Goal: Task Accomplishment & Management: Manage account settings

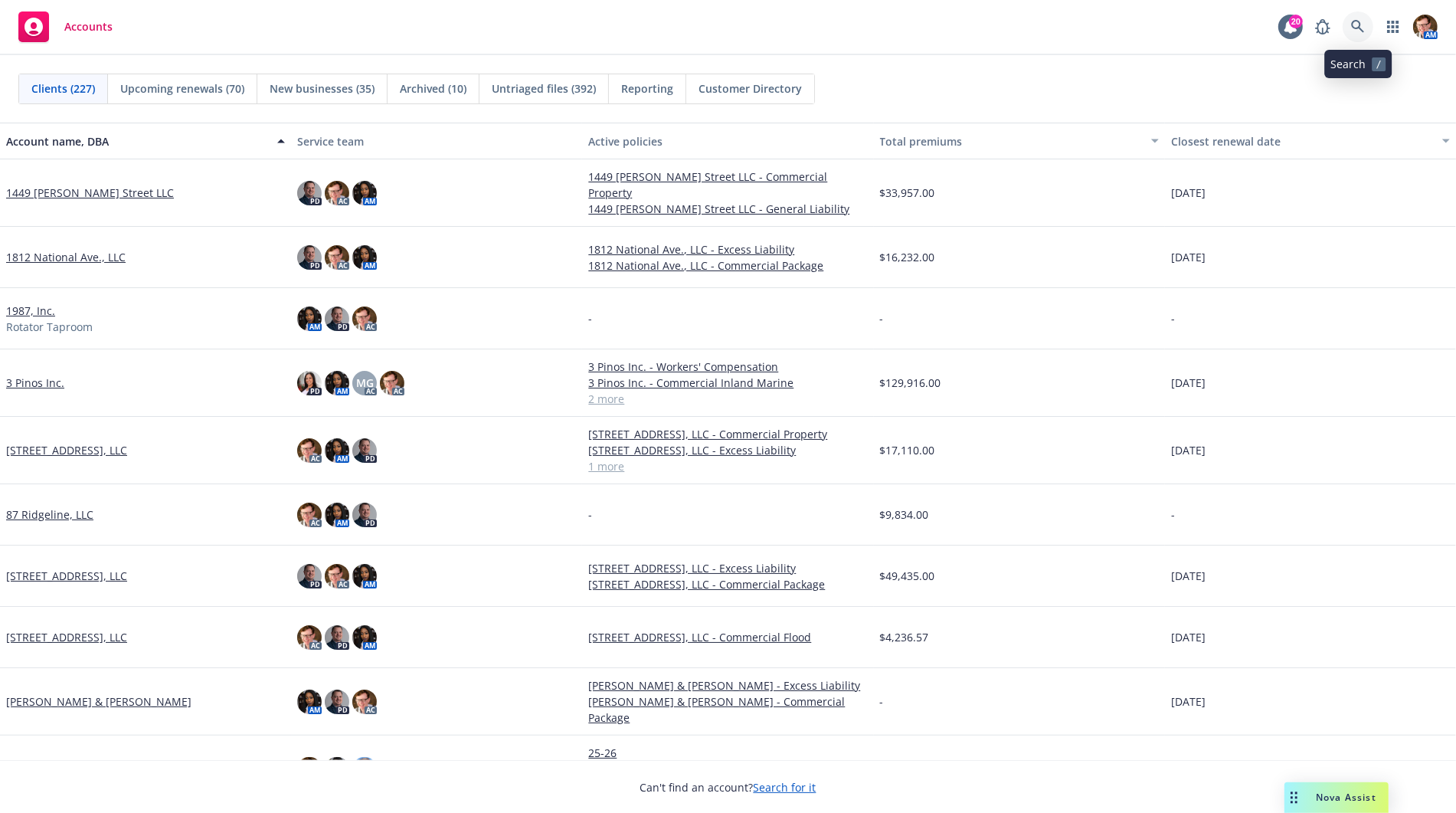
click at [1361, 27] on icon at bounding box center [1358, 27] width 14 height 14
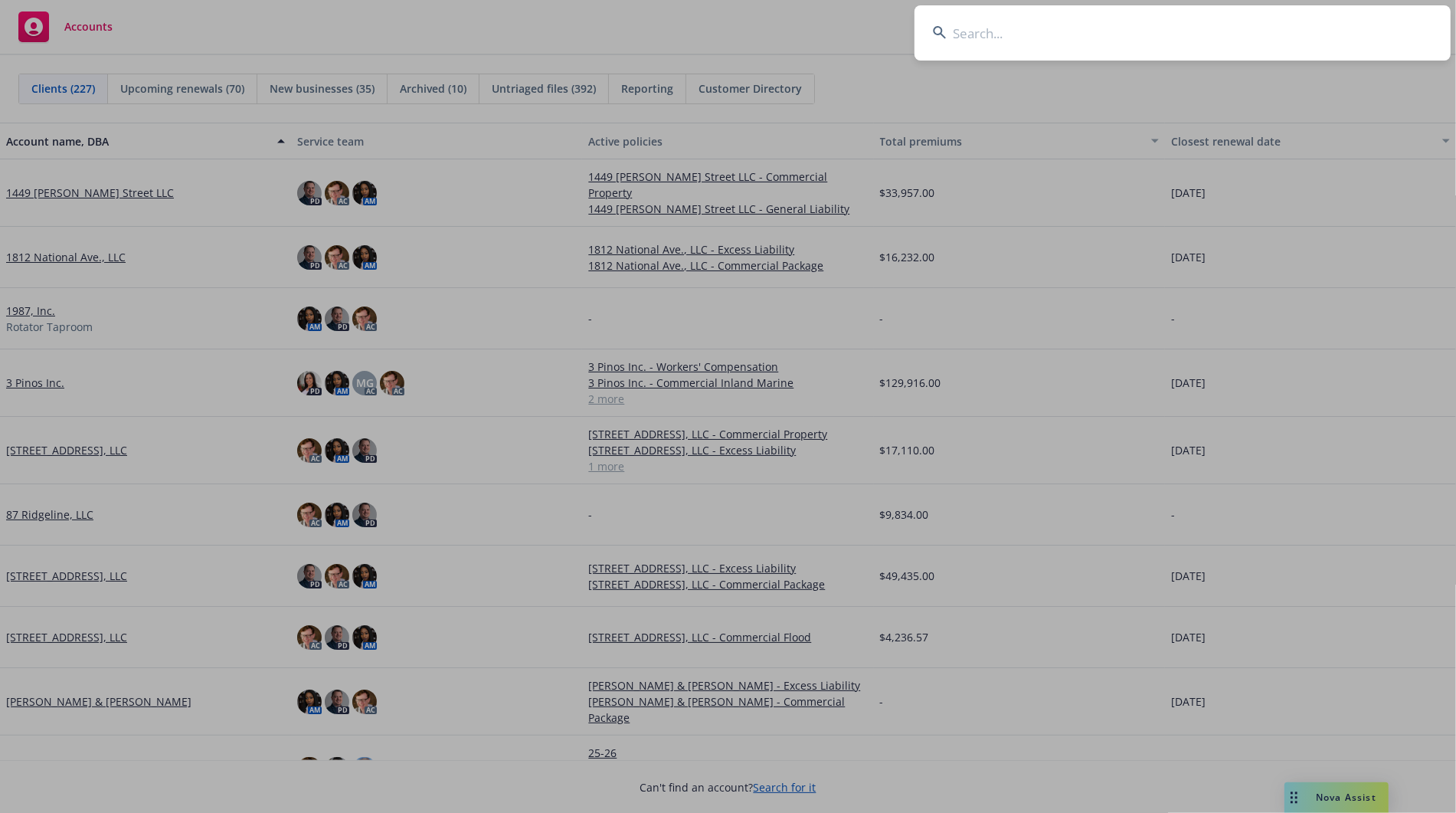
click at [1011, 37] on input at bounding box center [1182, 32] width 536 height 55
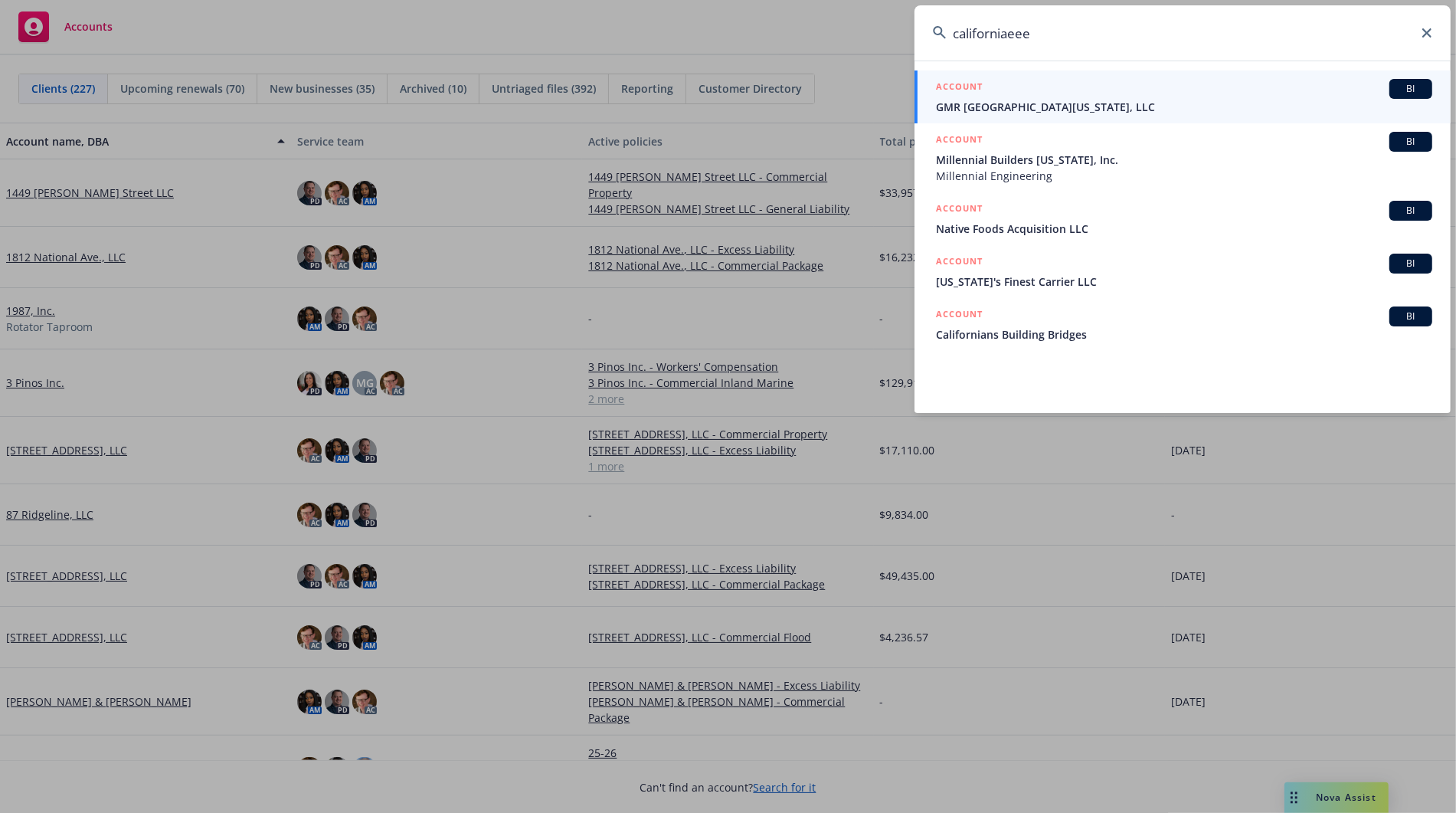
type input "californiaeeee"
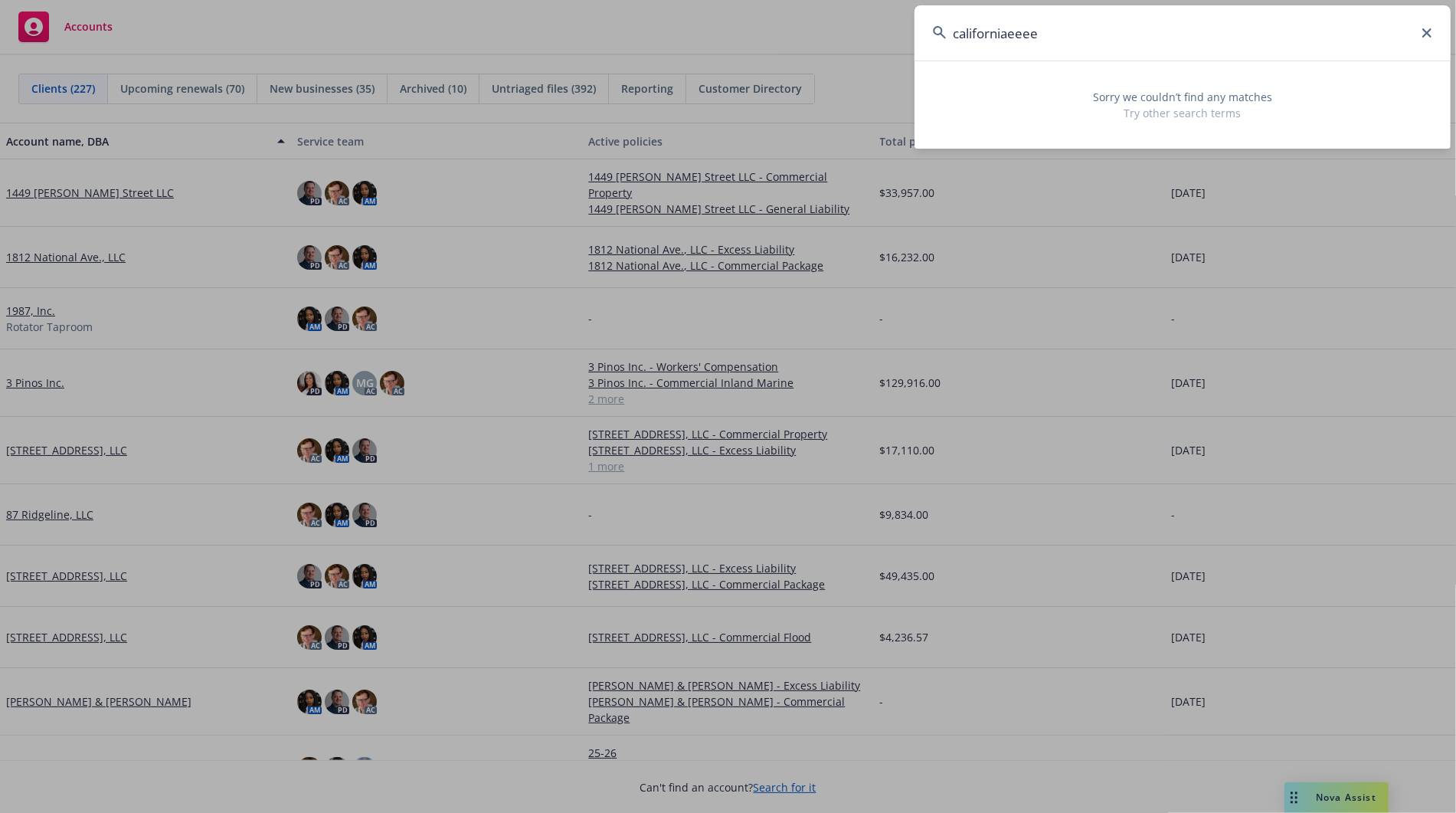
drag, startPoint x: 1033, startPoint y: 35, endPoint x: 826, endPoint y: 28, distance: 207.1
click at [822, 25] on div "californiaeeee Sorry we couldn’t find any matches Try other search terms" at bounding box center [728, 406] width 1456 height 813
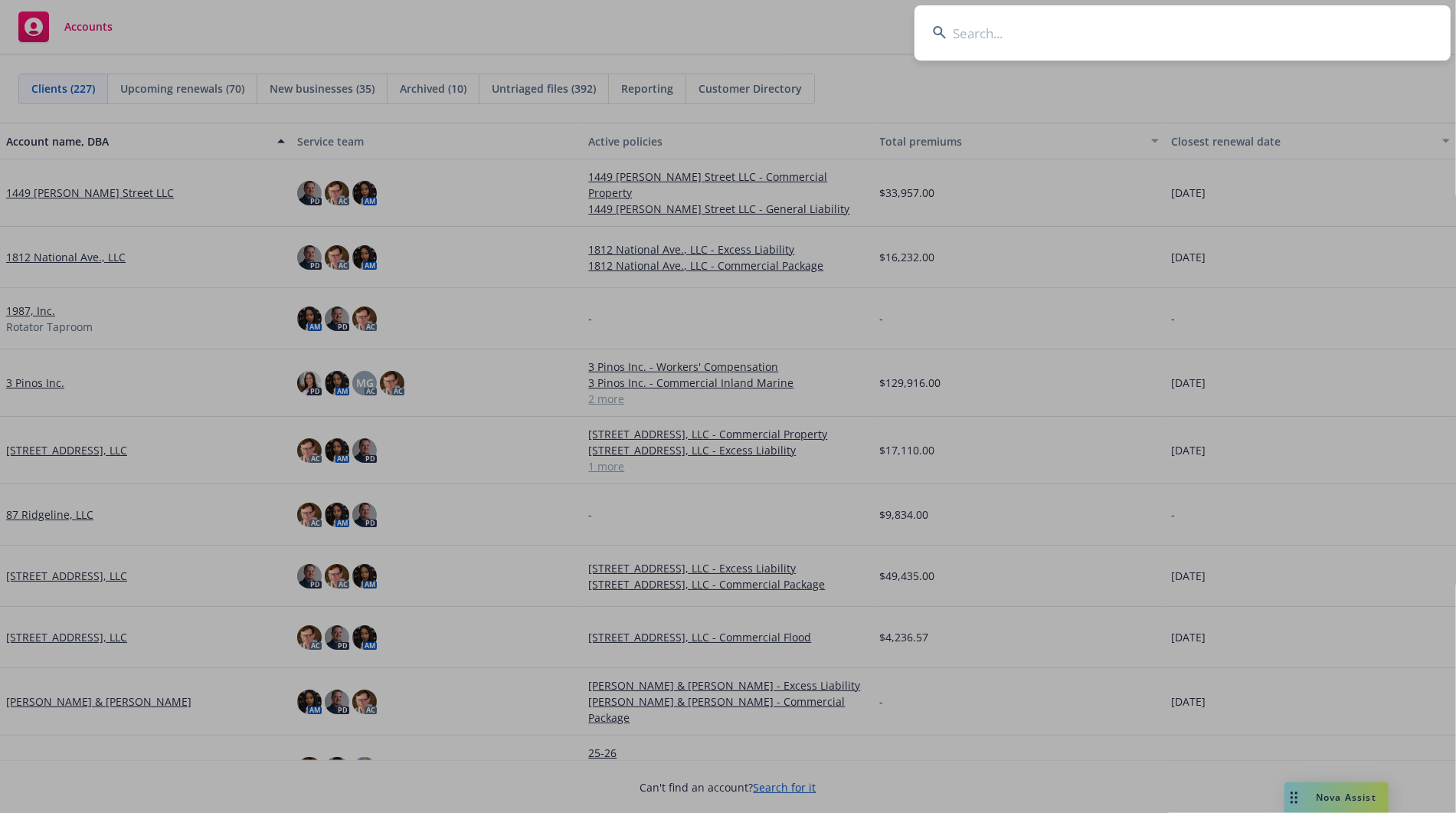
drag, startPoint x: 377, startPoint y: 32, endPoint x: 392, endPoint y: 6, distance: 30.0
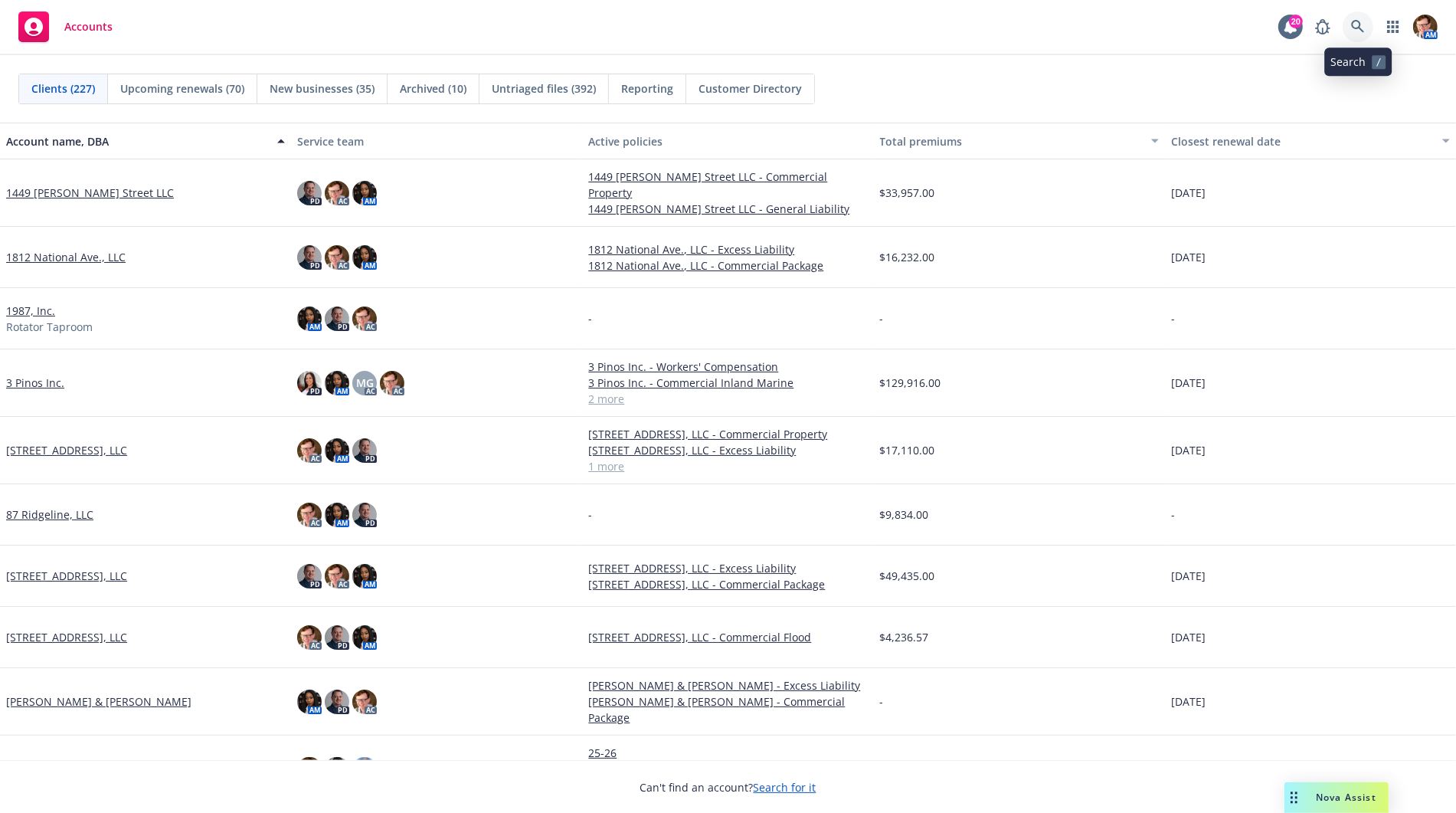
click at [1363, 30] on icon at bounding box center [1358, 27] width 14 height 14
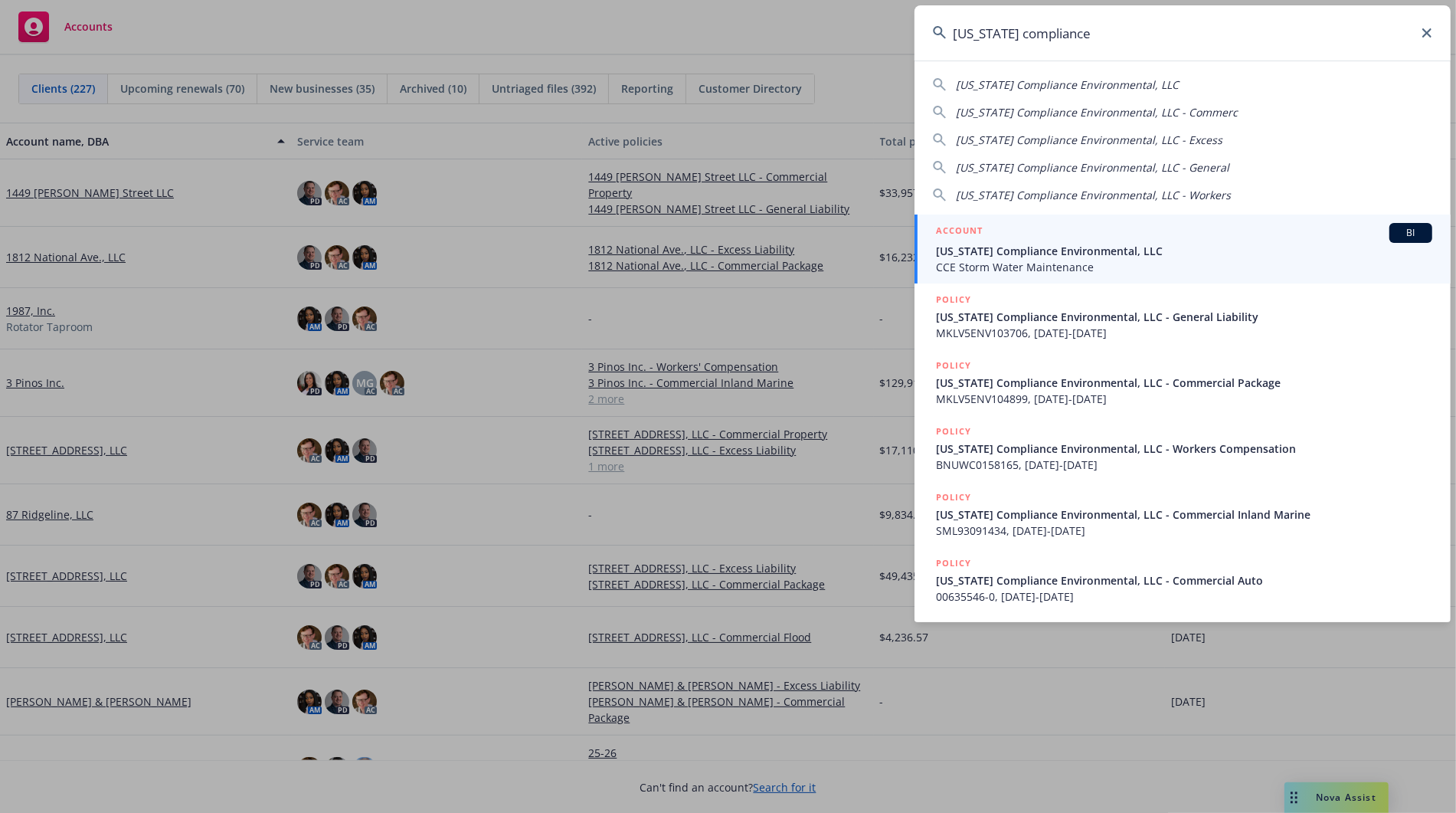
type input "california compliance"
click at [983, 261] on span "CCE Storm Water Maintenance" at bounding box center [1183, 267] width 497 height 16
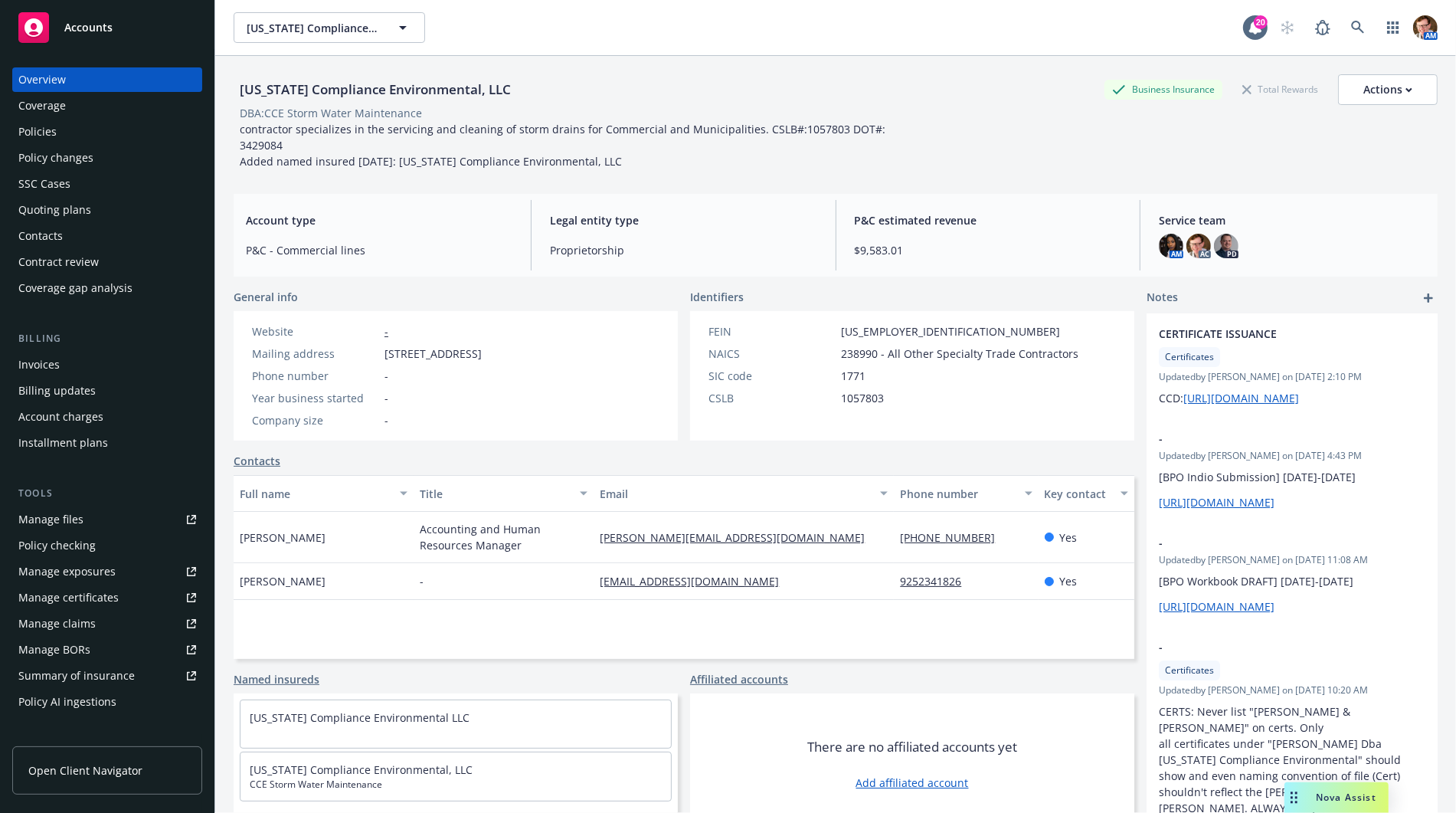
click at [62, 211] on div "Quoting plans" at bounding box center [54, 210] width 73 height 25
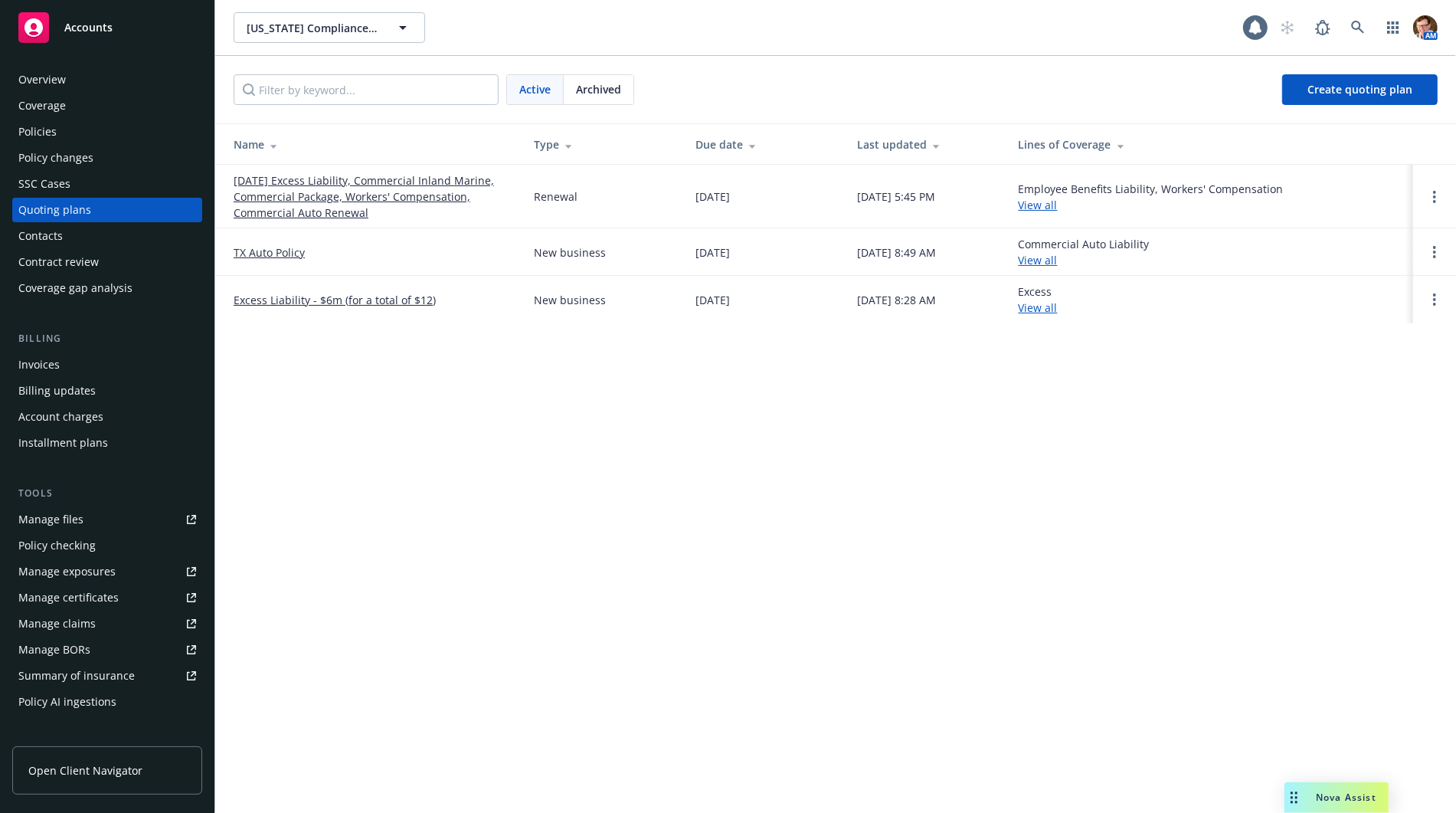
click at [289, 200] on link "10/10/25 Excess Liability, Commercial Inland Marine, Commercial Package, Worker…" at bounding box center [371, 196] width 276 height 48
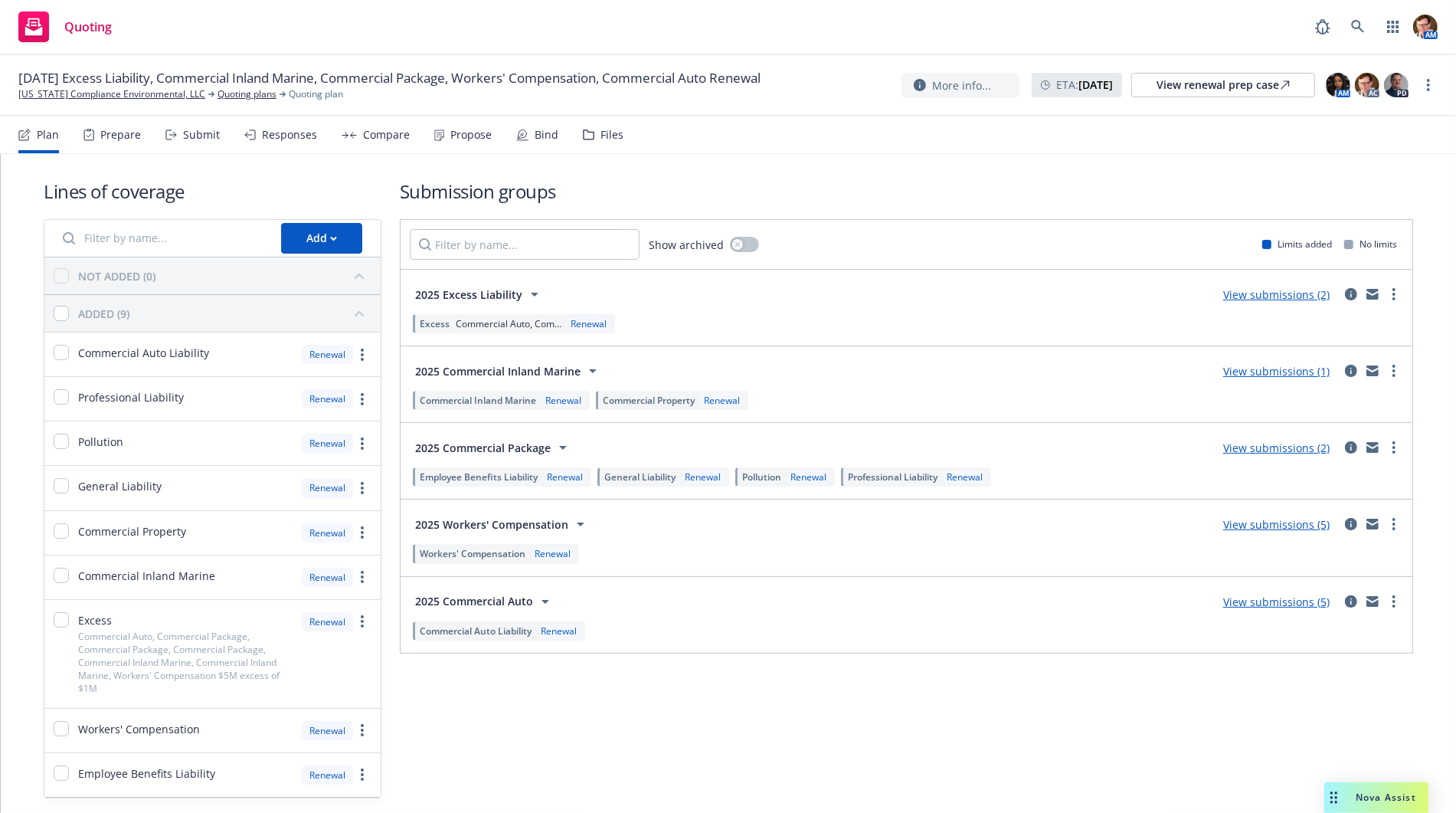
click at [457, 141] on div "Propose" at bounding box center [472, 134] width 42 height 12
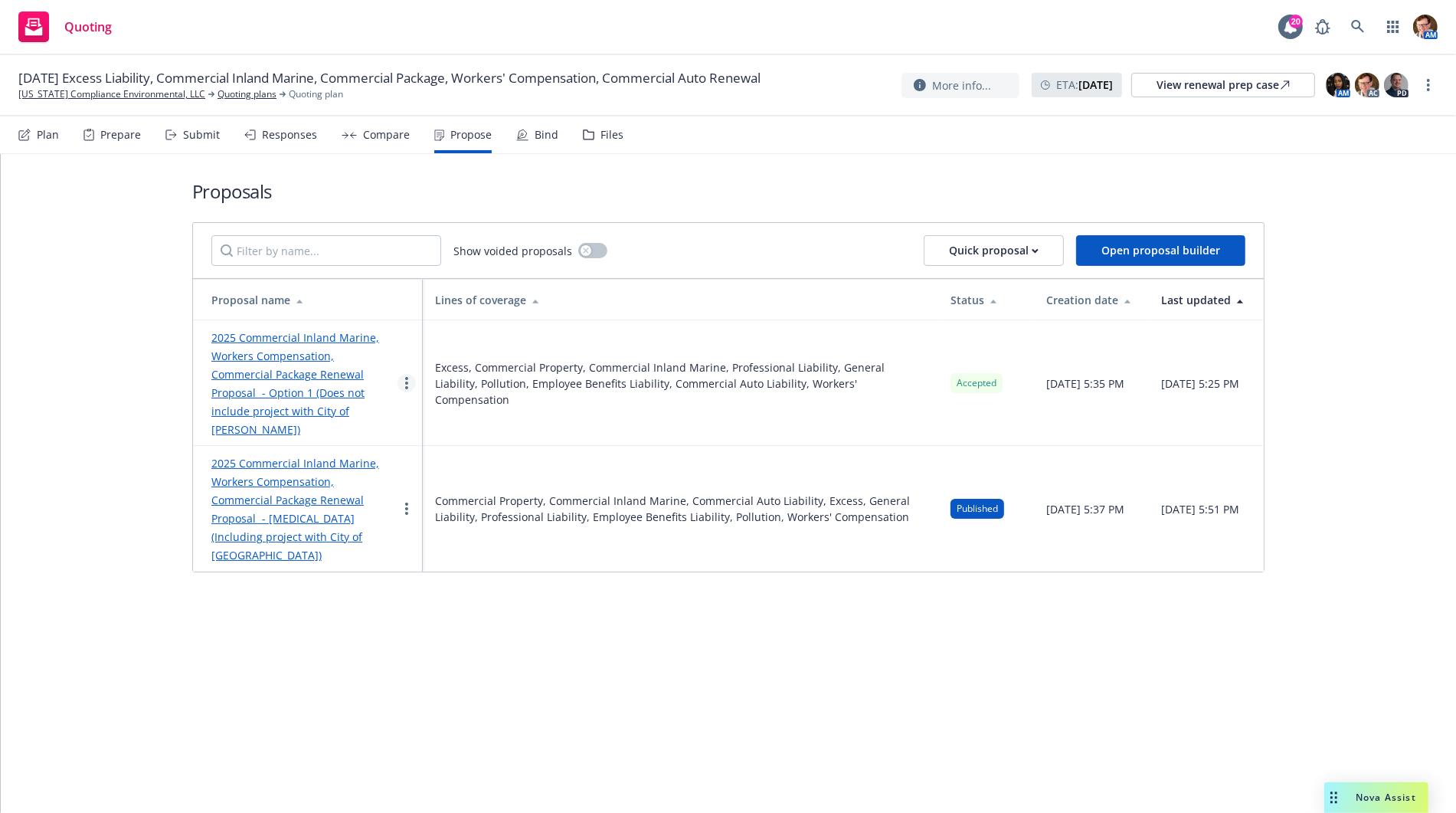
click at [400, 376] on link "more" at bounding box center [406, 383] width 18 height 18
drag, startPoint x: 269, startPoint y: 590, endPoint x: 298, endPoint y: 500, distance: 94.6
click at [269, 590] on div "Proposals Show voided proposals Quick proposal Open proposal builder Proposal n…" at bounding box center [728, 484] width 1455 height 659
click at [288, 381] on div "2025 Commercial Inland Marine, Workers Compensation, Commercial Package Renewal…" at bounding box center [304, 382] width 186 height 110
click at [270, 391] on link "2025 Commercial Inland Marine, Workers Compensation, Commercial Package Renewal…" at bounding box center [295, 383] width 168 height 106
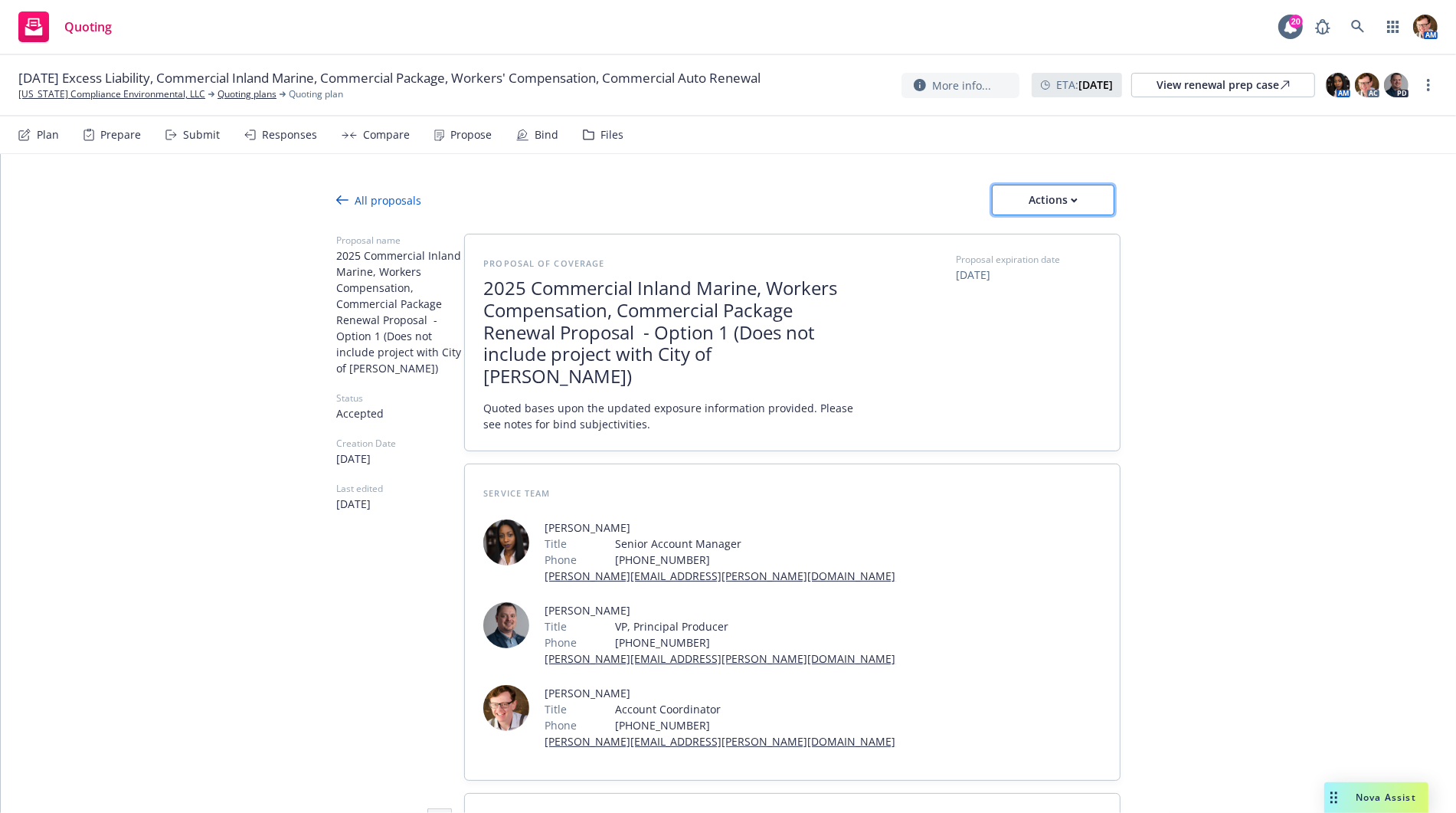
click at [1049, 205] on div "Actions" at bounding box center [1053, 199] width 72 height 29
click at [517, 138] on icon at bounding box center [522, 134] width 12 height 12
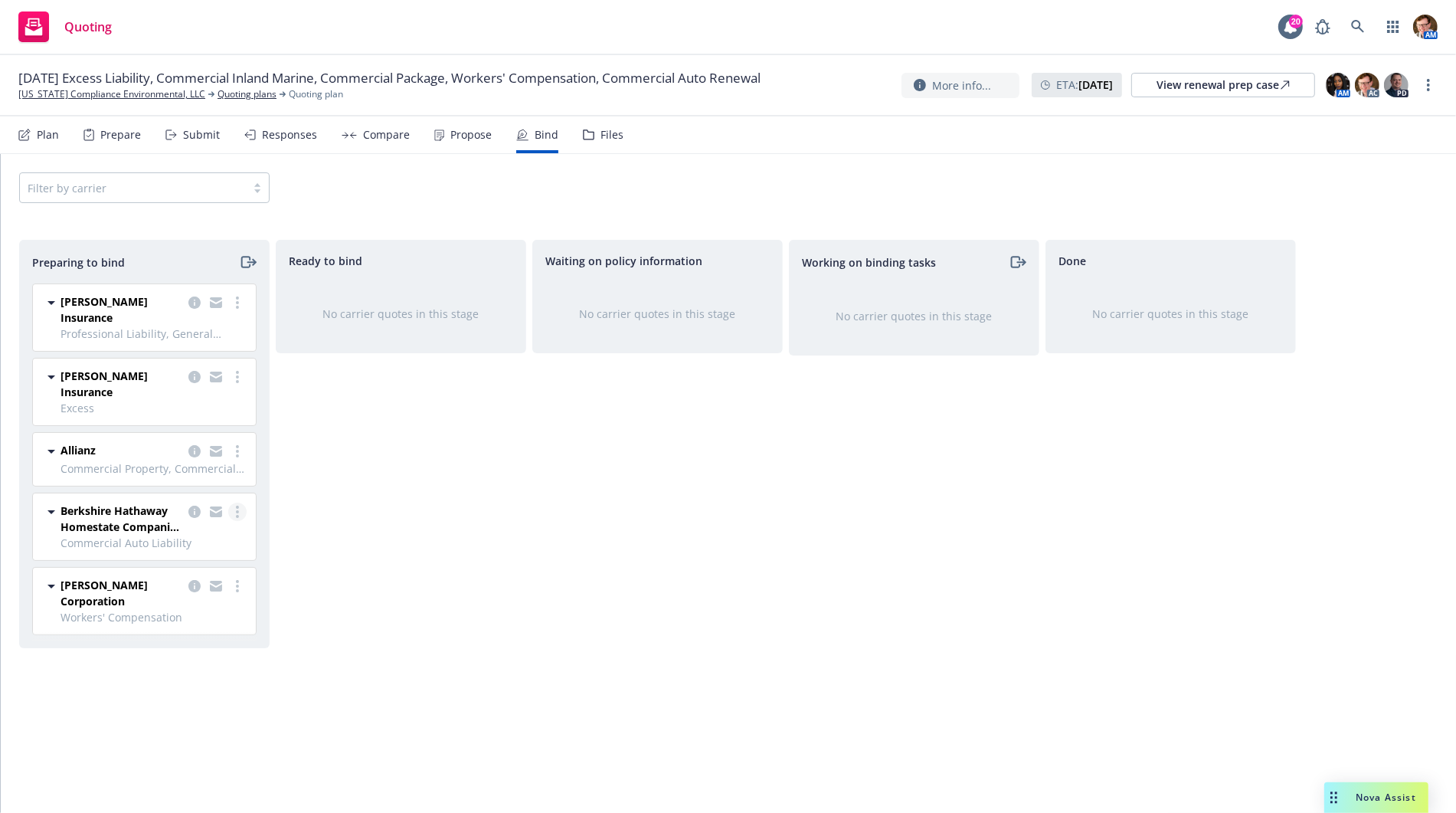
click at [239, 506] on icon "more" at bounding box center [237, 511] width 3 height 12
click at [181, 550] on span "Log bind order" at bounding box center [151, 543] width 112 height 15
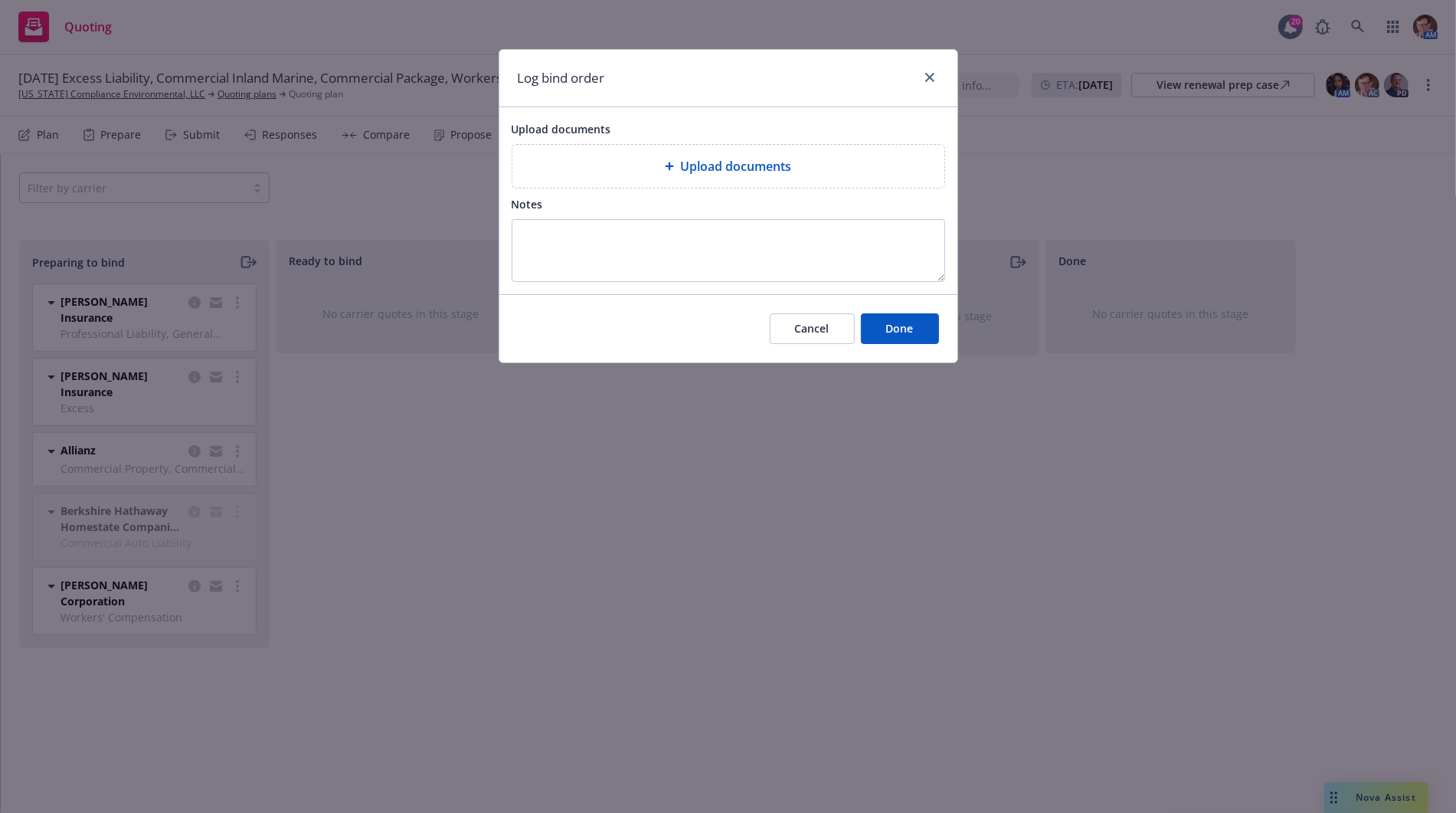
click at [726, 163] on span "Upload documents" at bounding box center [735, 166] width 111 height 18
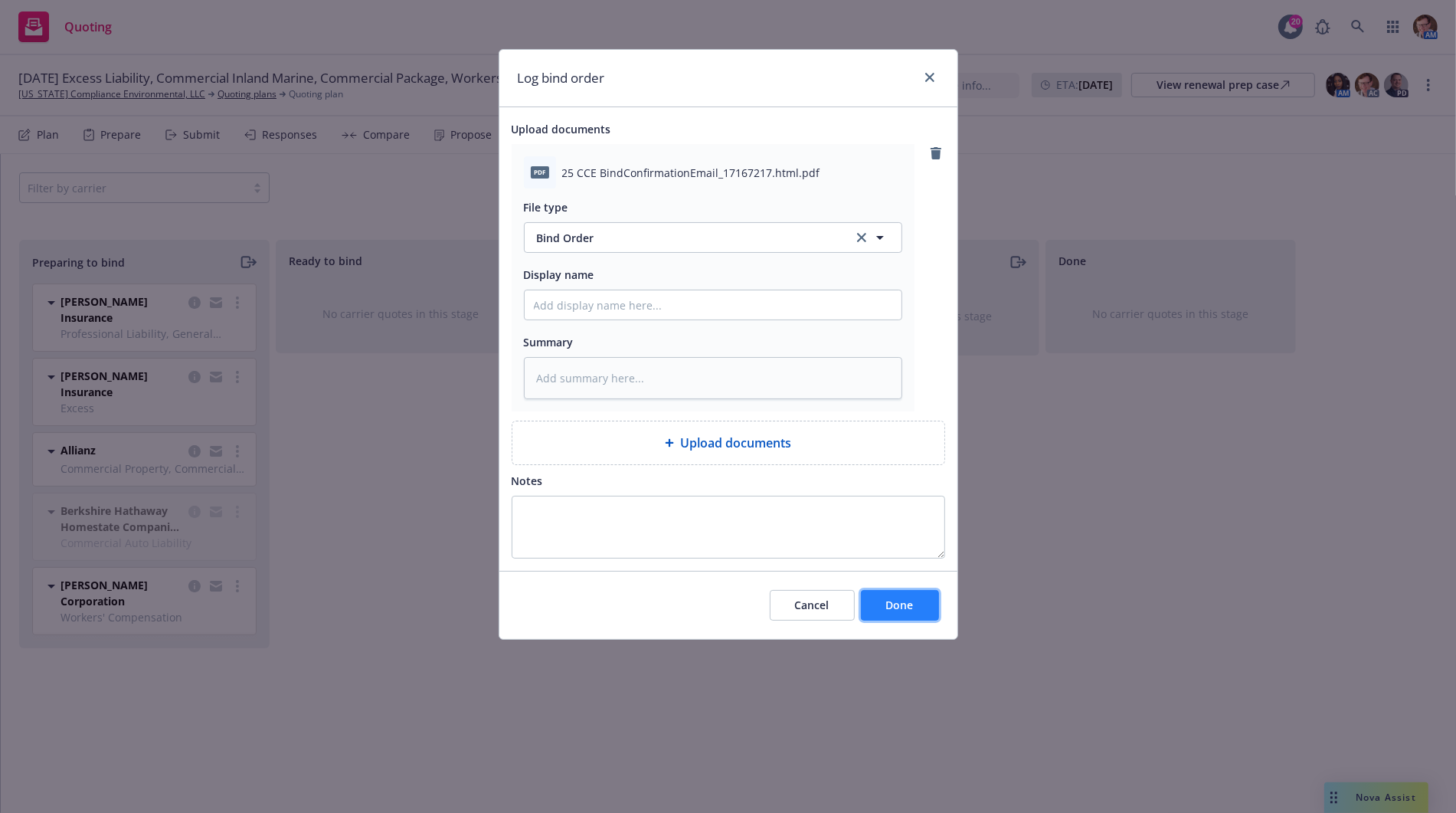
click at [915, 613] on button "Done" at bounding box center [900, 605] width 78 height 31
type textarea "x"
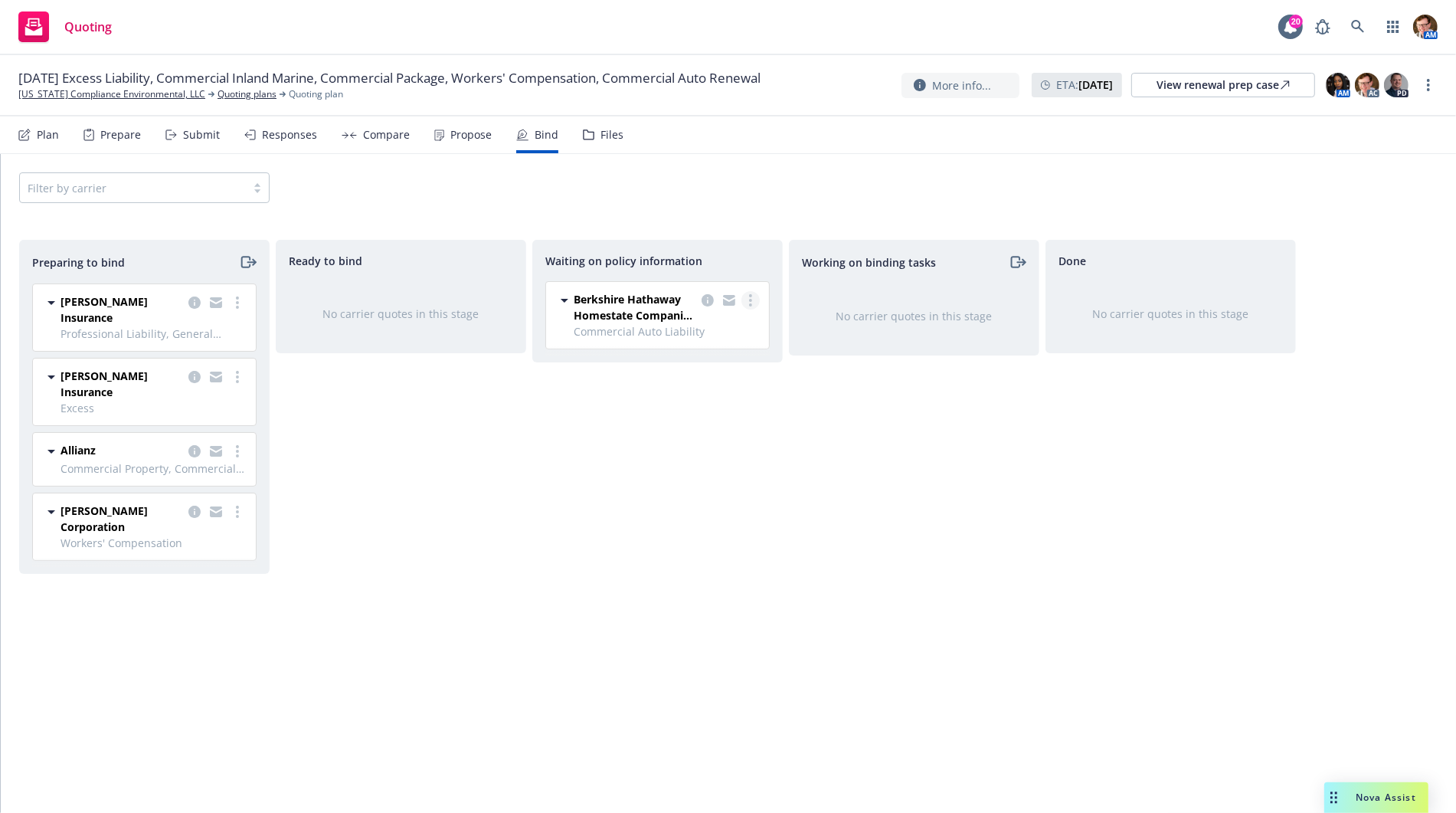
click at [747, 300] on link "more" at bounding box center [750, 300] width 18 height 18
click at [728, 333] on span "Create policies" at bounding box center [676, 330] width 112 height 15
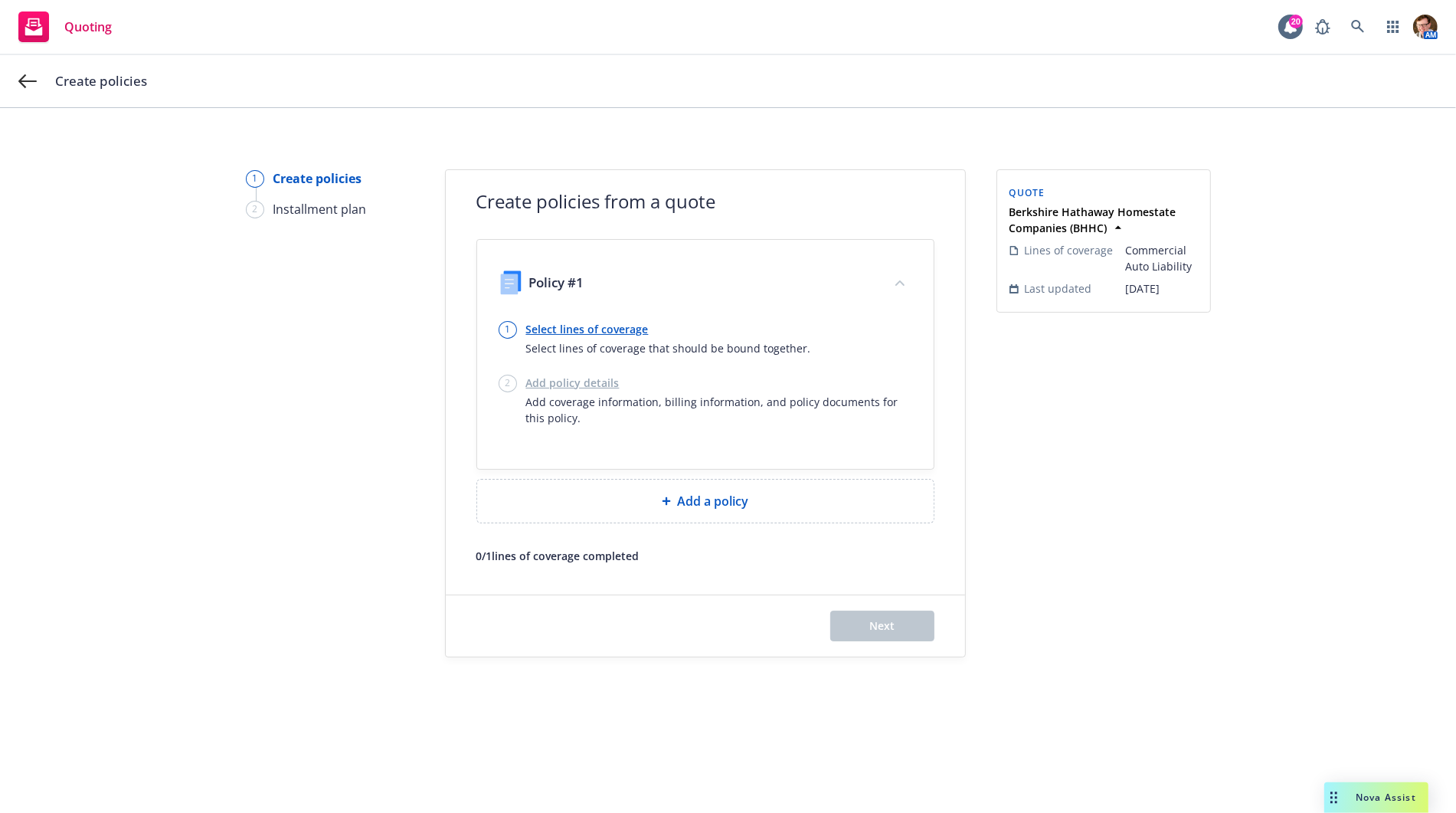
click at [574, 327] on link "Select lines of coverage" at bounding box center [669, 328] width 285 height 16
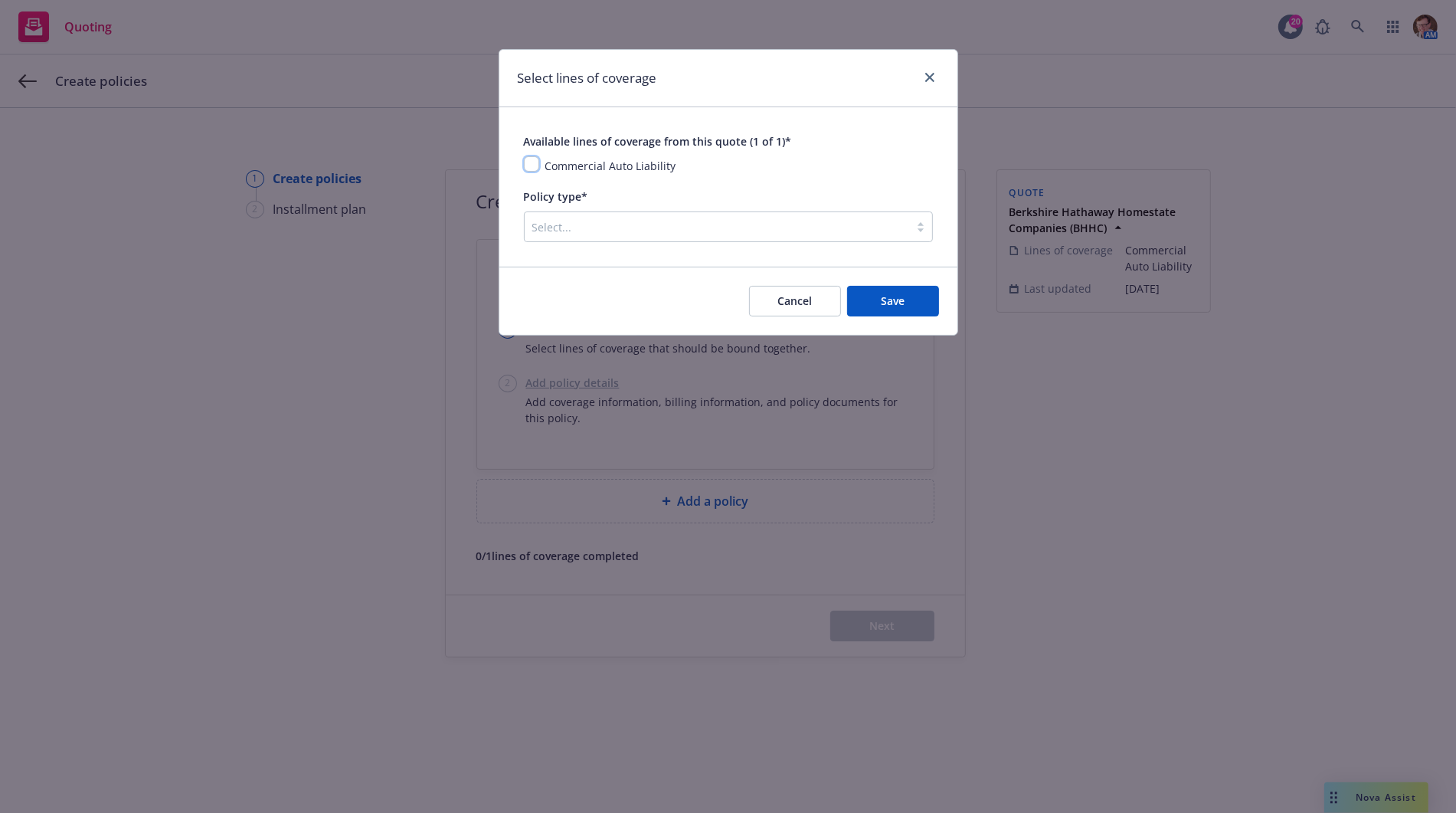
click at [531, 163] on input "checkbox" at bounding box center [530, 163] width 15 height 15
checkbox input "true"
click at [582, 224] on div at bounding box center [717, 227] width 369 height 18
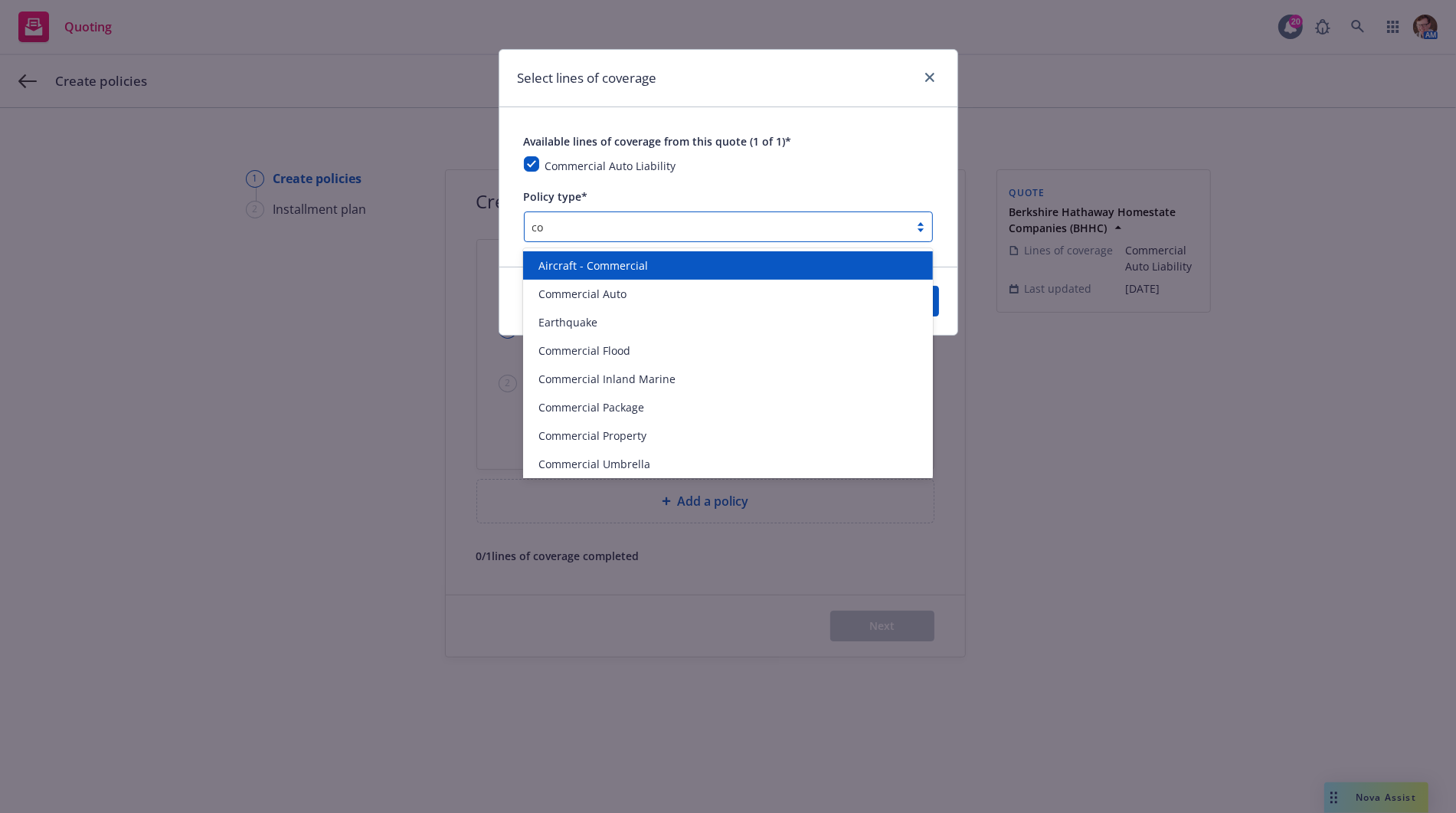
type input "c"
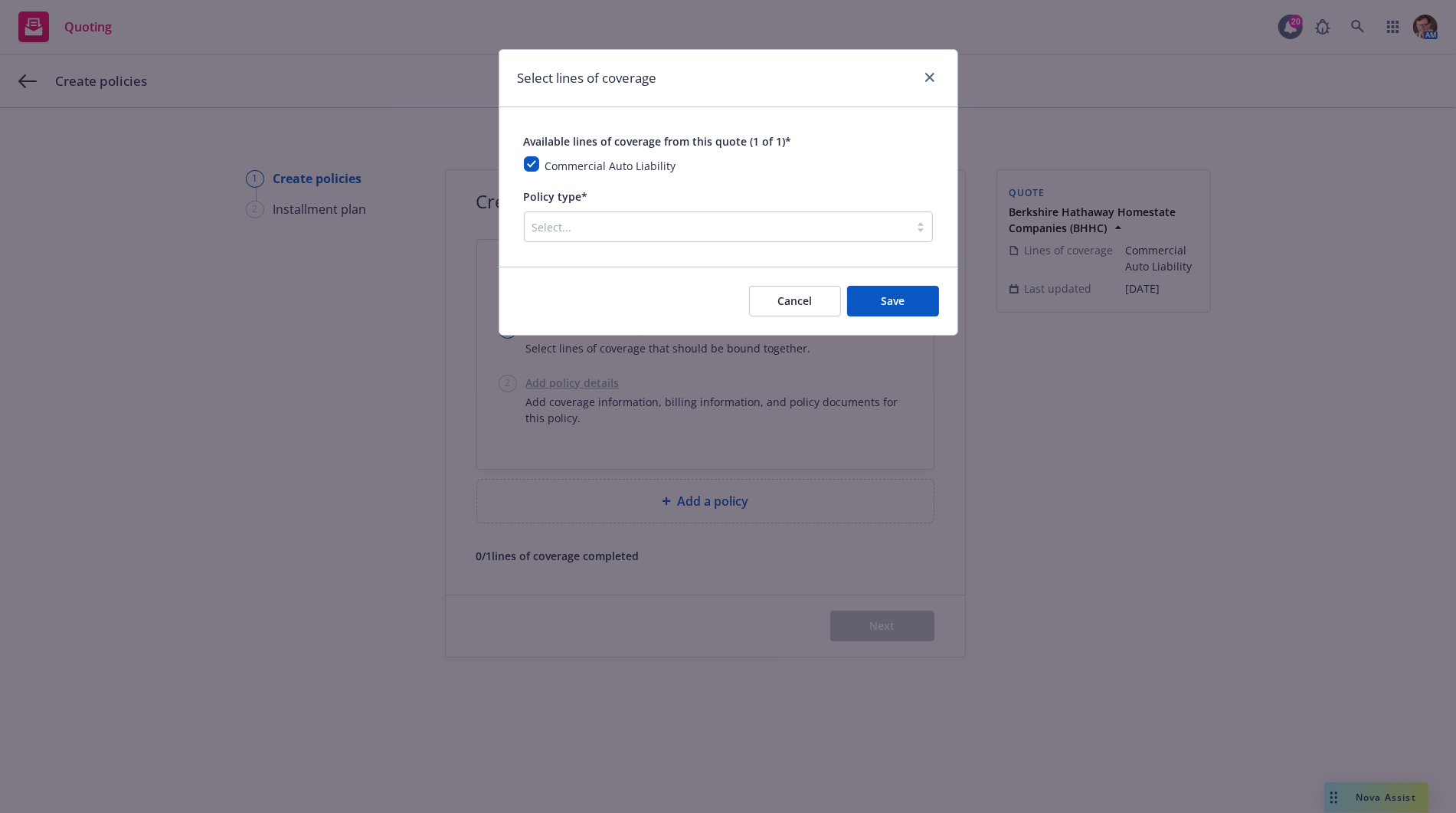
click at [763, 183] on div "Available lines of coverage from this quote (1 of 1)* Commercial Auto Liability…" at bounding box center [728, 186] width 409 height 110
click at [627, 230] on div at bounding box center [717, 227] width 369 height 18
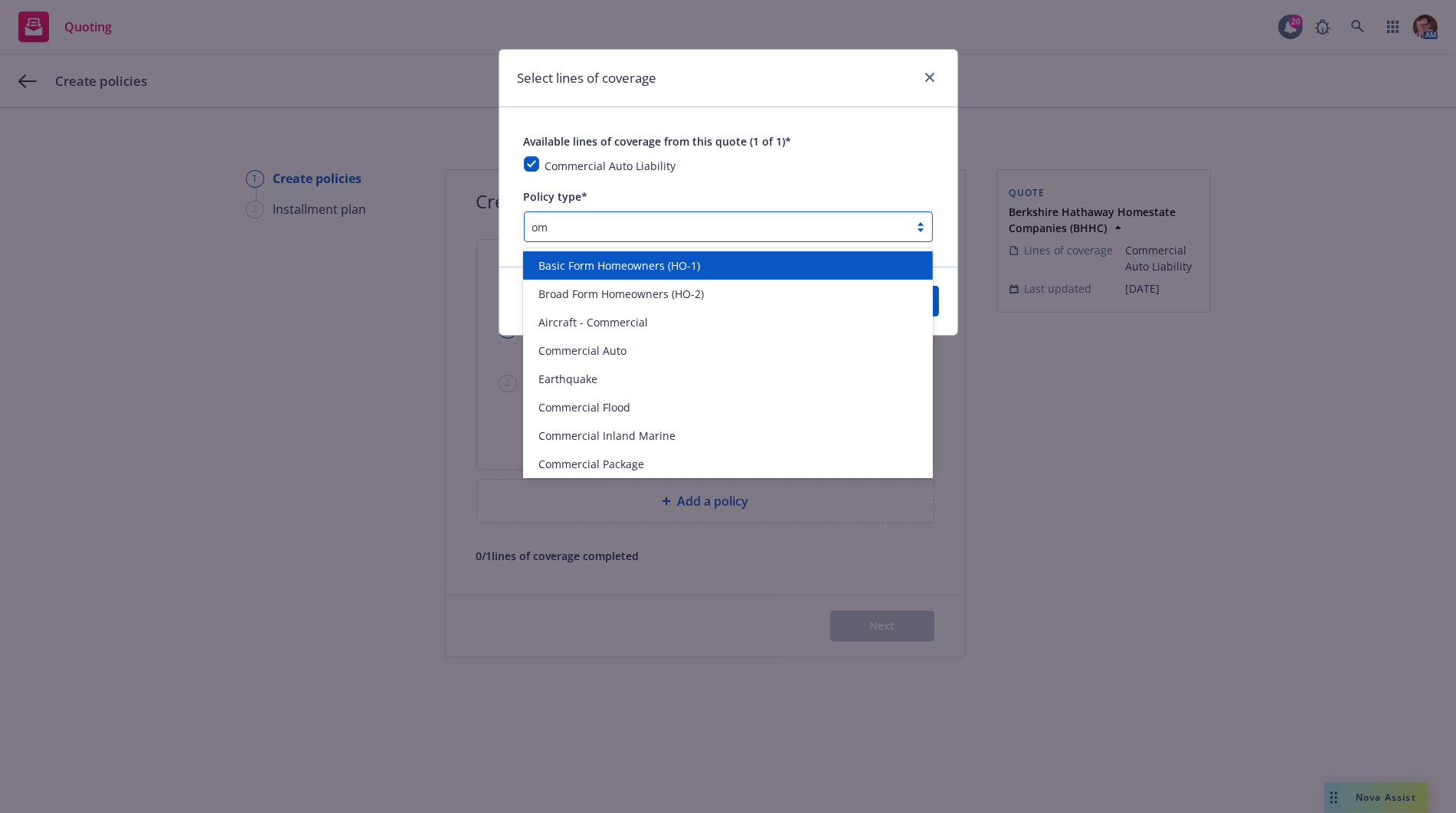
type input "o"
type input "commer"
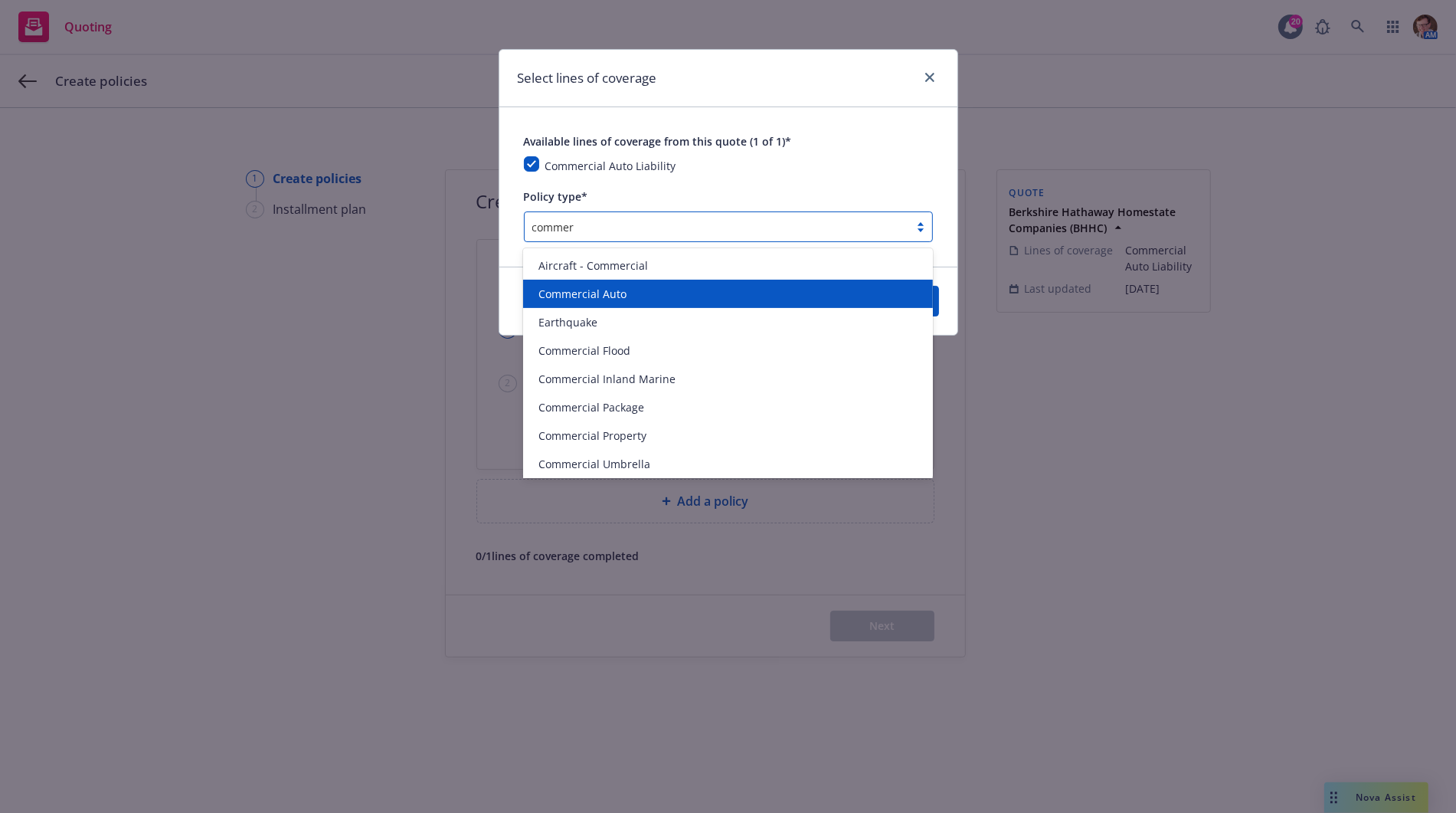
click at [638, 286] on div "Commercial Auto" at bounding box center [728, 294] width 391 height 16
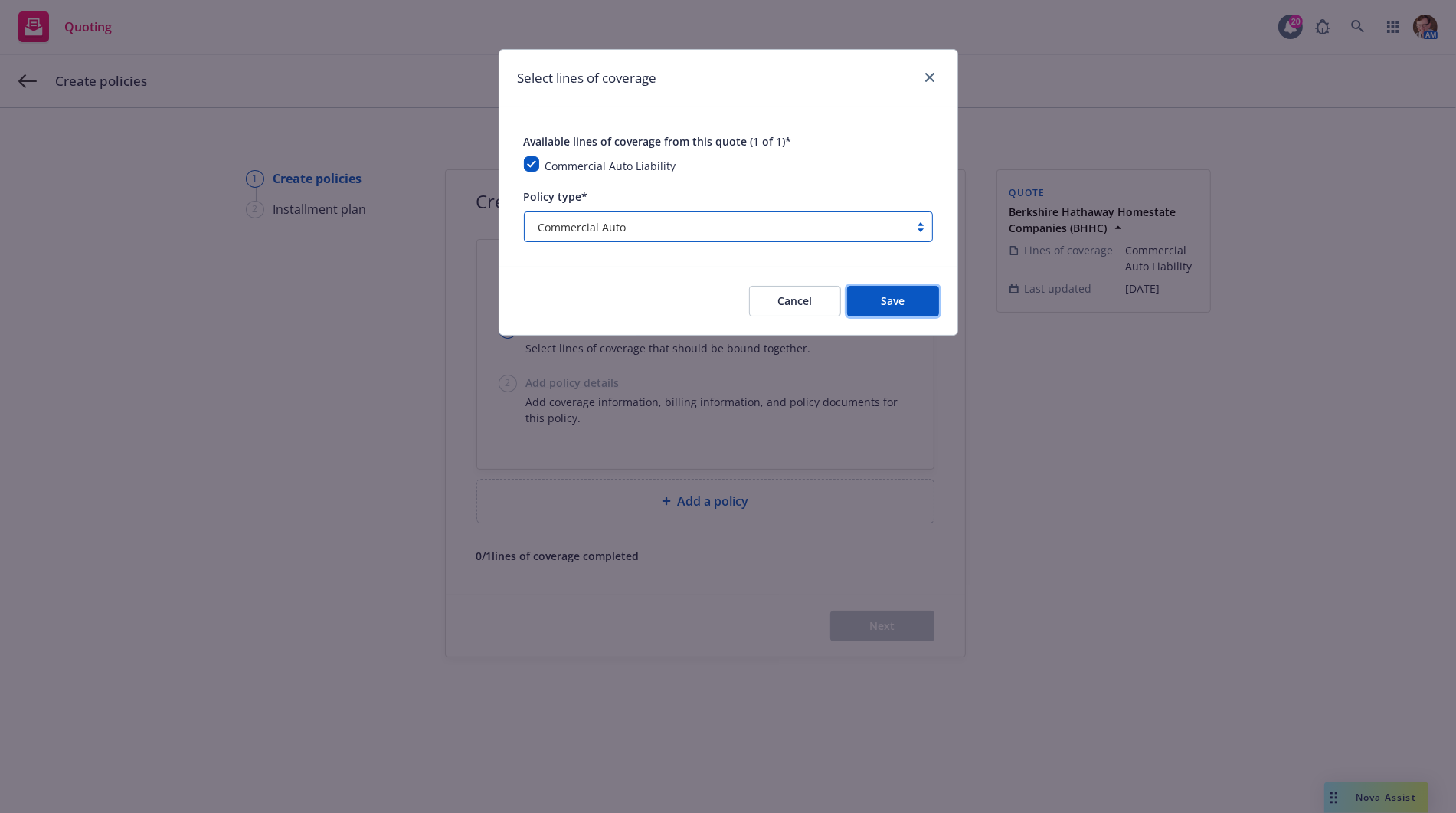
click at [863, 291] on button "Save" at bounding box center [893, 301] width 92 height 31
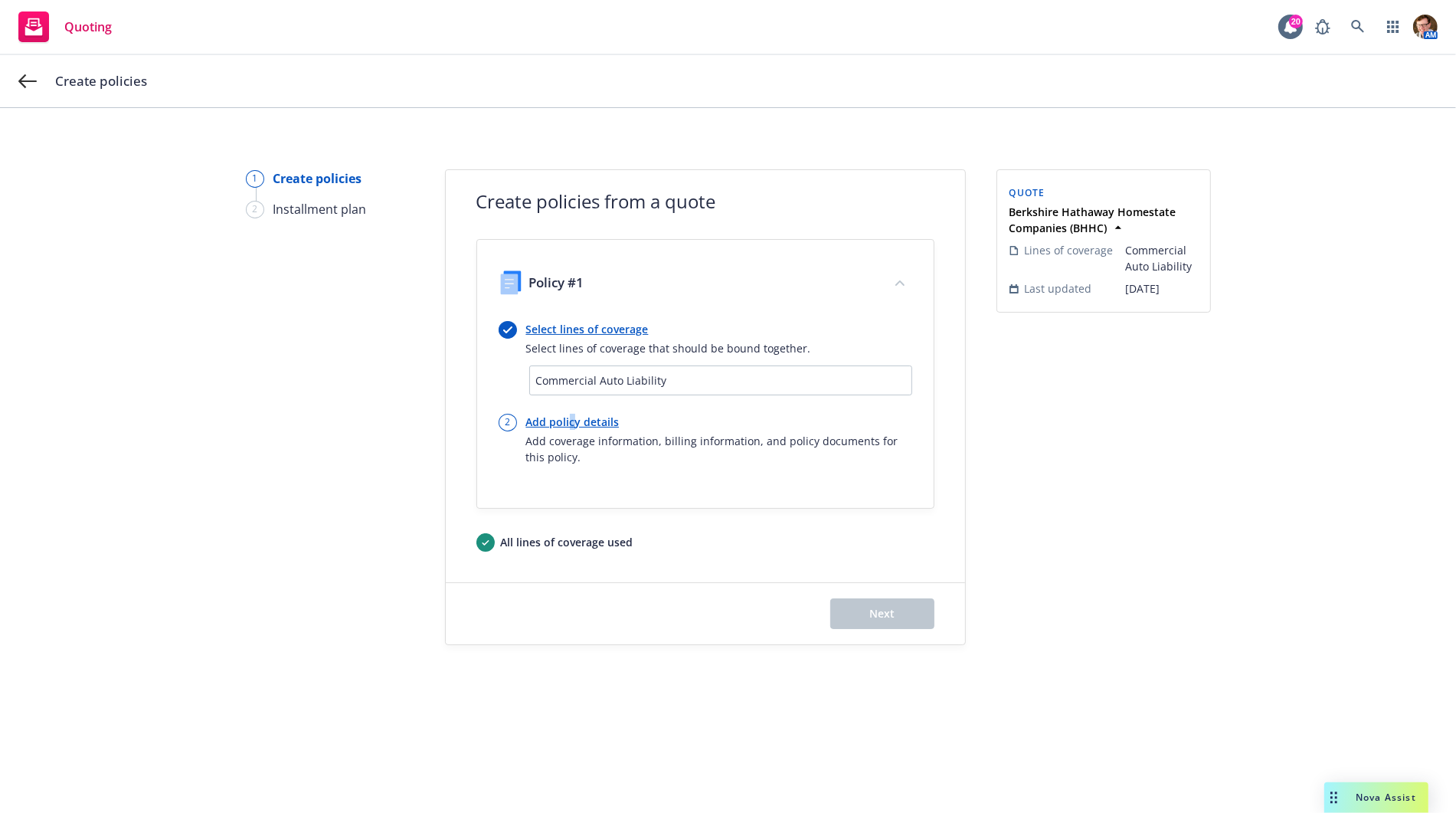
click at [568, 415] on link "Add policy details" at bounding box center [720, 422] width 386 height 16
select select "12"
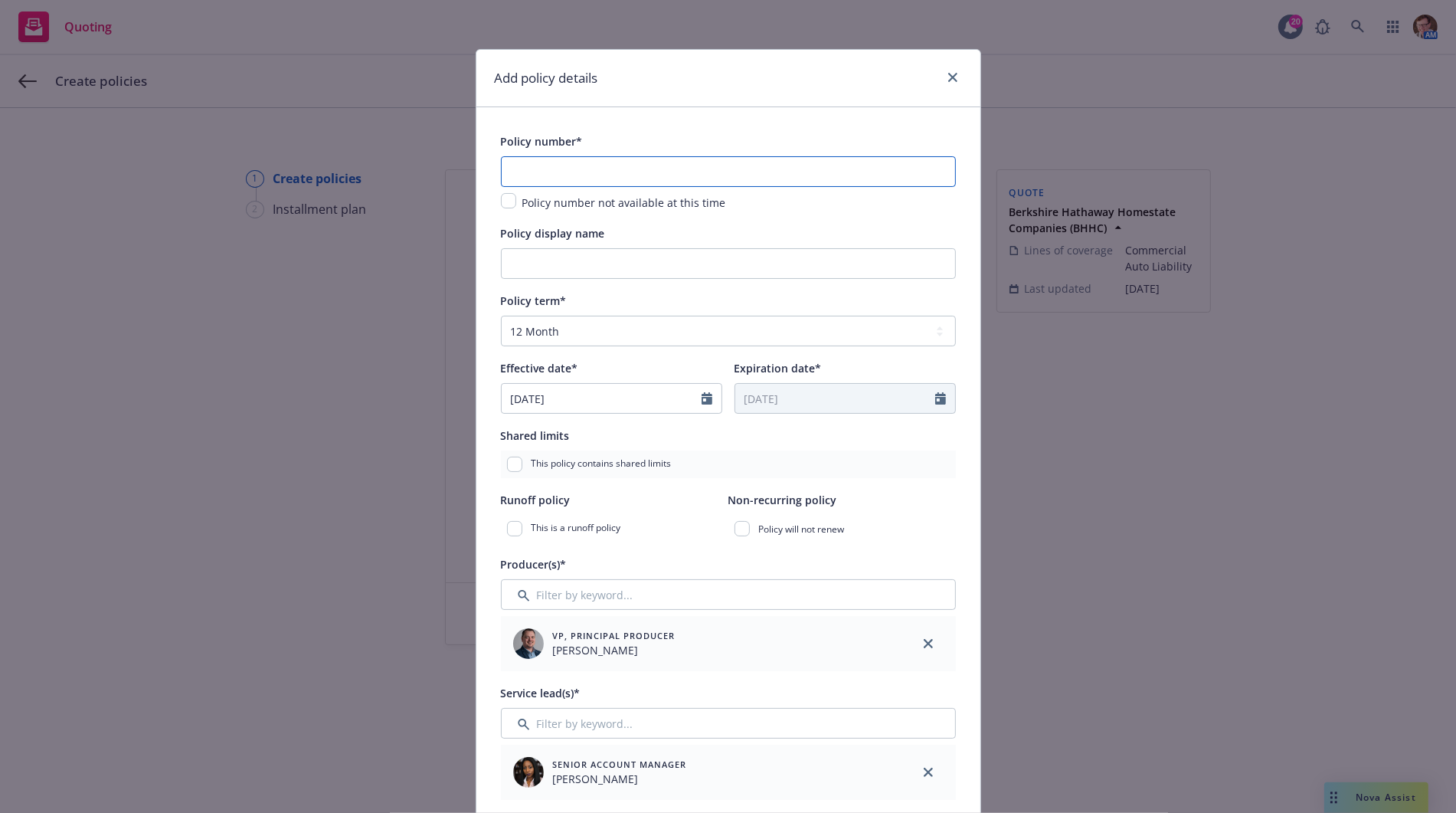
click at [553, 171] on input "text" at bounding box center [728, 171] width 455 height 31
paste input "01APM063024-01"
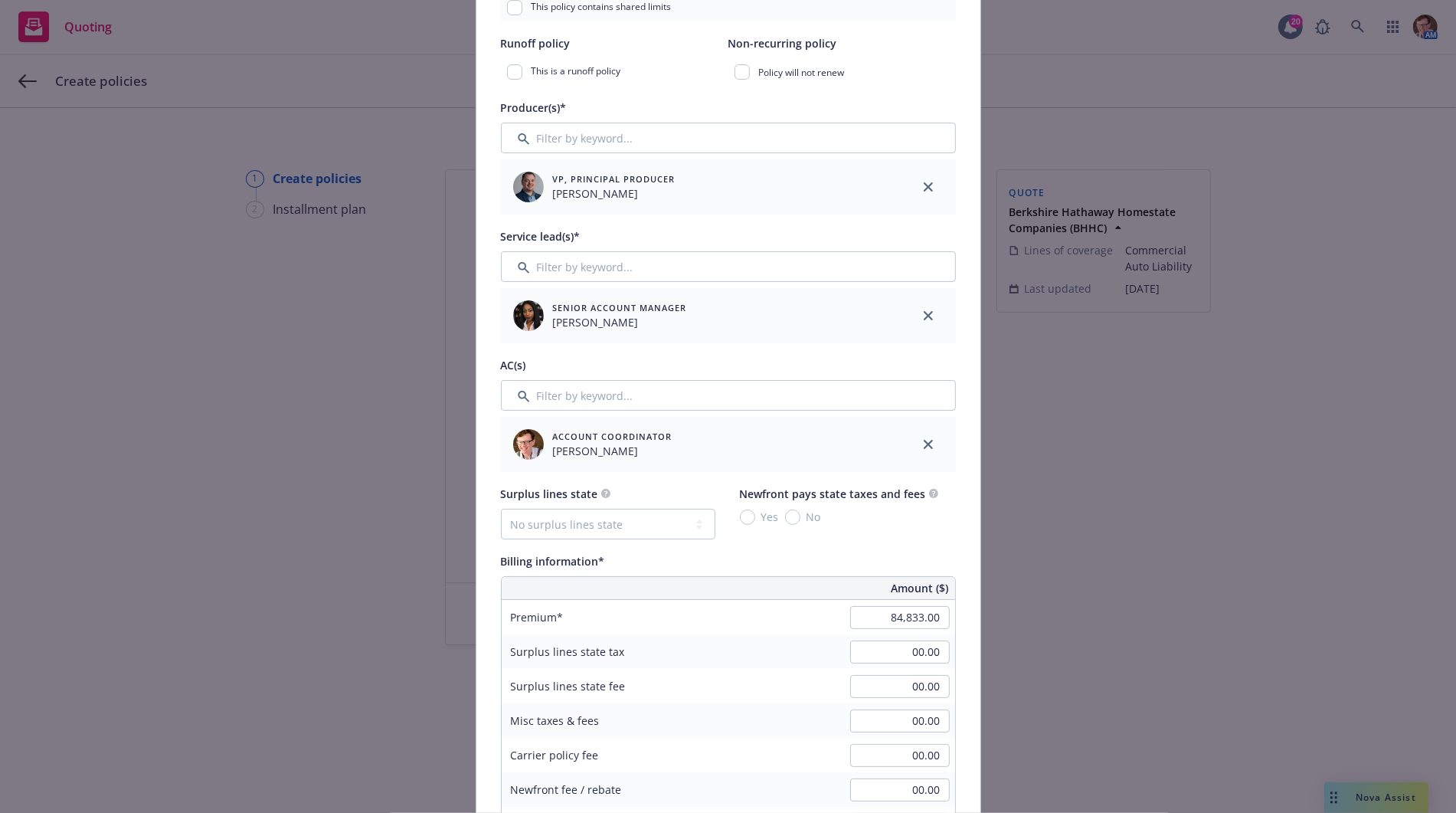
scroll to position [553, 0]
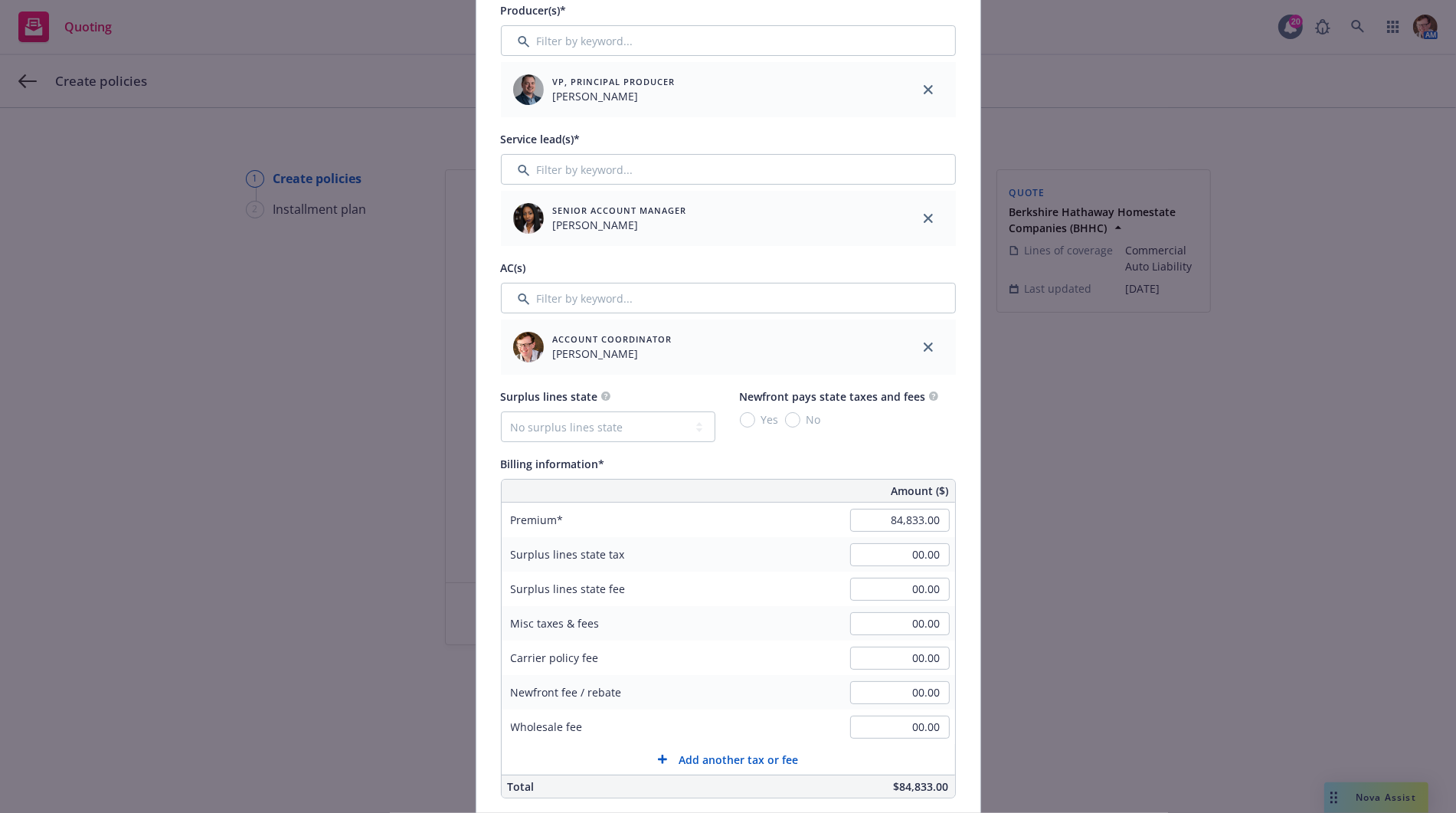
type input "01APM063024-01"
drag, startPoint x: 886, startPoint y: 520, endPoint x: 934, endPoint y: 524, distance: 48.2
click at [934, 524] on input "84,833.00" at bounding box center [900, 519] width 100 height 23
paste input "67,866"
type input "67,866.00"
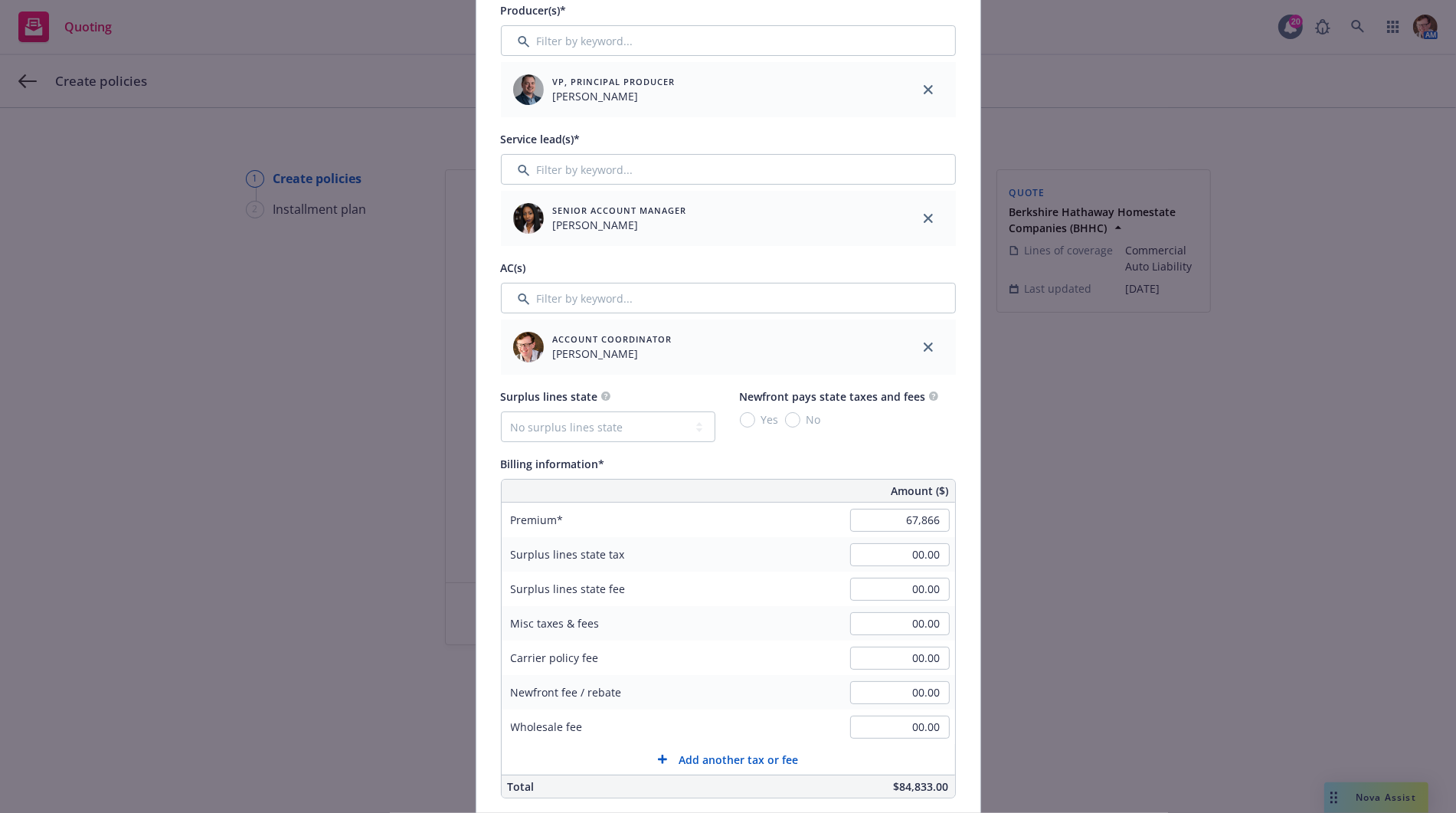
type input "6786.6"
click at [886, 454] on div "Billing information*" at bounding box center [728, 463] width 455 height 18
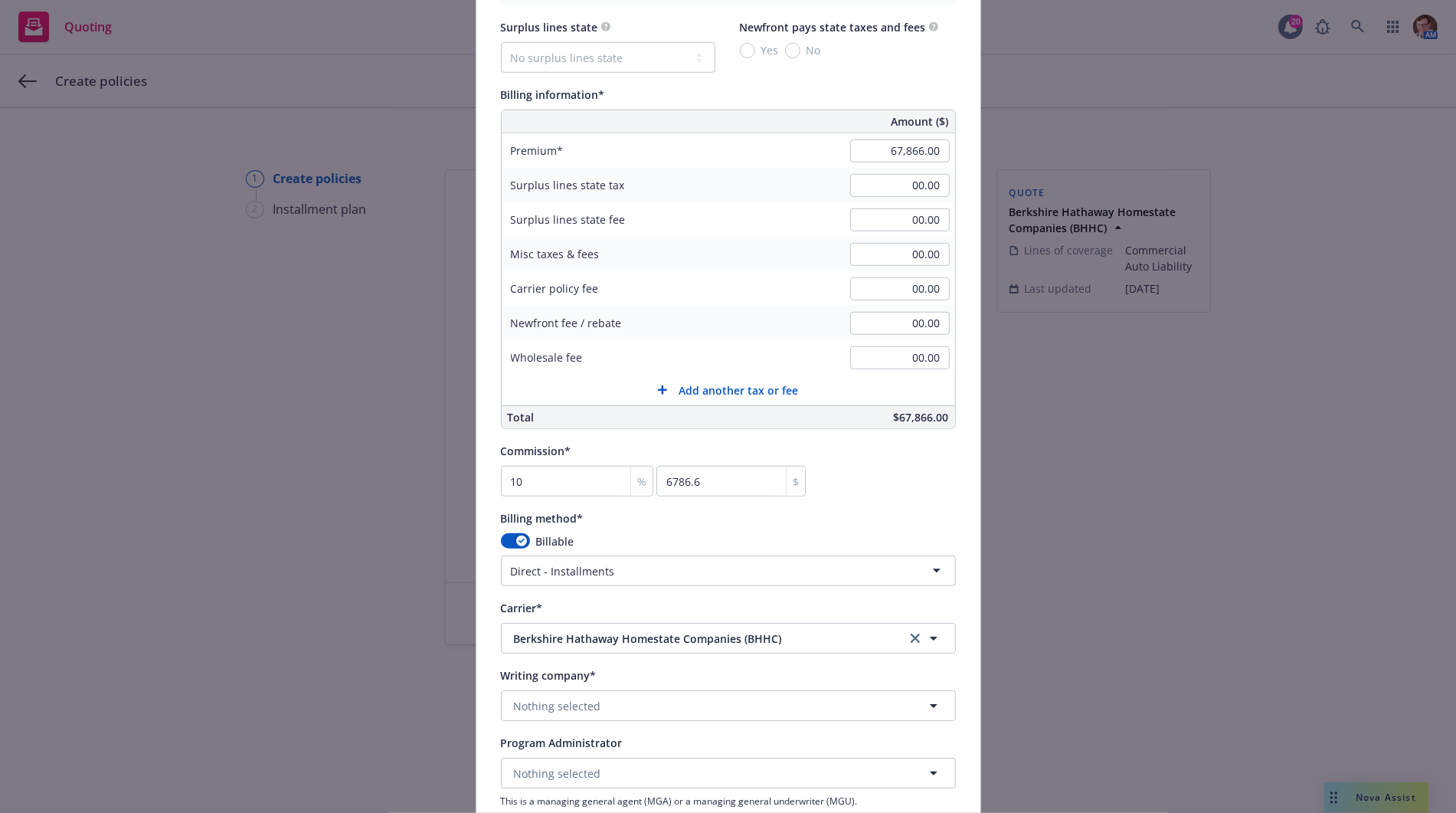
scroll to position [1145, 0]
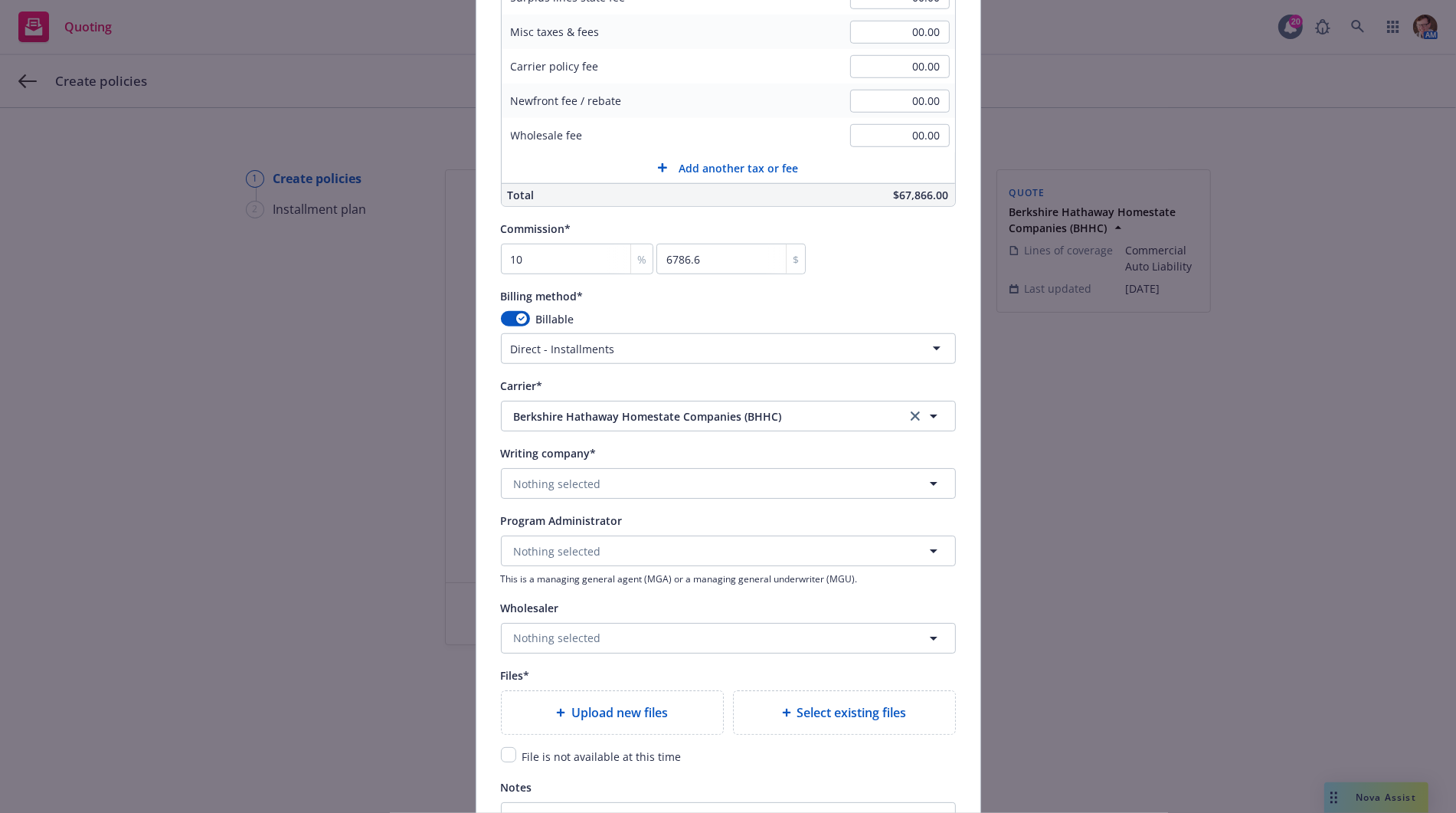
click at [549, 349] on html "Quoting 20 AM Create policies 1 Create policies 2 Installment plan Create polic…" at bounding box center [728, 406] width 1456 height 813
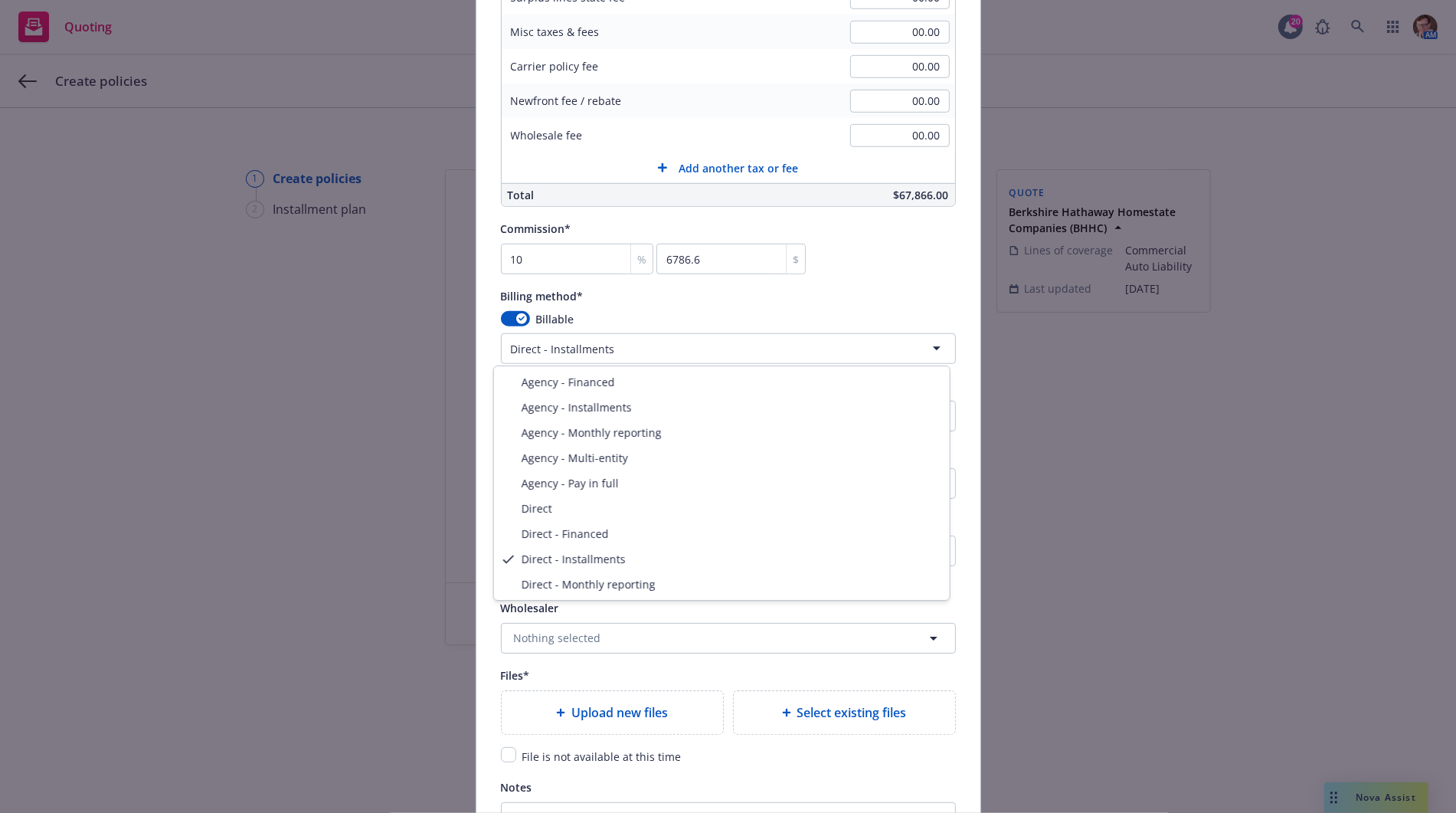
select select "AGENCY_PAY_IN_FULL"
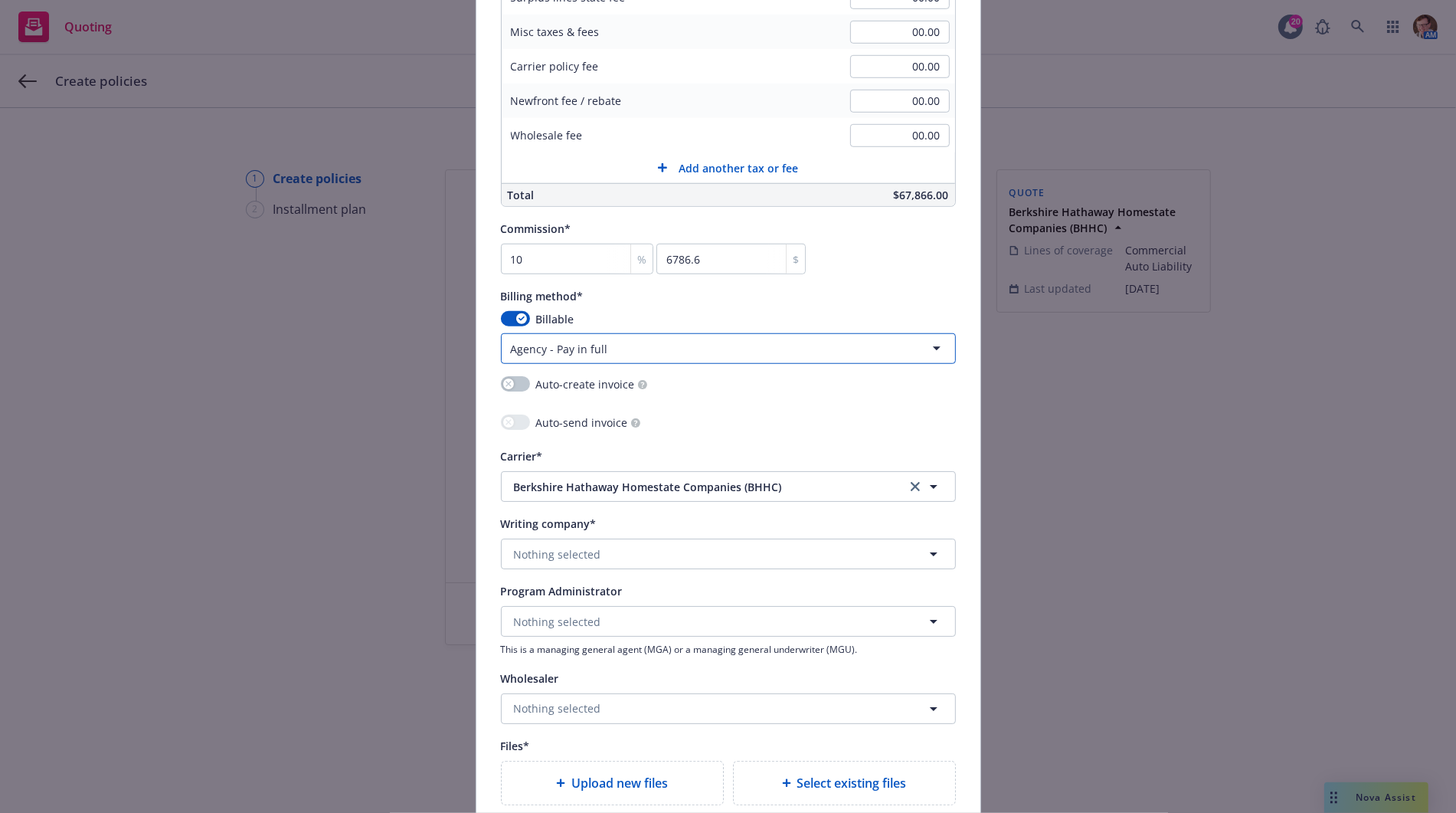
scroll to position [1226, 0]
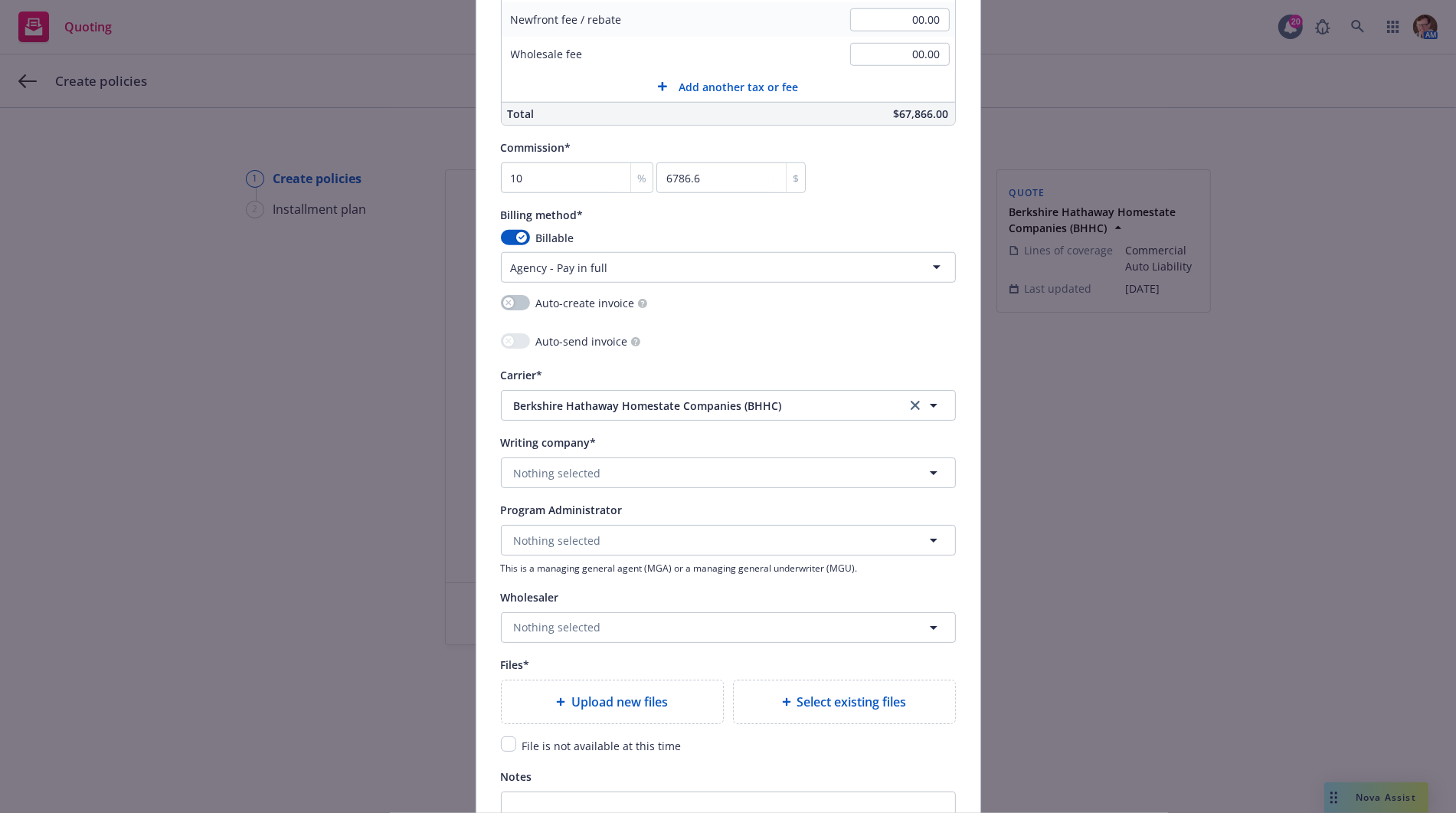
click at [600, 445] on div "Writing company*" at bounding box center [728, 442] width 455 height 18
click at [593, 461] on button "Nothing selected" at bounding box center [728, 472] width 455 height 31
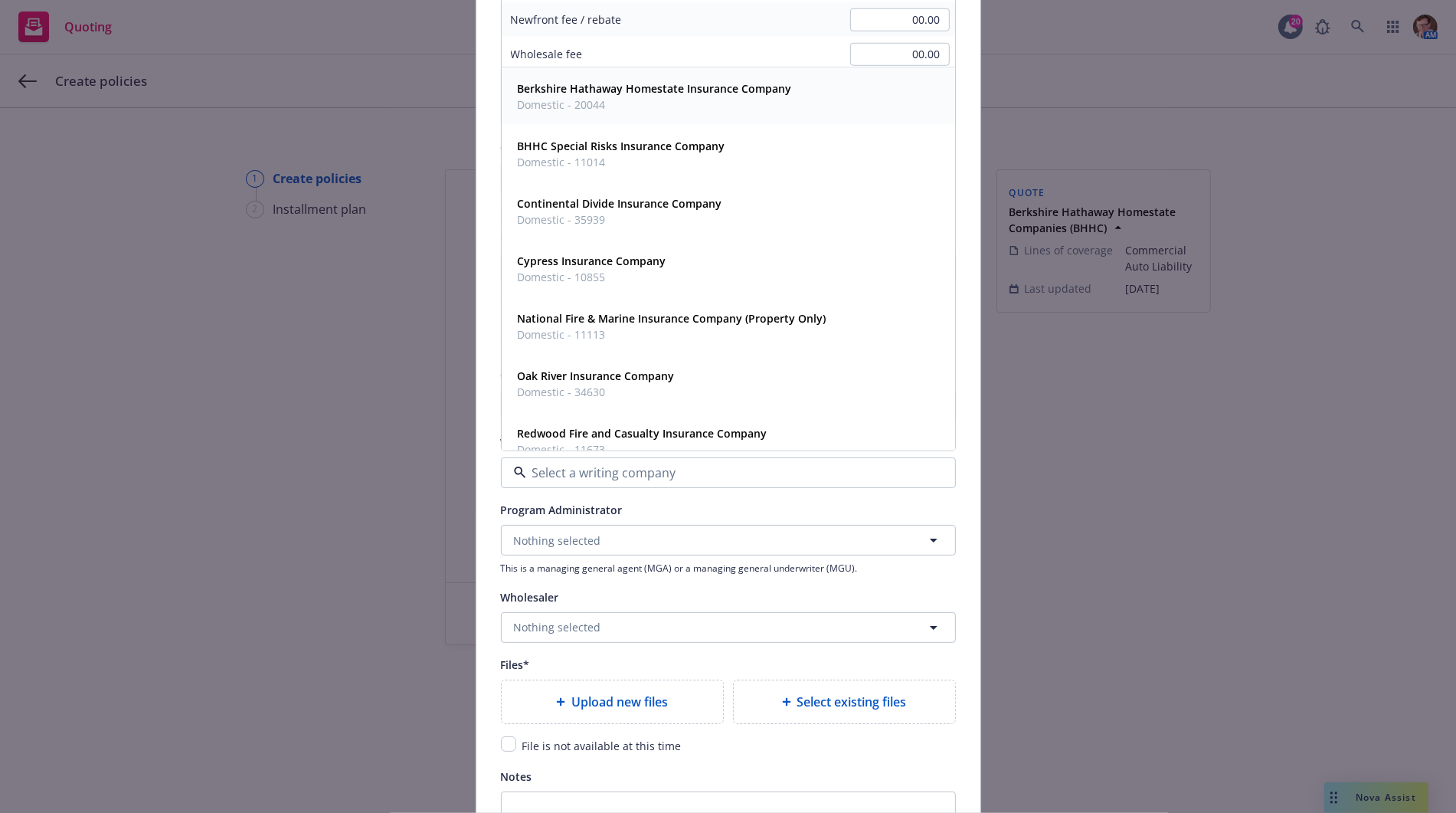
click at [652, 101] on span "Domestic - 20044" at bounding box center [655, 104] width 275 height 16
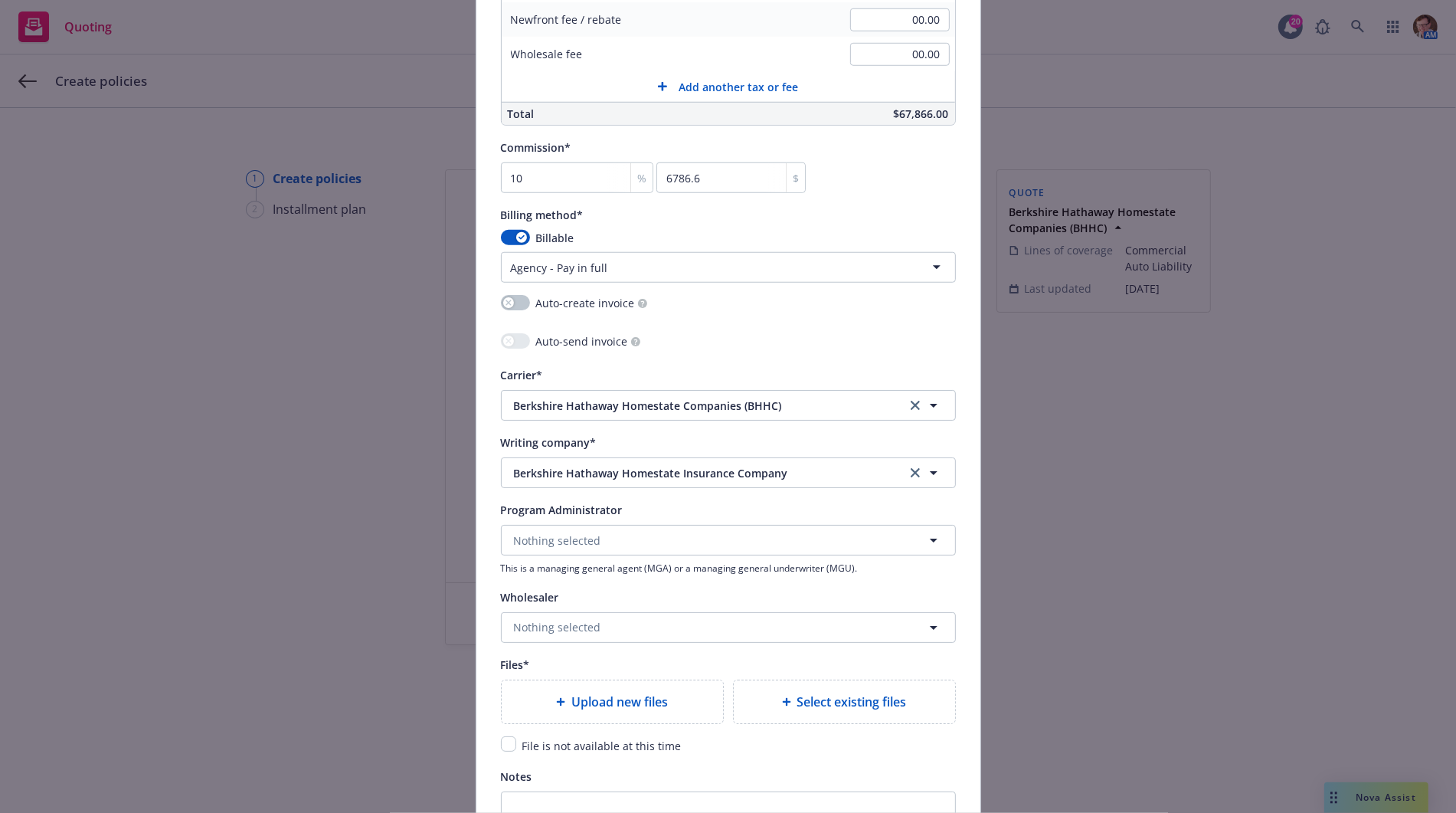
scroll to position [1459, 0]
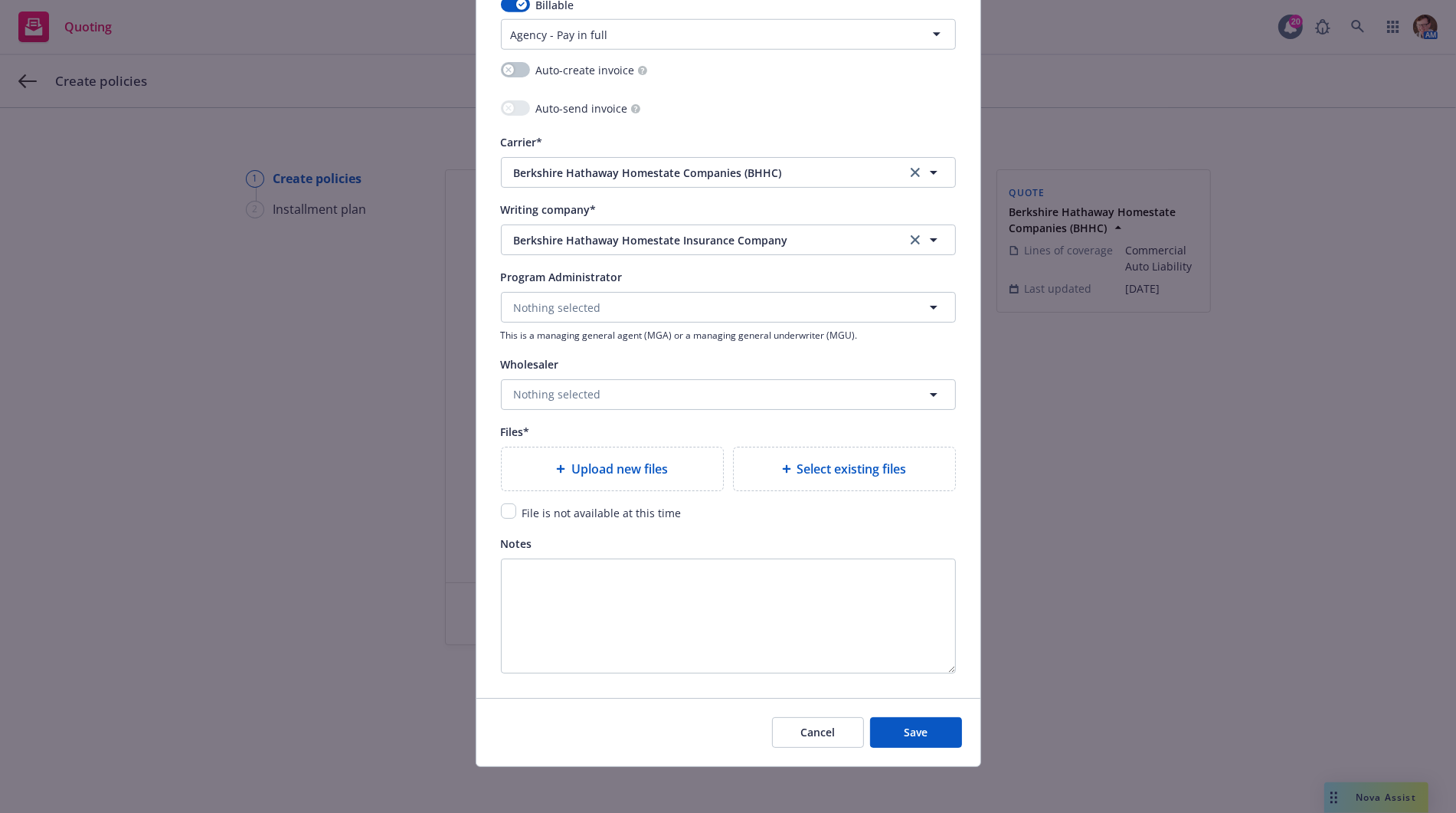
click at [571, 468] on span "Upload new files" at bounding box center [619, 469] width 97 height 18
type textarea "x"
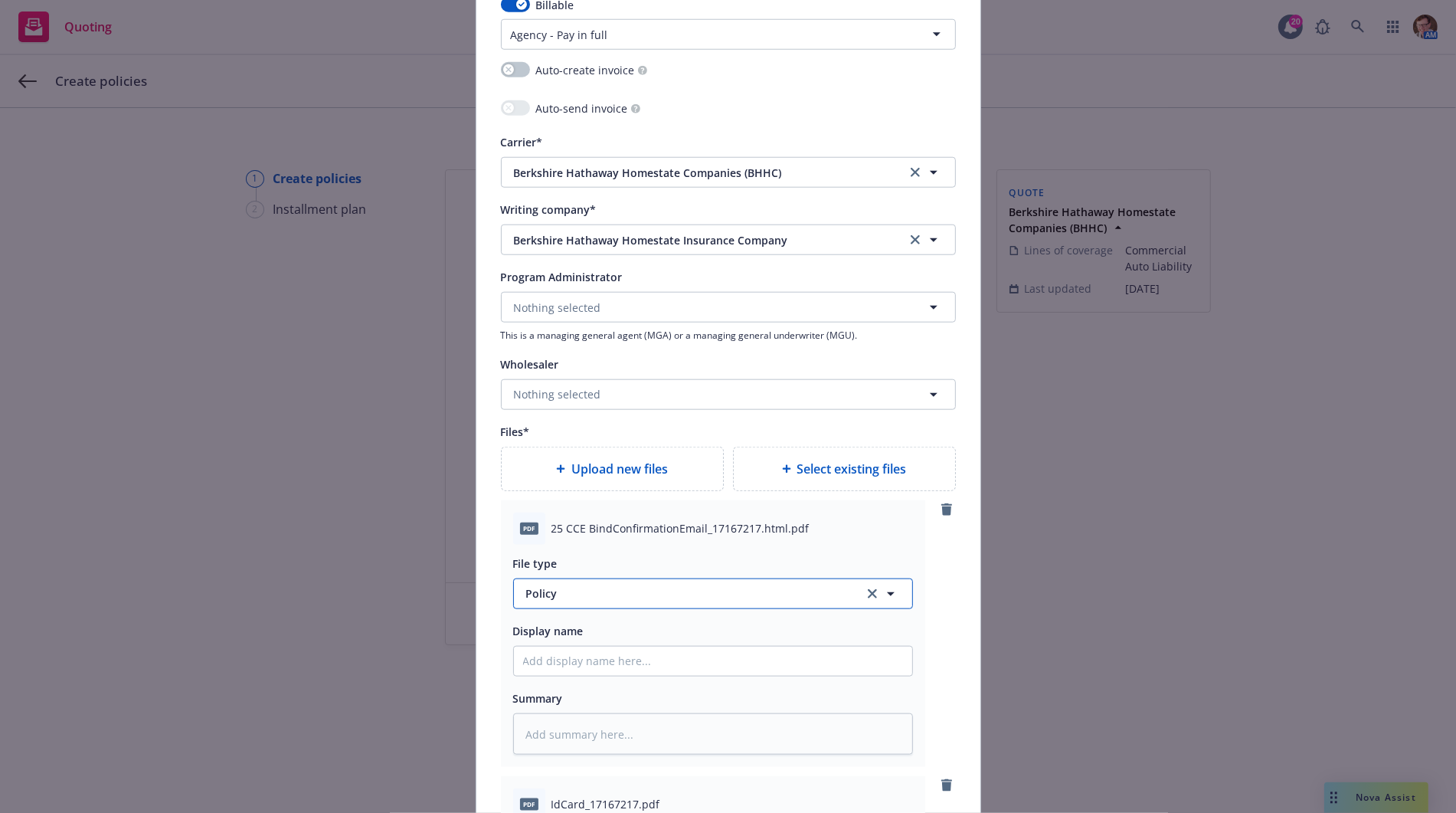
click at [647, 590] on span "Policy" at bounding box center [687, 593] width 320 height 16
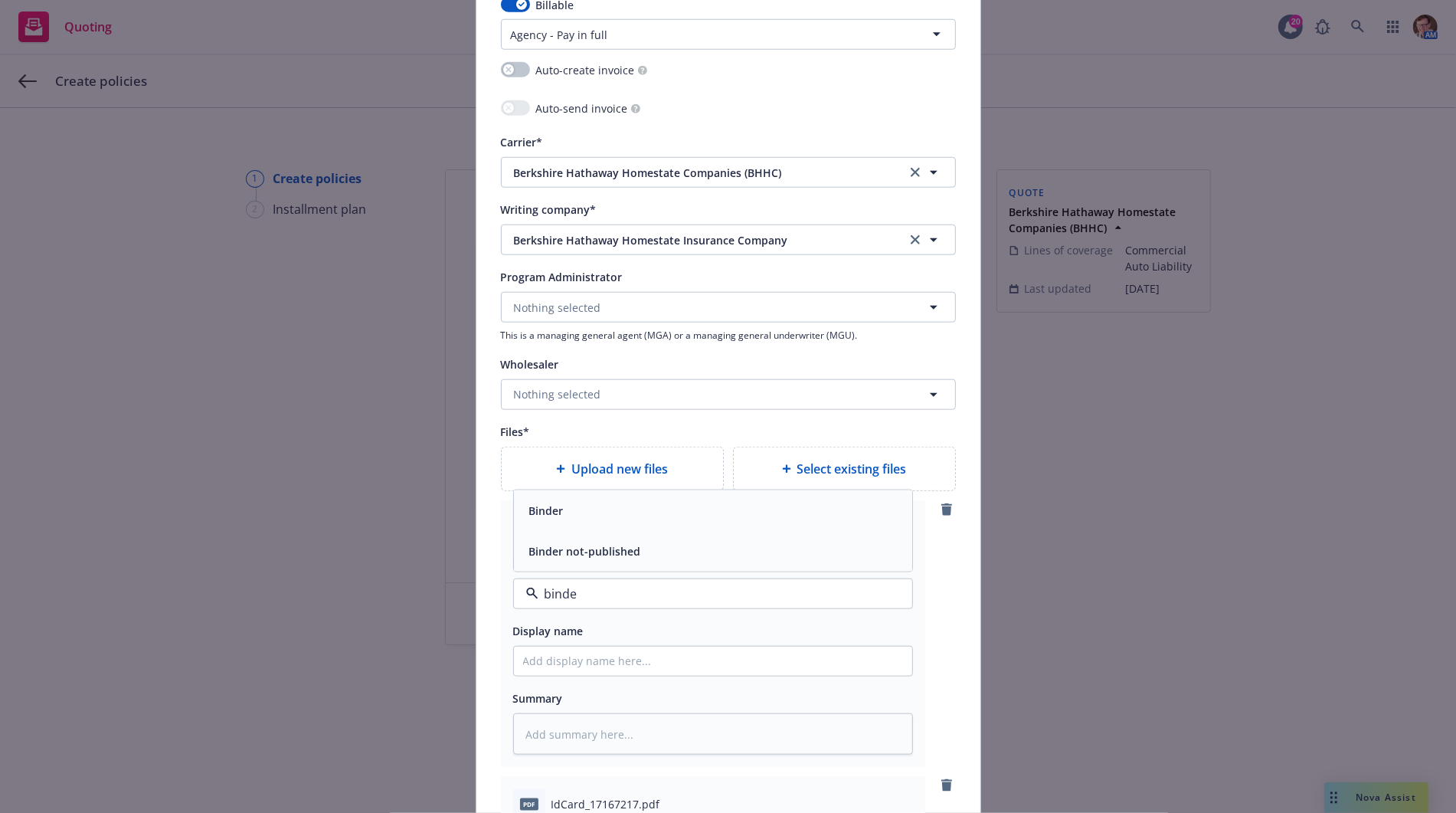
type input "bind"
click at [732, 508] on div "Bind confirmation" at bounding box center [714, 509] width 380 height 22
type textarea "x"
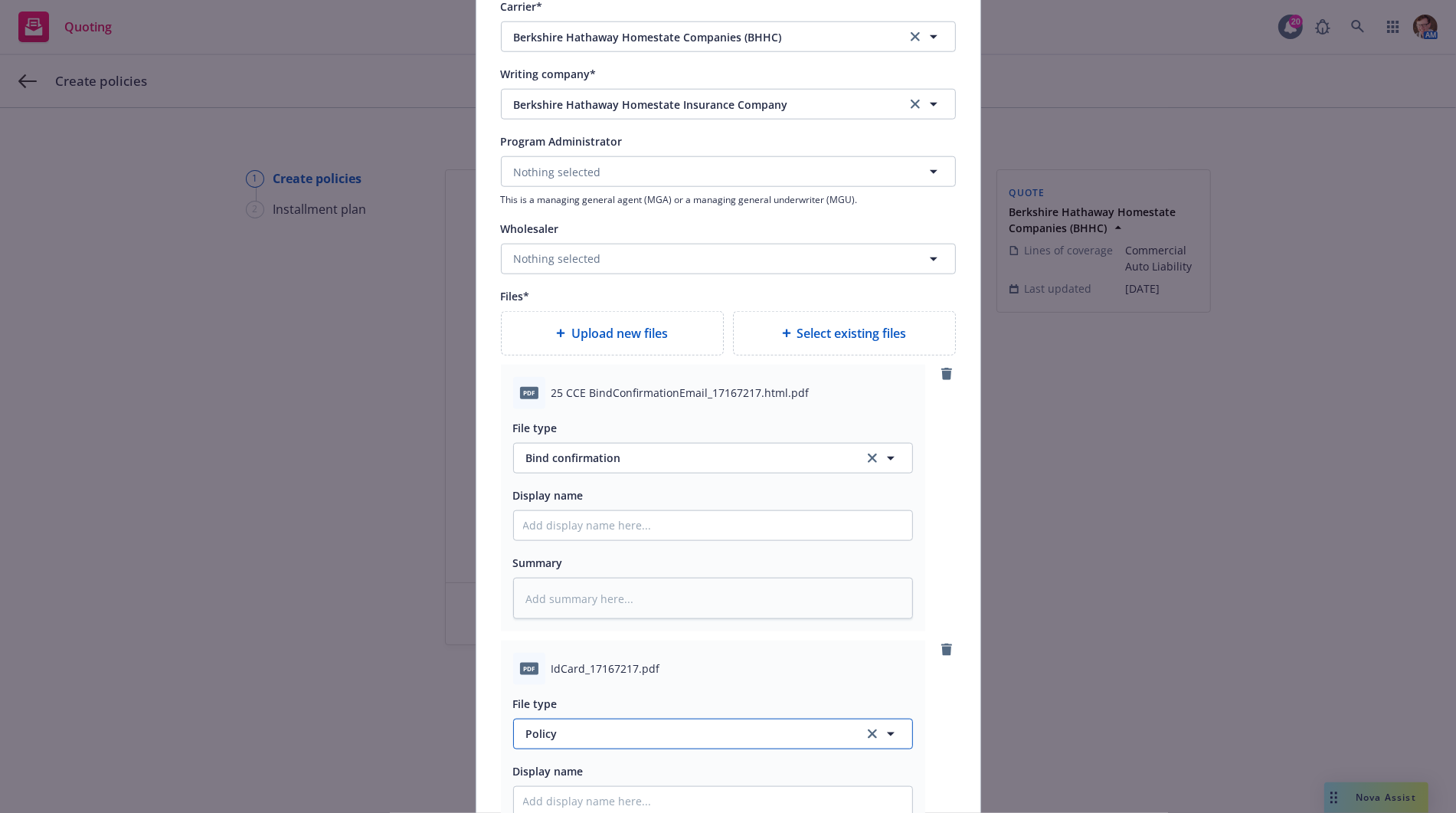
click at [583, 735] on span "Policy" at bounding box center [687, 733] width 320 height 16
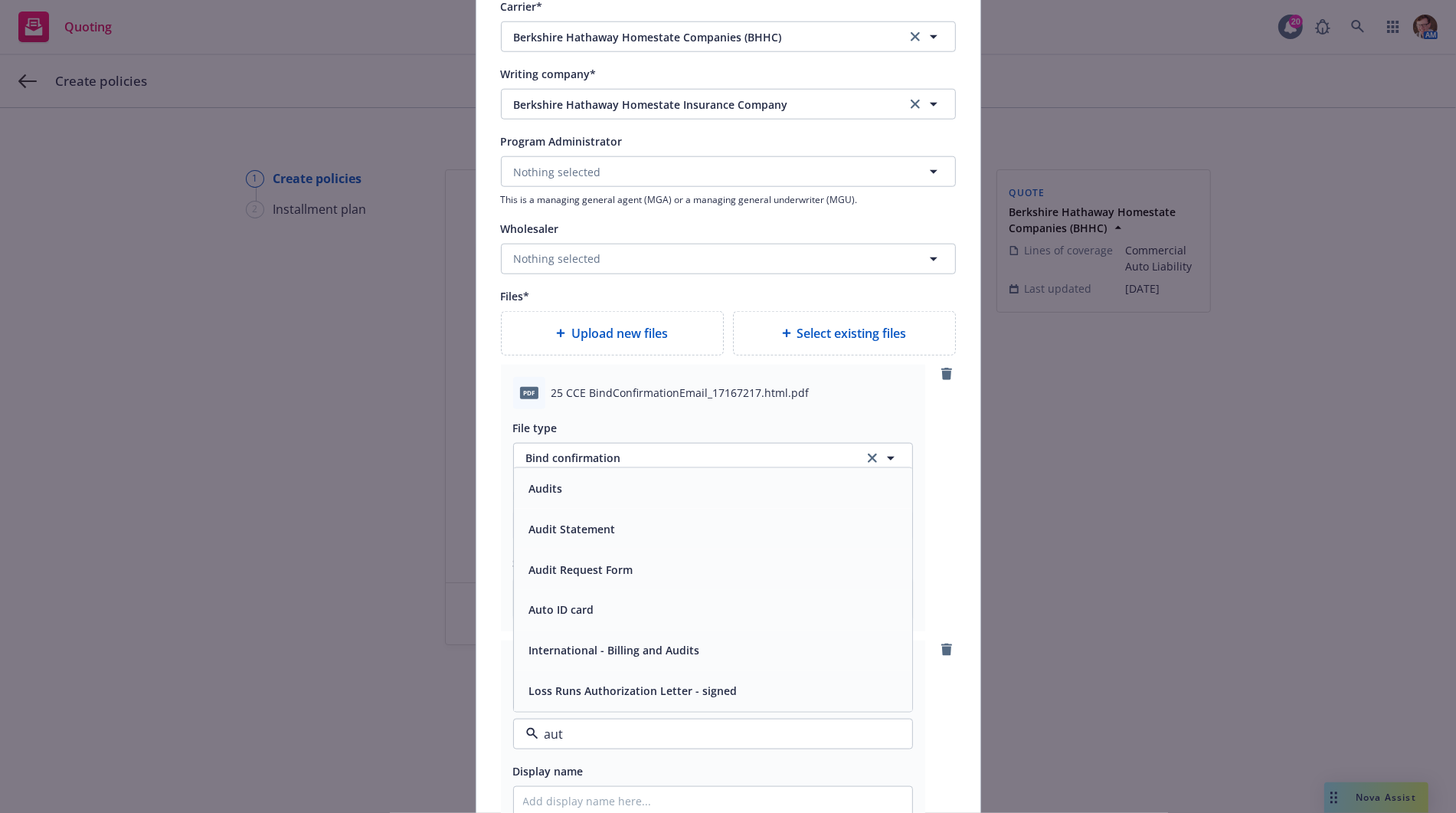
type input "auto"
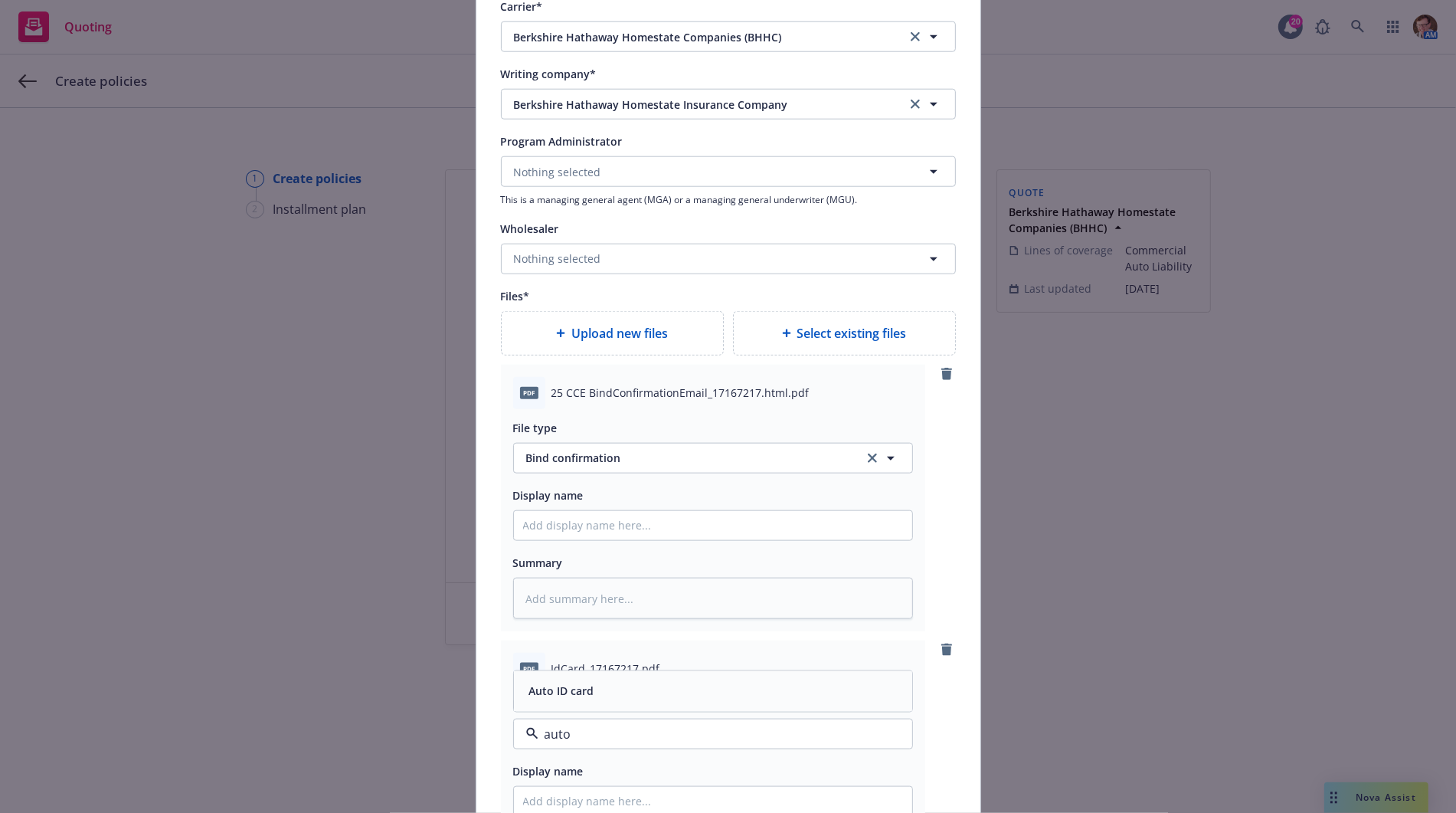
click at [593, 698] on div "Auto ID card" at bounding box center [714, 691] width 380 height 22
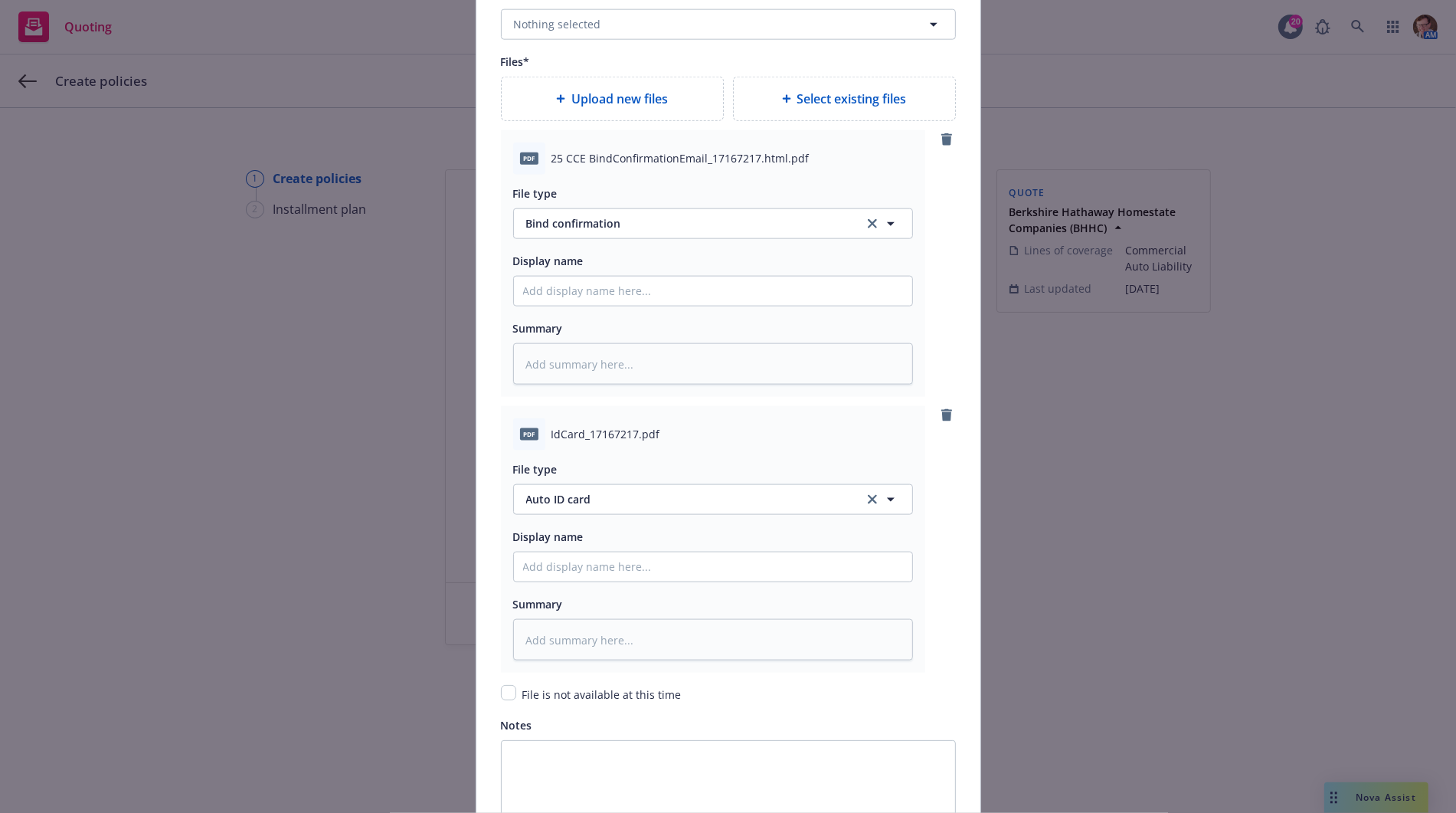
scroll to position [2010, 0]
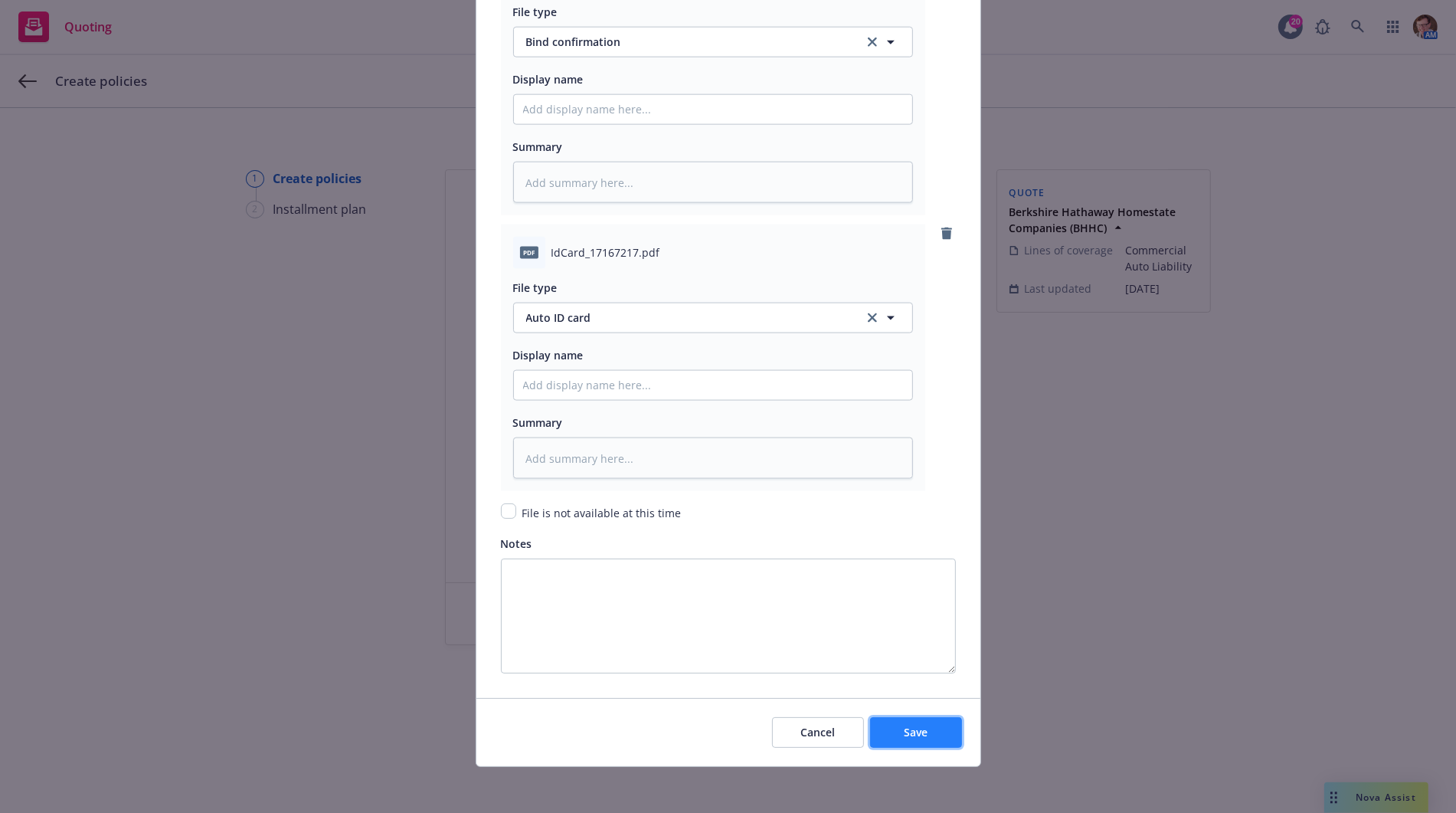
click at [879, 731] on button "Save" at bounding box center [916, 731] width 92 height 31
type textarea "x"
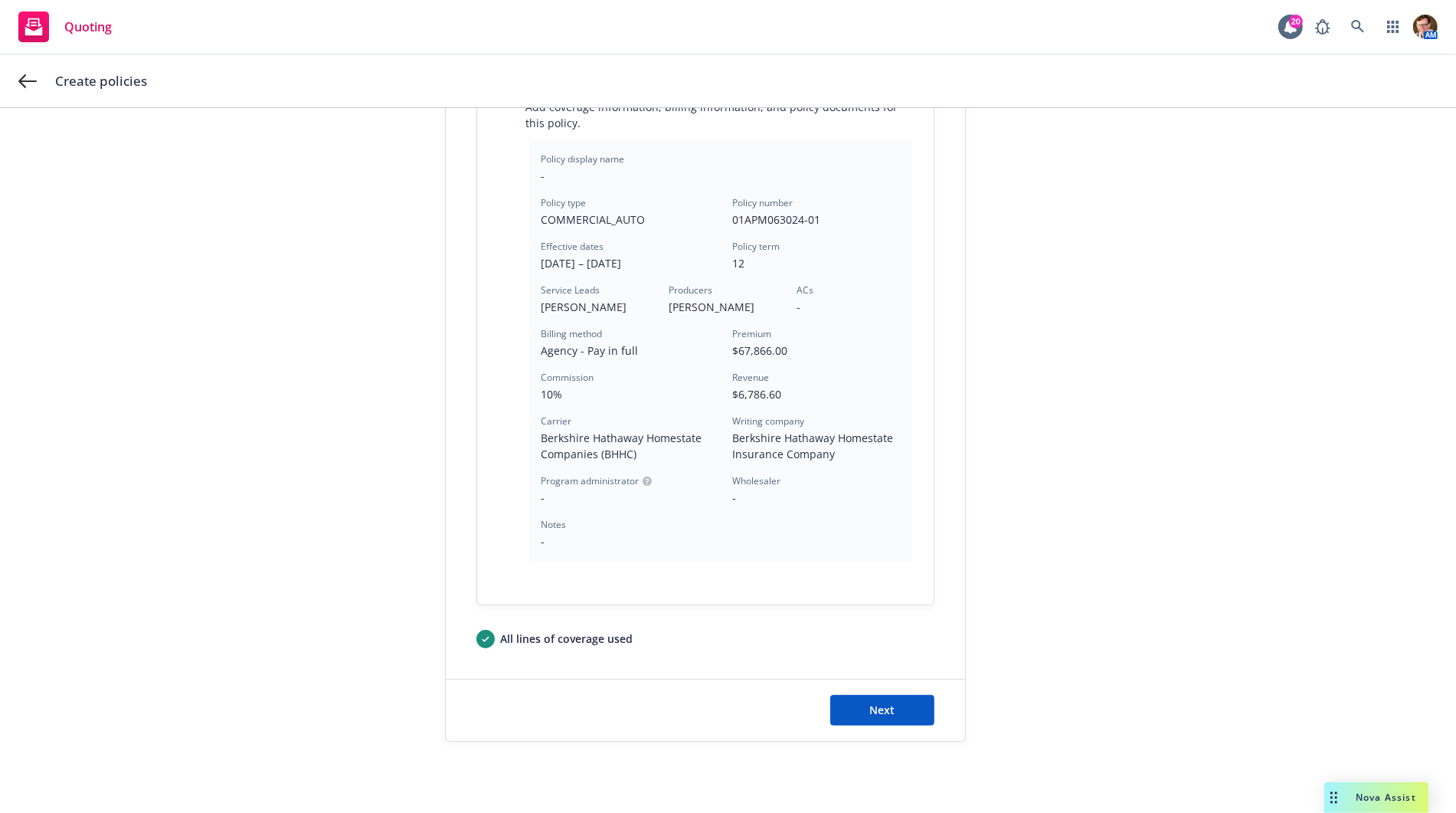
scroll to position [357, 0]
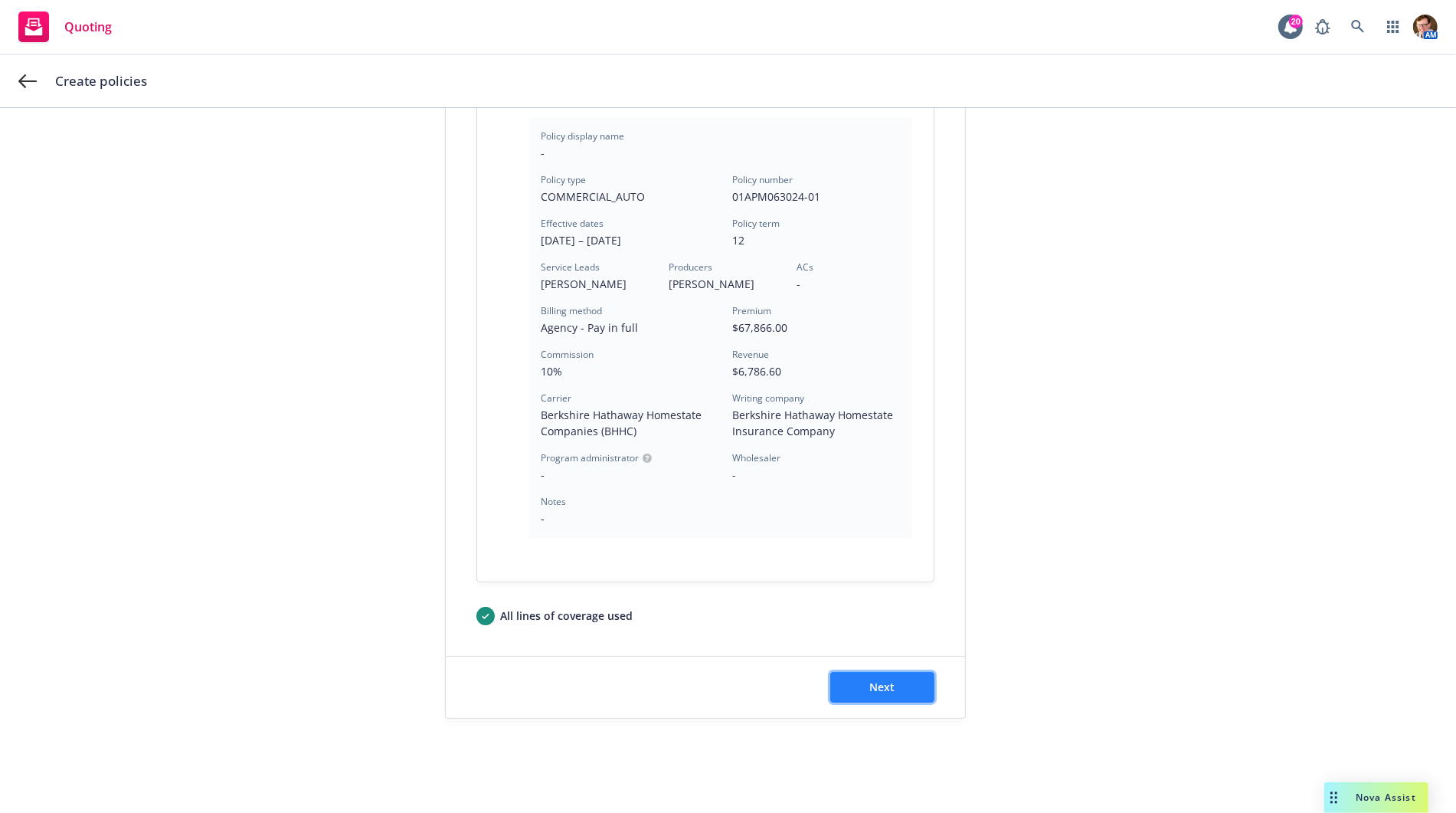
click at [887, 675] on button "Next" at bounding box center [882, 687] width 104 height 31
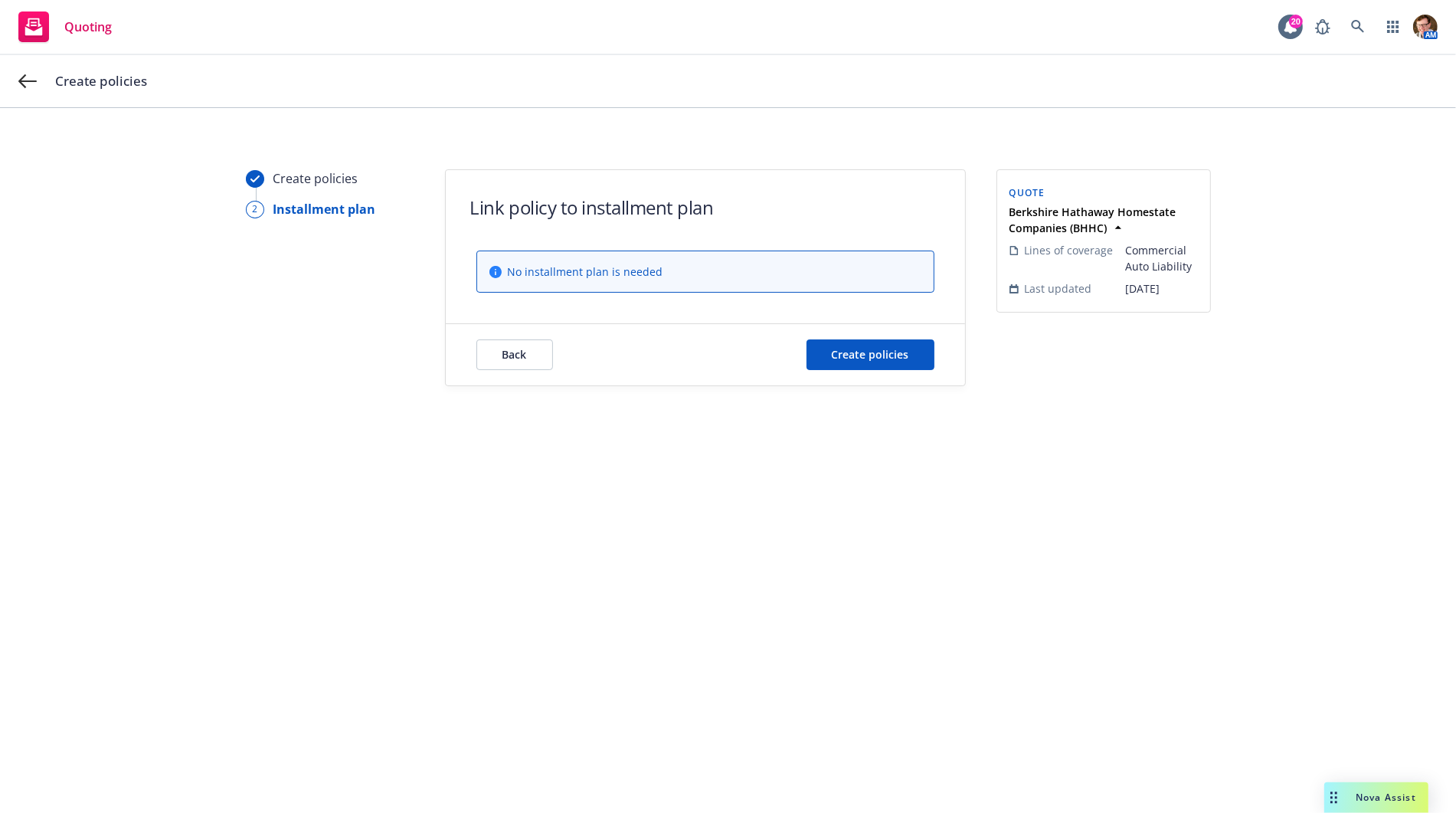
click at [878, 371] on div "Back Create policies" at bounding box center [706, 355] width 520 height 62
click at [876, 359] on span "Create policies" at bounding box center [871, 354] width 78 height 15
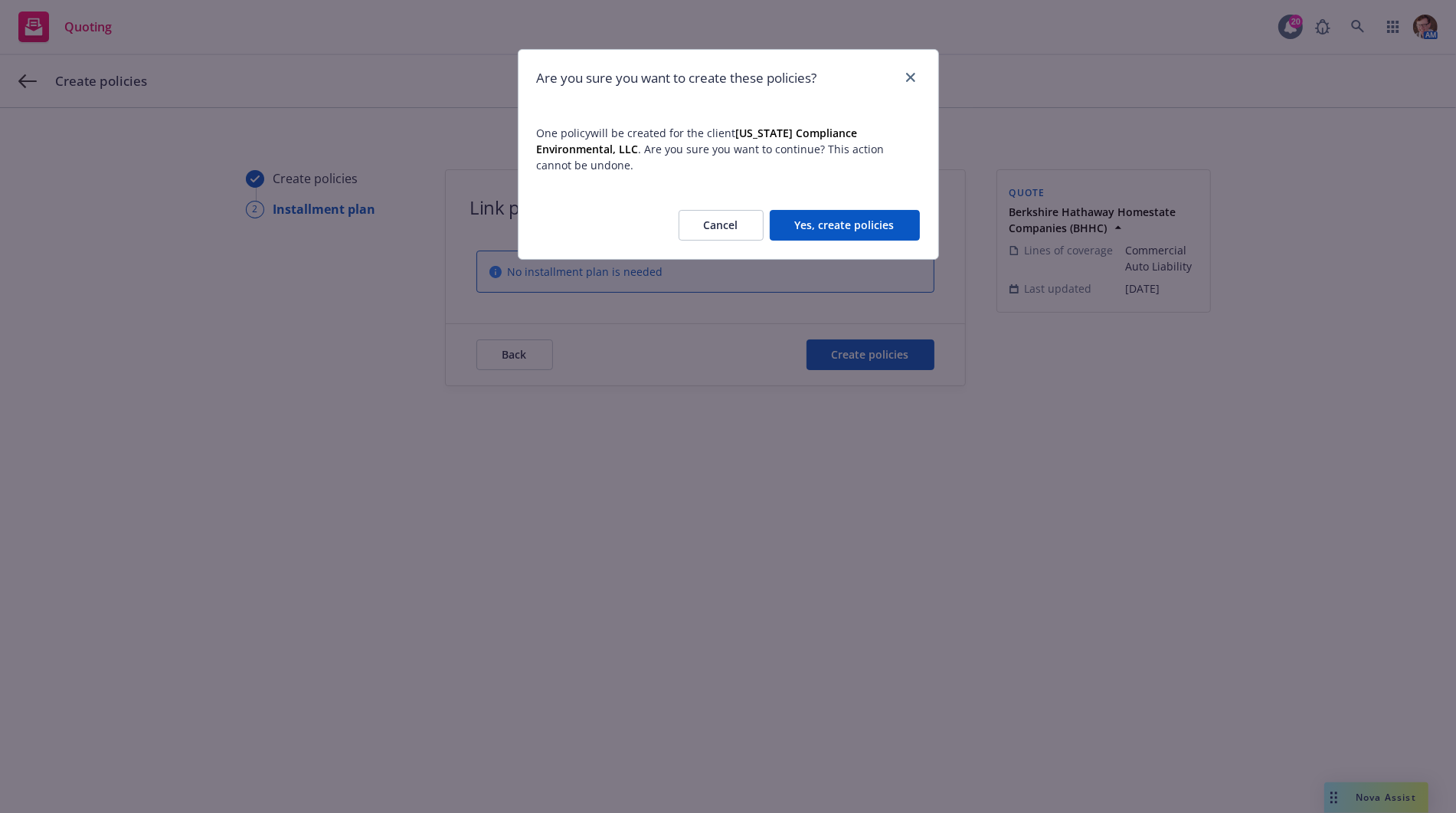
click at [887, 234] on button "Yes, create policies" at bounding box center [844, 225] width 150 height 31
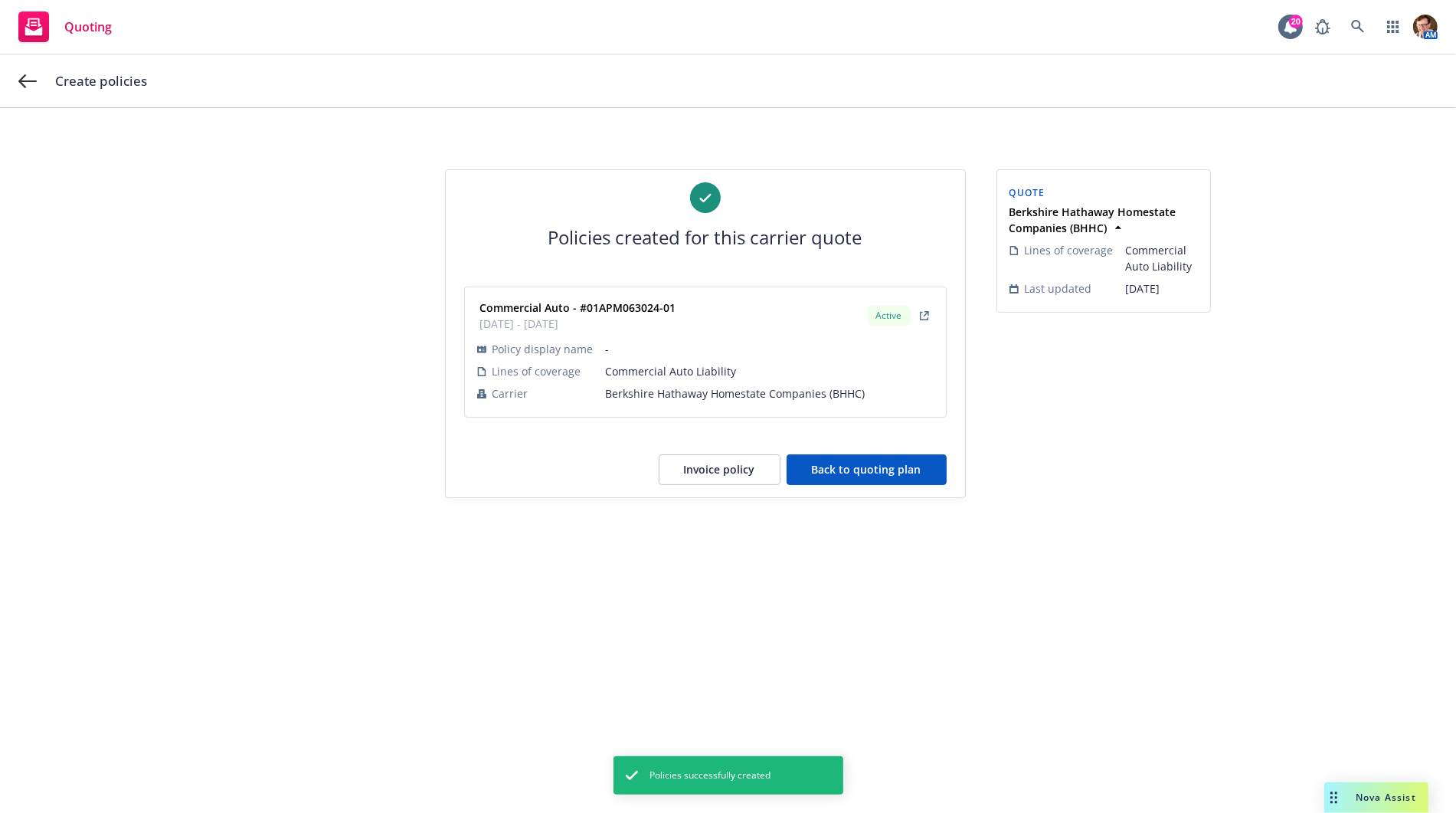
click at [883, 453] on div "Policies created for this carrier quote Commercial Auto - #01APM063024-01 10/10…" at bounding box center [706, 333] width 520 height 327
click at [884, 455] on button "Back to quoting plan" at bounding box center [866, 469] width 160 height 31
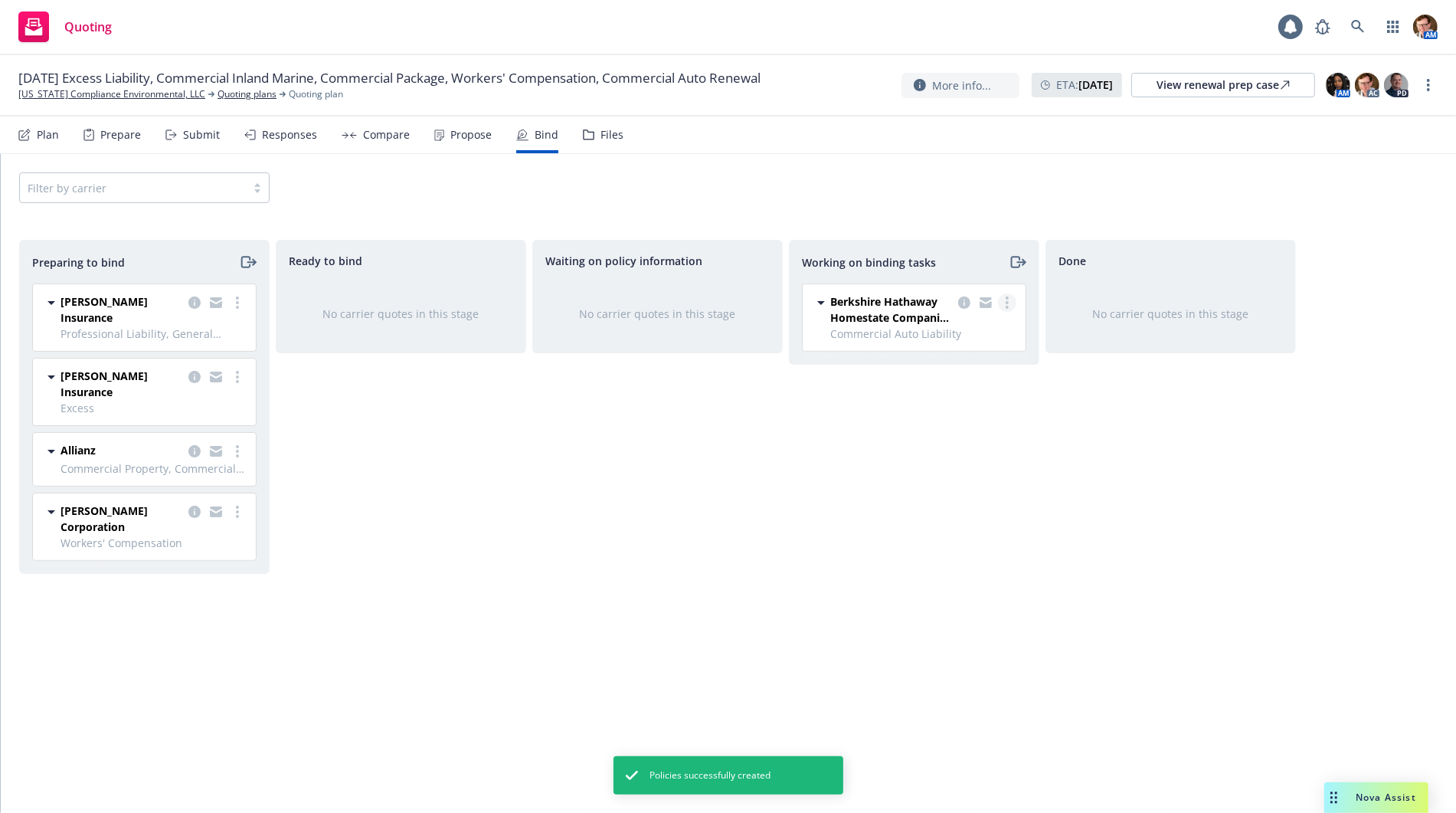
click at [1012, 304] on link "more" at bounding box center [1007, 303] width 18 height 18
click at [983, 367] on span "Move to done" at bounding box center [930, 363] width 106 height 15
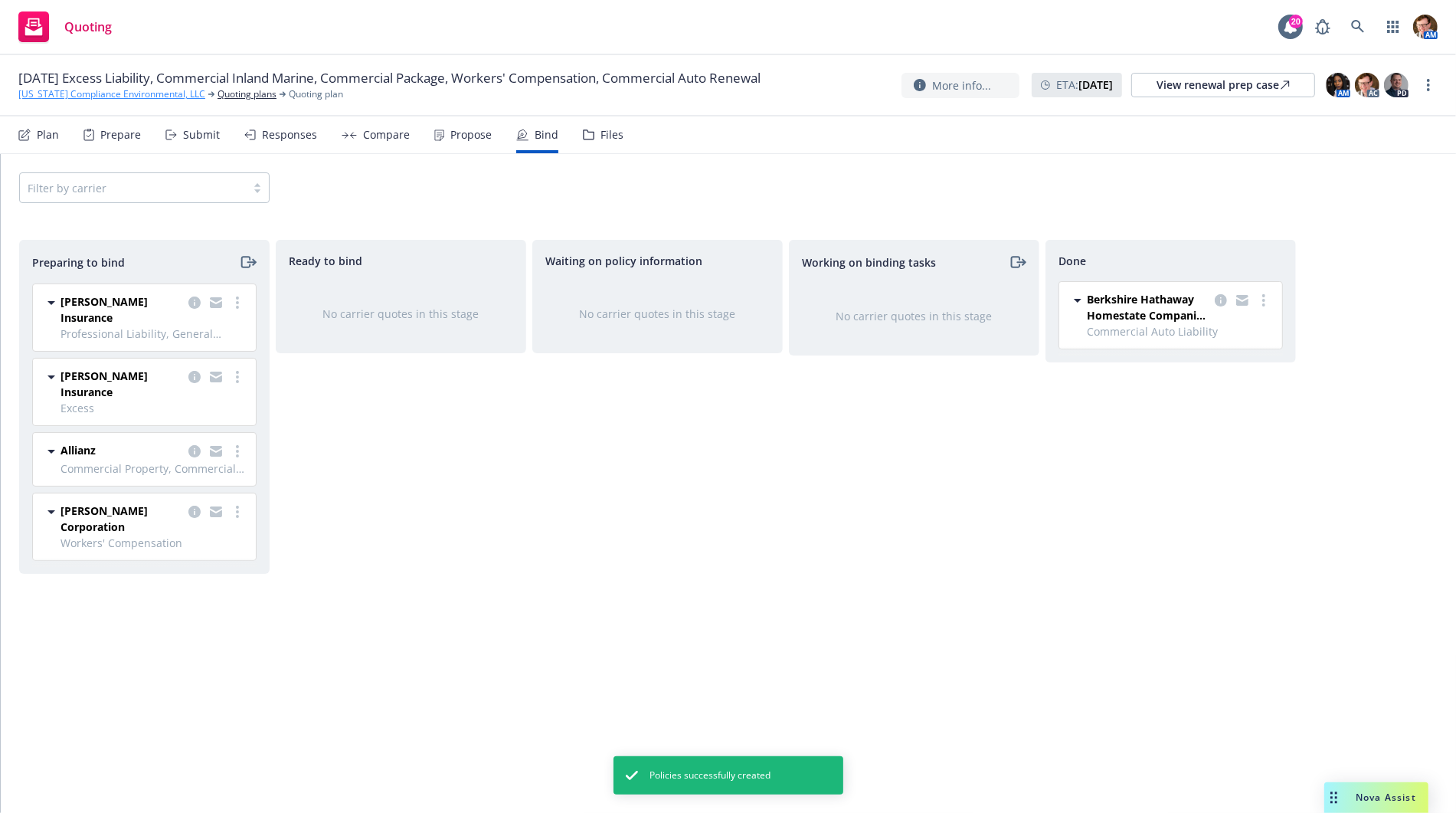
click at [102, 95] on link "[US_STATE] Compliance Environmental, LLC" at bounding box center [111, 95] width 187 height 14
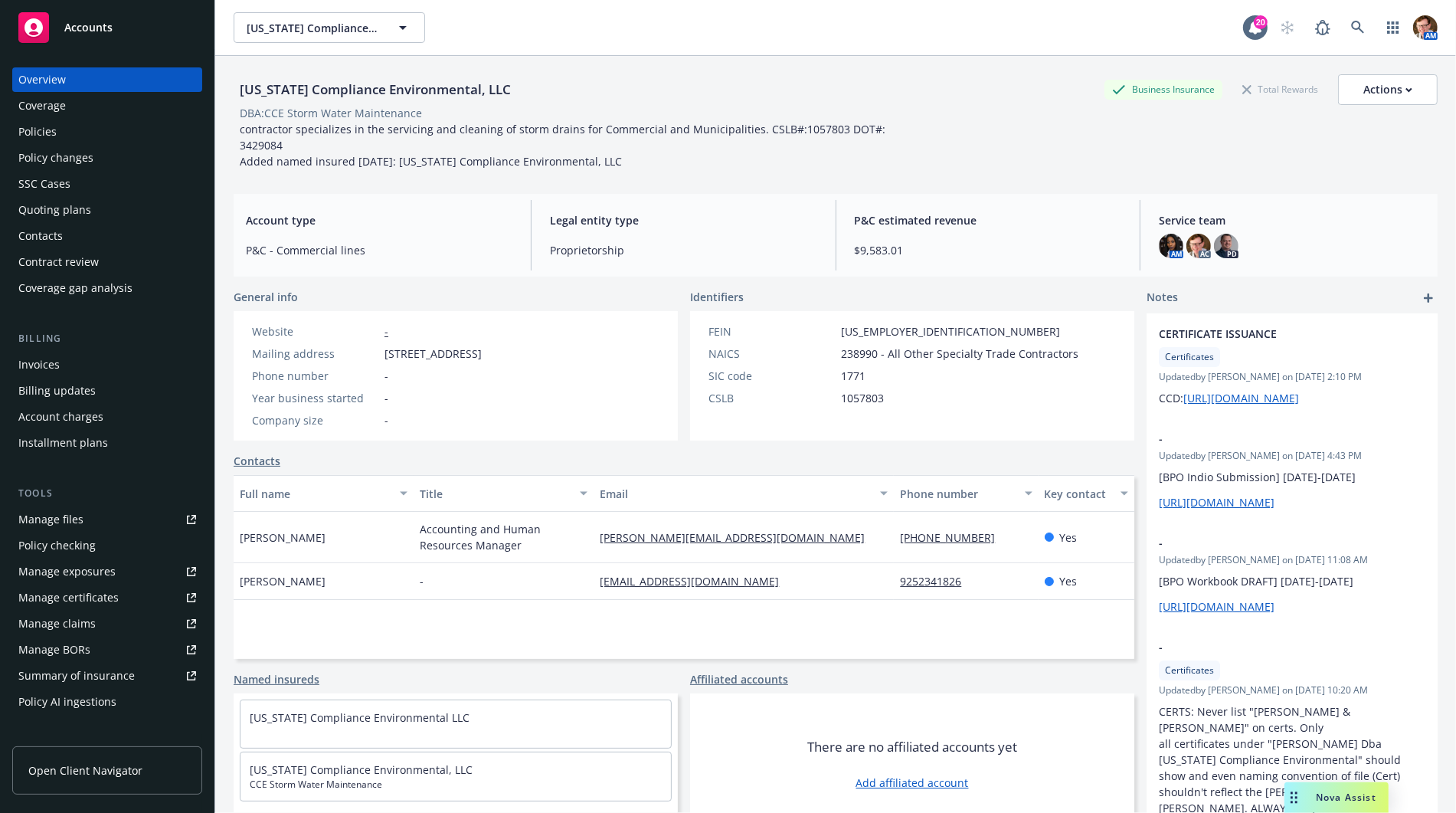
drag, startPoint x: 349, startPoint y: 526, endPoint x: 245, endPoint y: 523, distance: 104.0
click at [243, 523] on div "Morgan Alexander" at bounding box center [323, 537] width 180 height 52
copy span "Morgan Alexander"
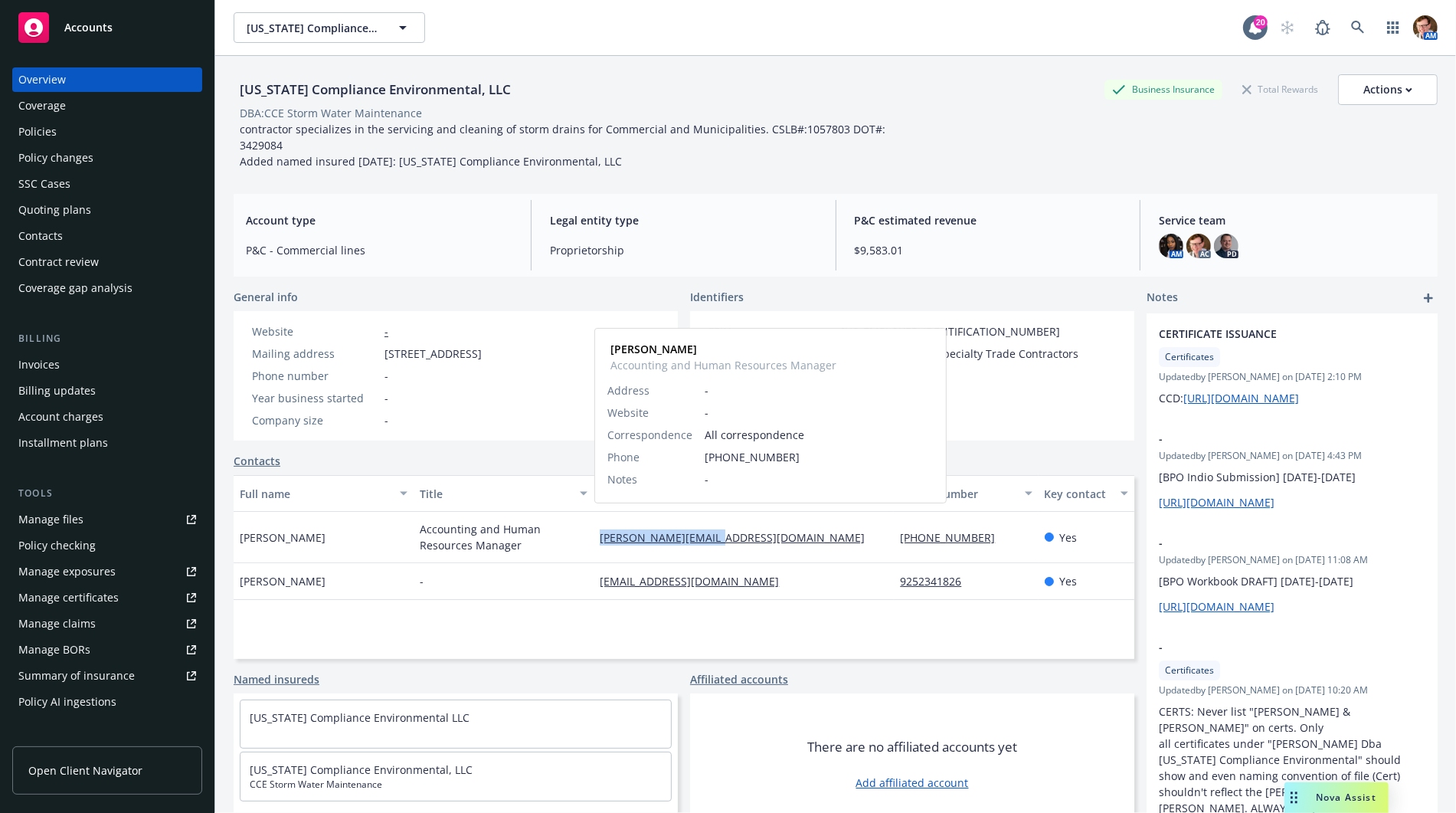
copy link "morgan@cacompenv.com"
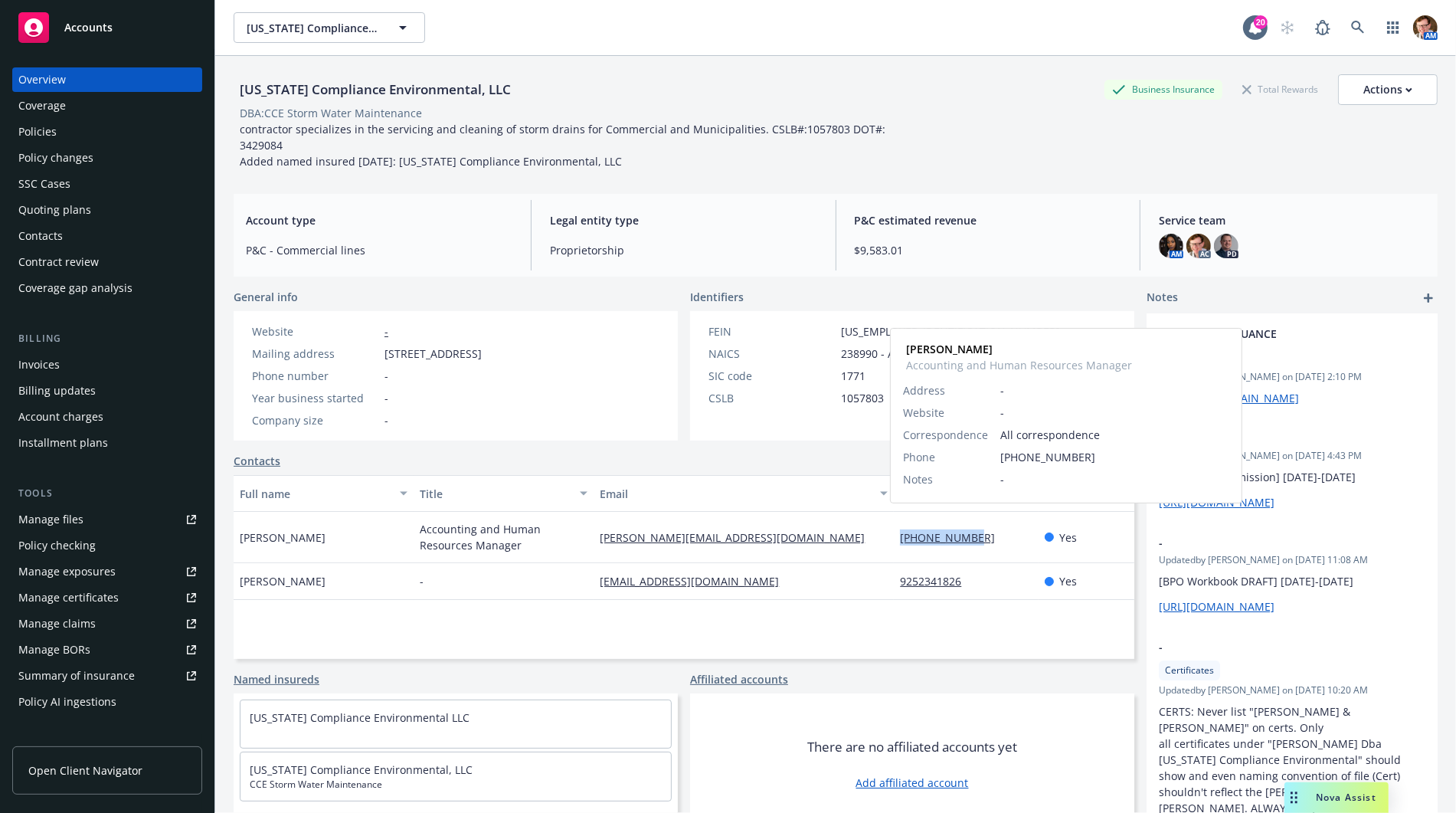
copy link "[PHONE_NUMBER]"
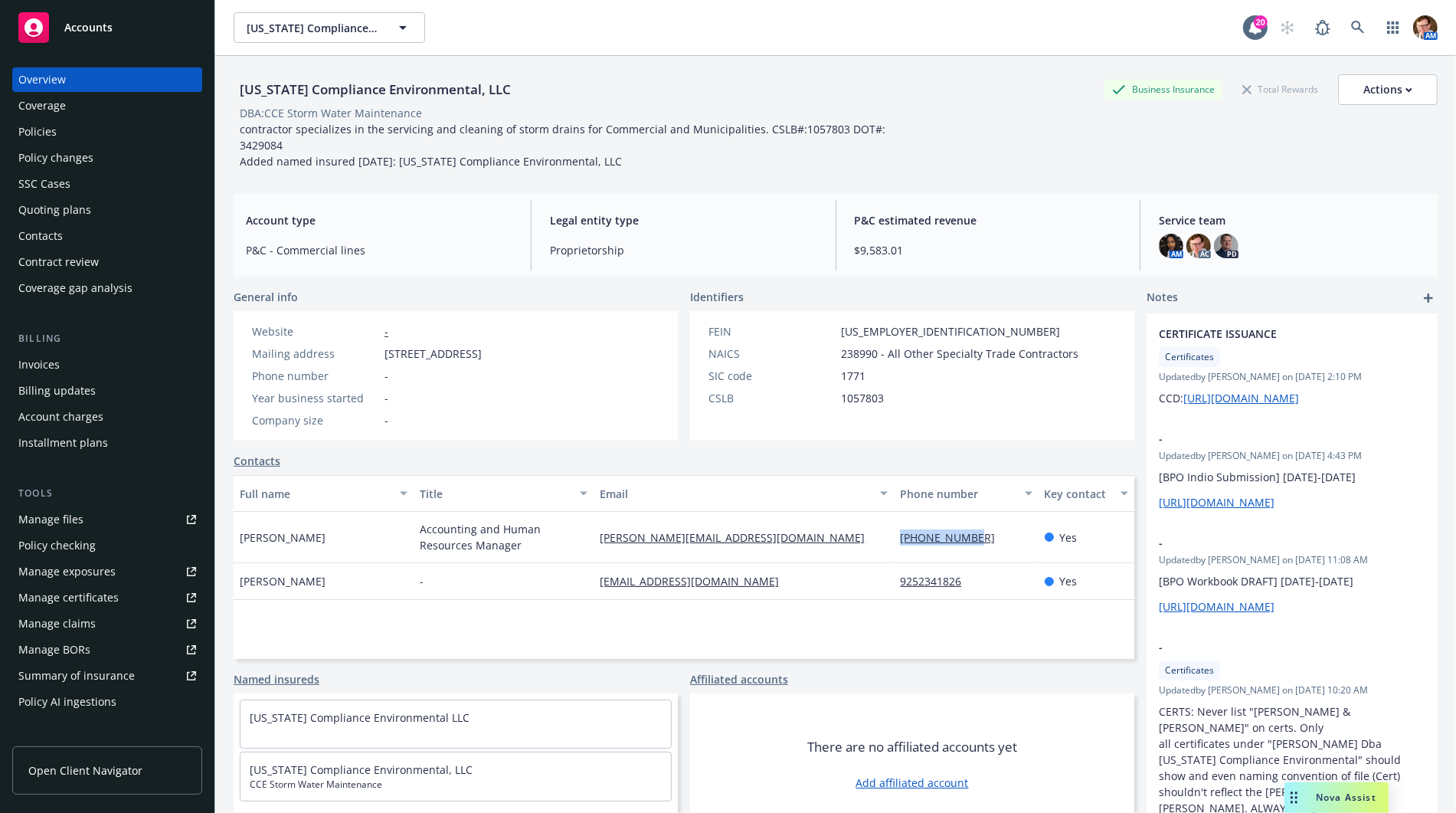
drag, startPoint x: 310, startPoint y: 566, endPoint x: 228, endPoint y: 568, distance: 82.0
click at [228, 568] on div "California Compliance Environmental, LLC Business Insurance Total Rewards Actio…" at bounding box center [835, 462] width 1241 height 813
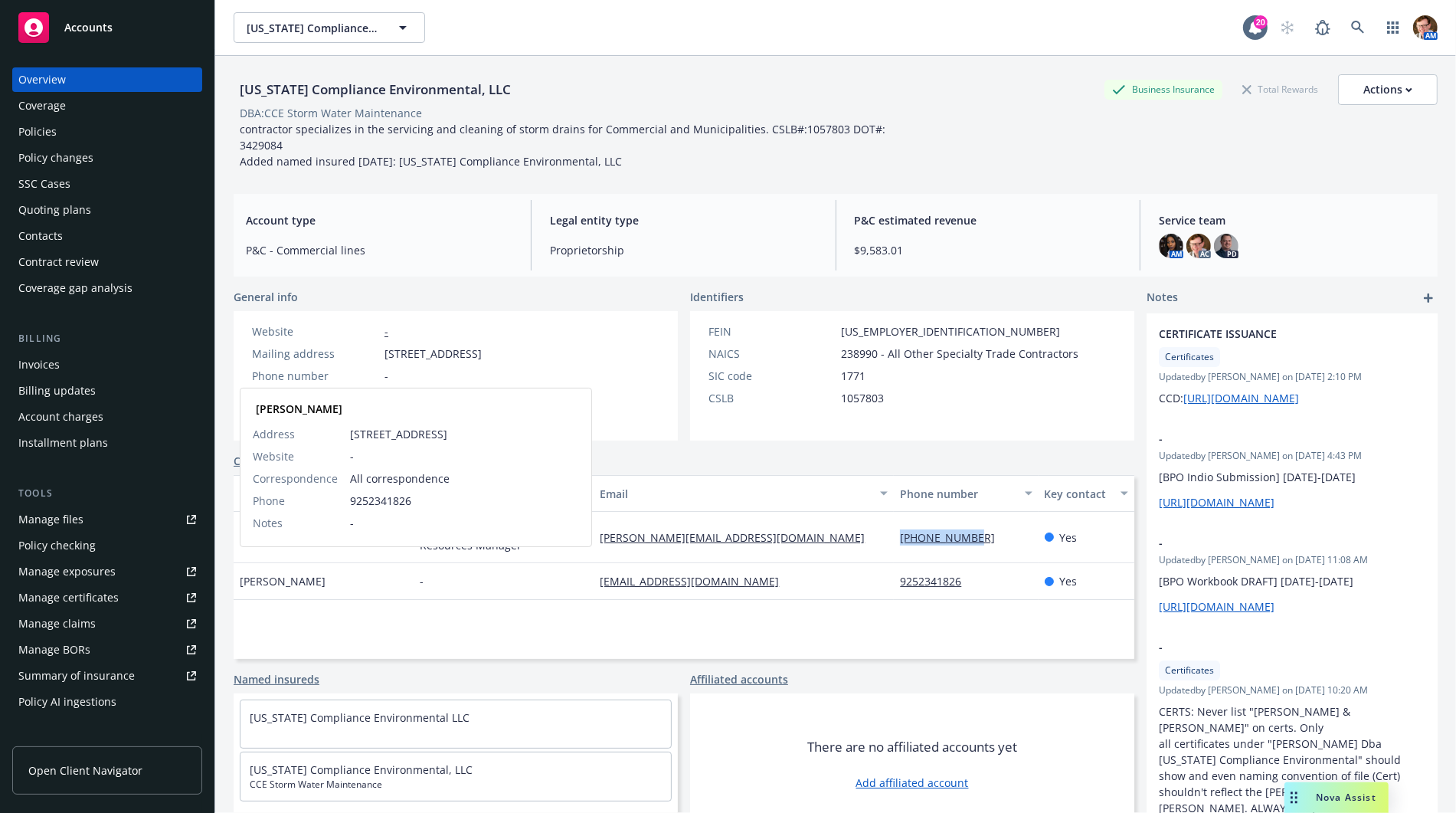
copy span "[PERSON_NAME]"
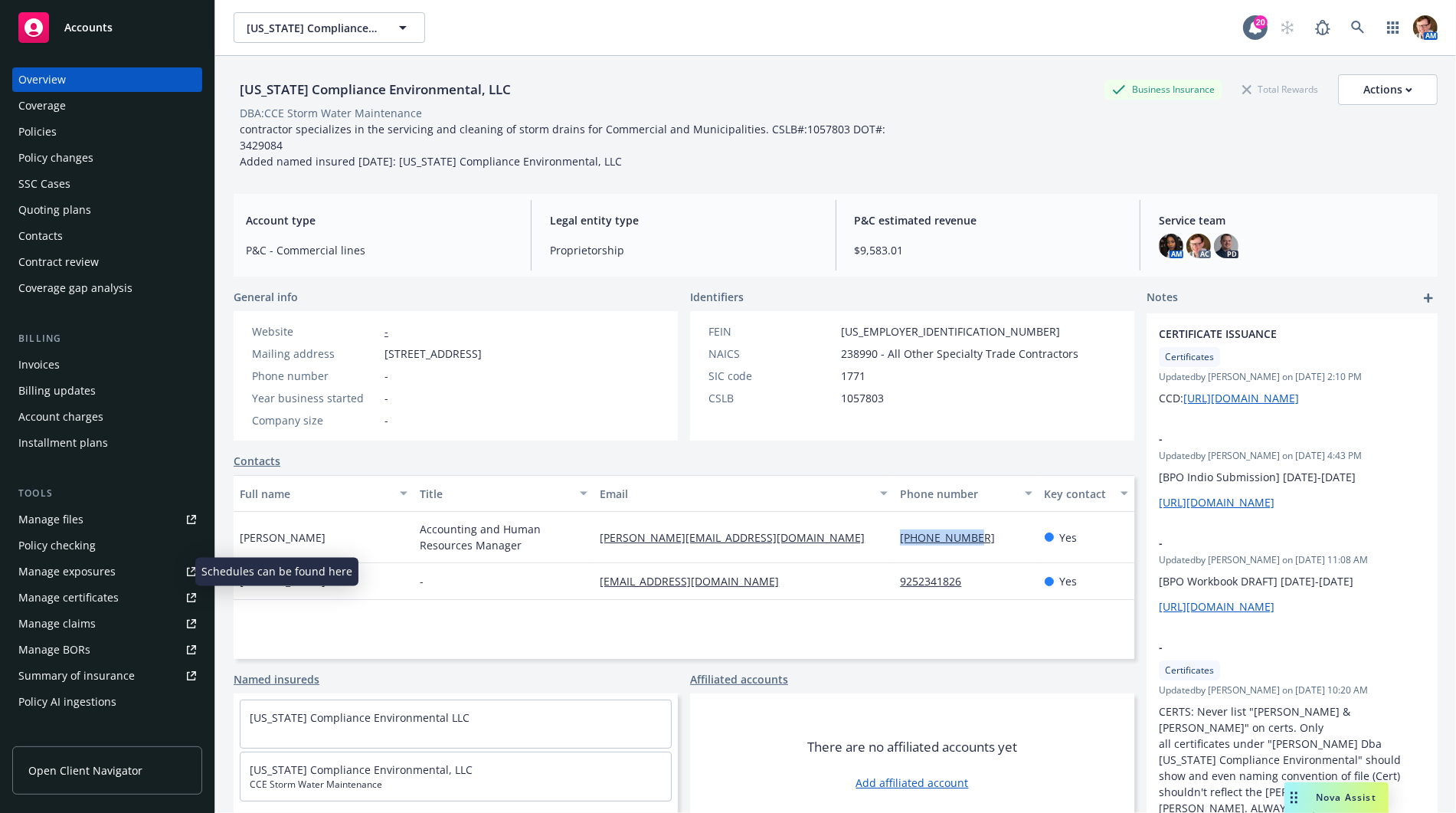
click at [57, 563] on div "Manage exposures" at bounding box center [67, 571] width 98 height 25
click at [90, 521] on link "Manage files" at bounding box center [106, 518] width 190 height 25
click at [59, 568] on div "Manage exposures" at bounding box center [67, 571] width 98 height 25
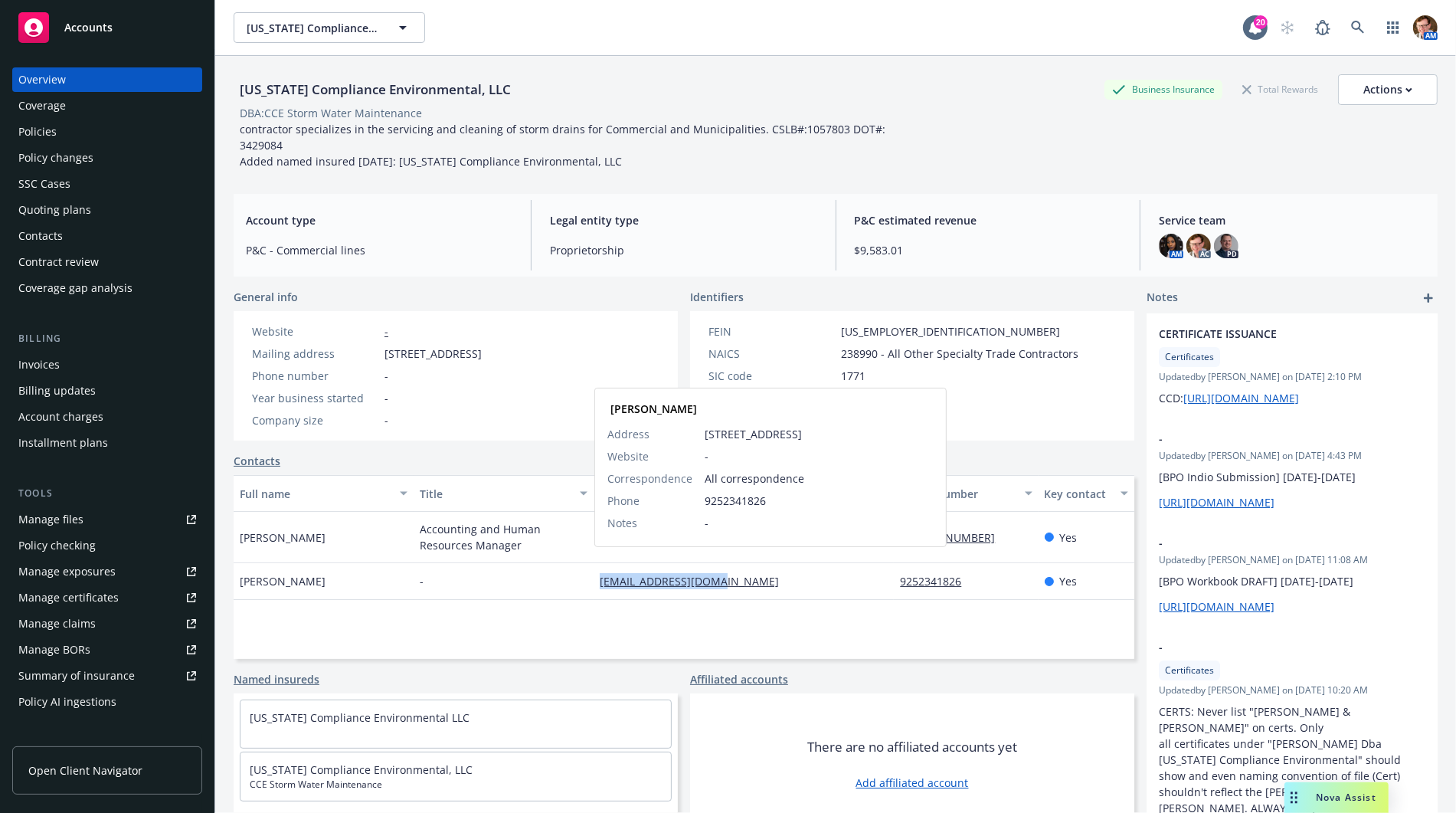
copy link "lauren@cacompenv.com"
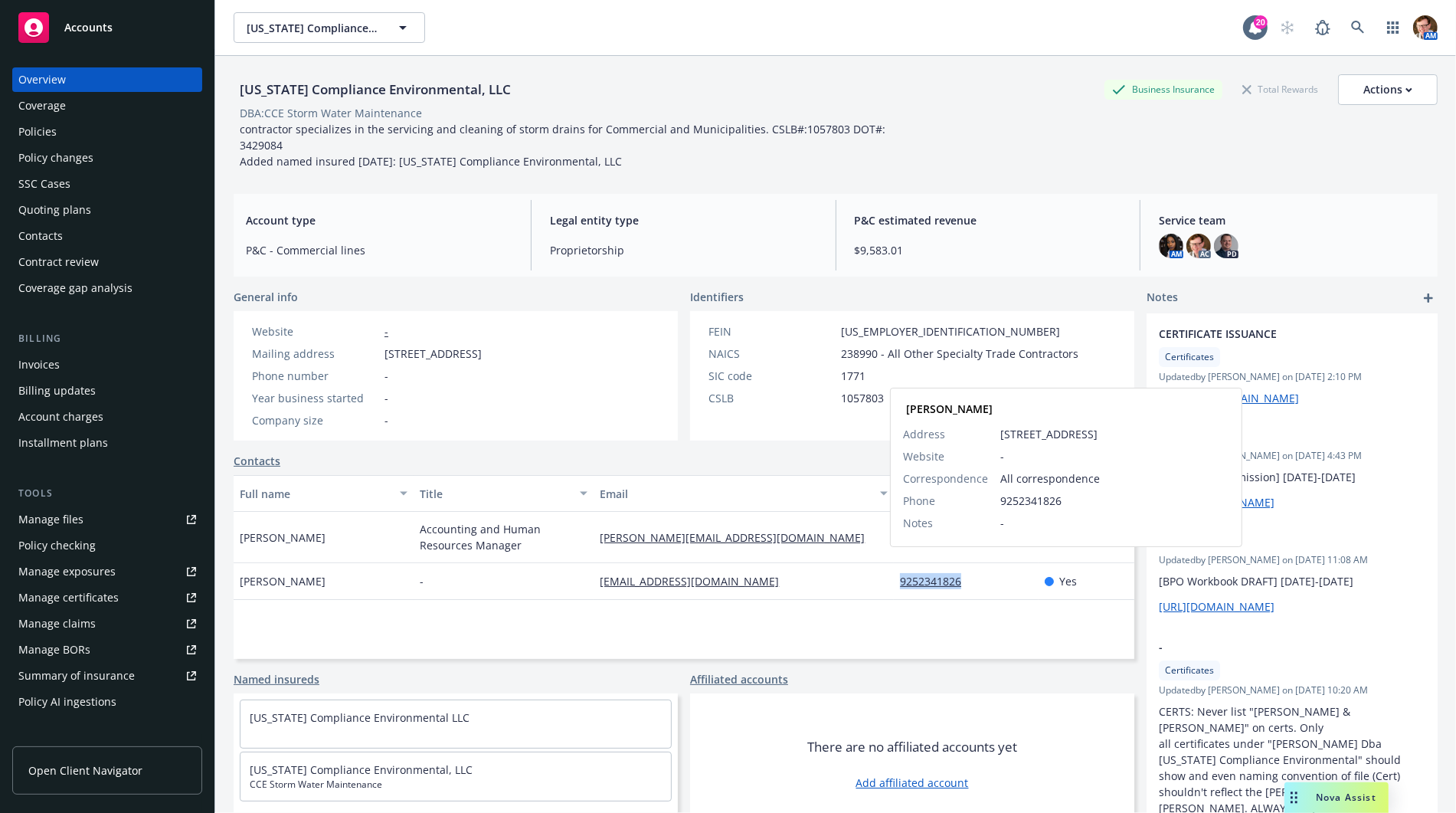
copy link "9252341826"
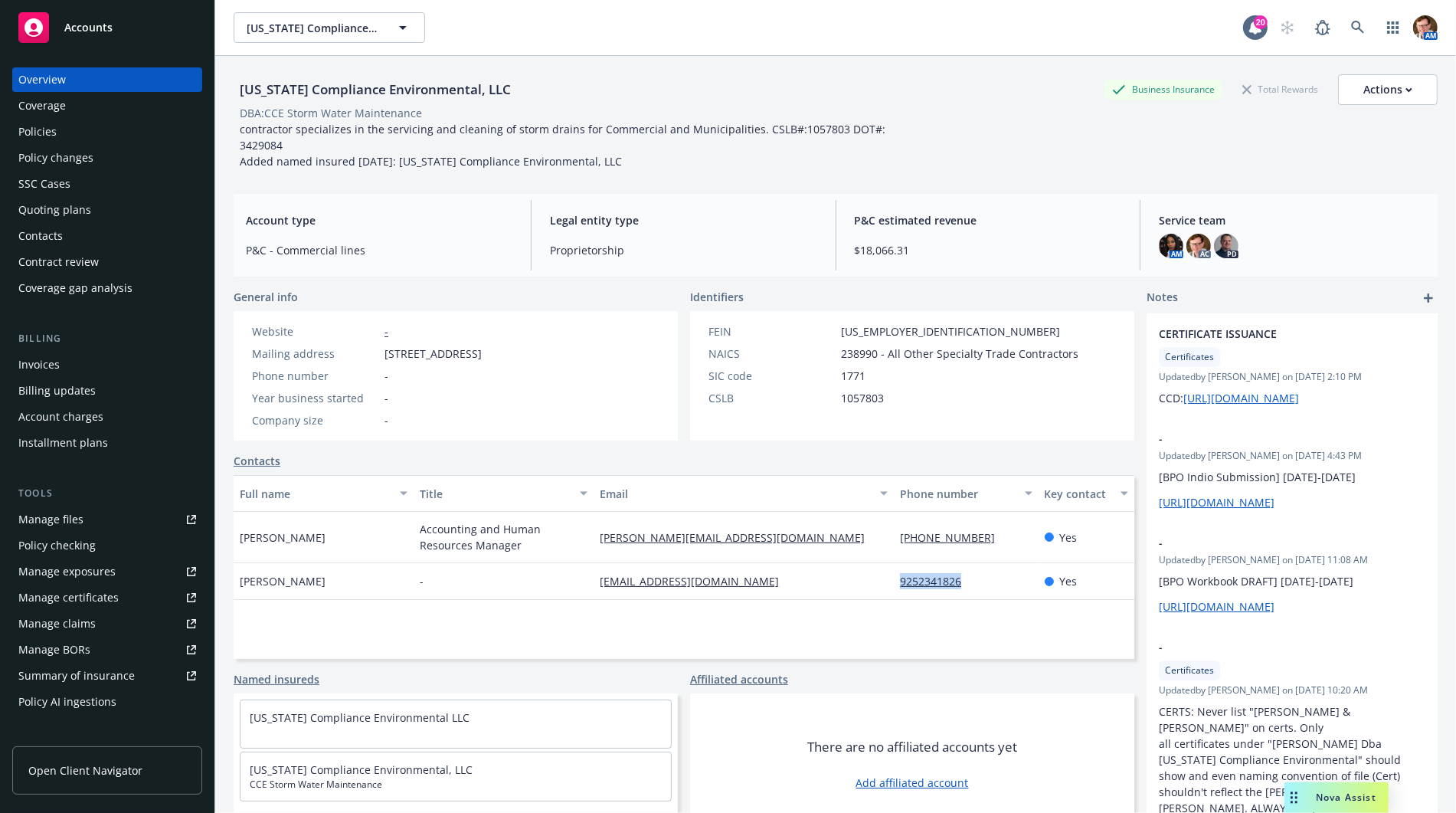
click at [69, 365] on div "Invoices" at bounding box center [106, 364] width 178 height 25
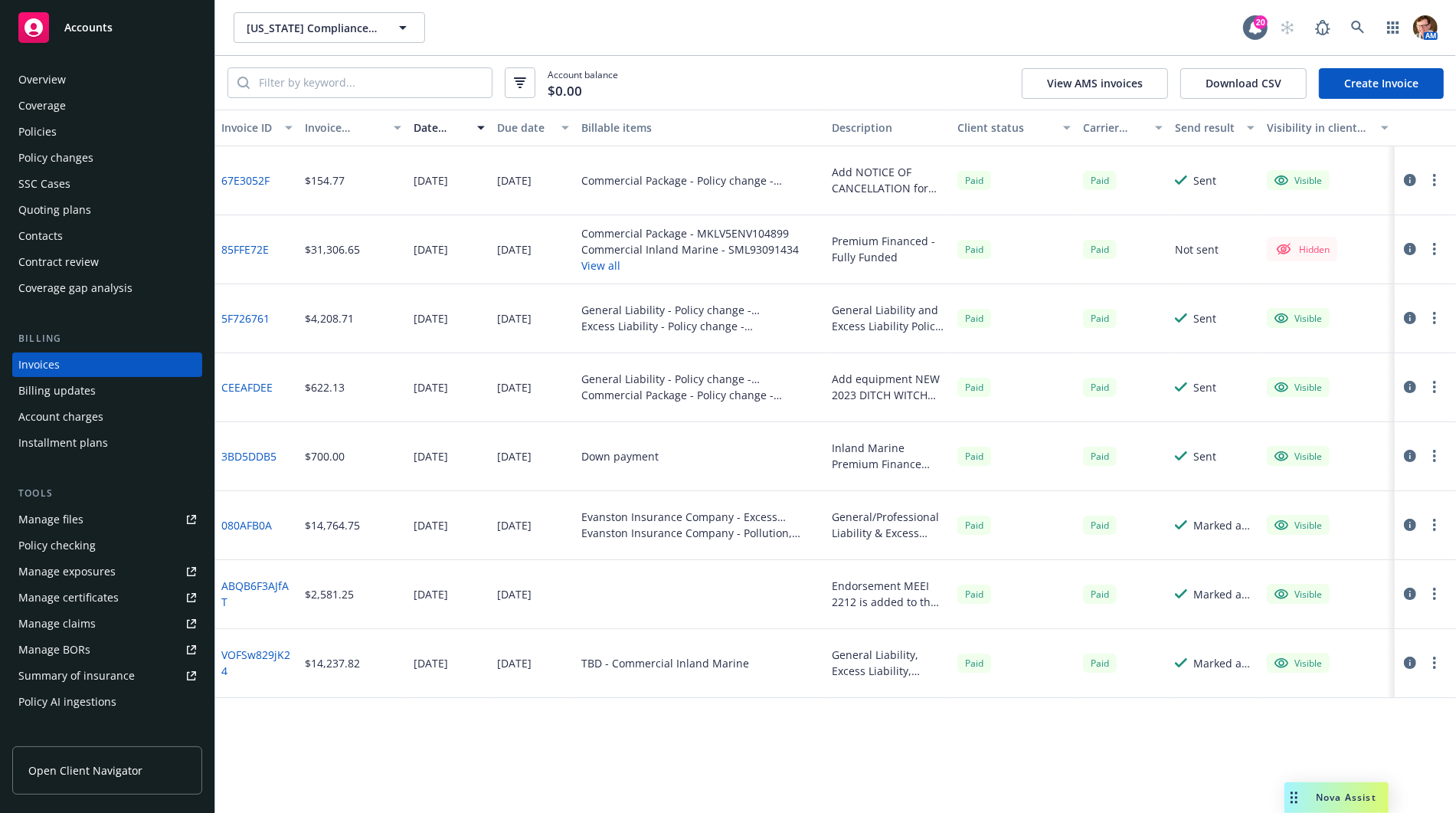
click at [1398, 82] on link "Create Invoice" at bounding box center [1380, 83] width 124 height 31
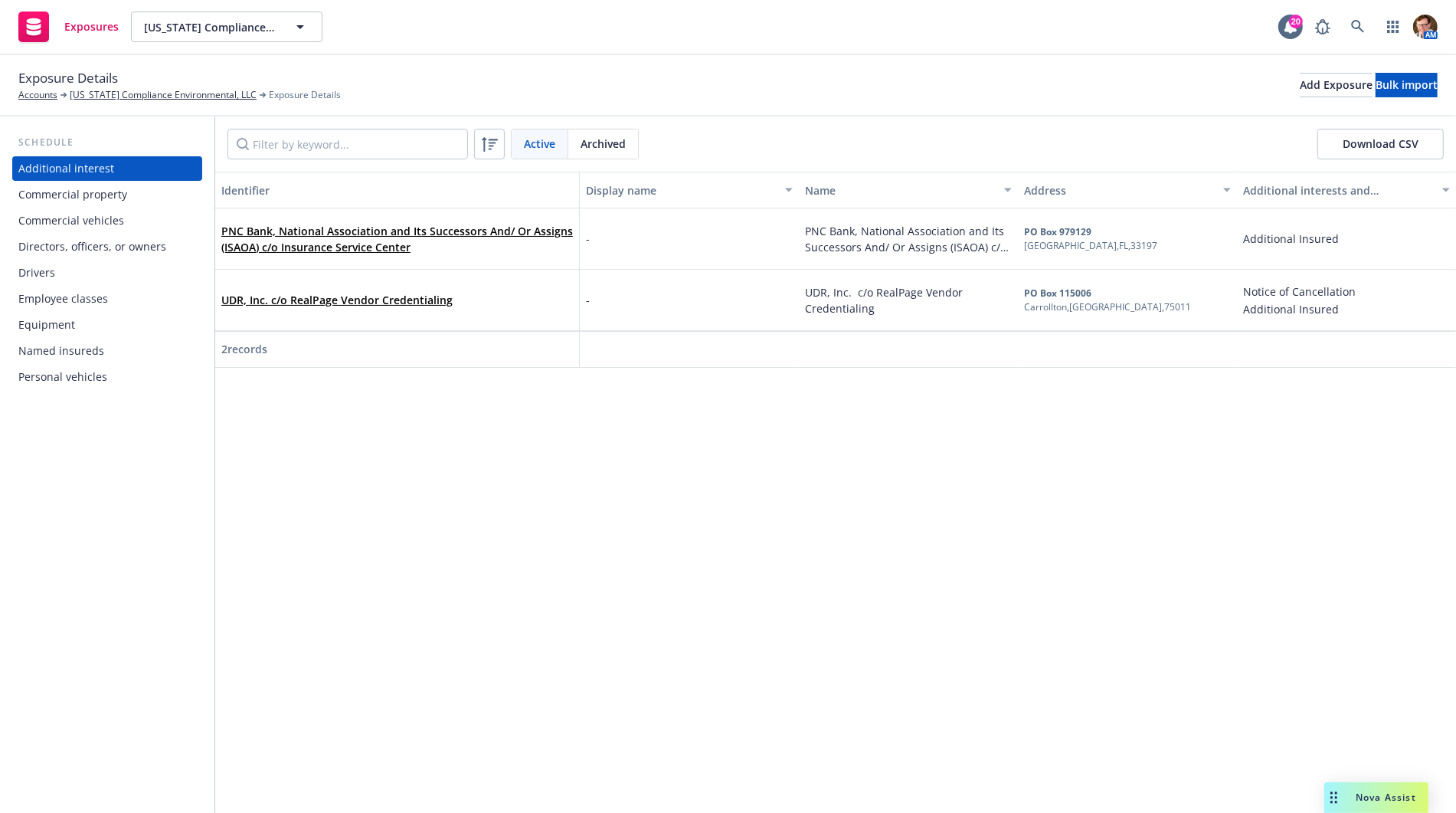
click at [55, 271] on div "Drivers" at bounding box center [106, 273] width 178 height 25
click at [91, 281] on div "Drivers" at bounding box center [106, 273] width 178 height 25
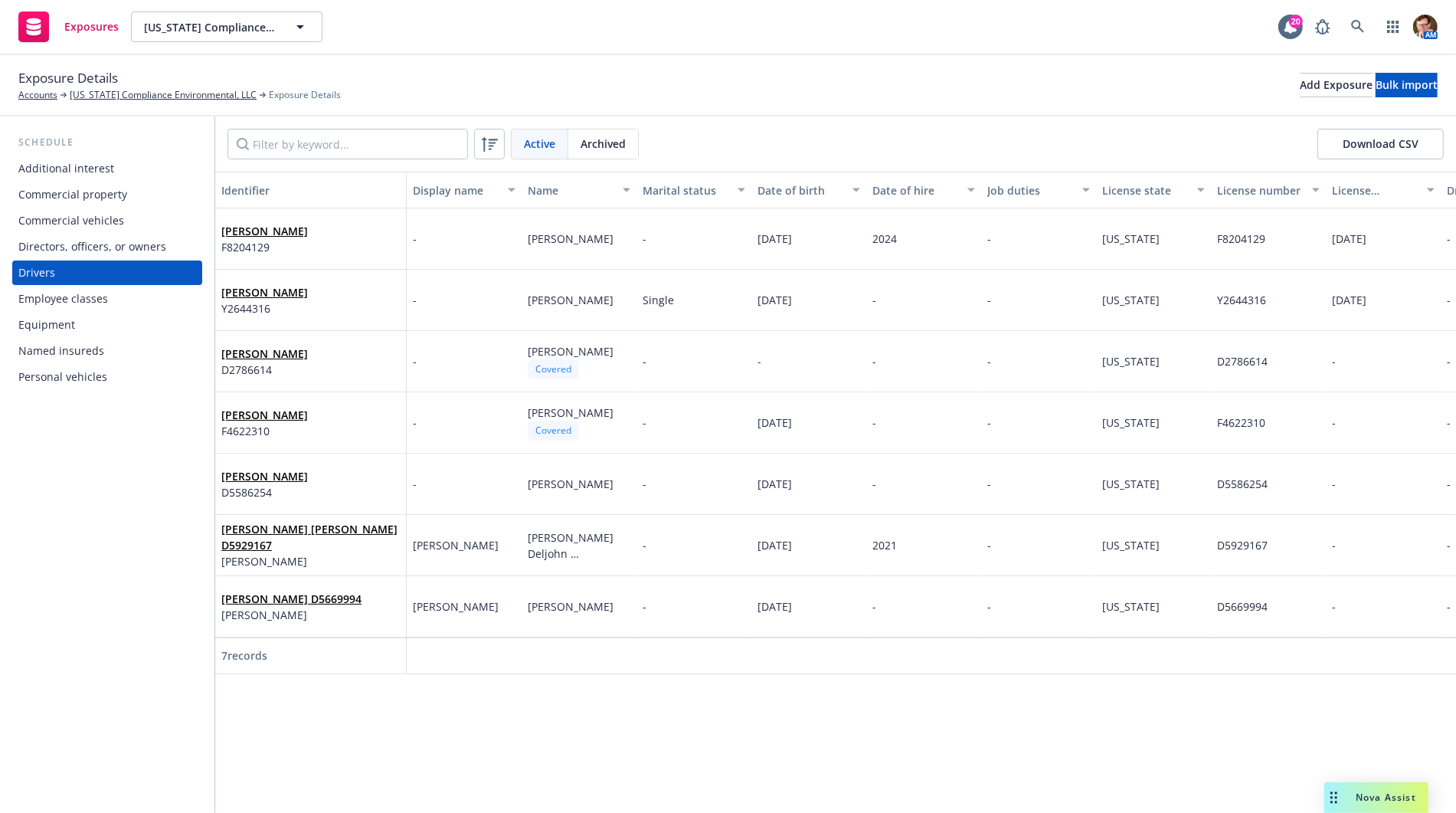
click at [599, 148] on span "Archived" at bounding box center [602, 143] width 45 height 16
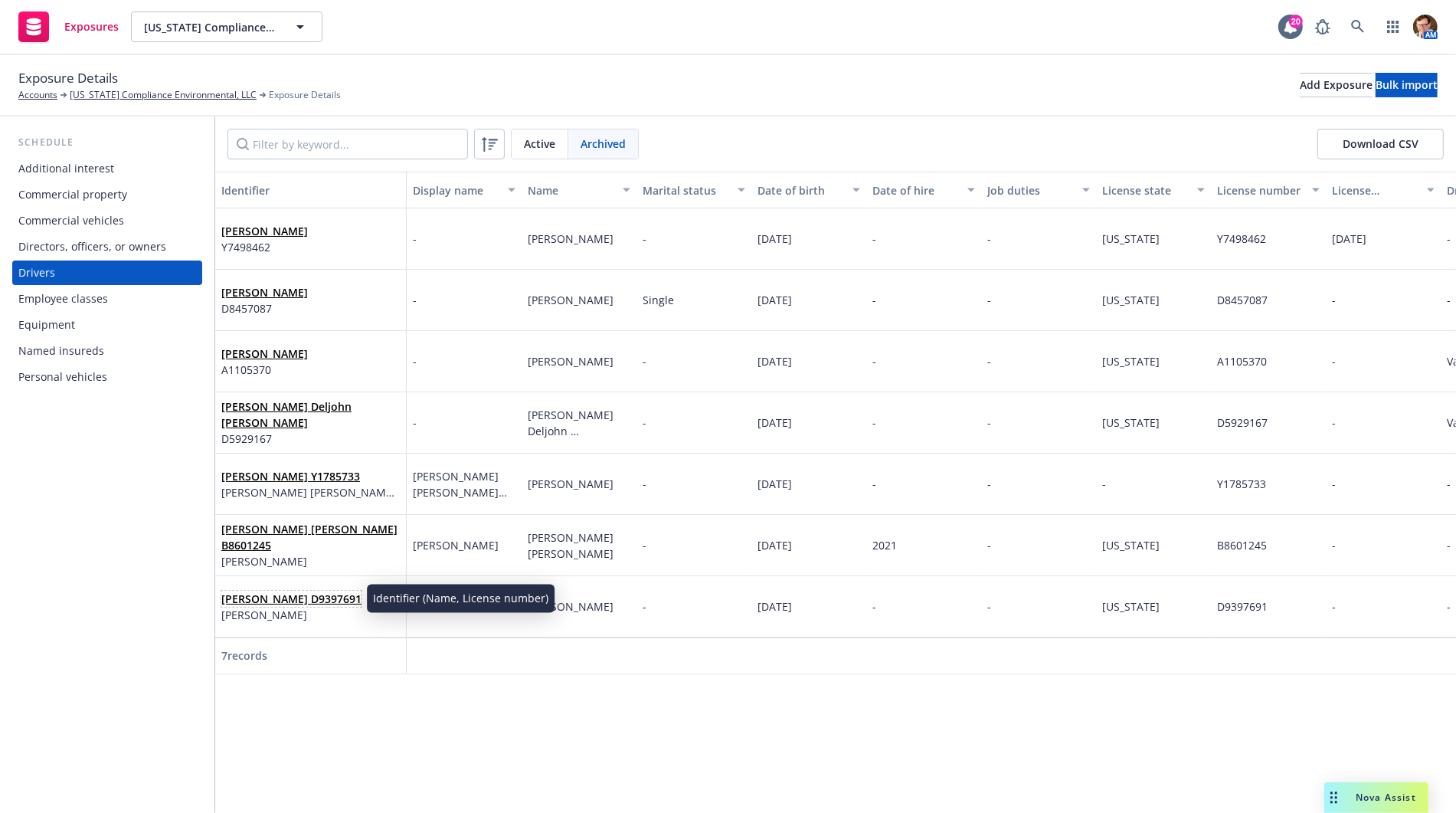
click at [293, 600] on link "Lauren Rodarte D9397691" at bounding box center [291, 598] width 140 height 15
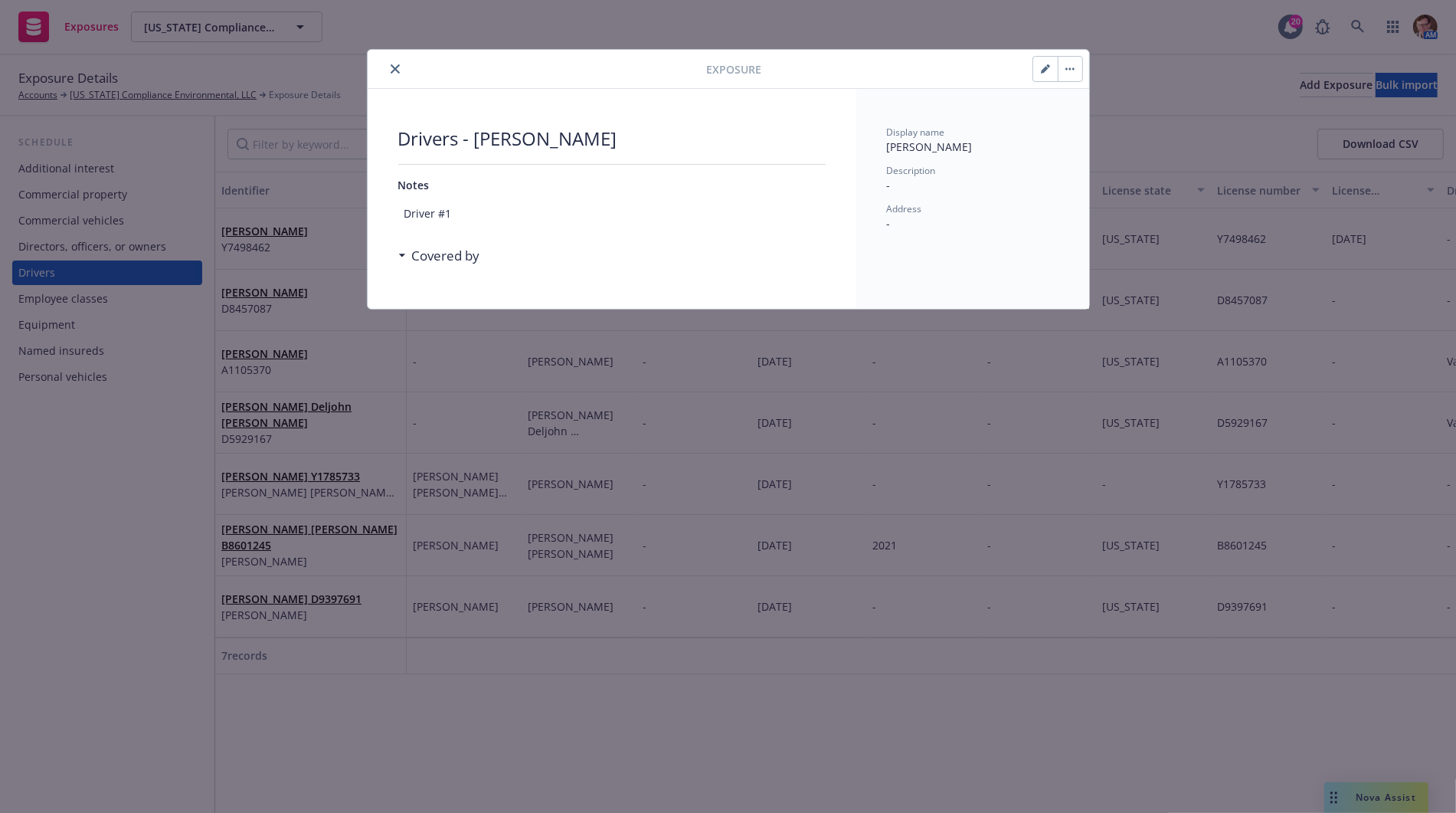
click at [1066, 75] on button "button" at bounding box center [1070, 69] width 25 height 25
click at [1030, 105] on div "Display name Lauren Rodarte Description - Address -" at bounding box center [972, 198] width 233 height 220
click at [1041, 68] on icon "button" at bounding box center [1045, 69] width 9 height 9
select select "CA"
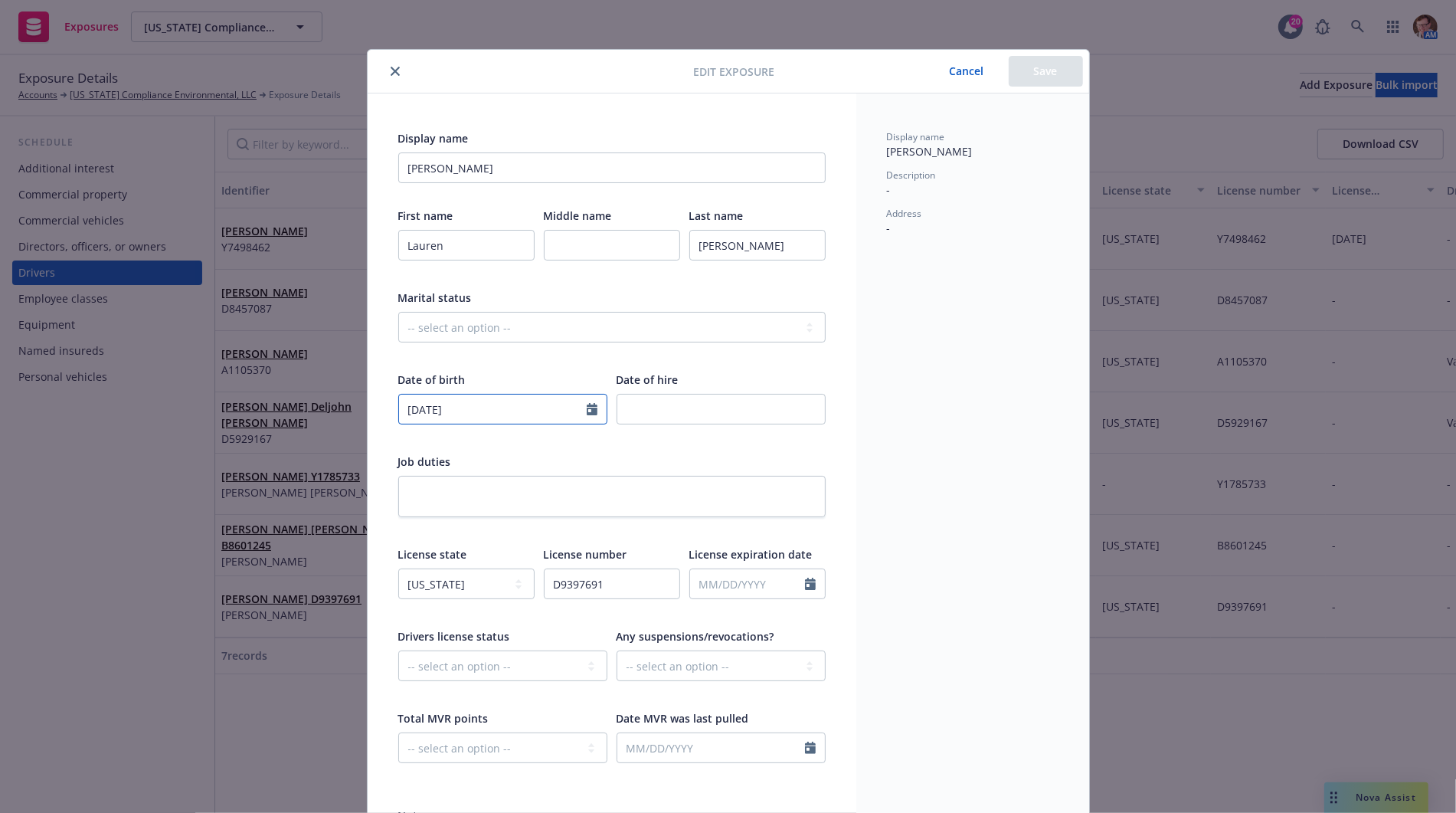
select select "5"
drag, startPoint x: 491, startPoint y: 417, endPoint x: 334, endPoint y: 407, distance: 157.3
click at [334, 407] on div "Edit exposure Cancel Save Display name Lauren Rodarte First name Lauren Middle …" at bounding box center [728, 406] width 1456 height 813
click at [887, 423] on div "Display name Lauren Rodarte Description - Address -" at bounding box center [972, 501] width 233 height 815
type textarea "x"
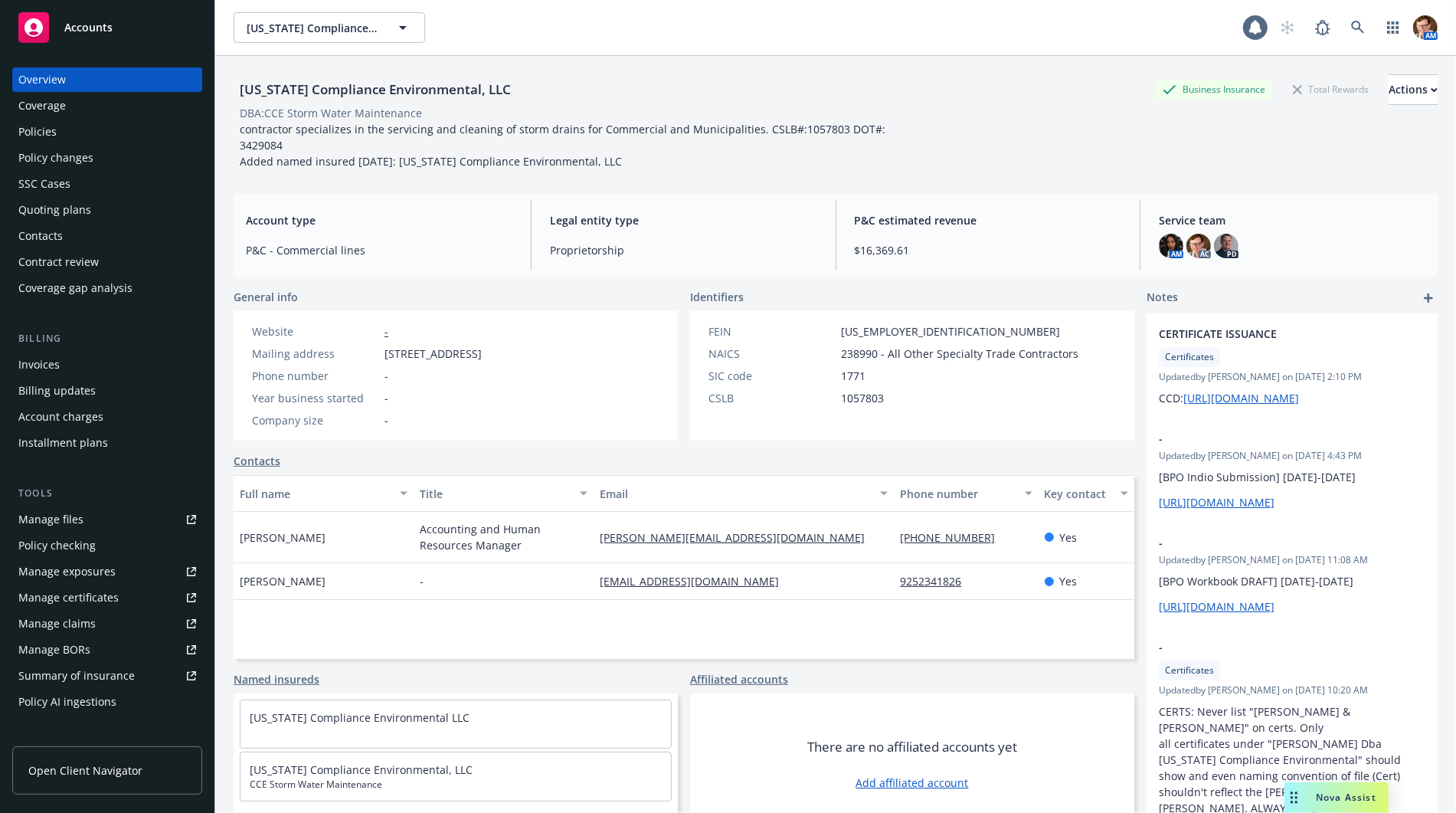
click at [65, 158] on div "Policy changes" at bounding box center [55, 157] width 75 height 25
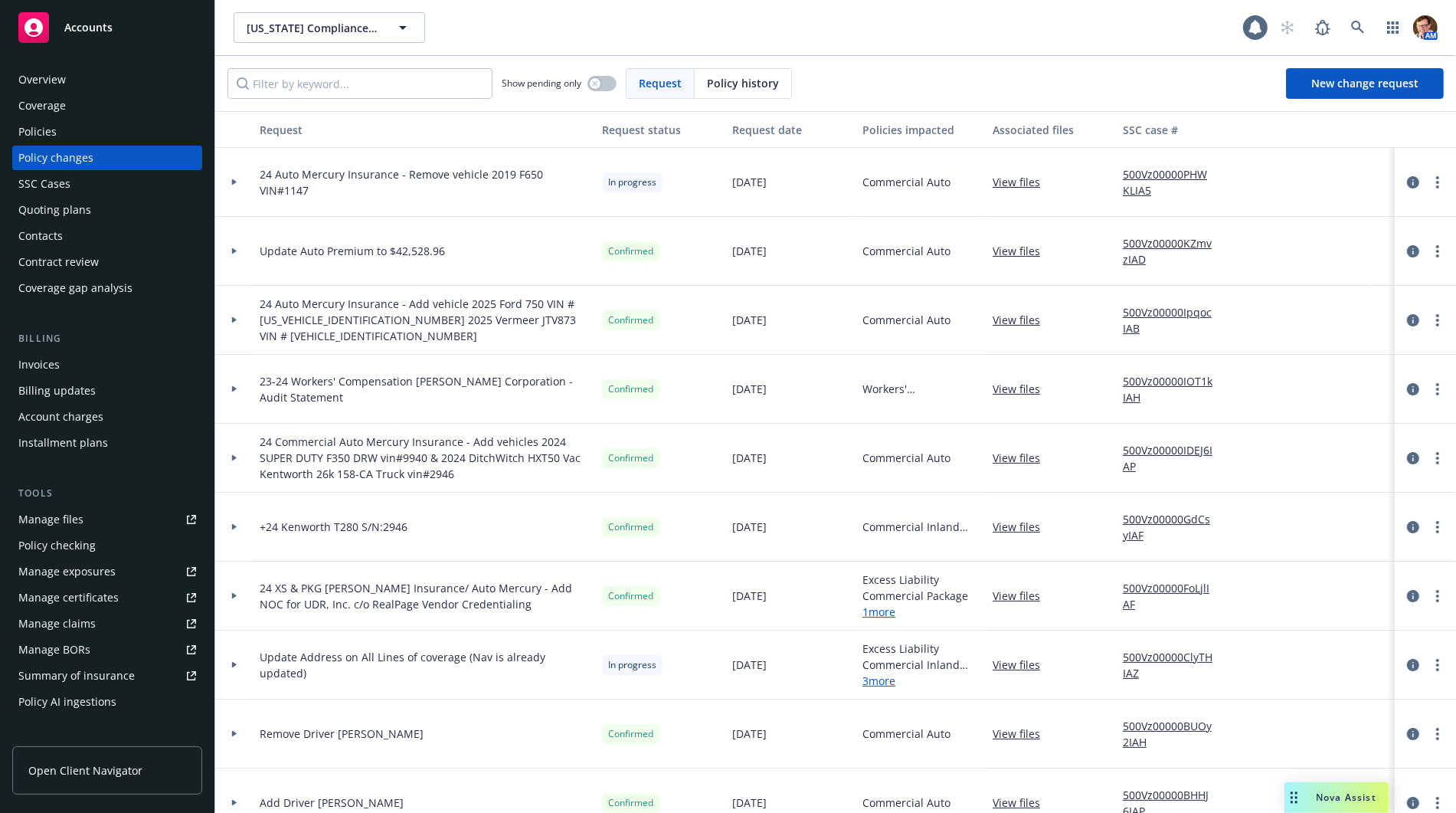
click at [129, 135] on div "Policies" at bounding box center [106, 131] width 178 height 25
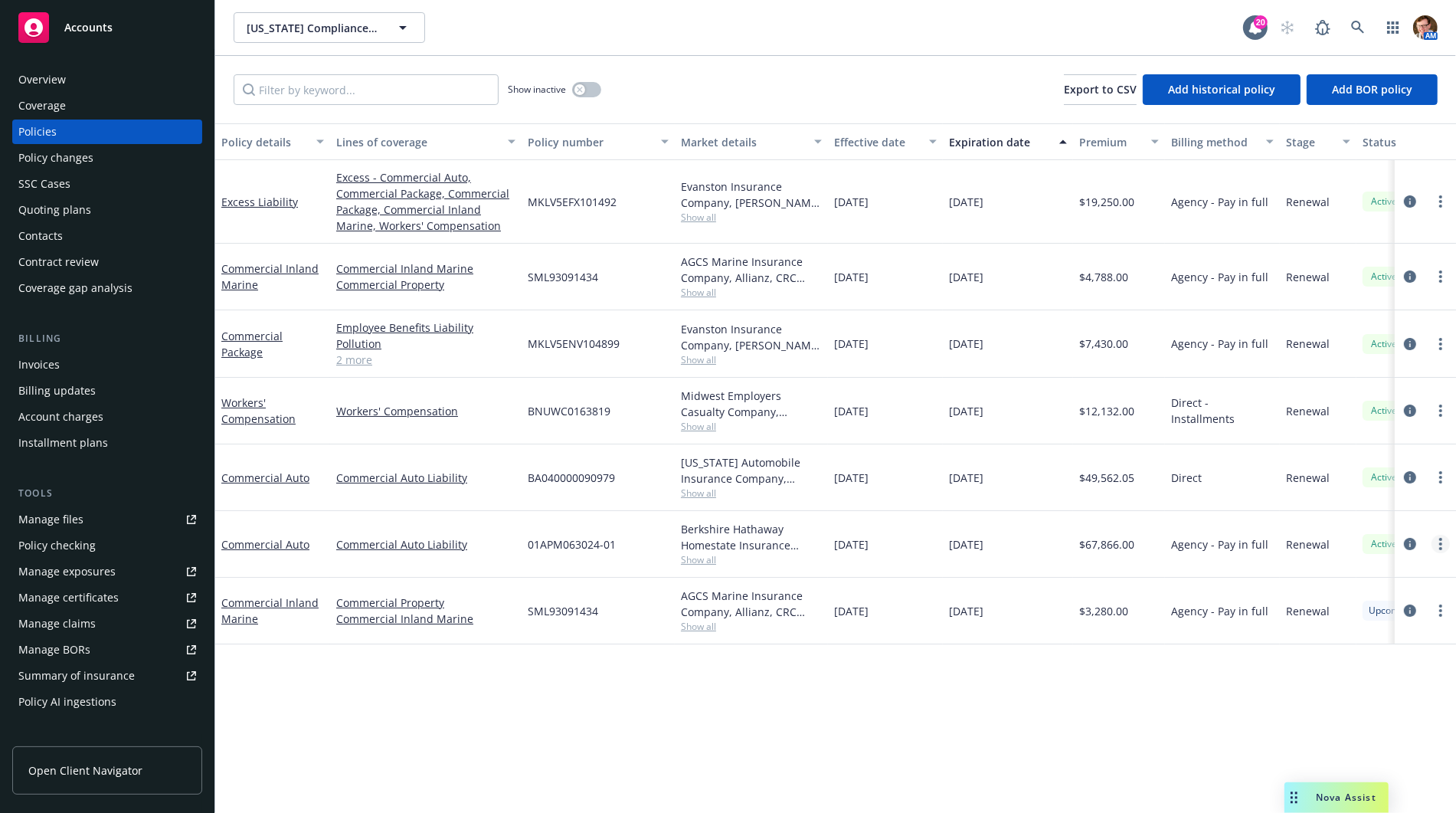
click at [1439, 543] on icon "more" at bounding box center [1440, 543] width 3 height 12
click at [1015, 687] on div "Policy details Lines of coverage Policy number Market details Effective date Ex…" at bounding box center [835, 468] width 1241 height 690
click at [68, 148] on div "Policy changes" at bounding box center [55, 157] width 75 height 25
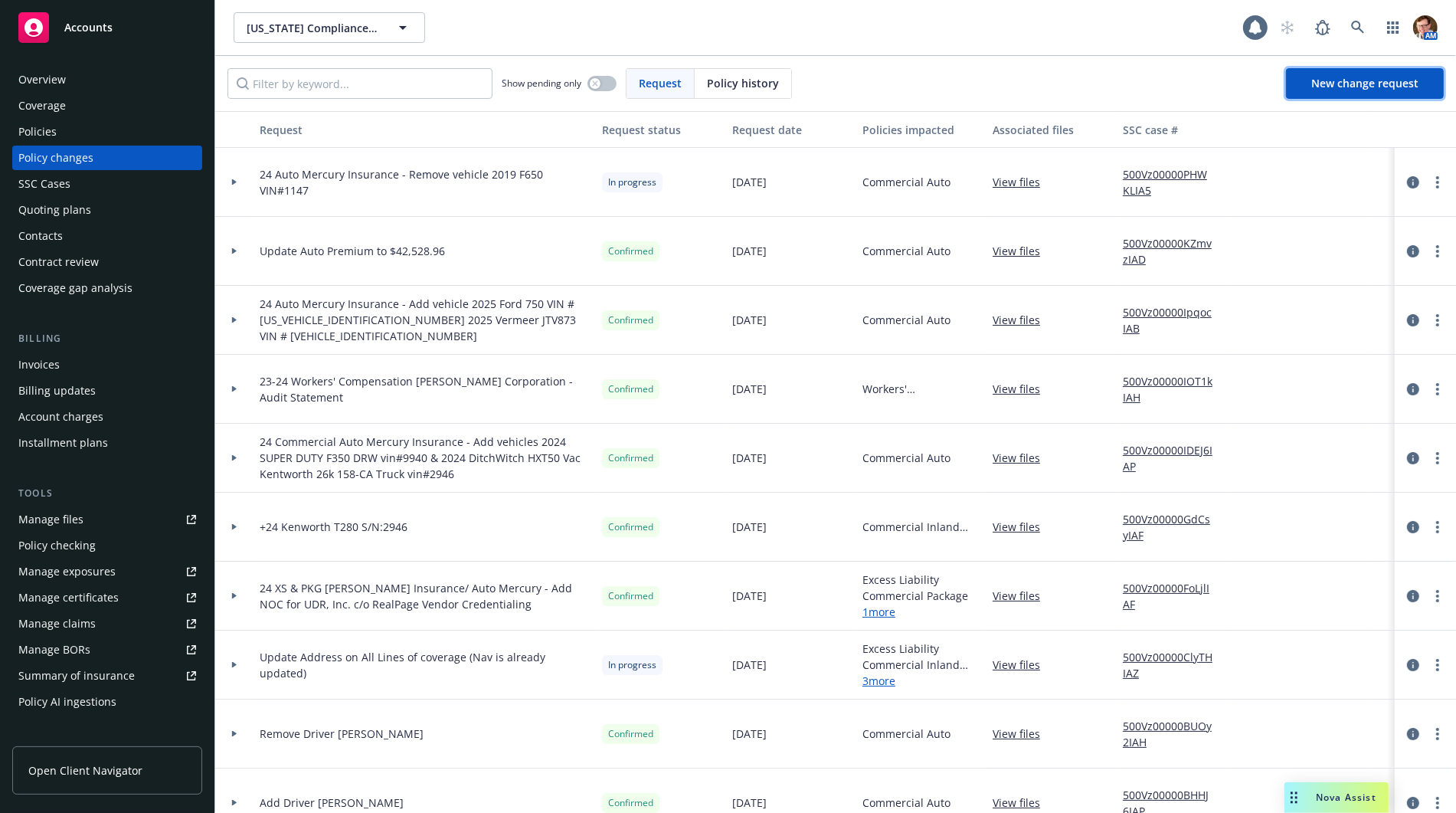
drag, startPoint x: 1322, startPoint y: 93, endPoint x: 1301, endPoint y: 98, distance: 21.6
click at [1322, 93] on link "New change request" at bounding box center [1364, 83] width 158 height 31
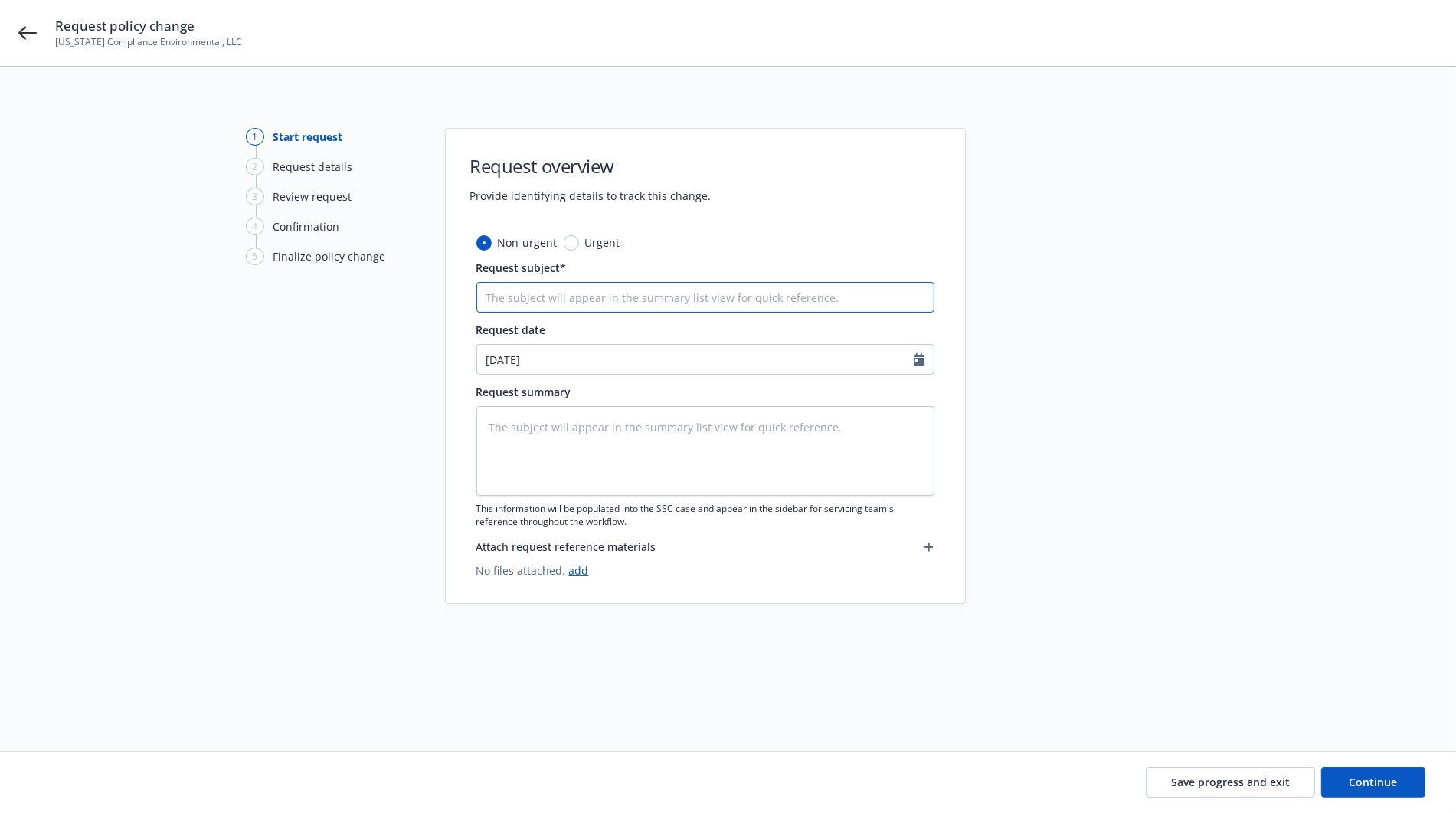
click at [633, 307] on input "Request subject*" at bounding box center [706, 297] width 458 height 31
type textarea "x"
type input "A"
type textarea "x"
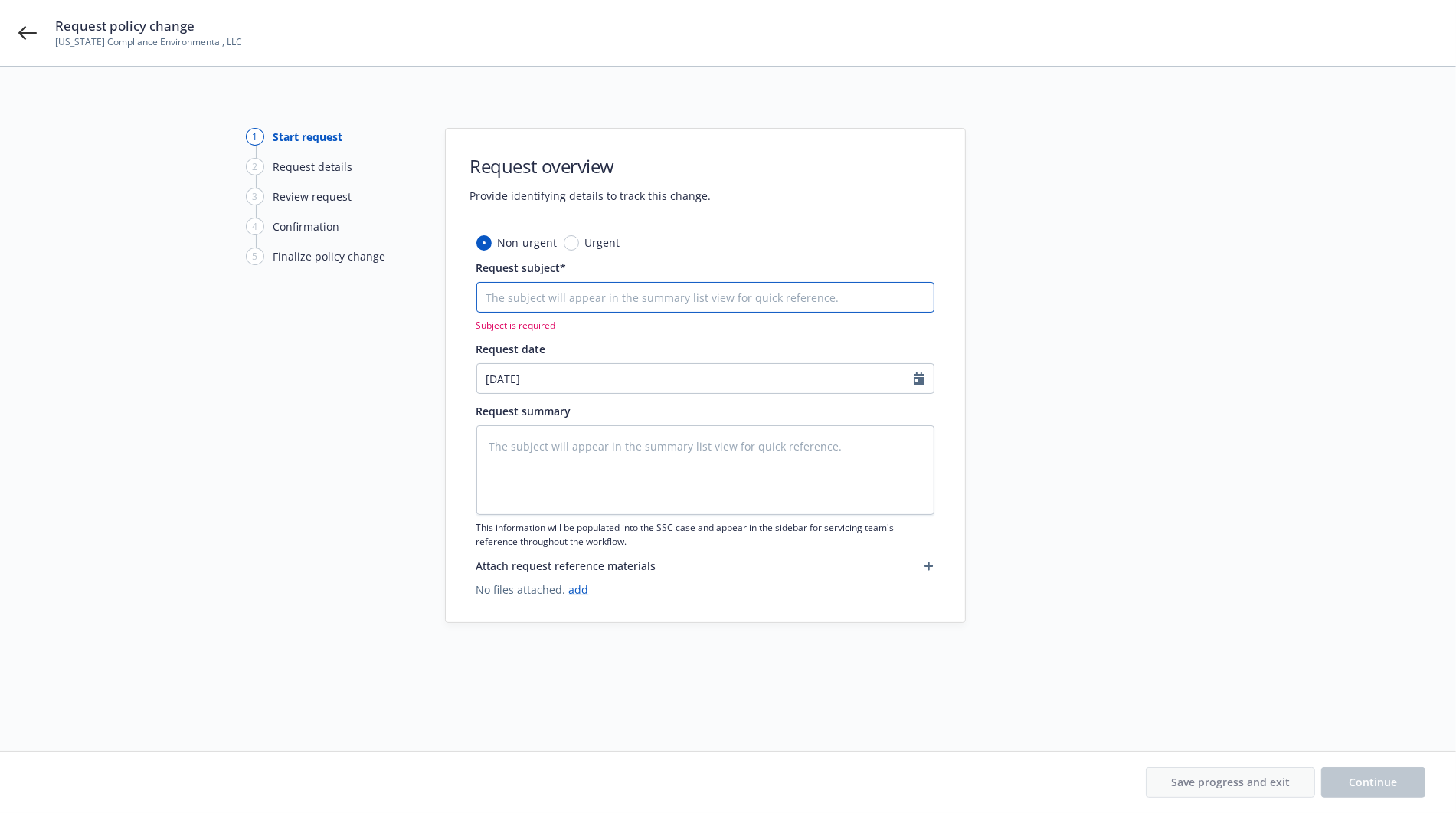
type textarea "x"
type input "D"
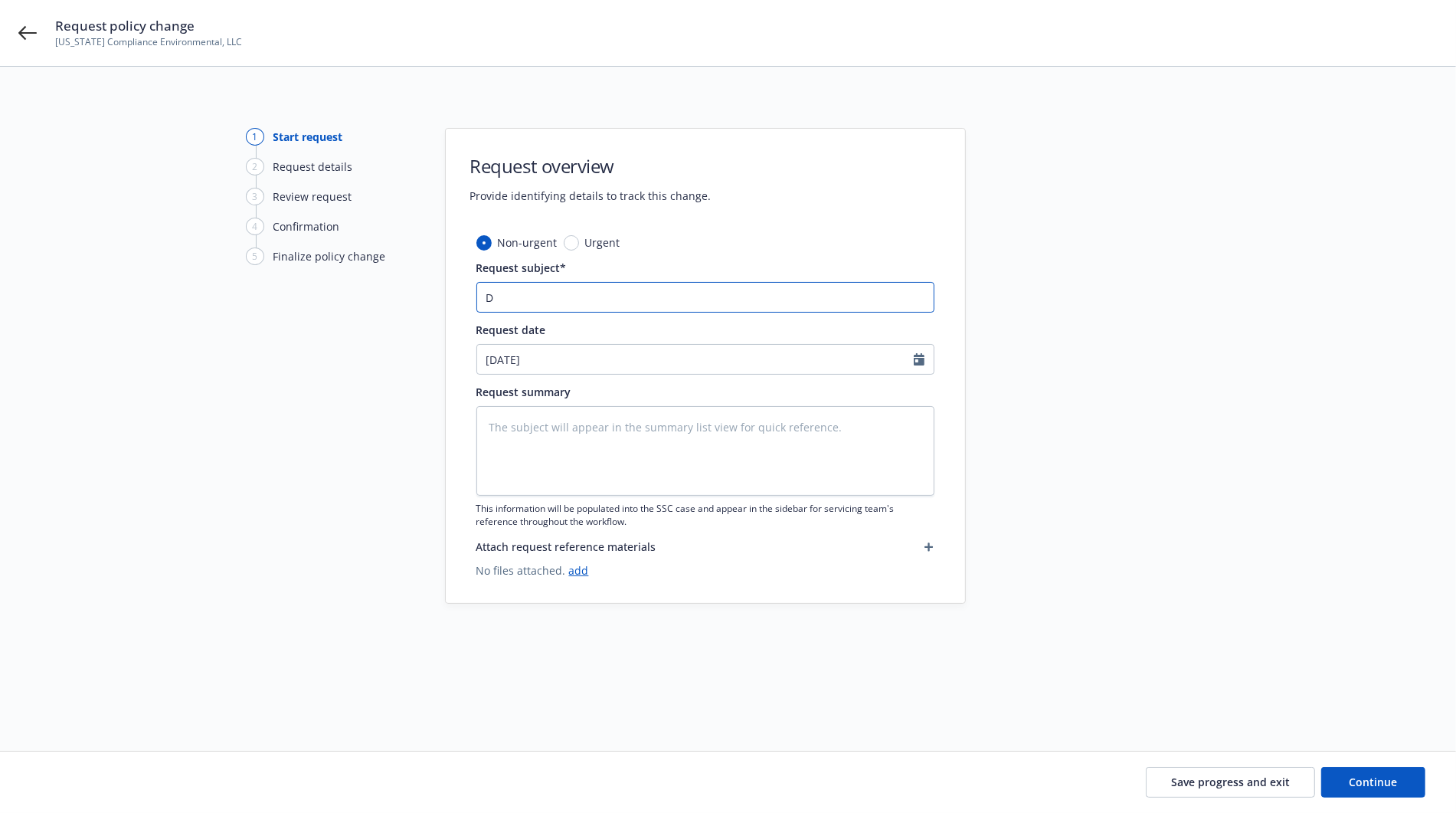
type textarea "x"
type input "Do"
type textarea "x"
type input "Dow"
type textarea "x"
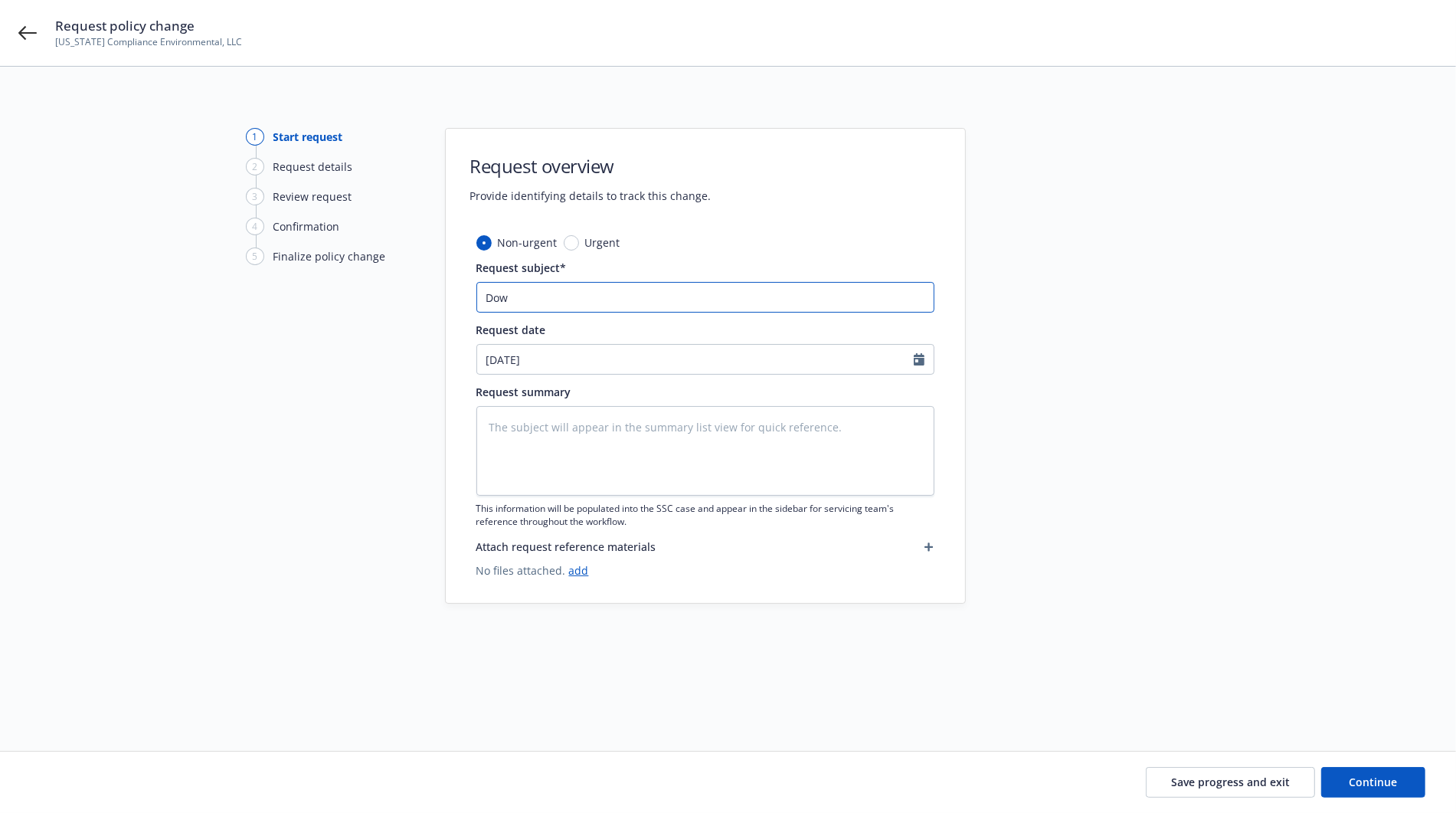
type input "Down"
type textarea "x"
type input "Downp"
type textarea "x"
type input "Downpa"
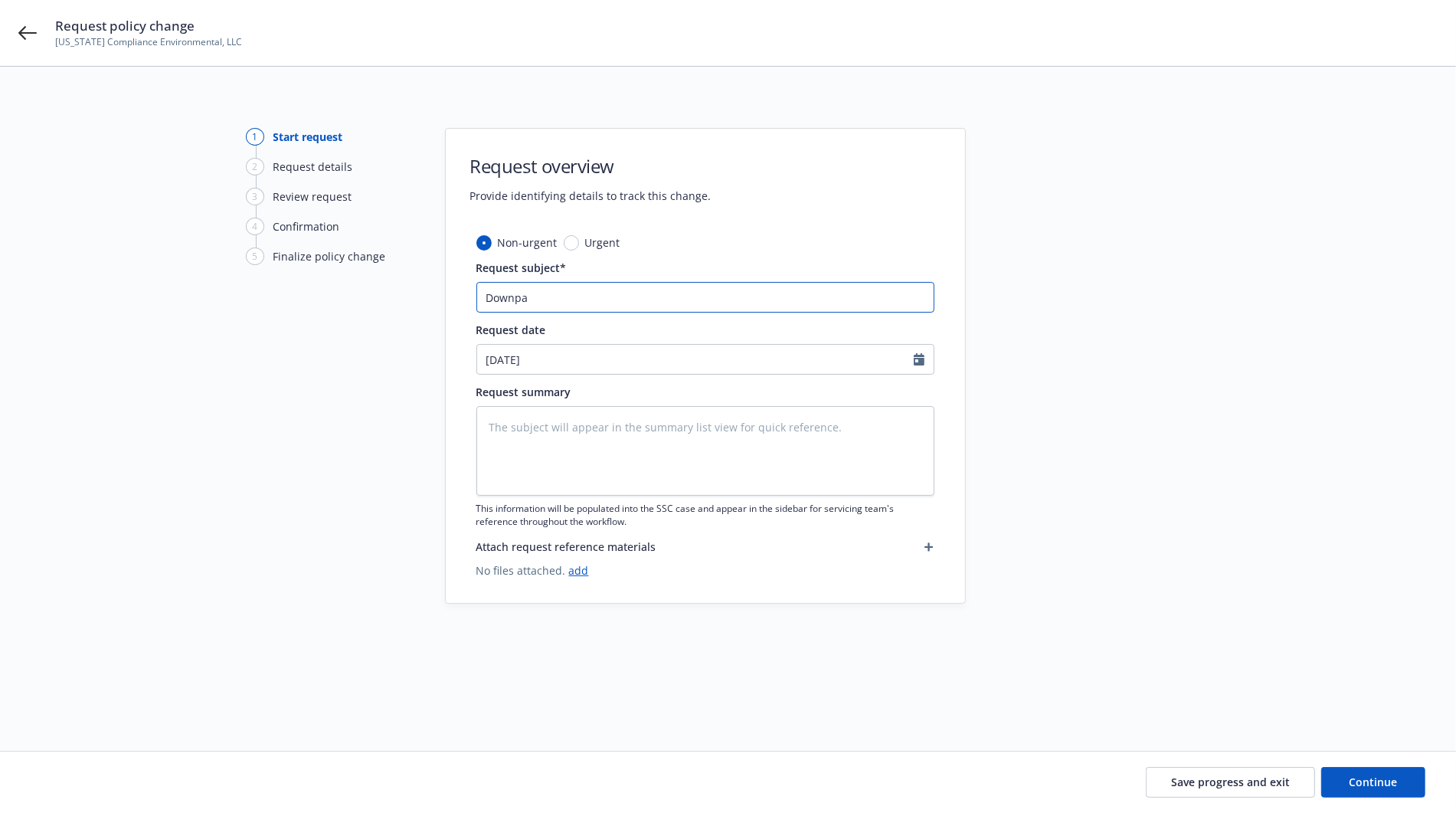
type textarea "x"
type input "Downpay"
type textarea "x"
type input "Downpaym"
type textarea "x"
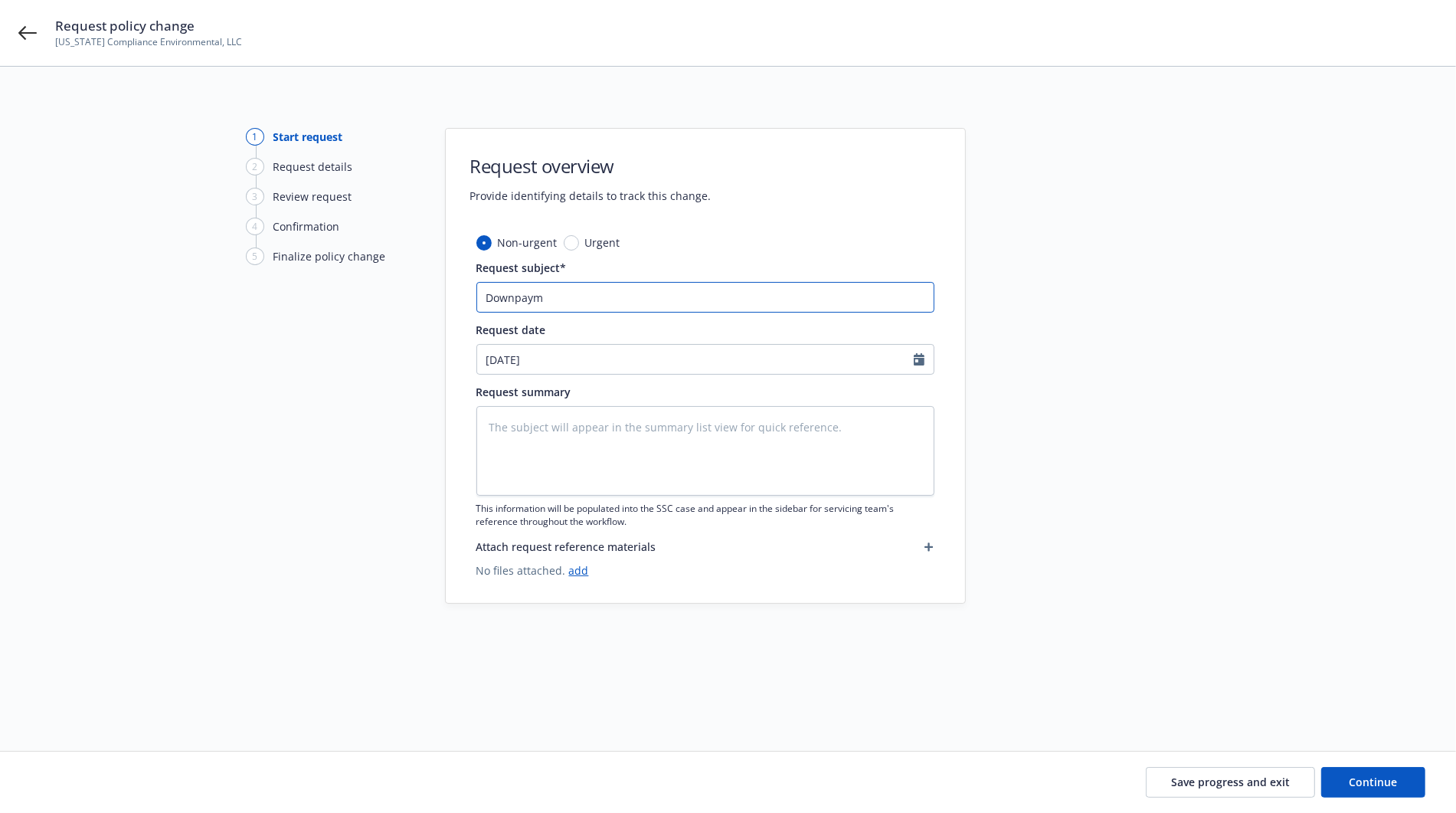
type input "Downpayme"
type textarea "x"
type input "Downpaymen"
type textarea "x"
type input "Downpayment"
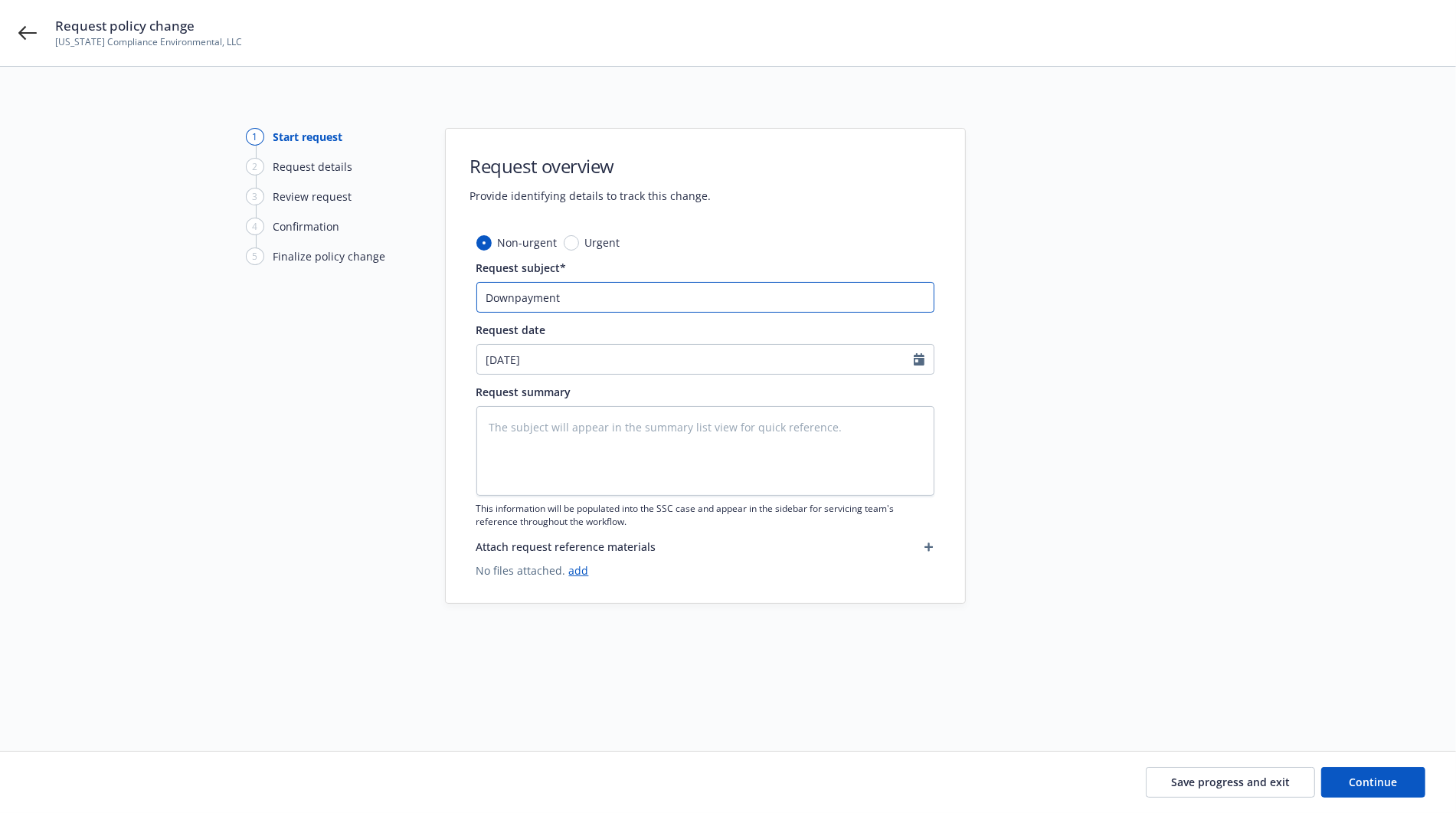
type textarea "x"
type input "Downpayment"
paste input "84,833-16,967"
type textarea "x"
type input "Downpayment 84,833-16,967"
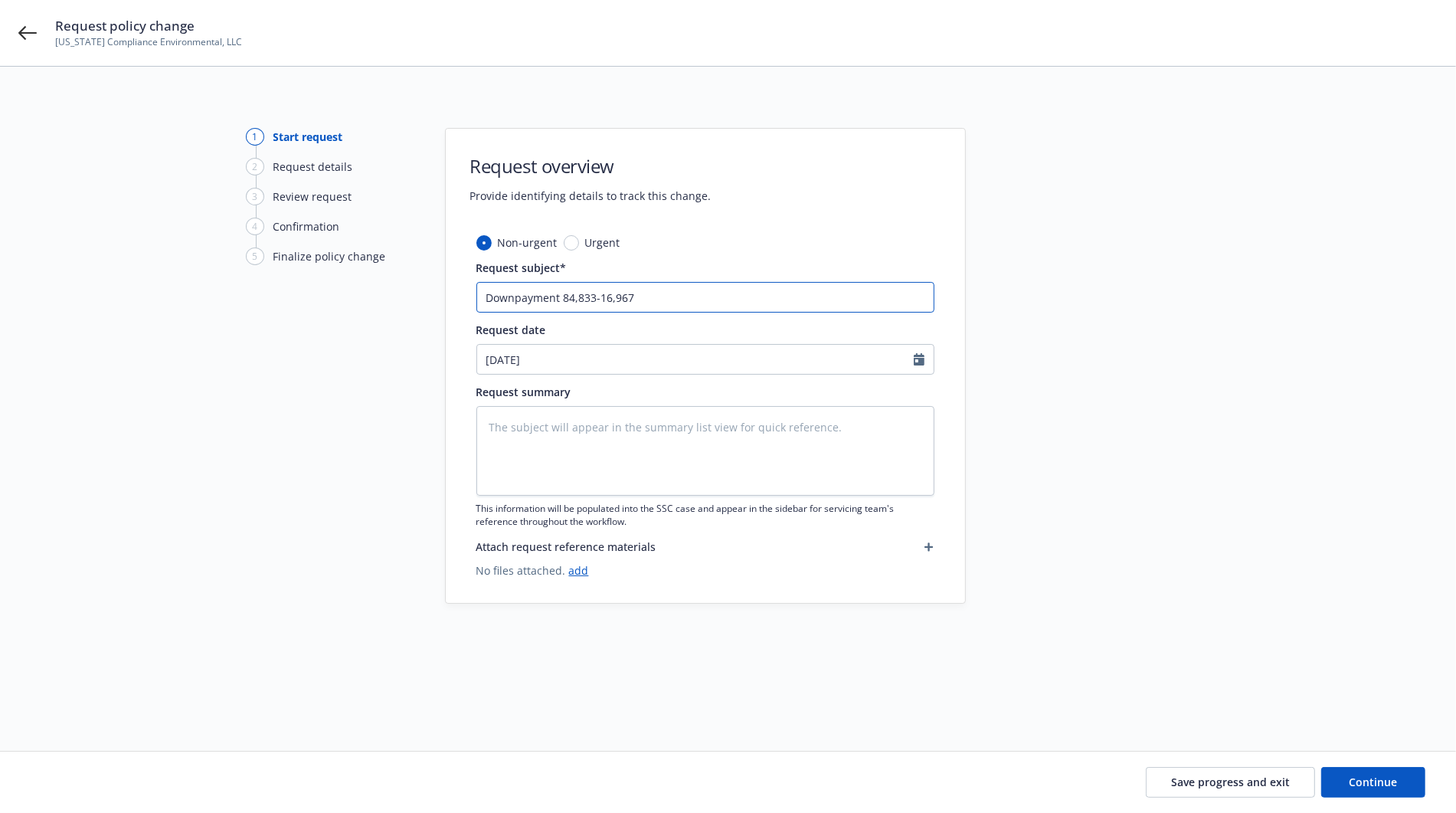
drag, startPoint x: 601, startPoint y: 297, endPoint x: 563, endPoint y: 297, distance: 38.0
click at [563, 297] on input "Downpayment 84,833-16,967" at bounding box center [706, 297] width 458 height 31
type textarea "x"
type input "Downpayment 16,967"
click at [914, 361] on icon "Calendar" at bounding box center [919, 359] width 11 height 12
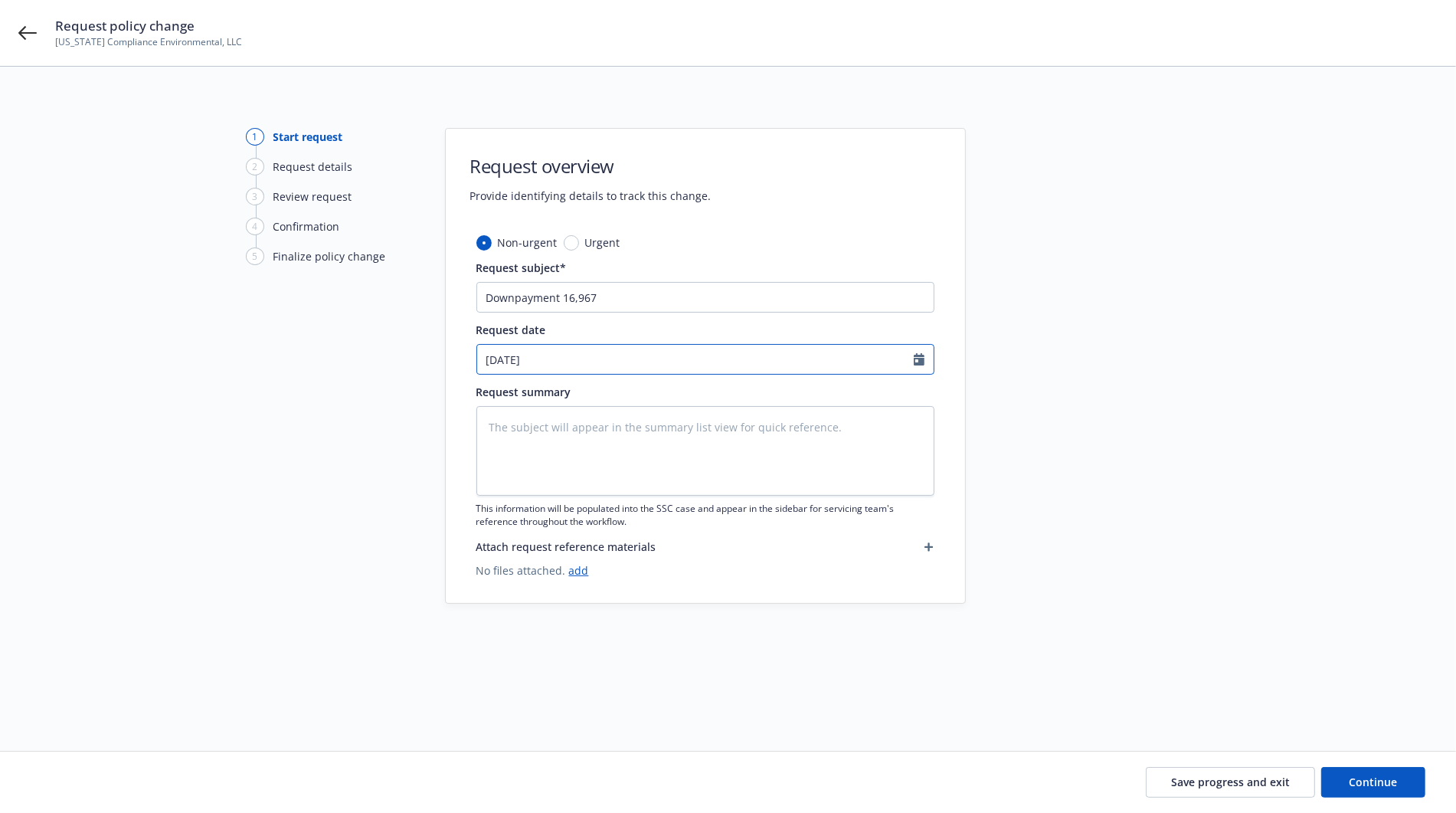
select select "10"
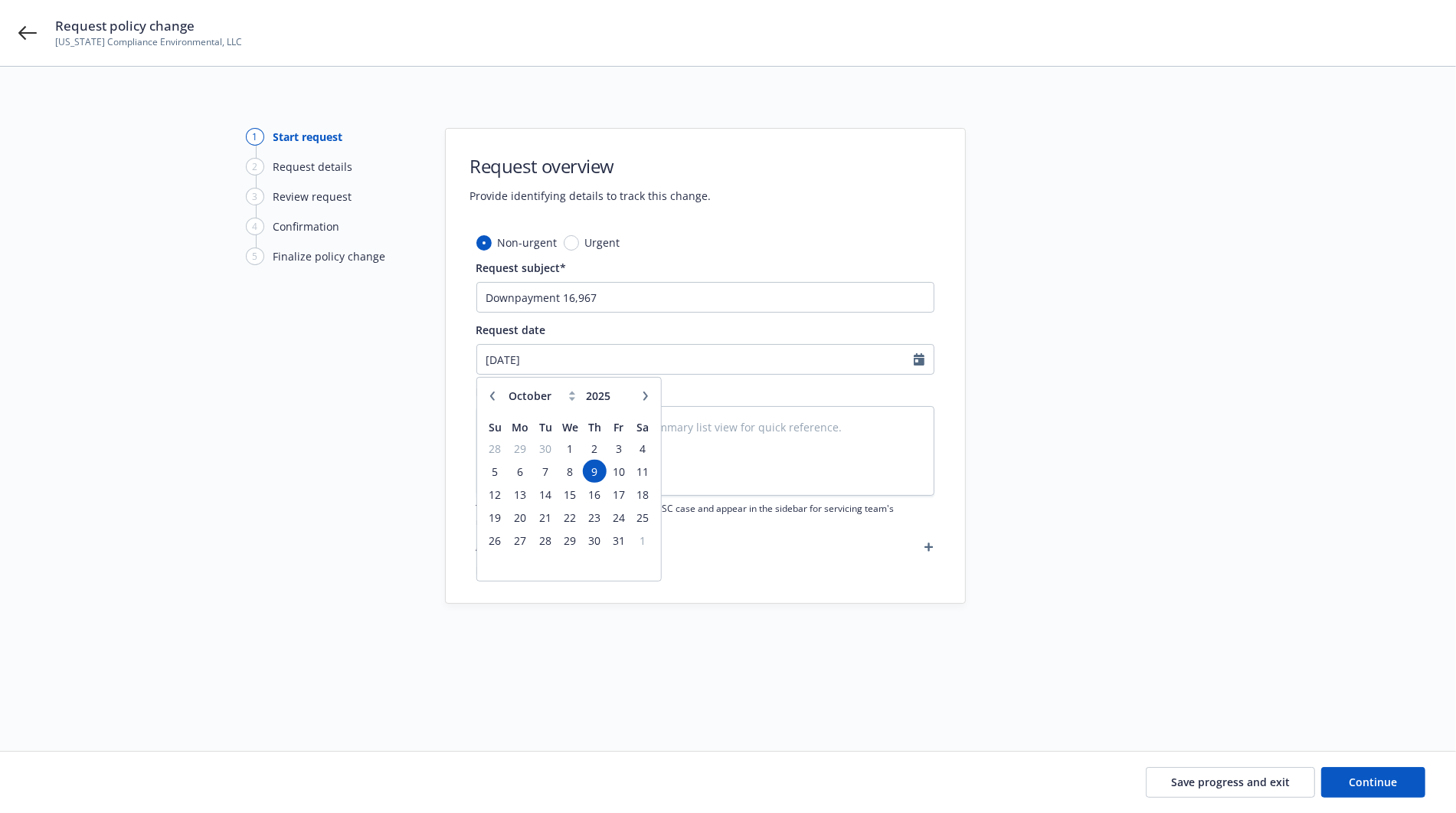
click at [595, 468] on span "9" at bounding box center [594, 470] width 21 height 19
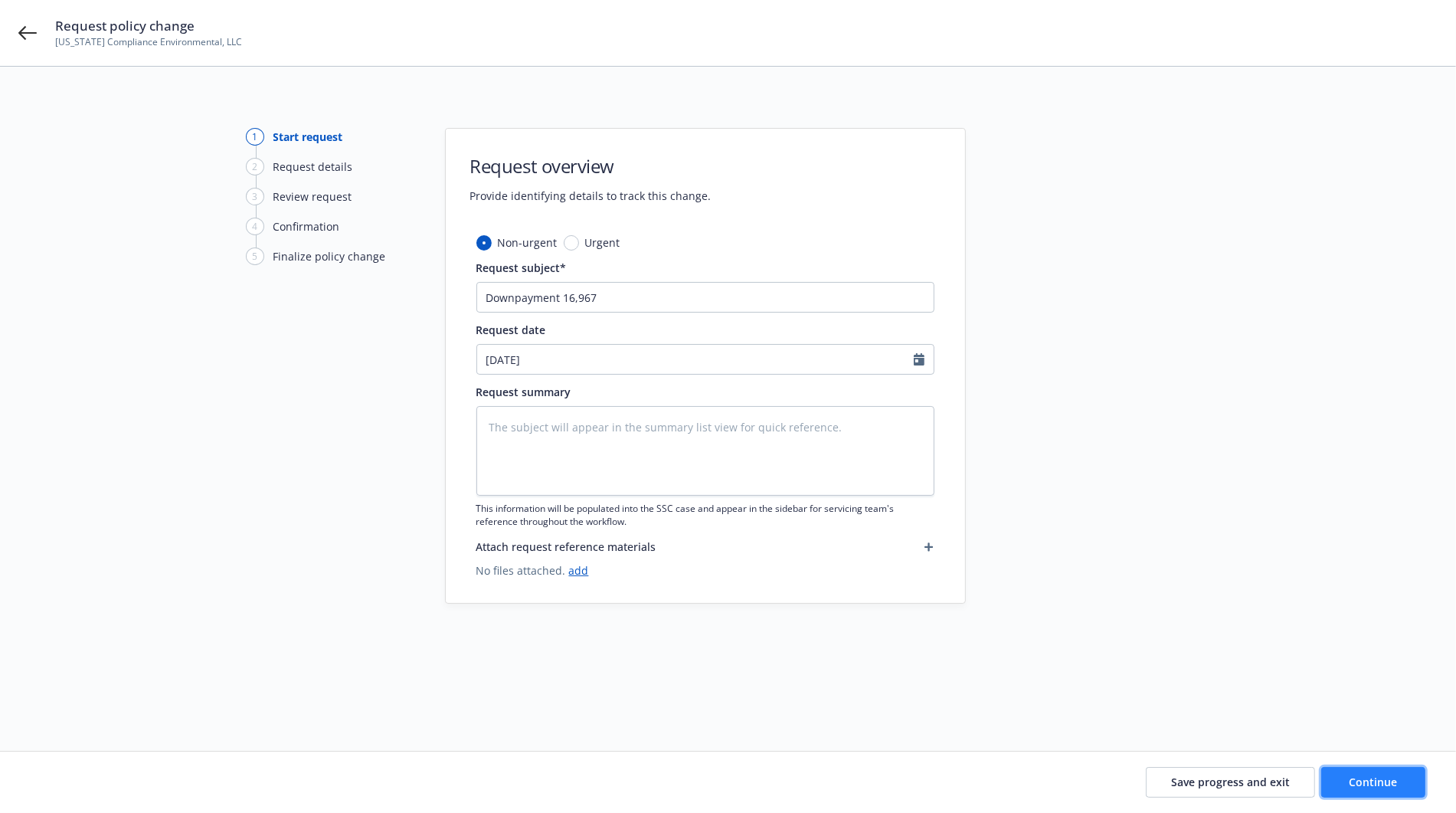
click at [1352, 786] on span "Continue" at bounding box center [1373, 781] width 48 height 15
type textarea "x"
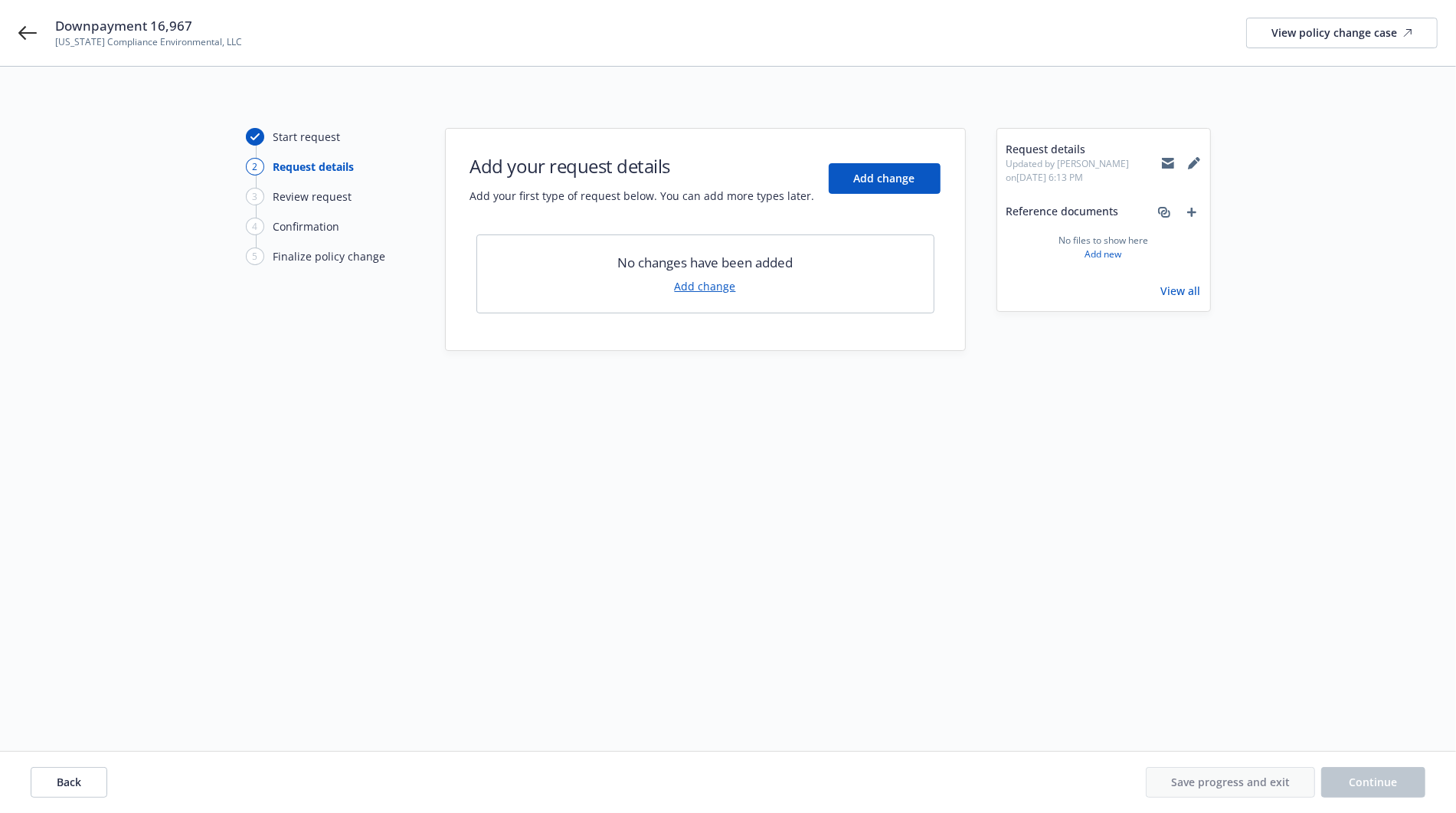
click at [714, 285] on link "Add change" at bounding box center [706, 286] width 62 height 16
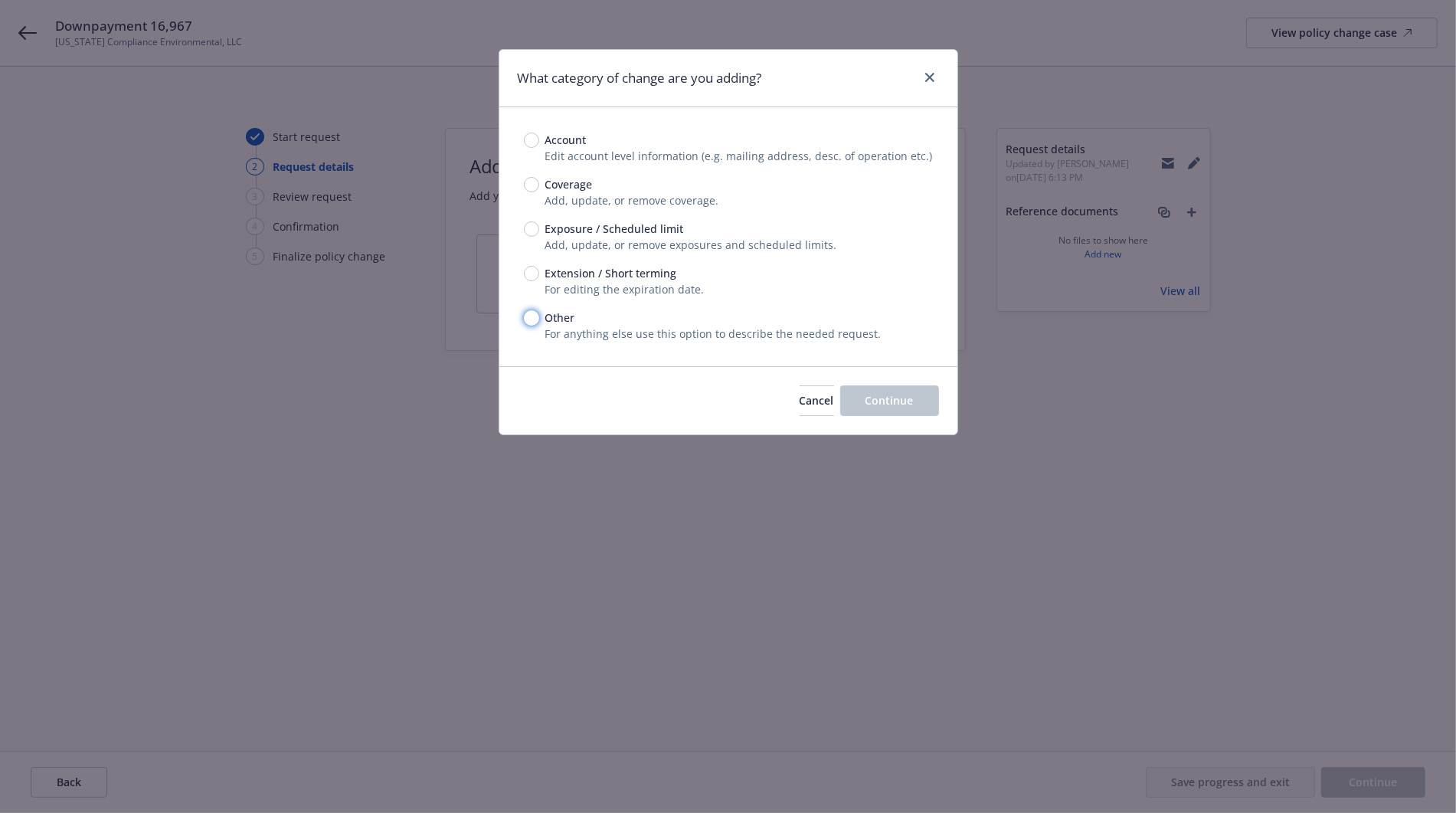
click at [526, 317] on input "Other" at bounding box center [530, 317] width 15 height 15
radio input "true"
click at [892, 411] on button "Continue" at bounding box center [889, 400] width 99 height 31
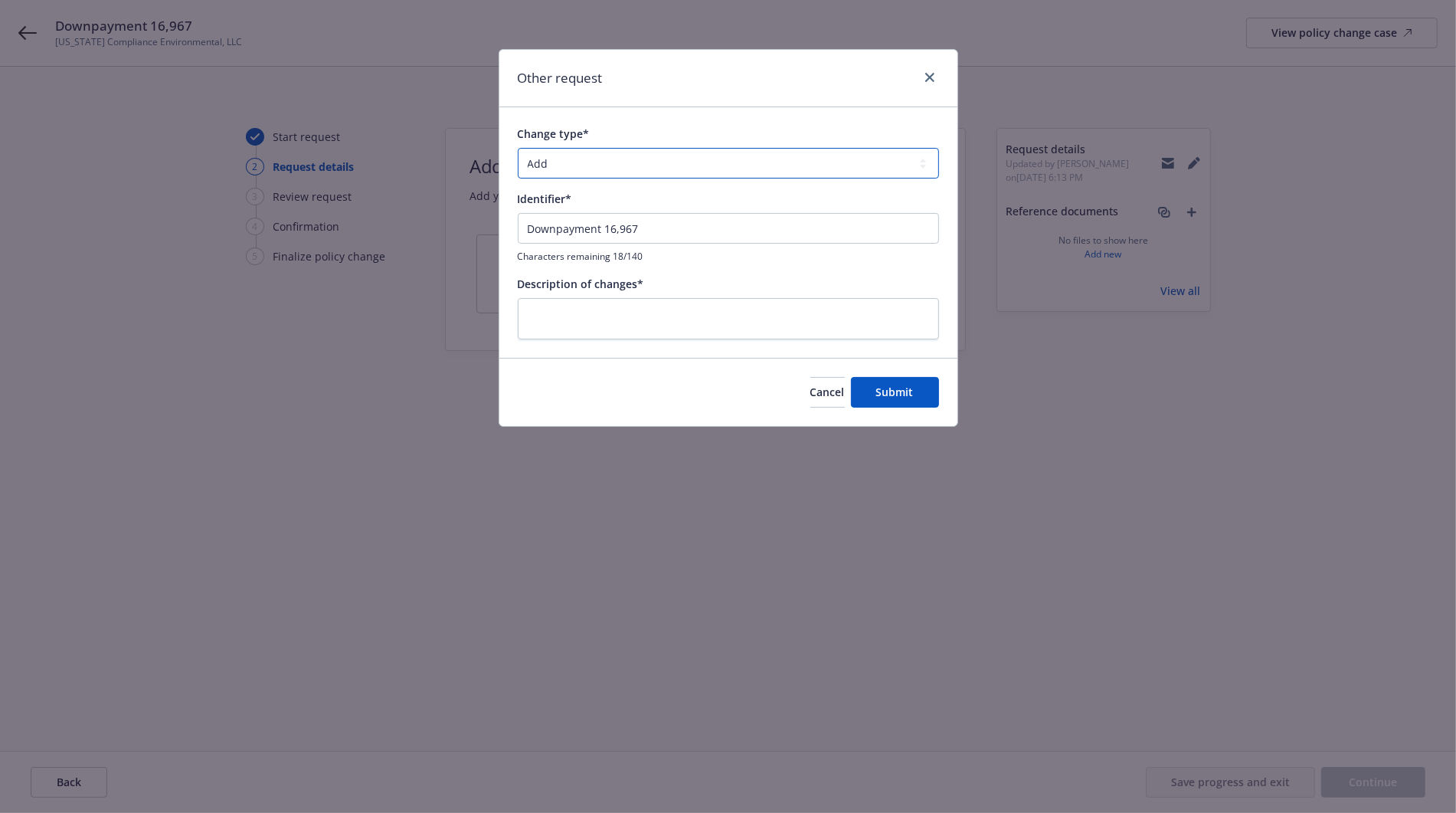
click at [598, 160] on select "Add Audit Change Remove" at bounding box center [728, 163] width 421 height 31
click at [518, 148] on select "Add Audit Change Remove" at bounding box center [728, 163] width 421 height 31
drag, startPoint x: 643, startPoint y: 228, endPoint x: 446, endPoint y: 224, distance: 197.0
click at [444, 223] on div "Other request Change type* Add Audit Change Remove Identifier* Downpayment 16,9…" at bounding box center [728, 406] width 1456 height 813
click at [667, 324] on textarea at bounding box center [728, 318] width 421 height 42
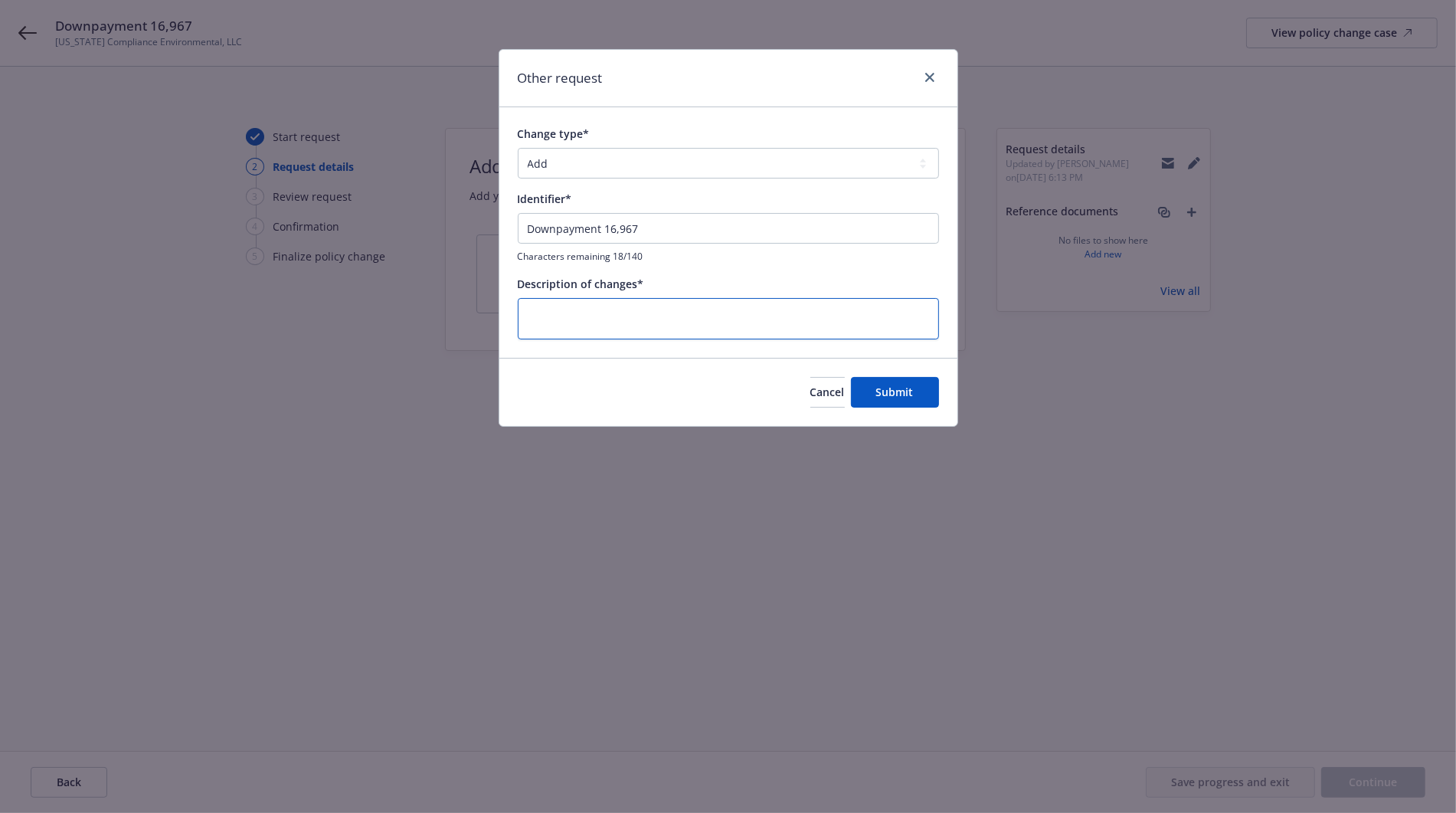
paste textarea "Downpayment 16,967"
type textarea "x"
type textarea "Downpayment 16,967"
click at [901, 387] on span "Submit" at bounding box center [895, 391] width 38 height 15
type textarea "x"
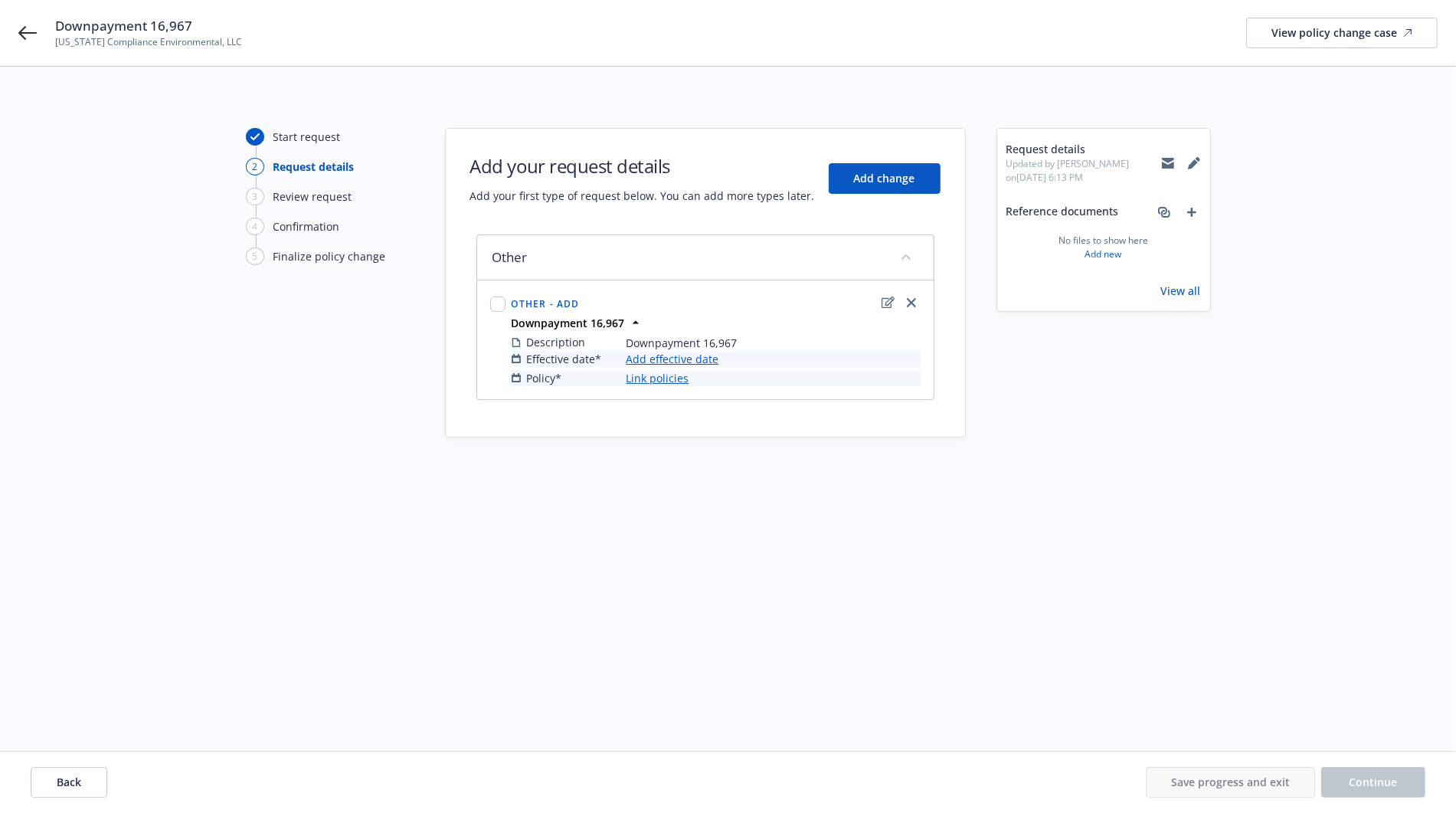
click at [683, 354] on link "Add effective date" at bounding box center [673, 358] width 93 height 16
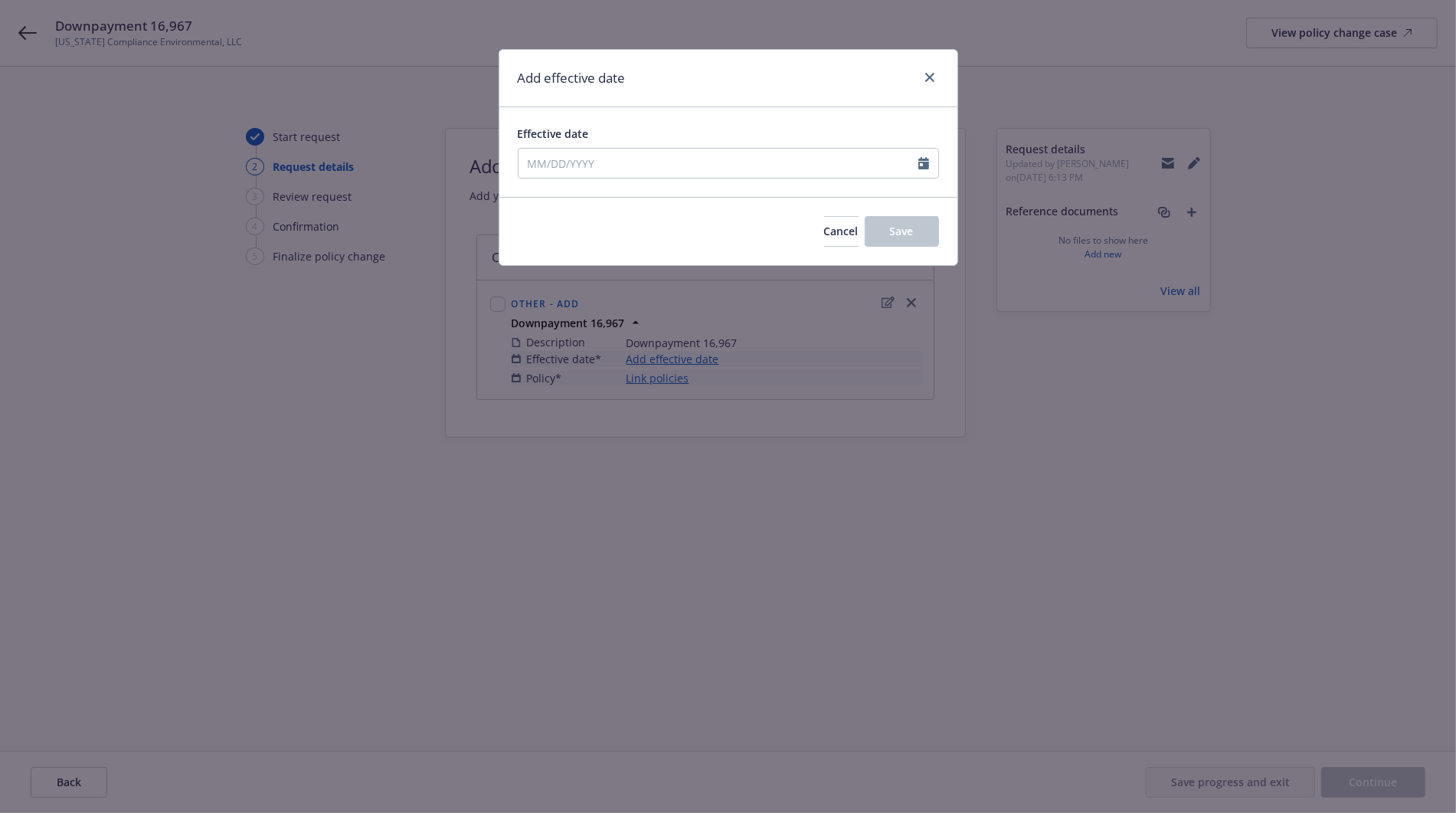
click at [702, 142] on div "Effective date" at bounding box center [728, 151] width 421 height 53
click at [700, 155] on input "Effective date" at bounding box center [719, 162] width 400 height 29
select select "10"
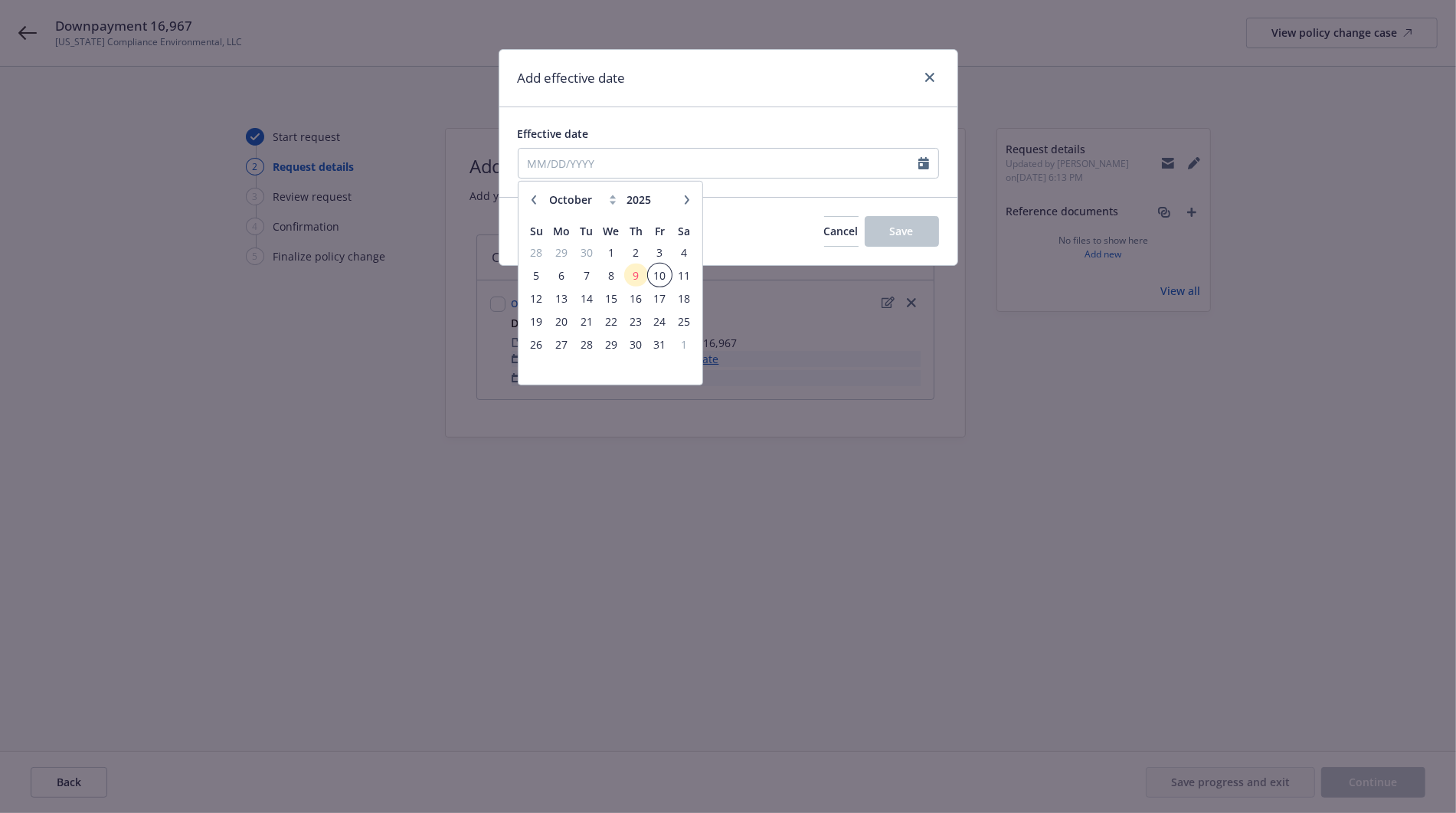
click at [657, 278] on span "10" at bounding box center [660, 274] width 21 height 19
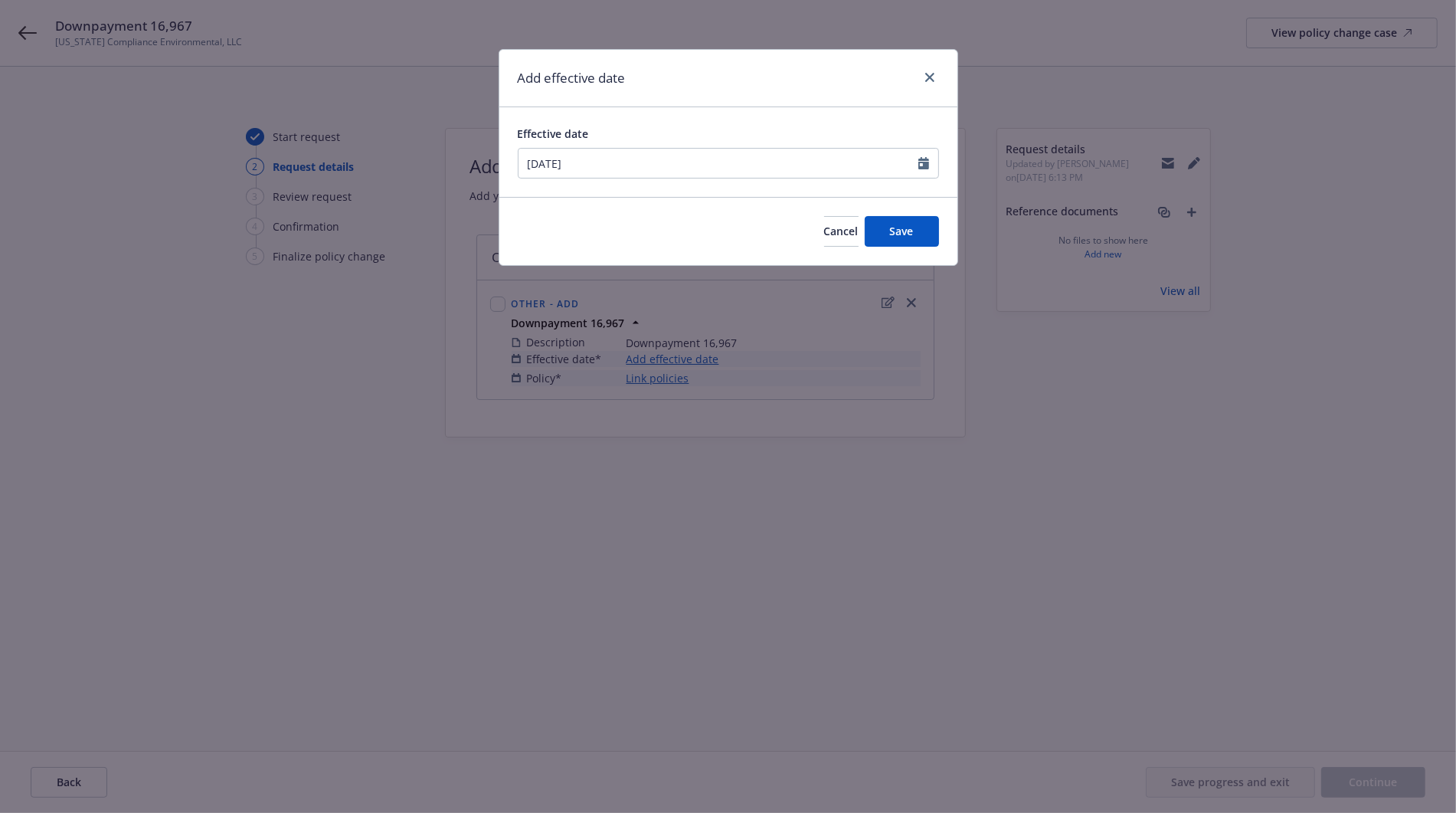
type input "[DATE]"
click at [902, 243] on button "Save" at bounding box center [902, 231] width 75 height 31
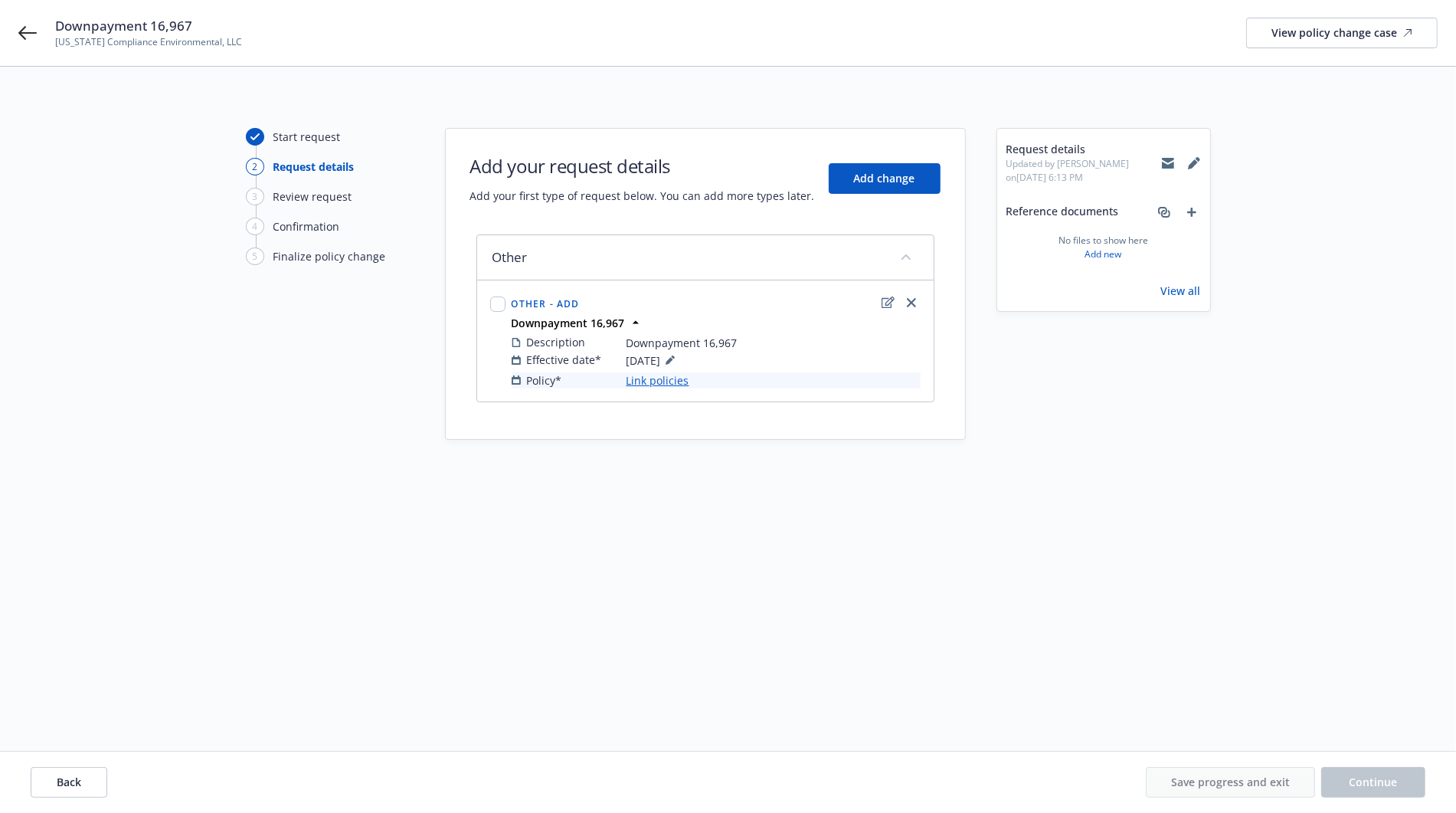
click at [653, 377] on link "Link policies" at bounding box center [658, 380] width 63 height 16
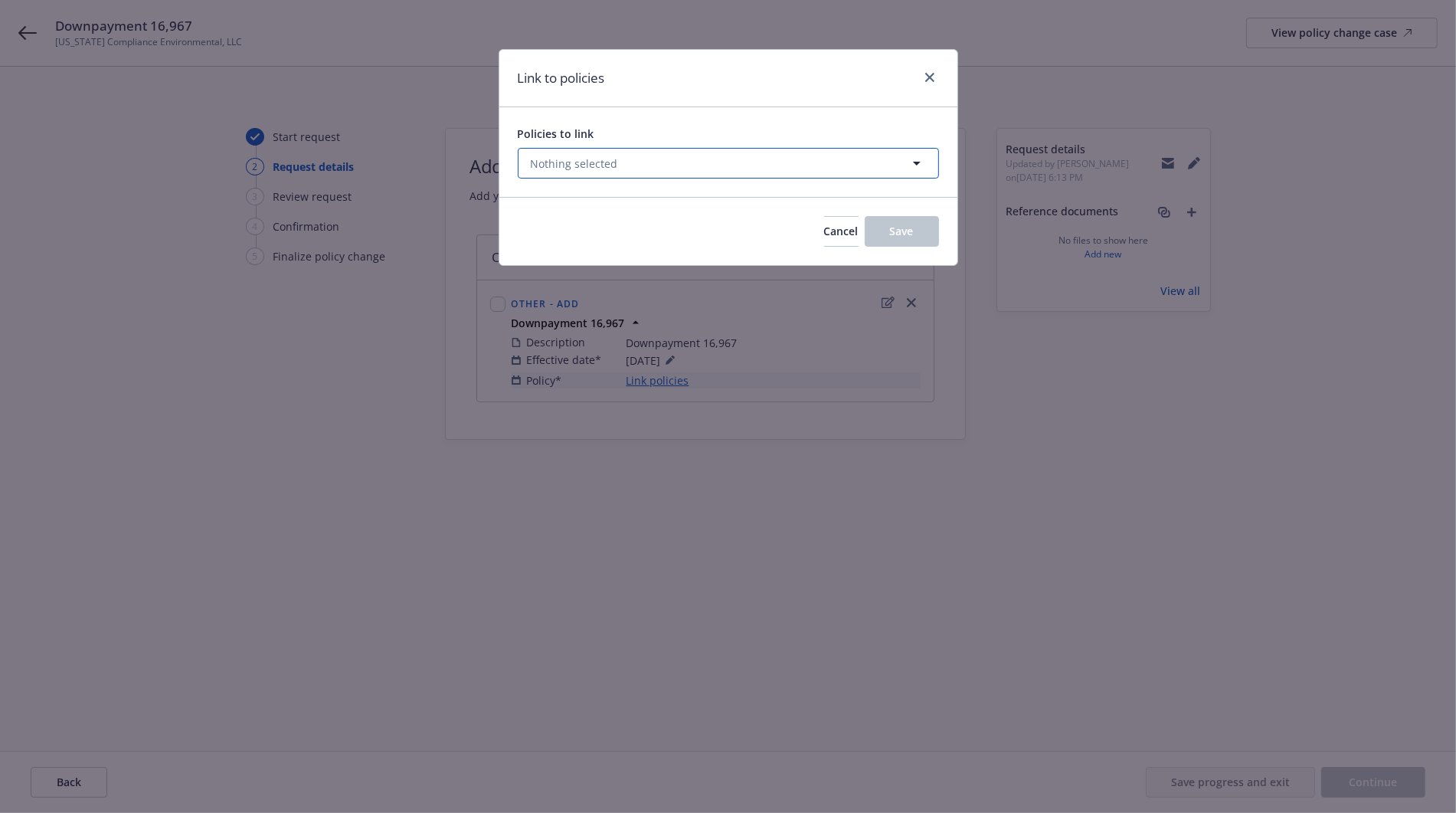
click at [590, 171] on button "Nothing selected" at bounding box center [728, 163] width 421 height 31
select select "ACTIVE"
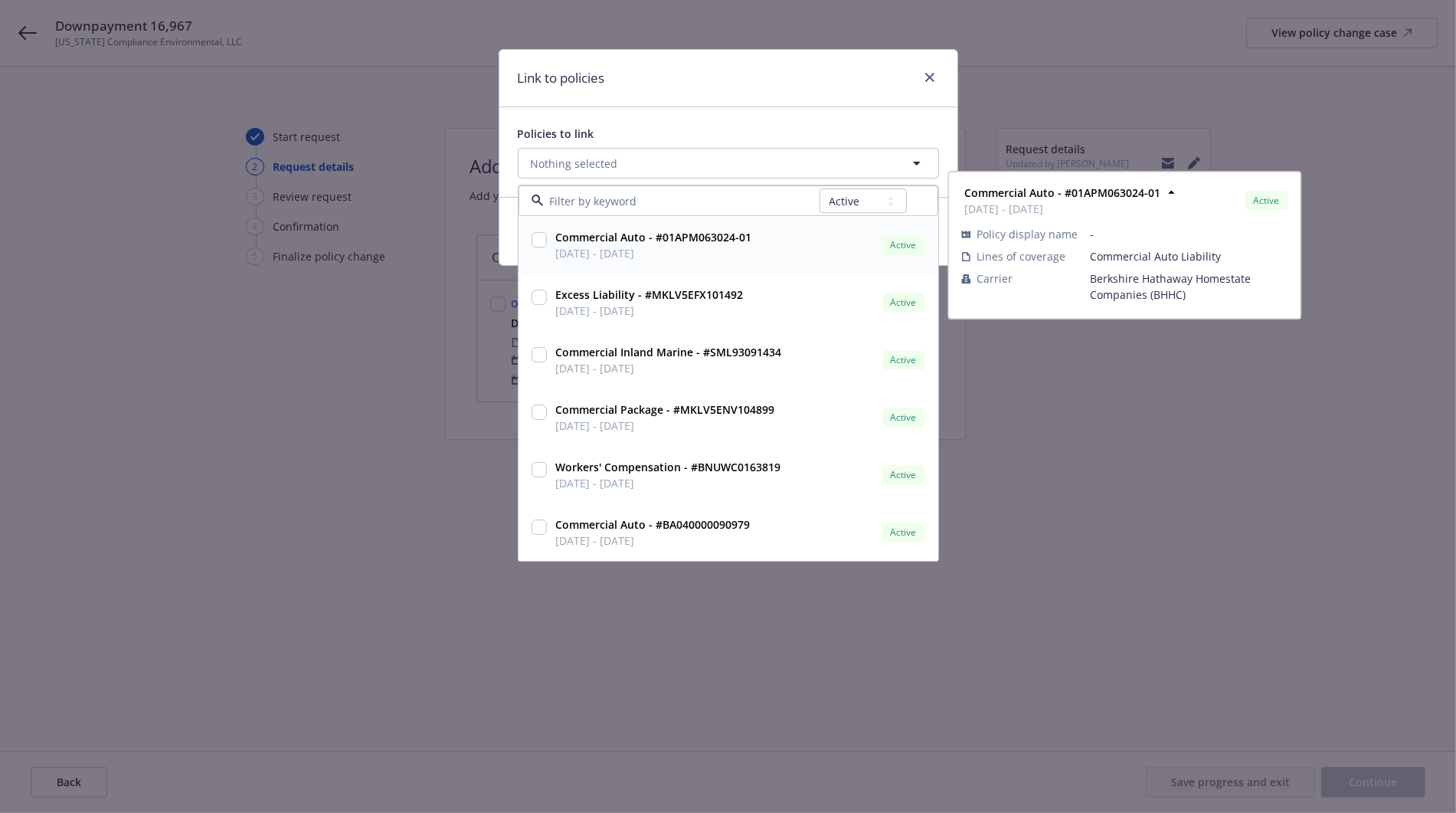
click at [537, 239] on input "checkbox" at bounding box center [538, 240] width 15 height 15
checkbox input "true"
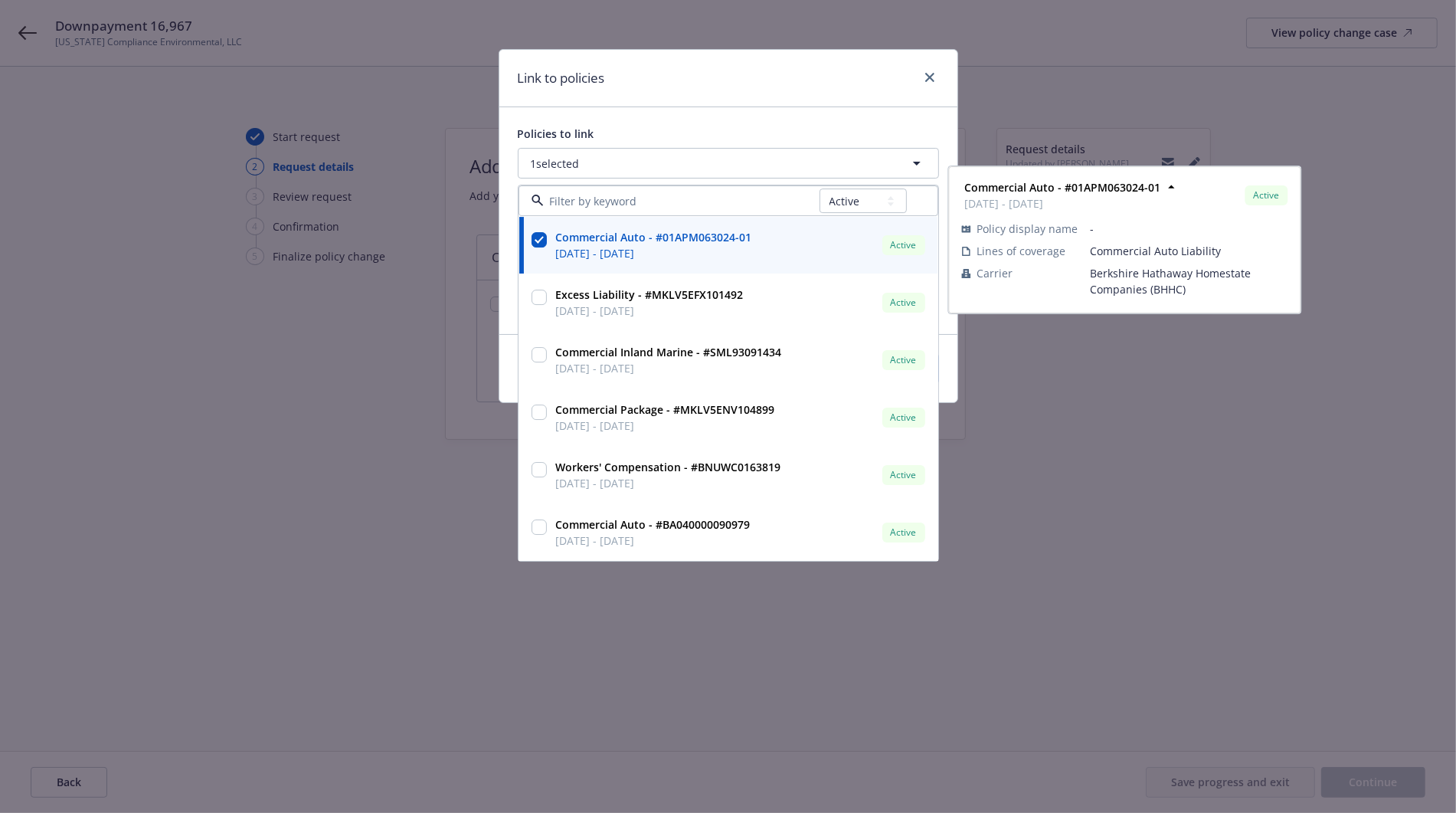
click at [727, 112] on div "Policies to link 1 selected All Active Upcoming Expired Cancelled Commercial Au…" at bounding box center [728, 221] width 458 height 227
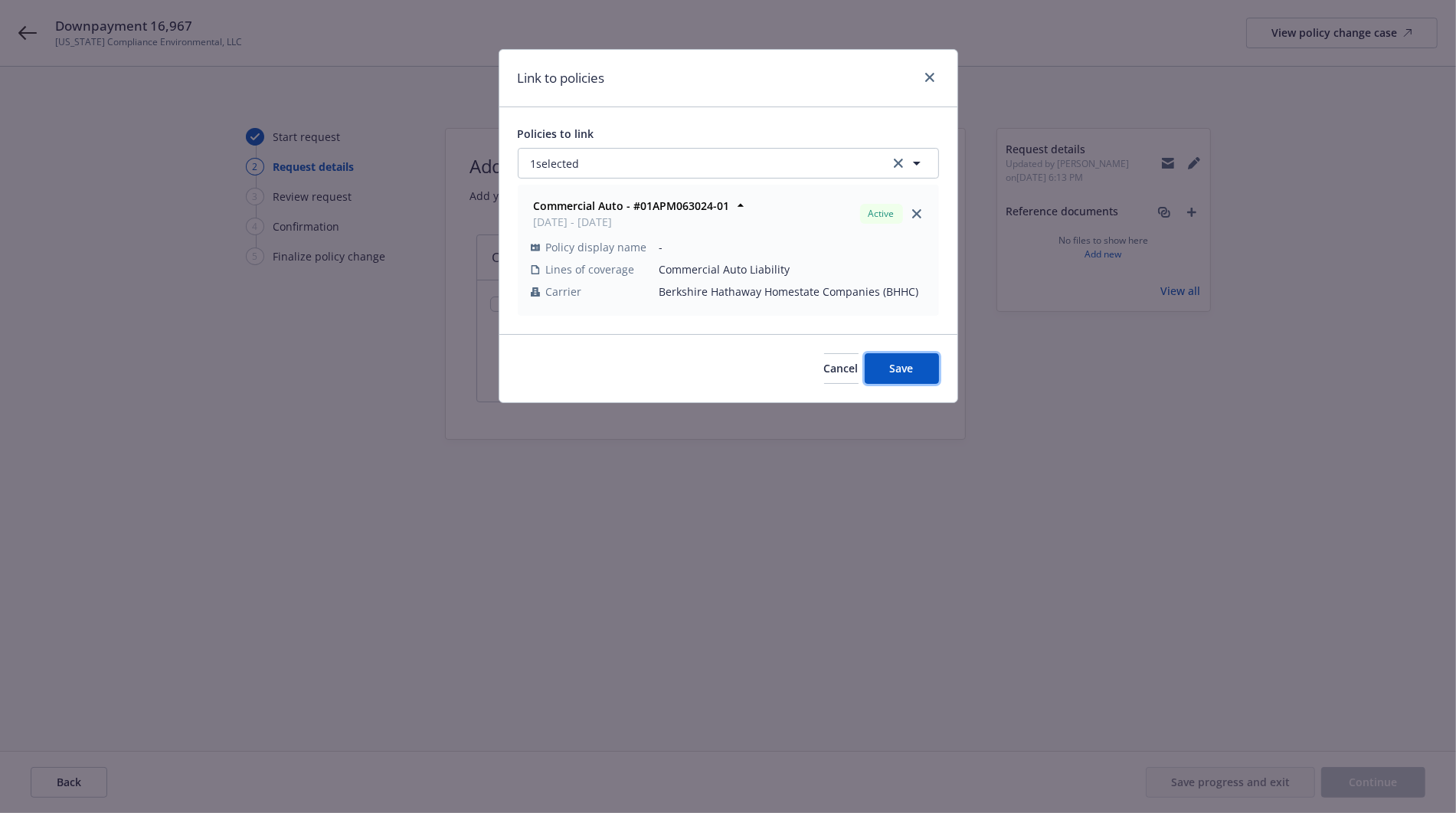
drag, startPoint x: 922, startPoint y: 364, endPoint x: 948, endPoint y: 360, distance: 26.3
click at [922, 363] on button "Save" at bounding box center [902, 368] width 75 height 31
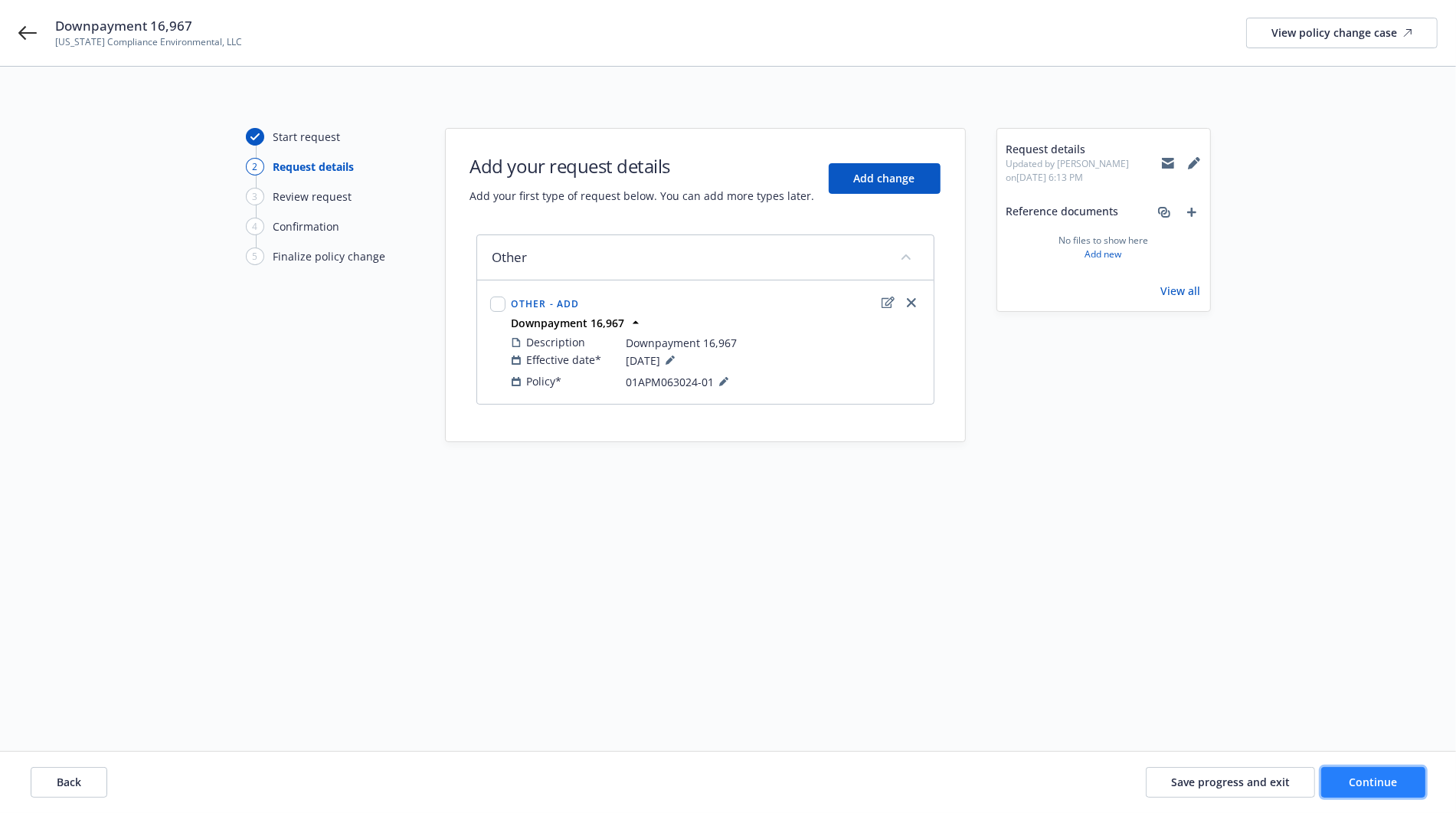
click at [1342, 783] on button "Continue" at bounding box center [1373, 781] width 104 height 31
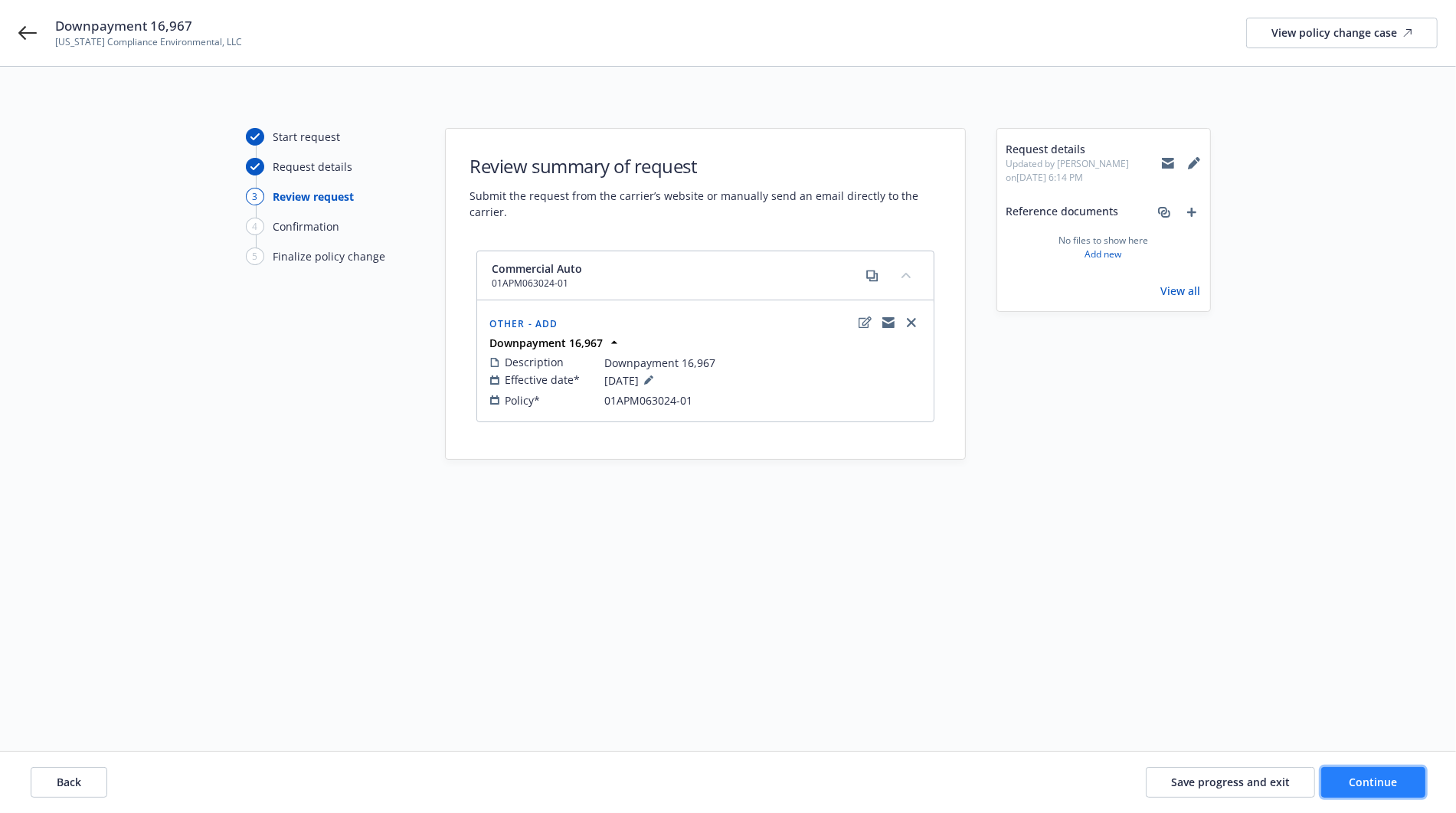
click at [1358, 784] on span "Continue" at bounding box center [1373, 781] width 48 height 15
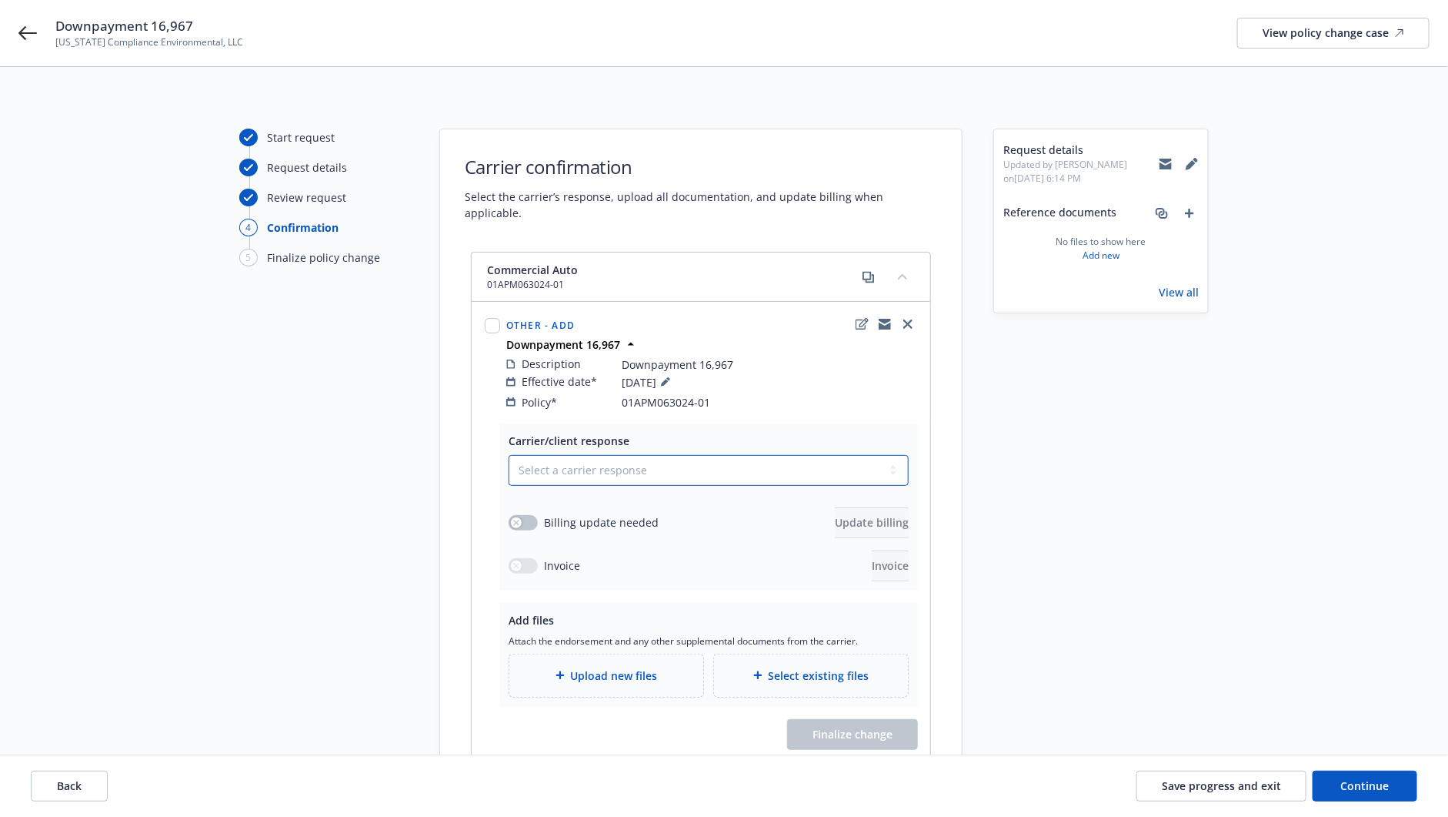
click at [559, 457] on select "Select a carrier response Accepted Accepted with revision No endorsement needed…" at bounding box center [709, 470] width 400 height 31
select select "ACCEPTED"
click at [509, 455] on select "Select a carrier response Accepted Accepted with revision No endorsement needed…" at bounding box center [709, 470] width 400 height 31
click at [531, 515] on button "button" at bounding box center [523, 522] width 29 height 15
click at [835, 508] on button "Update billing" at bounding box center [872, 522] width 74 height 31
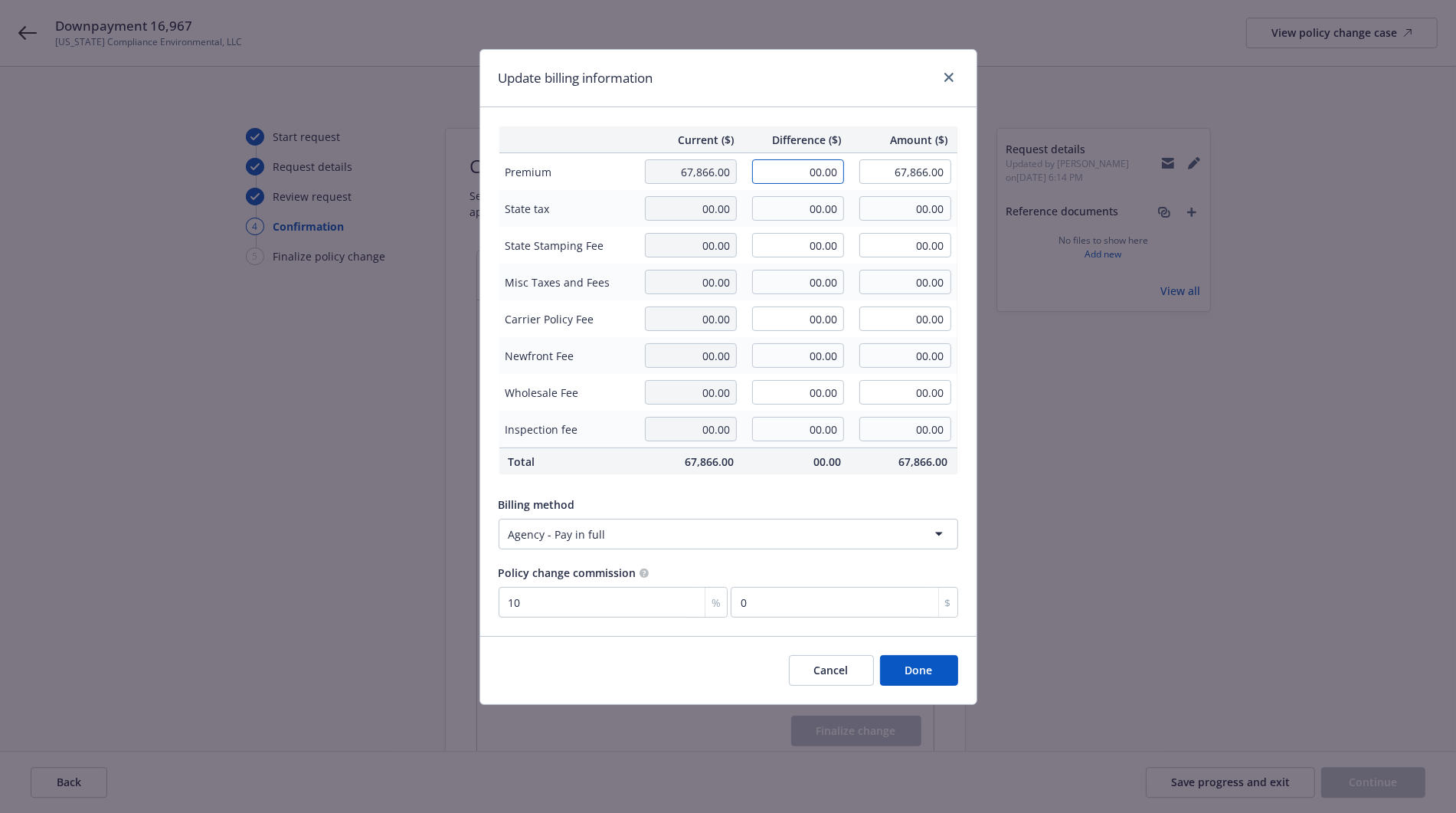
click at [803, 182] on input "00.00" at bounding box center [798, 171] width 92 height 25
drag, startPoint x: 806, startPoint y: 169, endPoint x: 860, endPoint y: 171, distance: 54.0
click at [860, 171] on tr "Premium 67,866.00 00.00 67,866.00" at bounding box center [728, 172] width 459 height 38
paste input "Downpayment 16,967"
drag, startPoint x: 807, startPoint y: 172, endPoint x: 563, endPoint y: 172, distance: 244.0
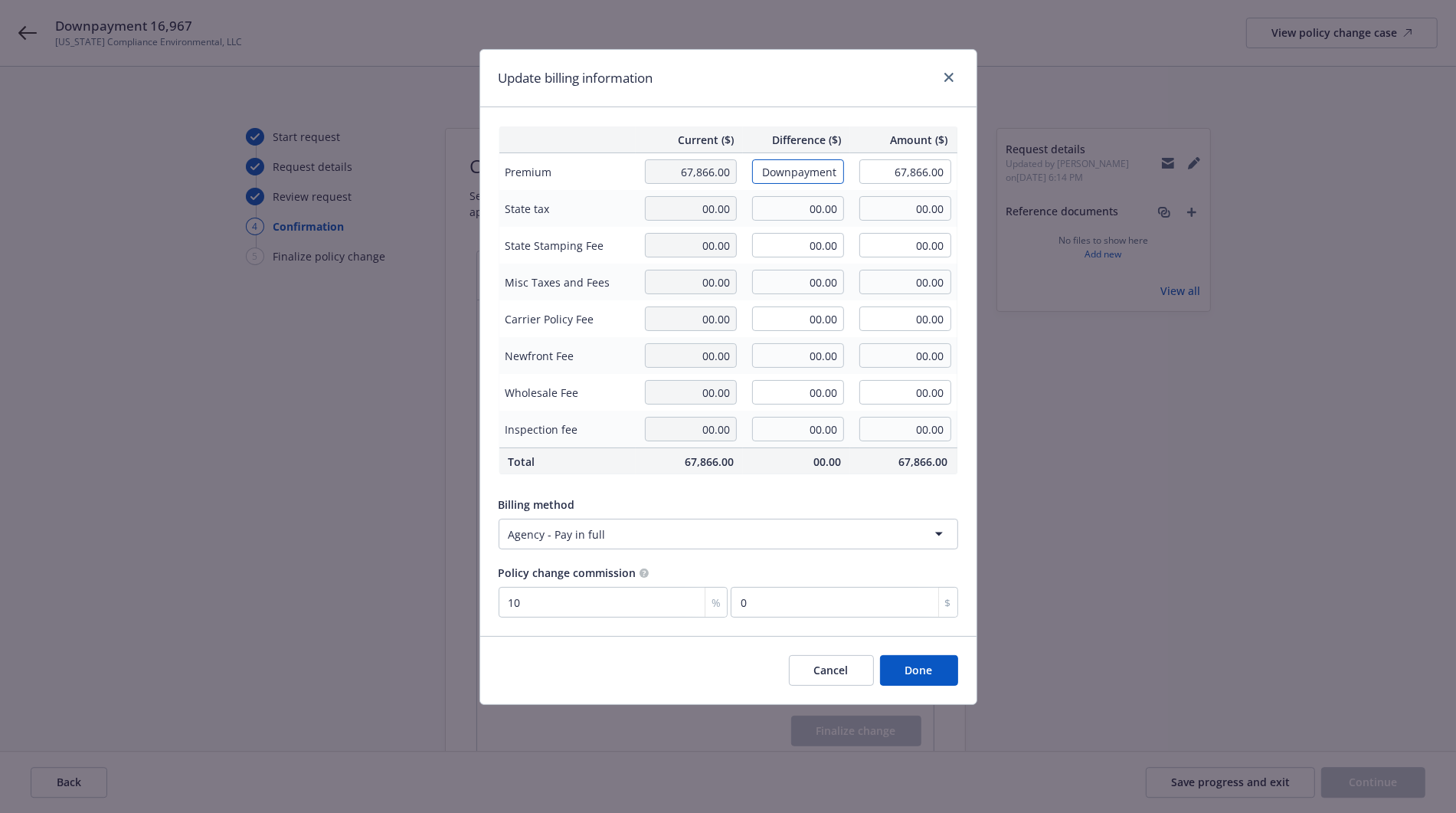
click at [563, 171] on tr "Premium 67,866.00 Downpayment 16,967 67,866.00" at bounding box center [728, 172] width 459 height 38
type input "16,967.00"
type input "84,833.00"
type input "1696.7"
click at [862, 77] on div "Update billing information" at bounding box center [728, 79] width 497 height 58
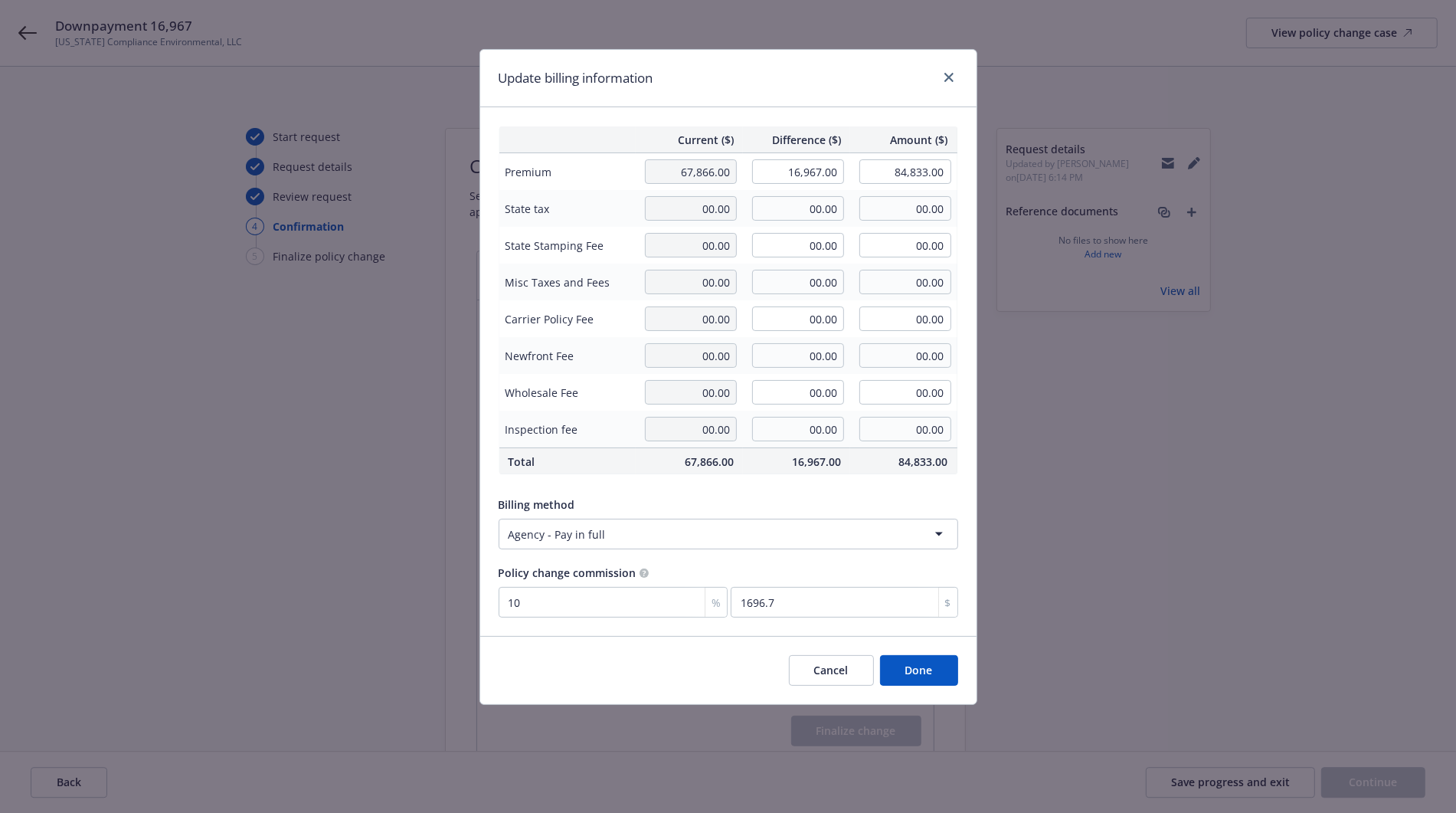
click at [933, 678] on button "Done" at bounding box center [919, 670] width 78 height 31
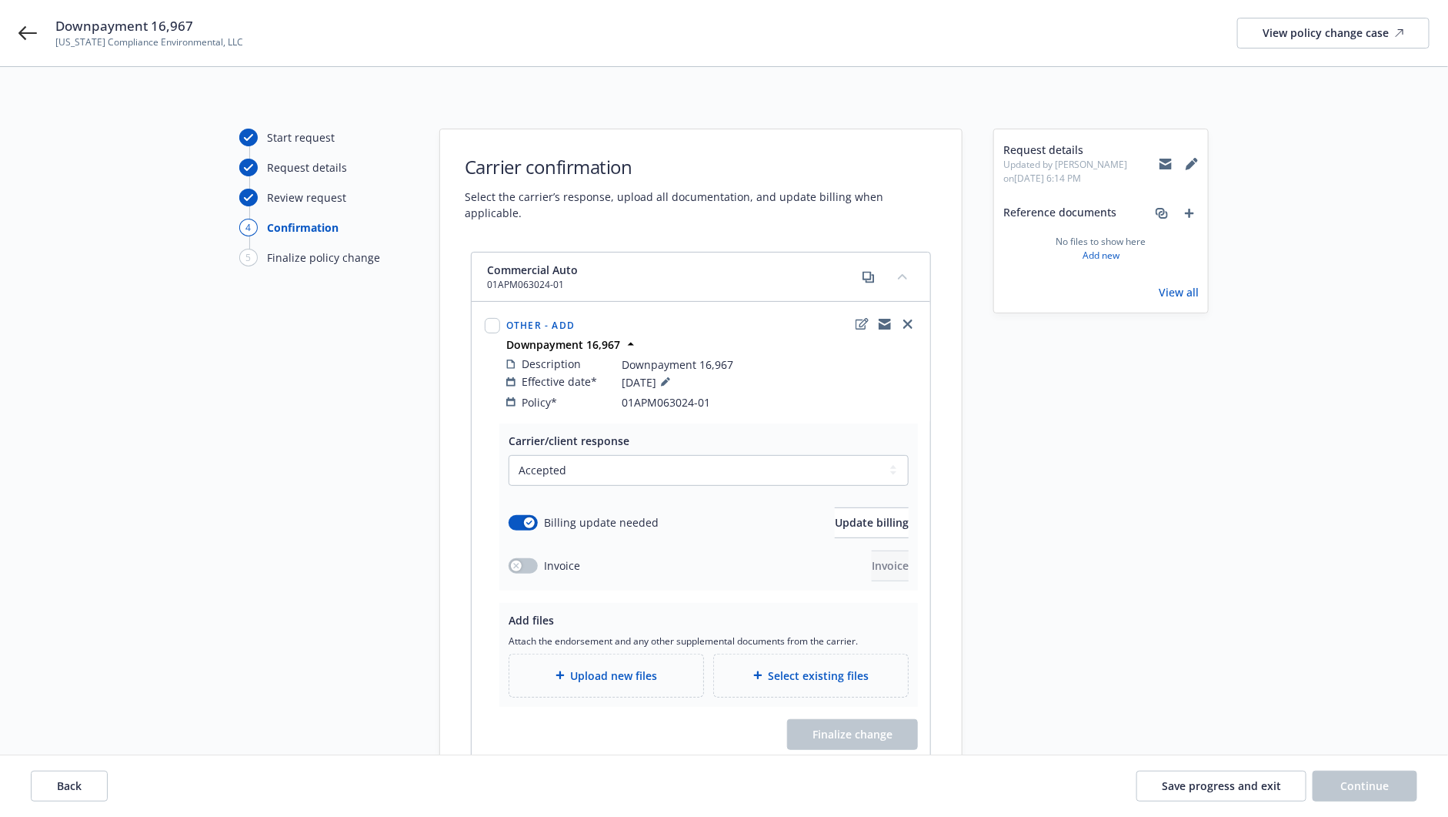
click at [662, 666] on div "Upload new files" at bounding box center [606, 675] width 169 height 18
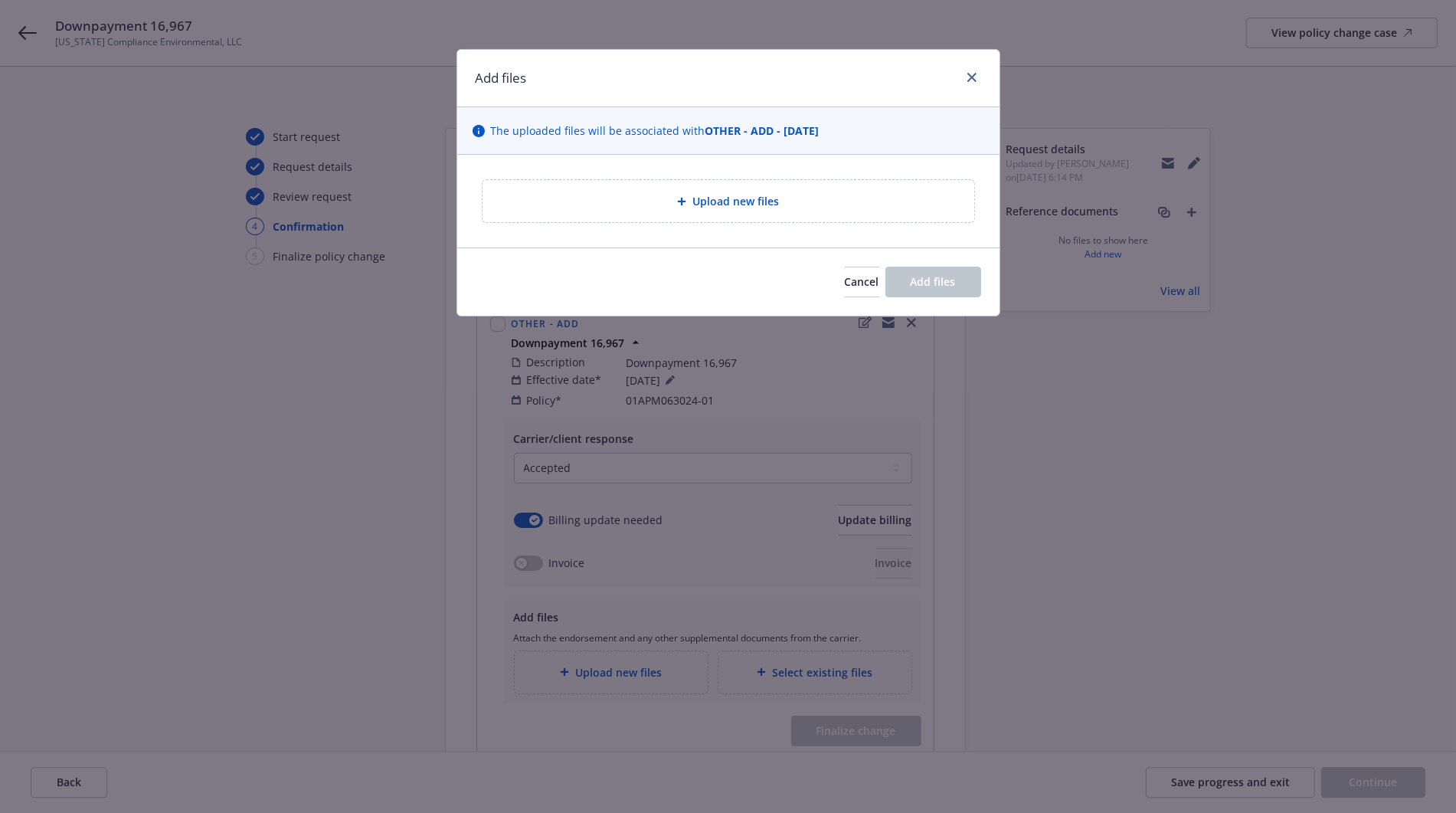
click at [733, 195] on span "Upload new files" at bounding box center [735, 201] width 87 height 16
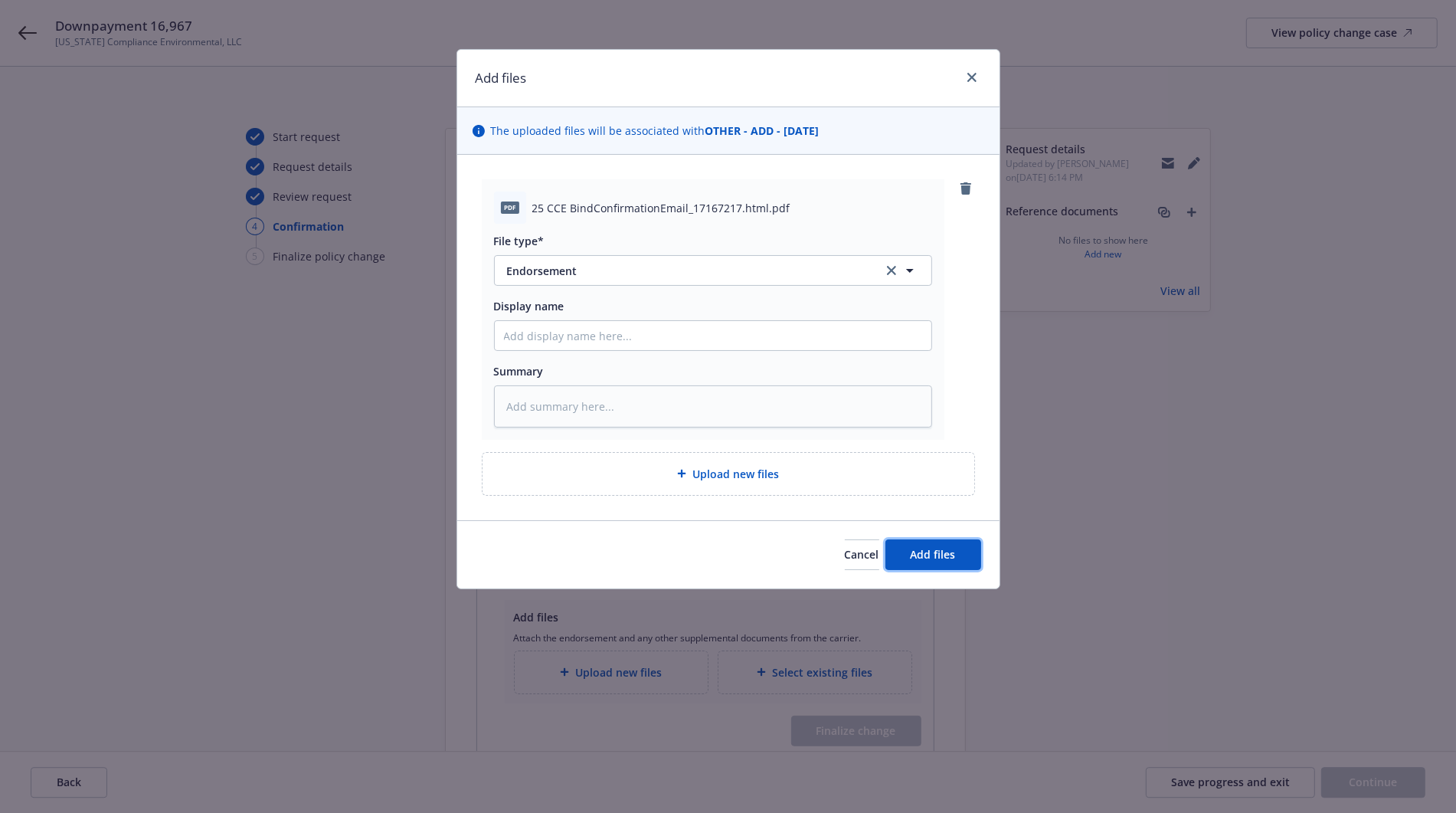
drag, startPoint x: 969, startPoint y: 563, endPoint x: 995, endPoint y: 556, distance: 26.9
click at [969, 563] on button "Add files" at bounding box center [934, 554] width 96 height 31
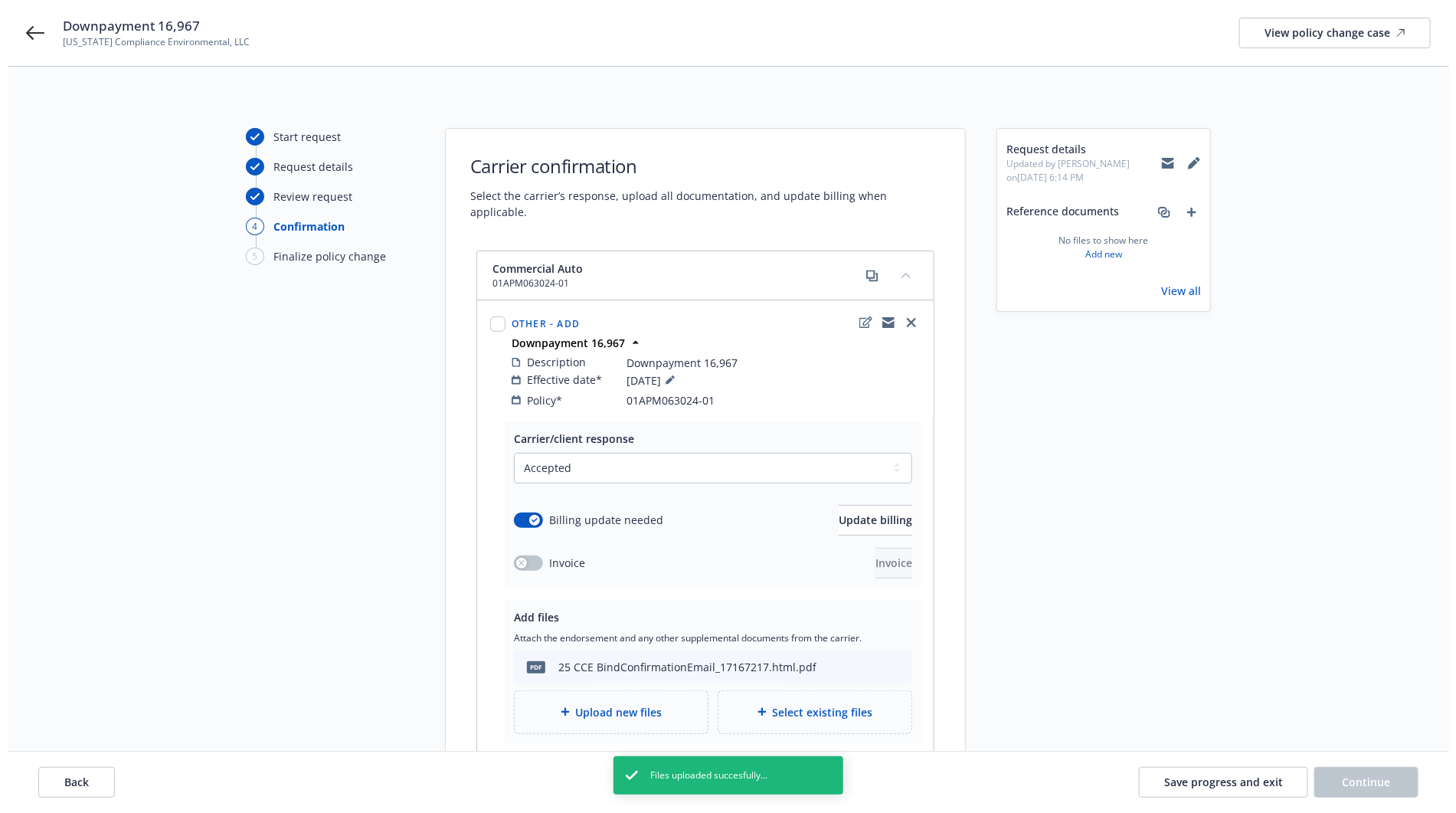
scroll to position [164, 0]
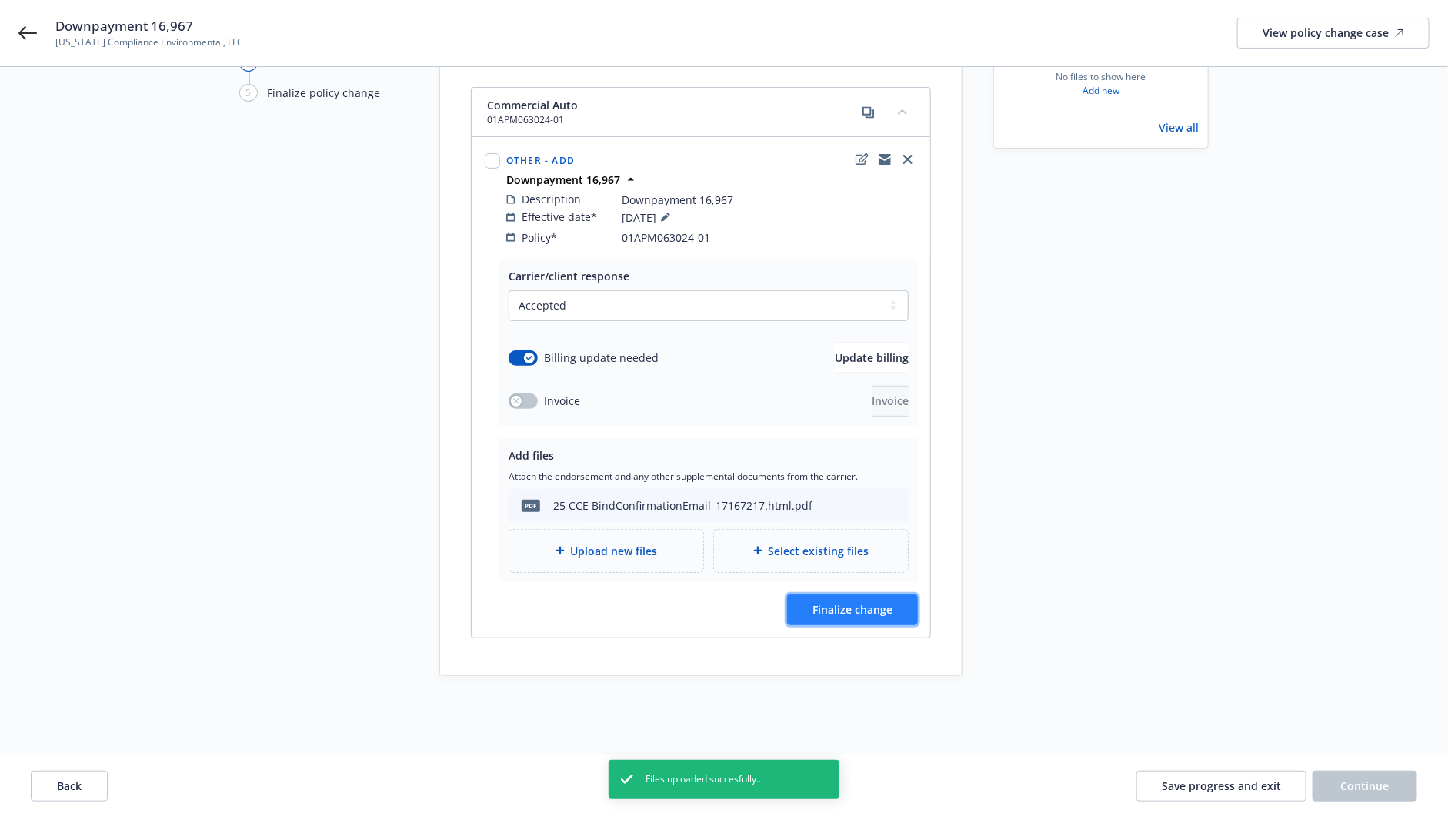
click at [857, 597] on button "Finalize change" at bounding box center [852, 609] width 131 height 31
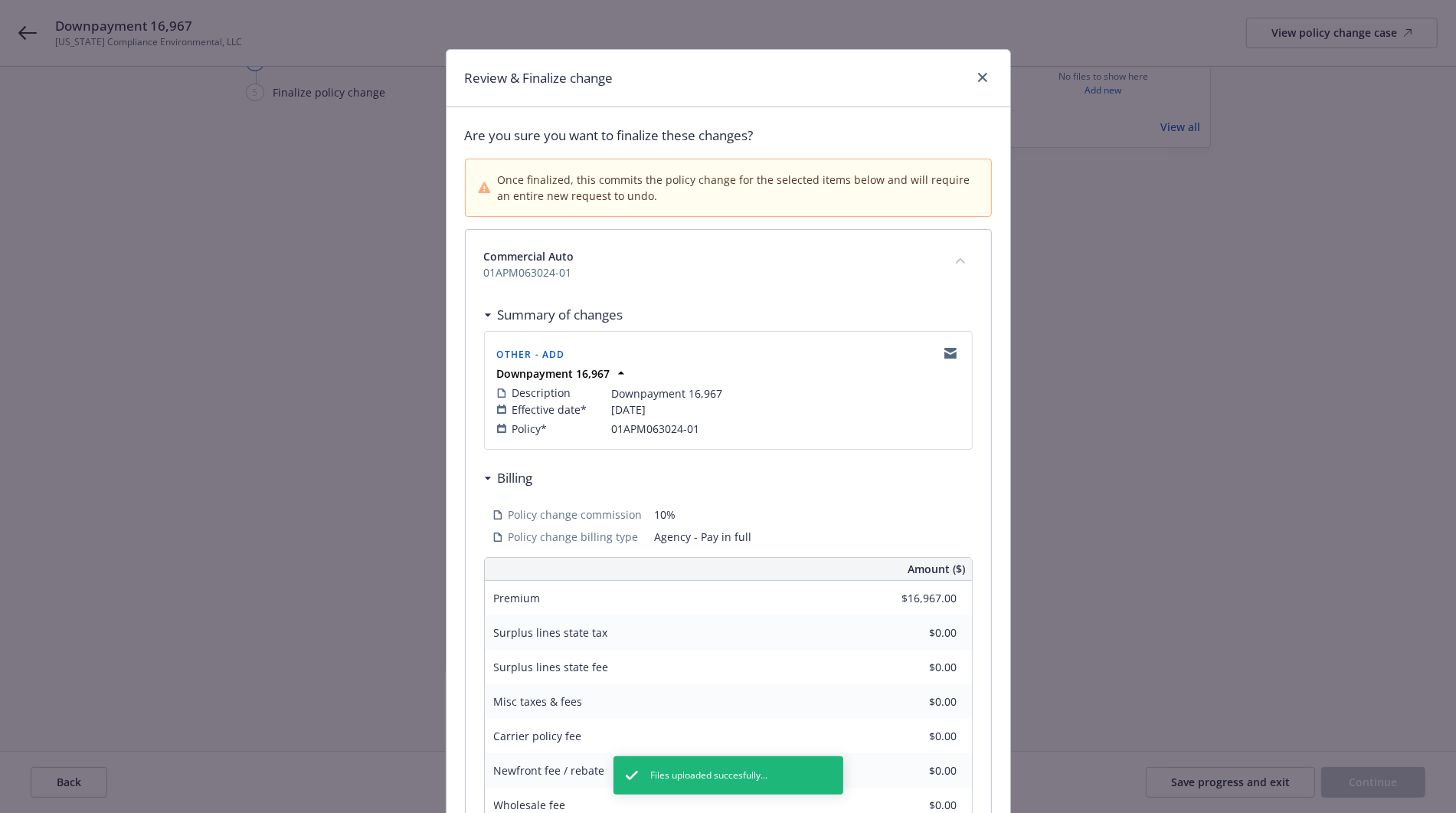
scroll to position [218, 0]
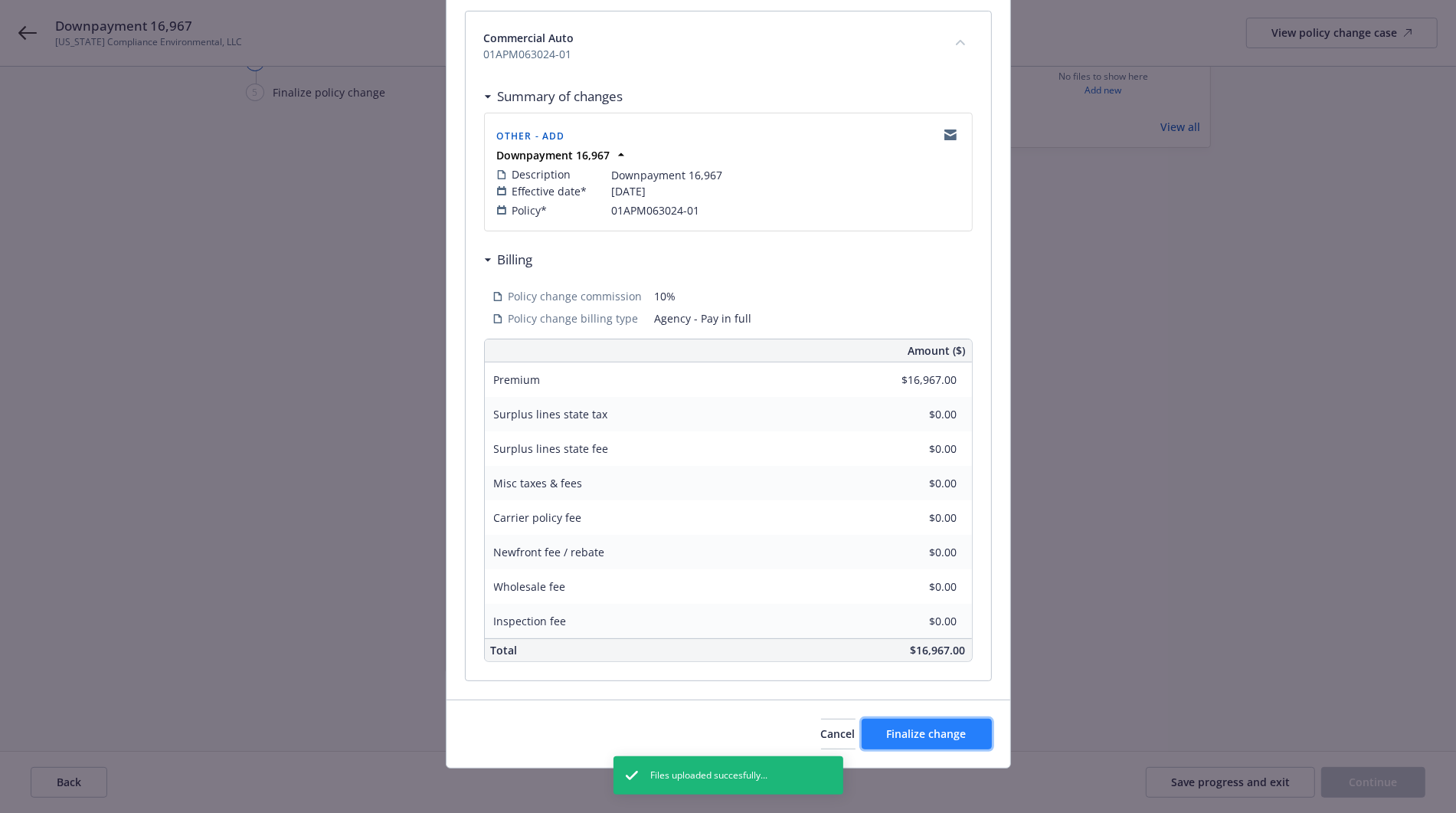
click at [897, 741] on button "Finalize change" at bounding box center [927, 733] width 130 height 31
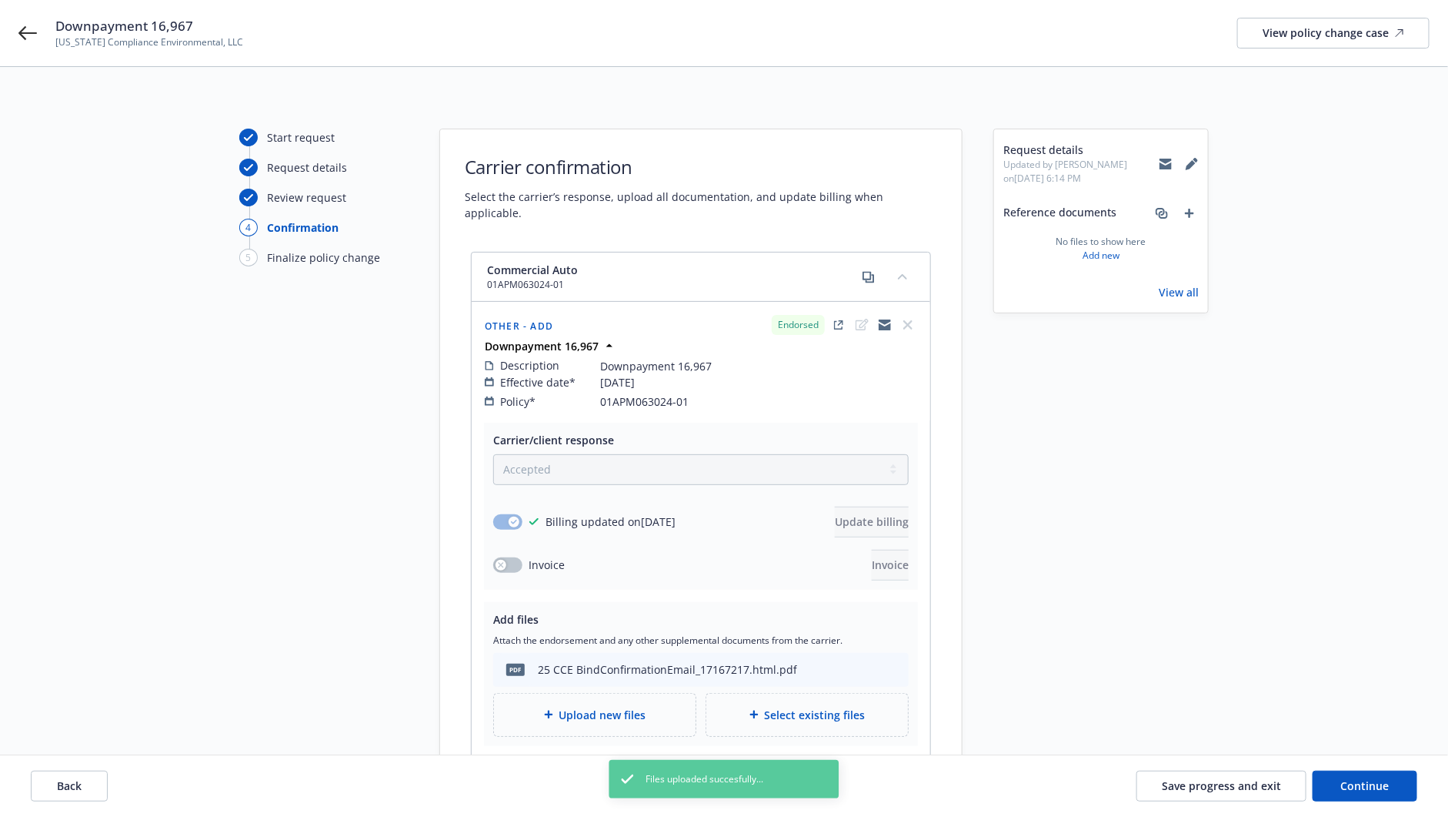
scroll to position [164, 0]
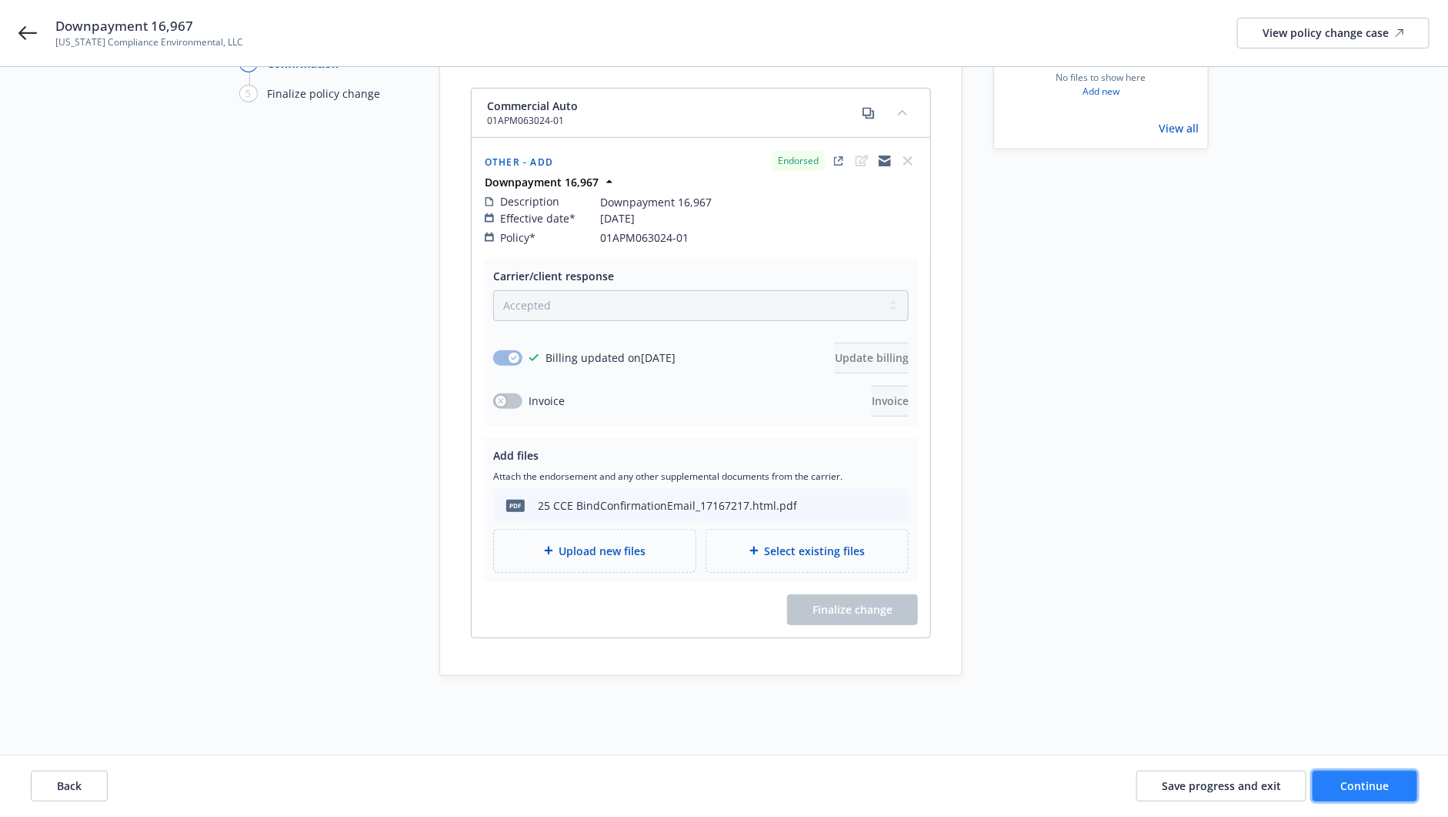
click at [1332, 792] on button "Continue" at bounding box center [1365, 785] width 105 height 31
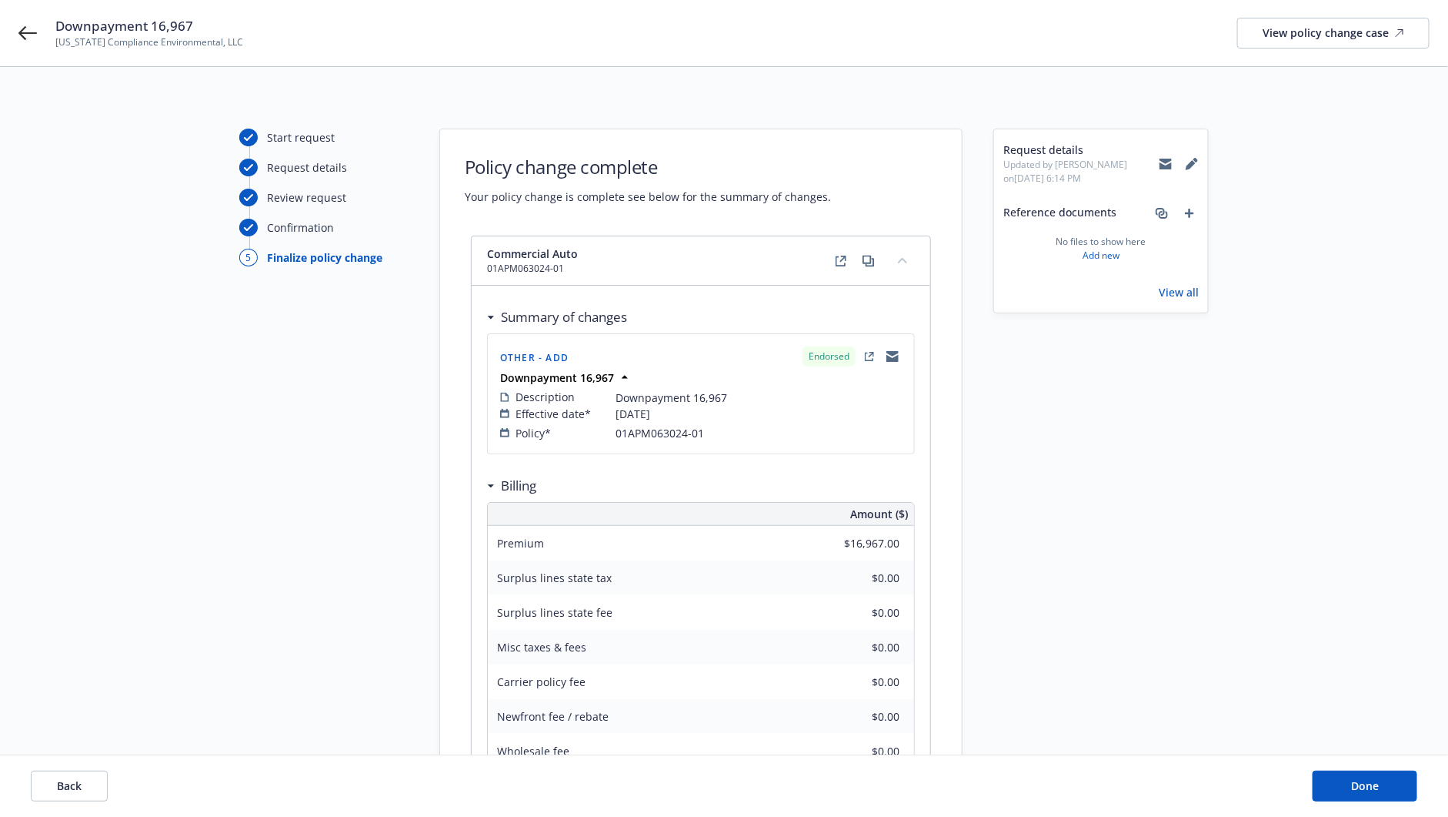
scroll to position [221, 0]
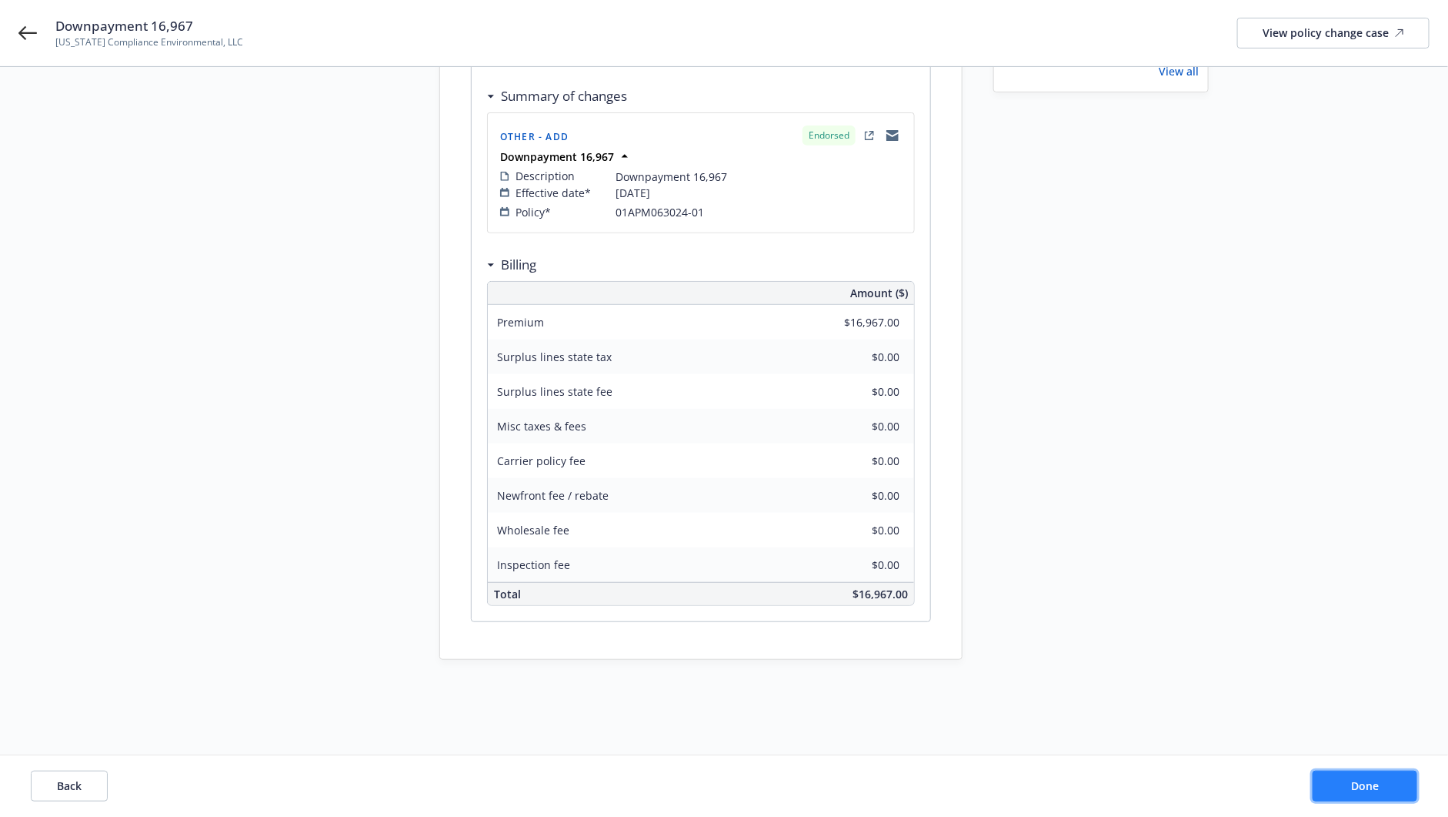
drag, startPoint x: 1383, startPoint y: 780, endPoint x: 1391, endPoint y: 778, distance: 8.8
click at [1381, 780] on button "Done" at bounding box center [1365, 785] width 105 height 31
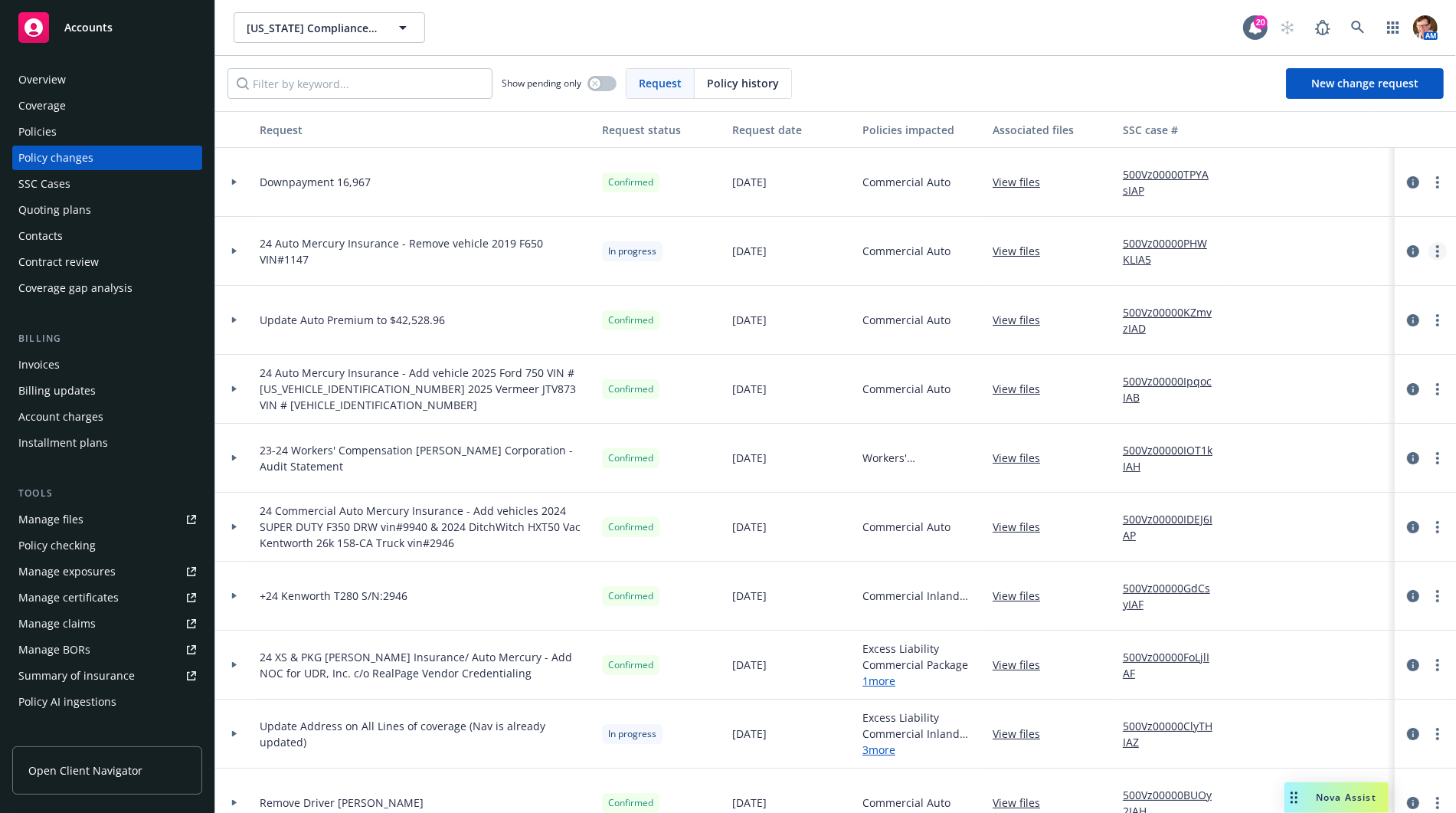
click at [1428, 251] on link "more" at bounding box center [1437, 251] width 18 height 18
click at [1232, 347] on link "Rescind request" at bounding box center [1287, 343] width 263 height 31
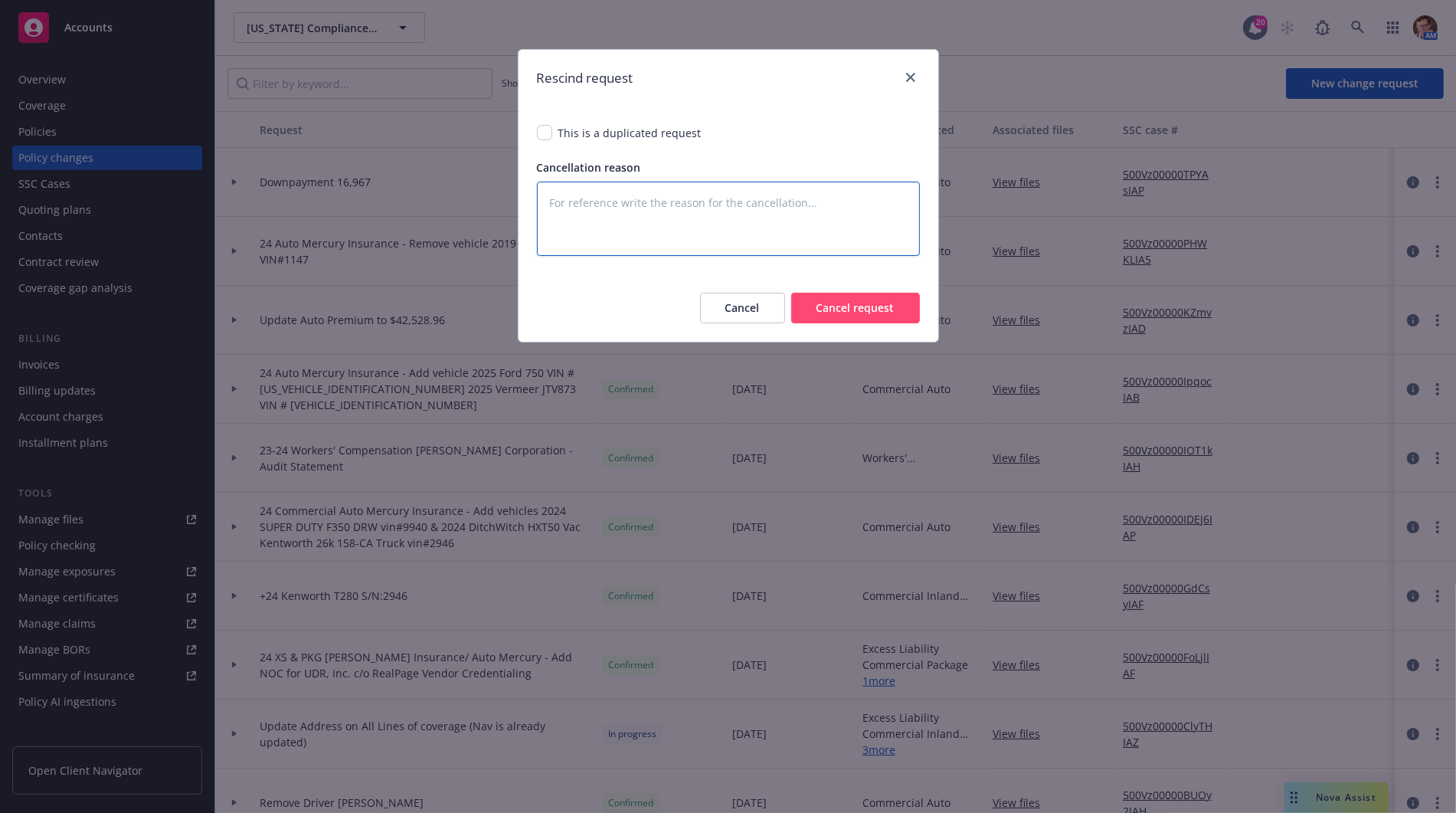
click at [587, 204] on textarea at bounding box center [728, 218] width 383 height 74
type textarea "x"
type textarea "N"
type textarea "x"
type textarea "No"
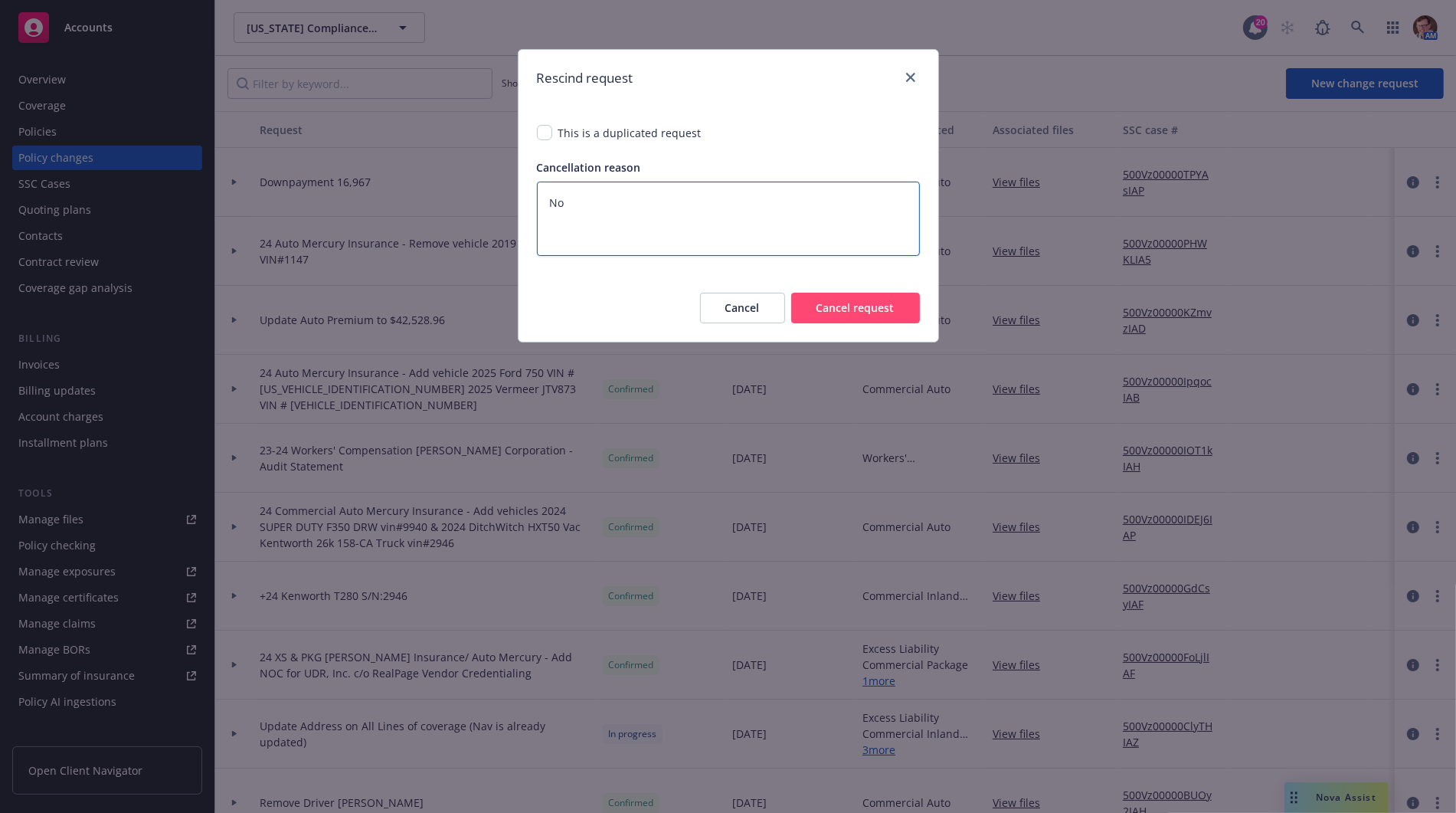
type textarea "x"
type textarea "No"
type textarea "x"
type textarea "No l"
type textarea "x"
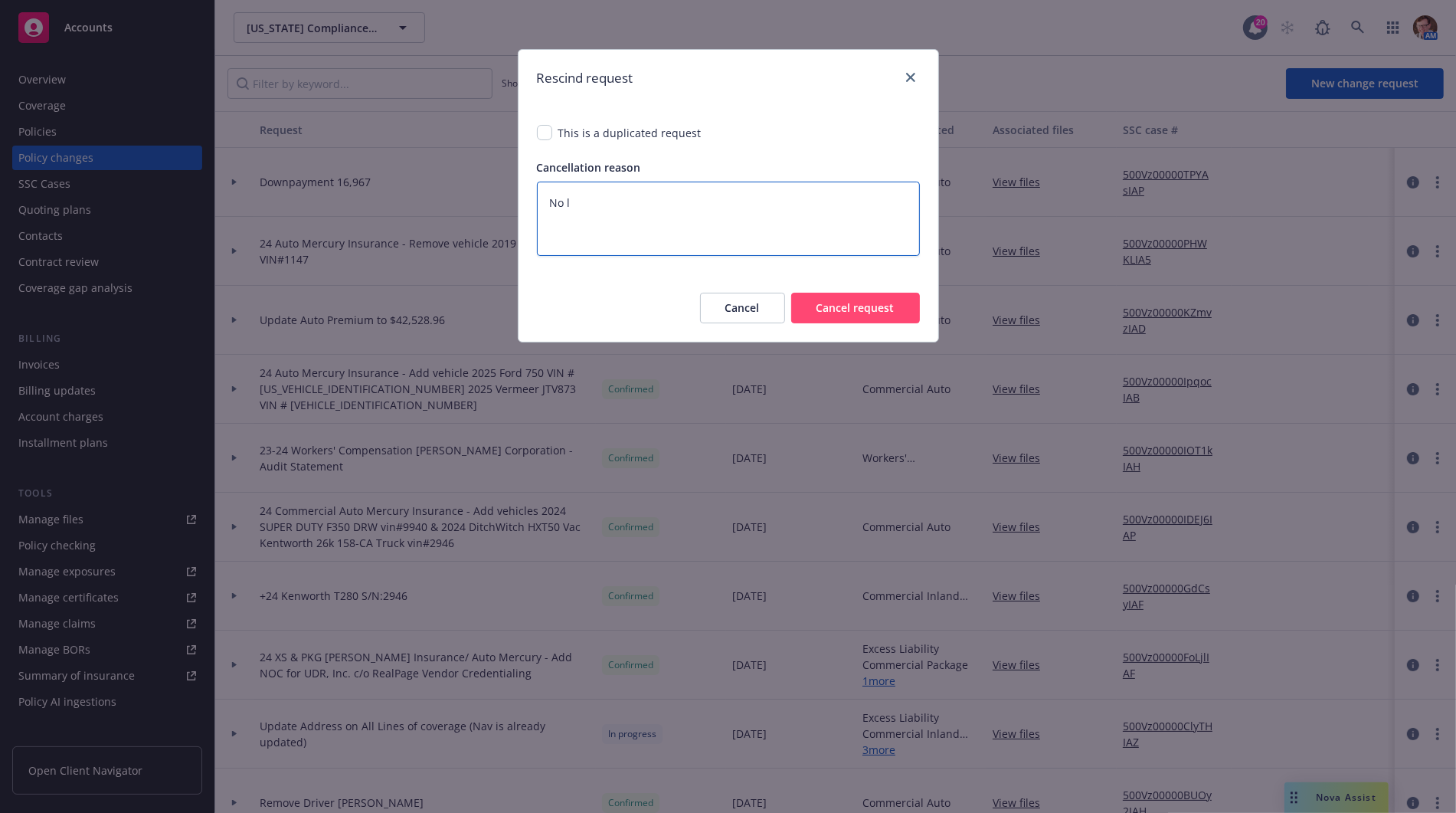
type textarea "No lo"
type textarea "x"
type textarea "No lon"
type textarea "x"
type textarea "No long"
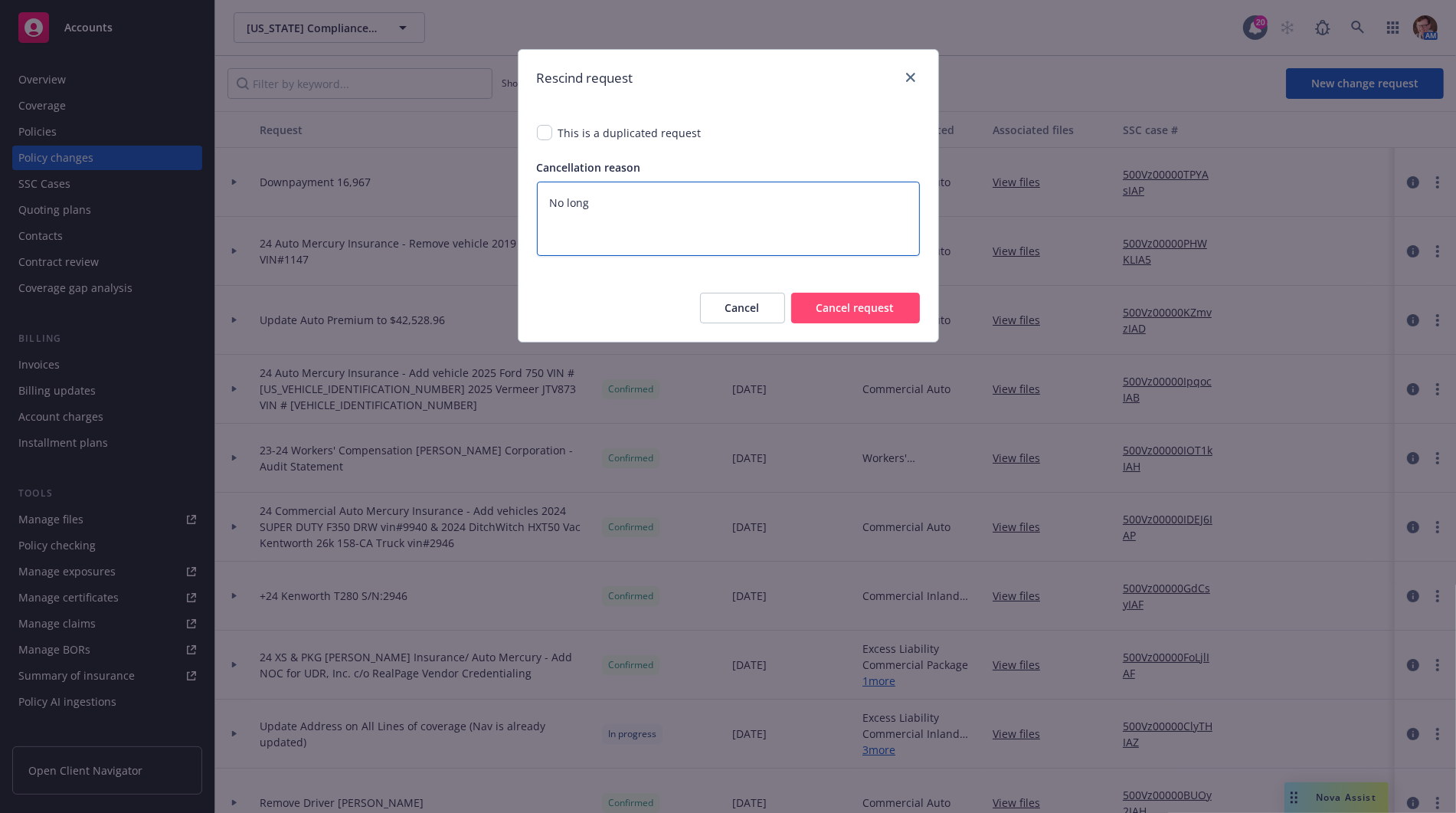
type textarea "x"
type textarea "No longe"
type textarea "x"
type textarea "No longer"
type textarea "x"
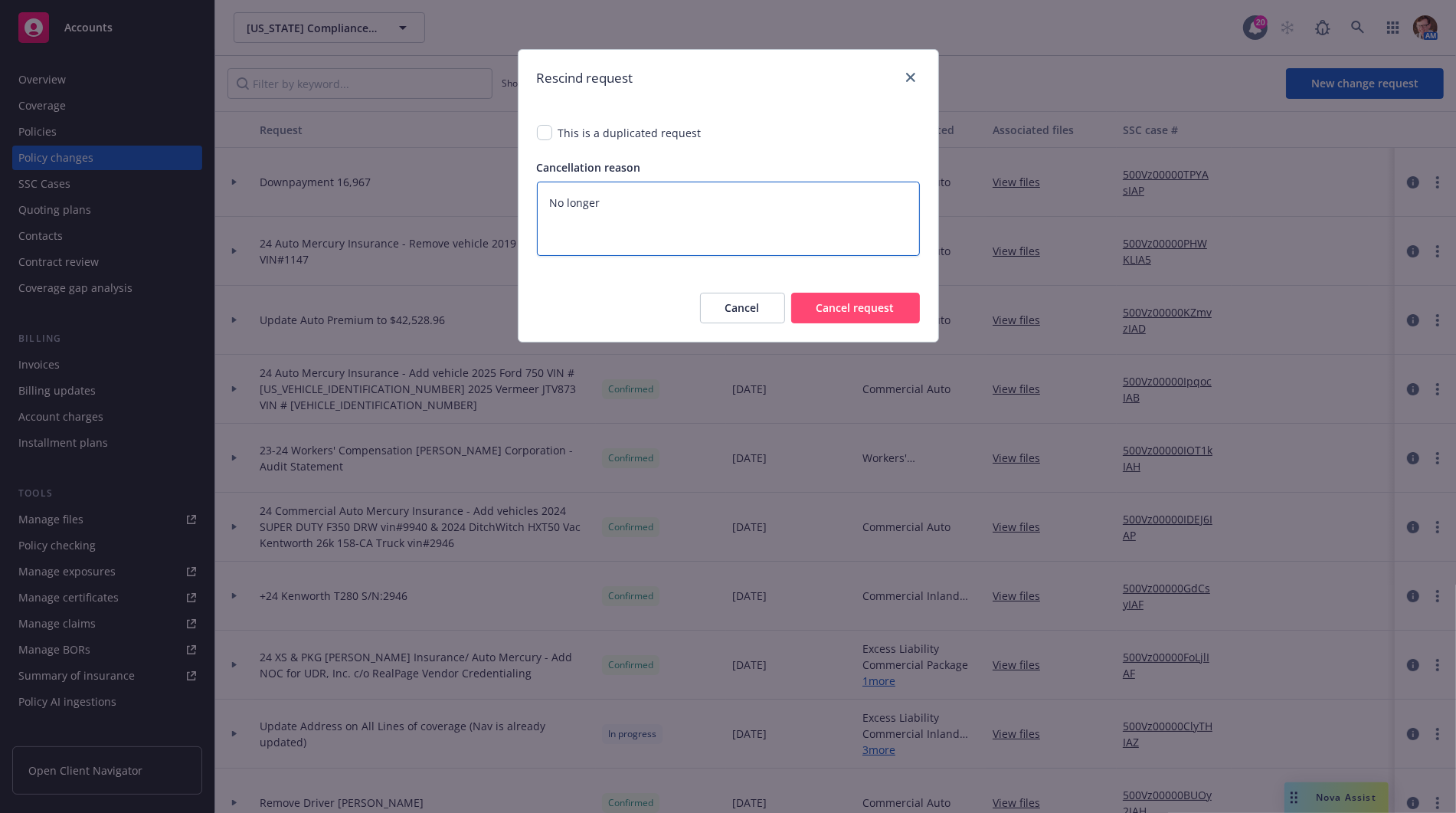
type textarea "No longer"
type textarea "x"
type textarea "No longer n"
type textarea "x"
type textarea "No longer ne"
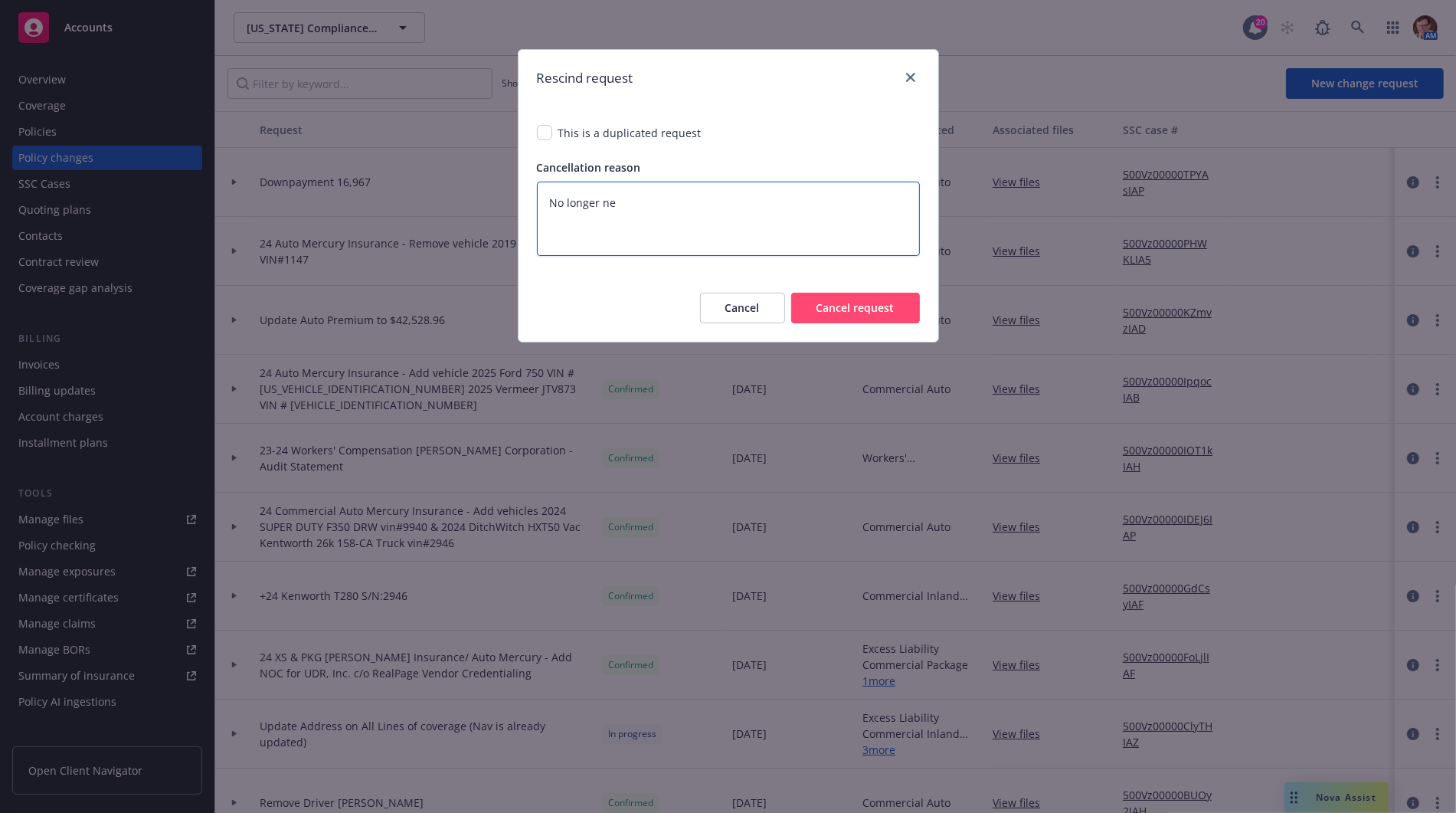
type textarea "x"
type textarea "No longer nee"
type textarea "x"
type textarea "No longer need"
type textarea "x"
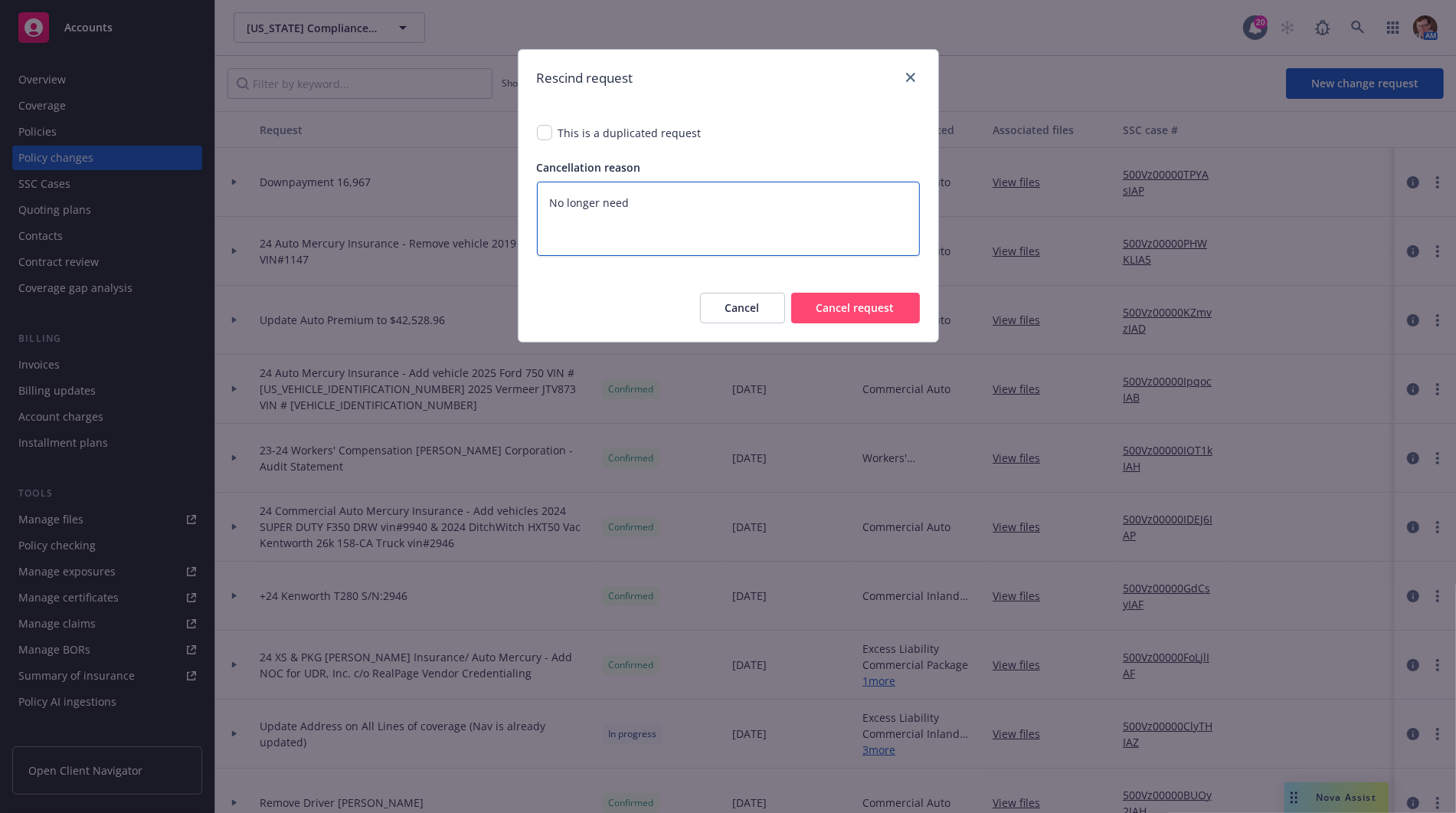
type textarea "No longer neede"
type textarea "x"
type textarea "No longer needed"
type textarea "x"
type textarea "No longer needed"
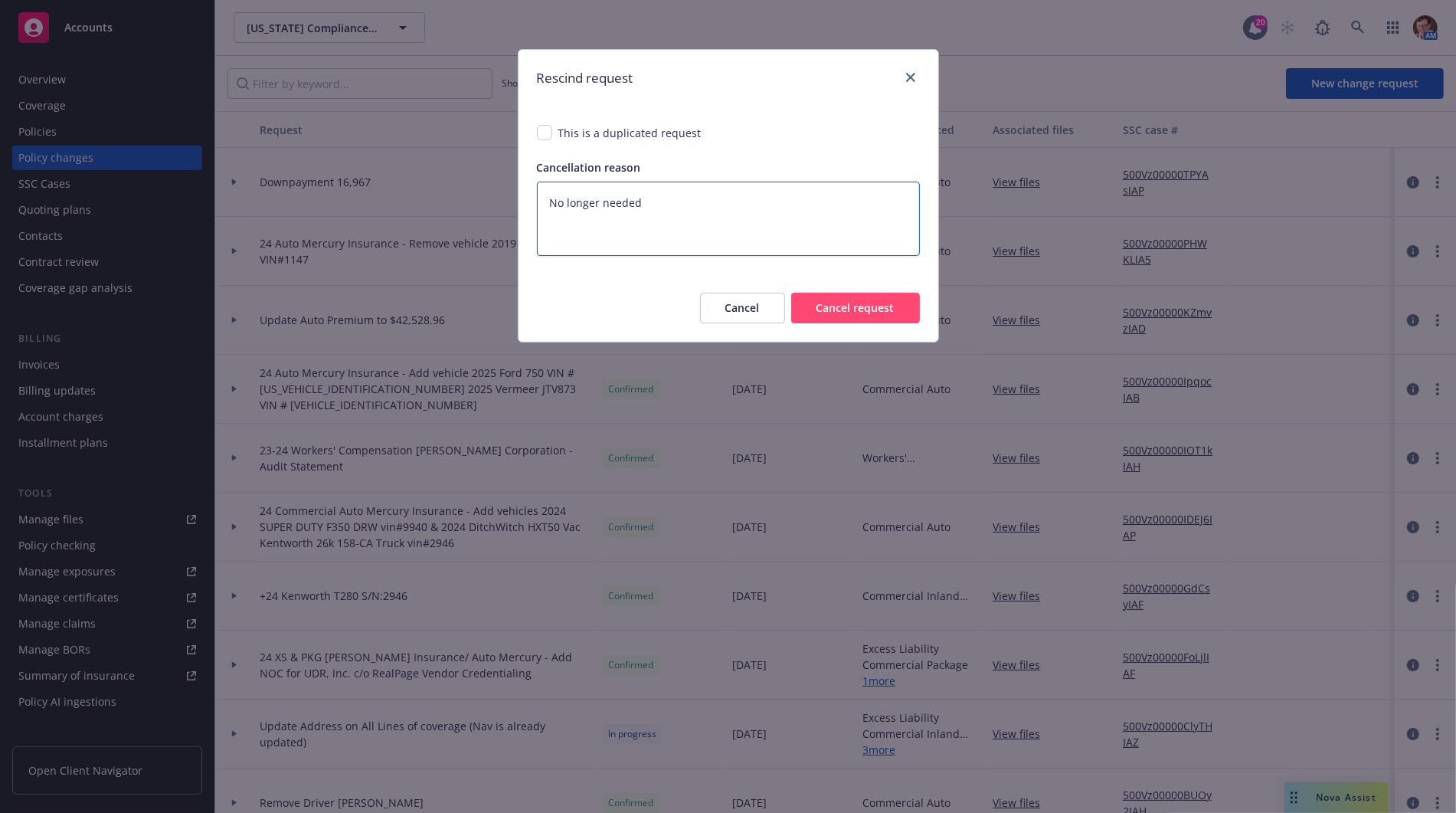
type textarea "x"
type textarea "No longer needed -"
type textarea "x"
type textarea "No longer needed -"
type textarea "x"
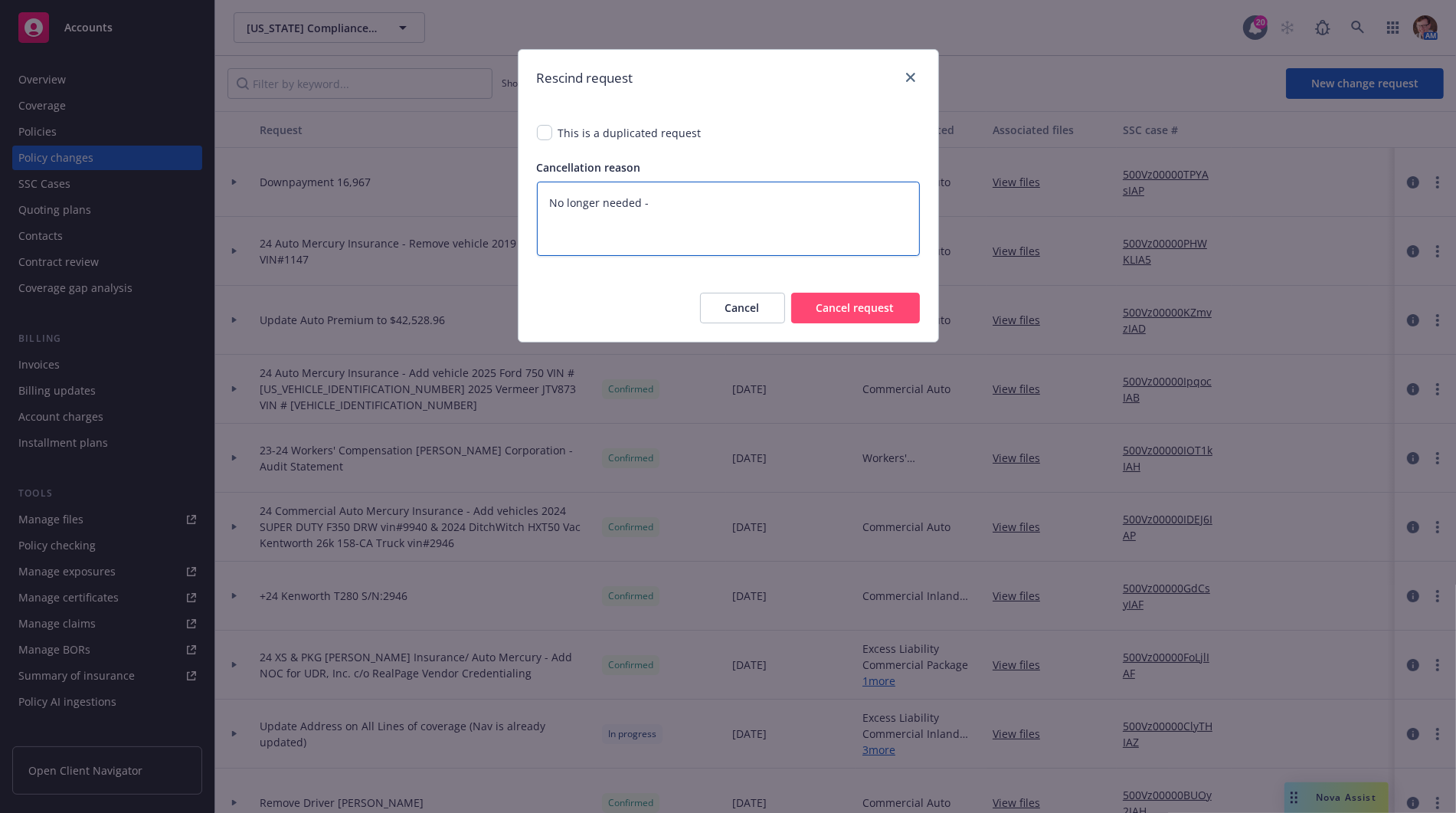
type textarea "No longer needed - p"
type textarea "x"
type textarea "No longer needed - po"
type textarea "x"
type textarea "No longer needed - pol"
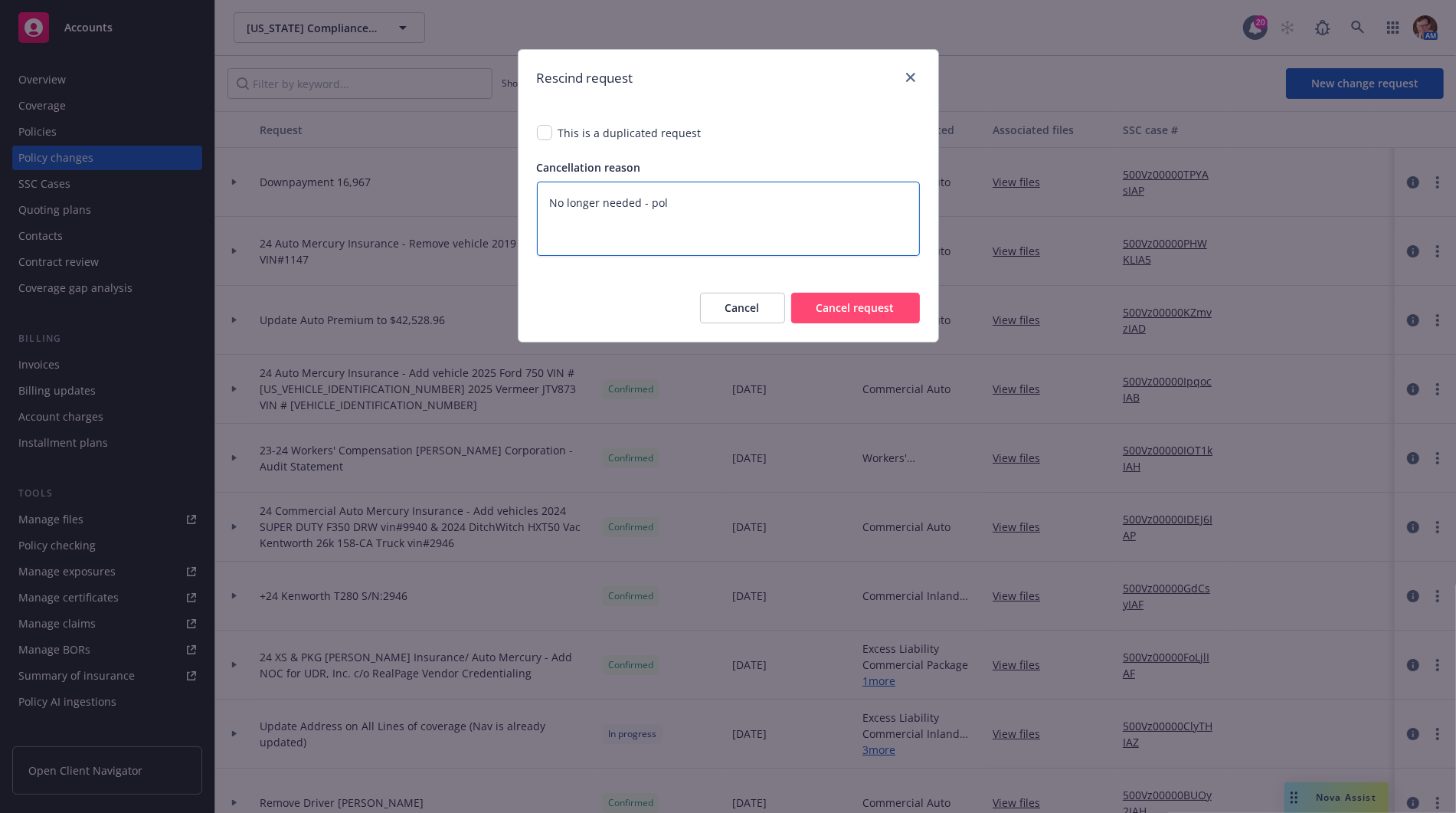
type textarea "x"
type textarea "No longer needed - poli"
type textarea "x"
type textarea "No longer needed - polic"
type textarea "x"
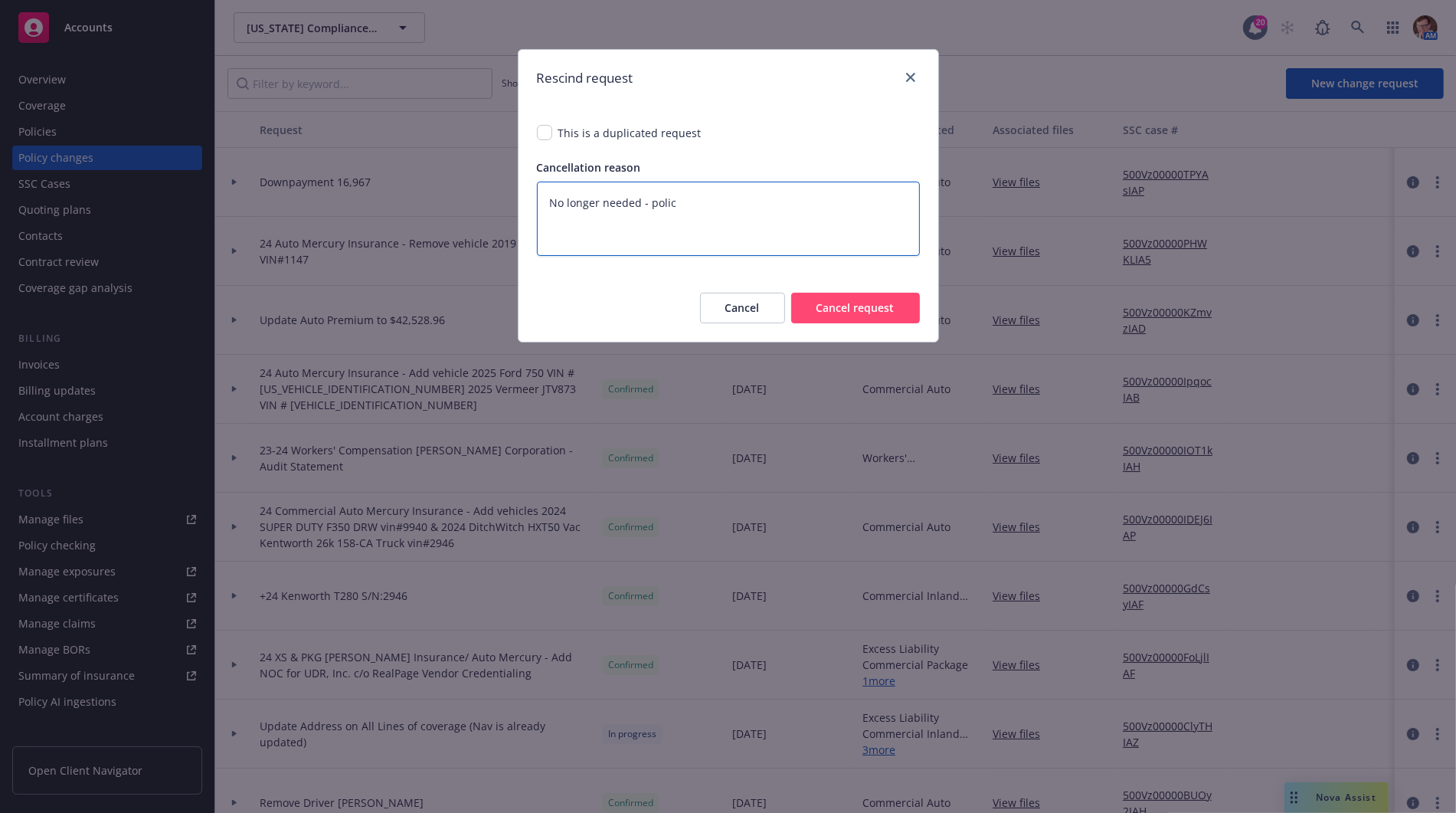
type textarea "No longer needed - policy"
type textarea "x"
type textarea "No longer needed - policy"
type textarea "x"
type textarea "No longer needed - policy c"
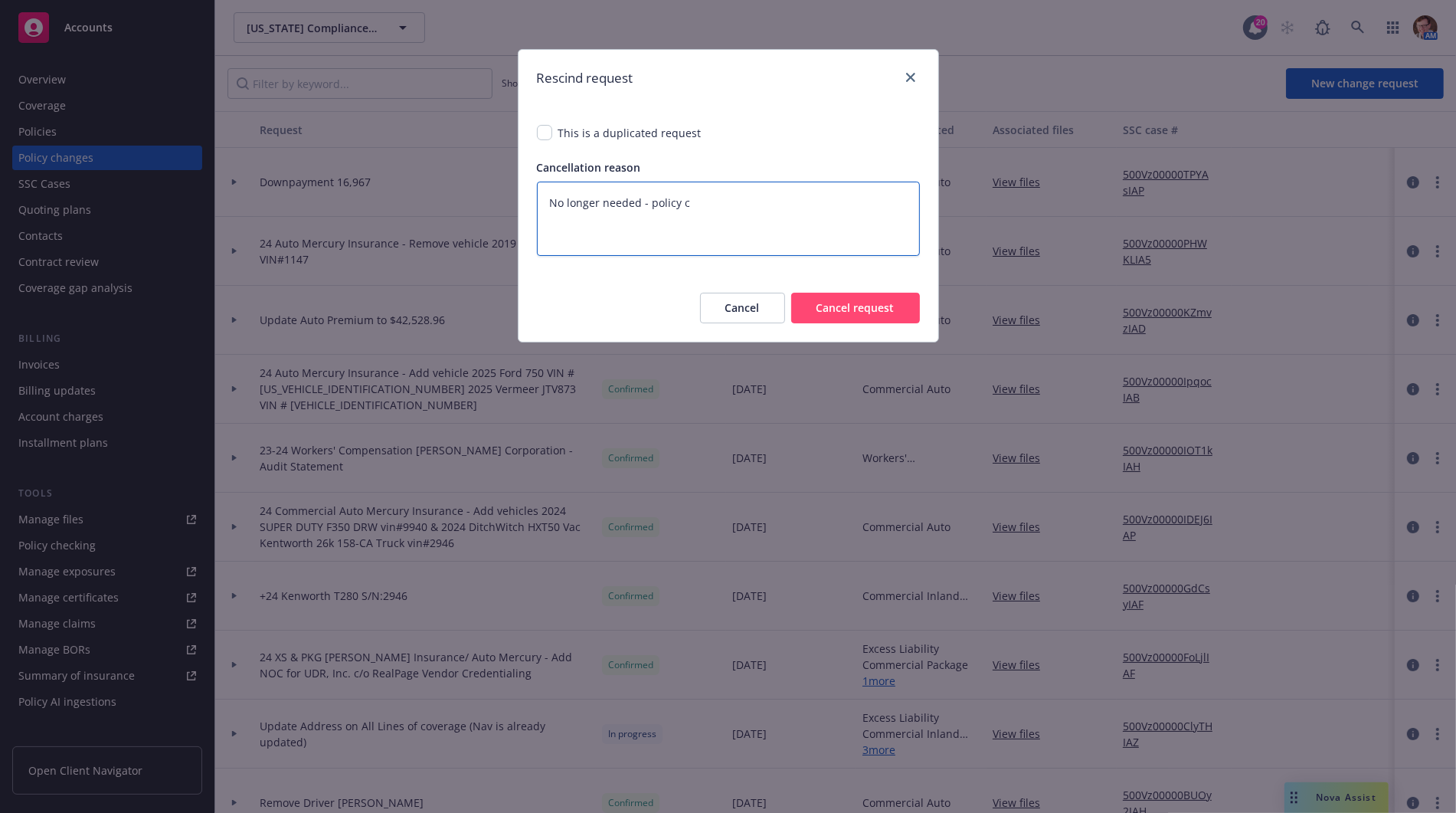
type textarea "x"
type textarea "No longer needed - policy ca"
type textarea "x"
type textarea "No longer needed - policy can"
type textarea "x"
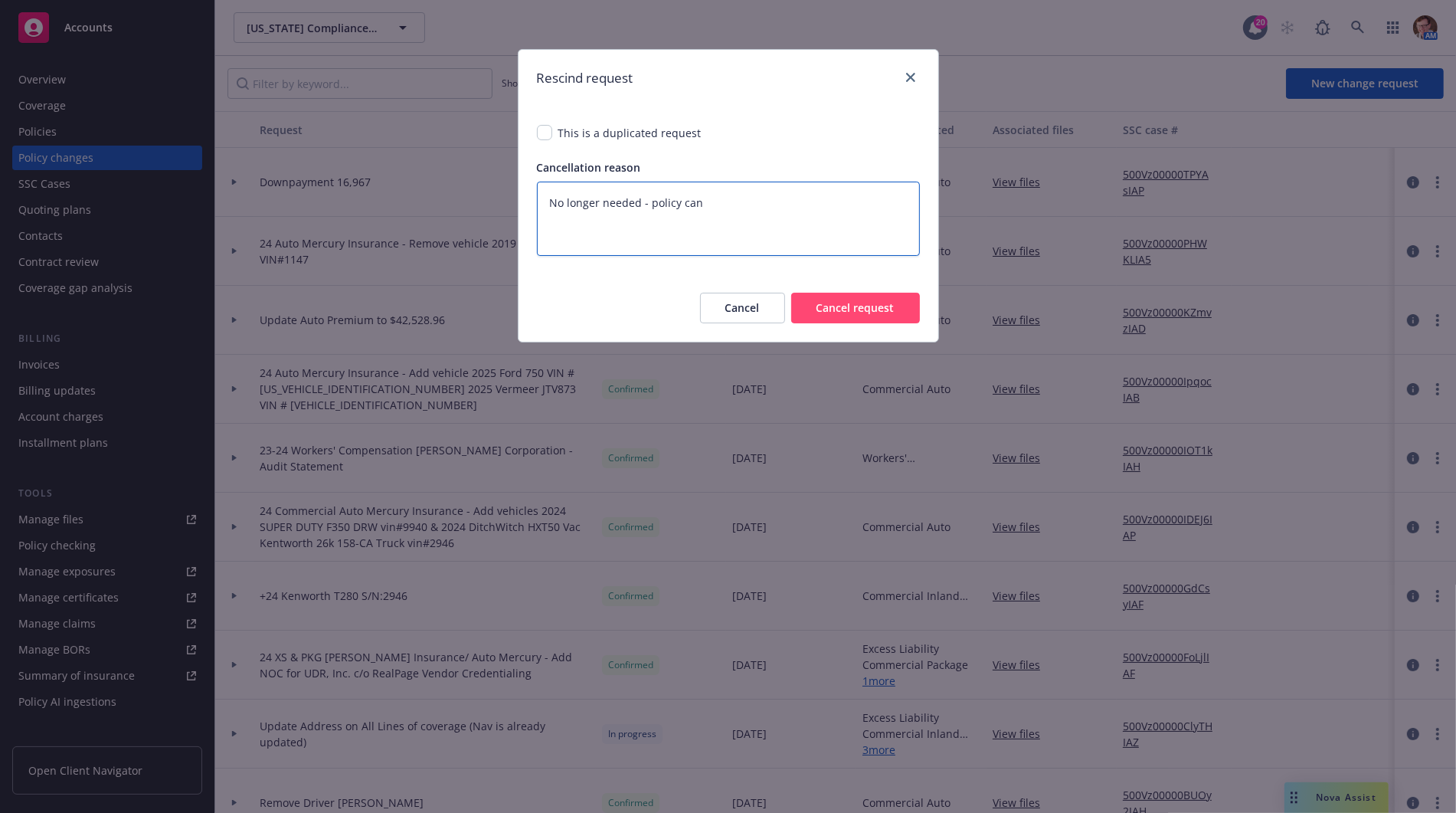
type textarea "No longer needed - policy canc"
type textarea "x"
type textarea "No longer needed - policy cance"
type textarea "x"
type textarea "No longer needed - policy cancel"
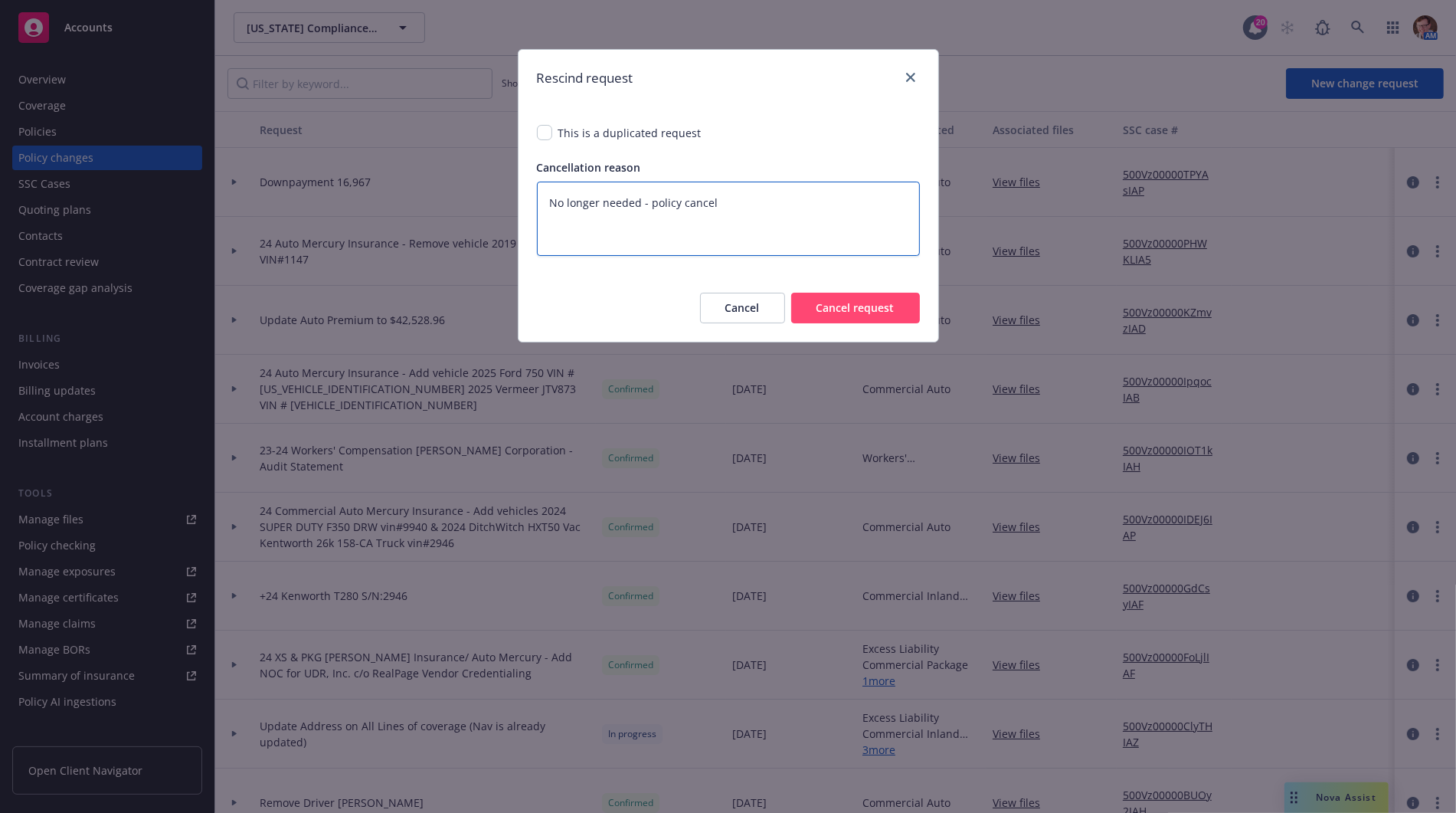
type textarea "x"
type textarea "No longer needed - policy cancell"
type textarea "x"
type textarea "No longer needed - policy cancelle"
type textarea "x"
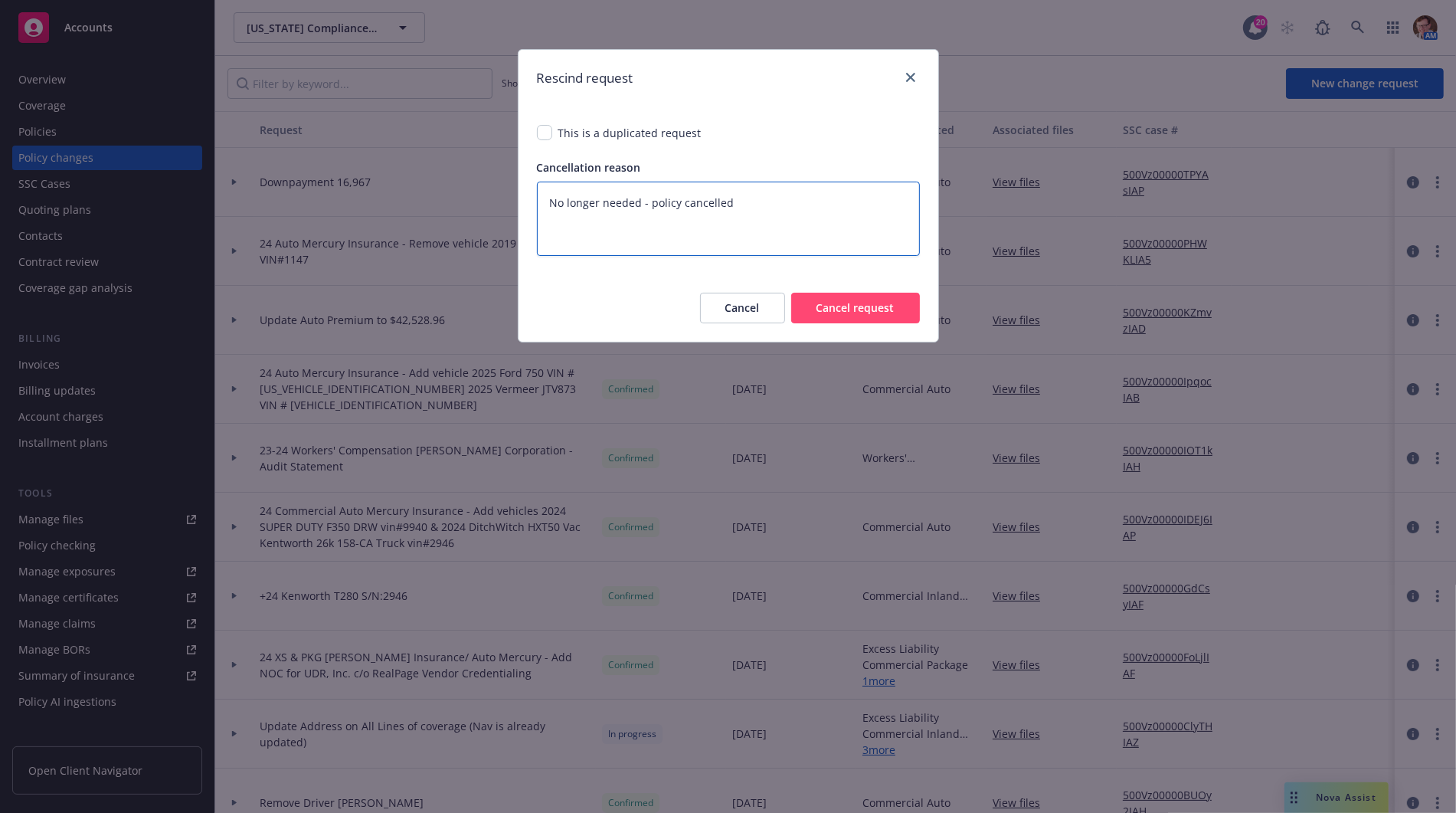
type textarea "No longer needed - policy cancelled"
drag, startPoint x: 859, startPoint y: 301, endPoint x: 977, endPoint y: 283, distance: 119.4
click at [859, 301] on button "Cancel request" at bounding box center [855, 307] width 128 height 31
type textarea "x"
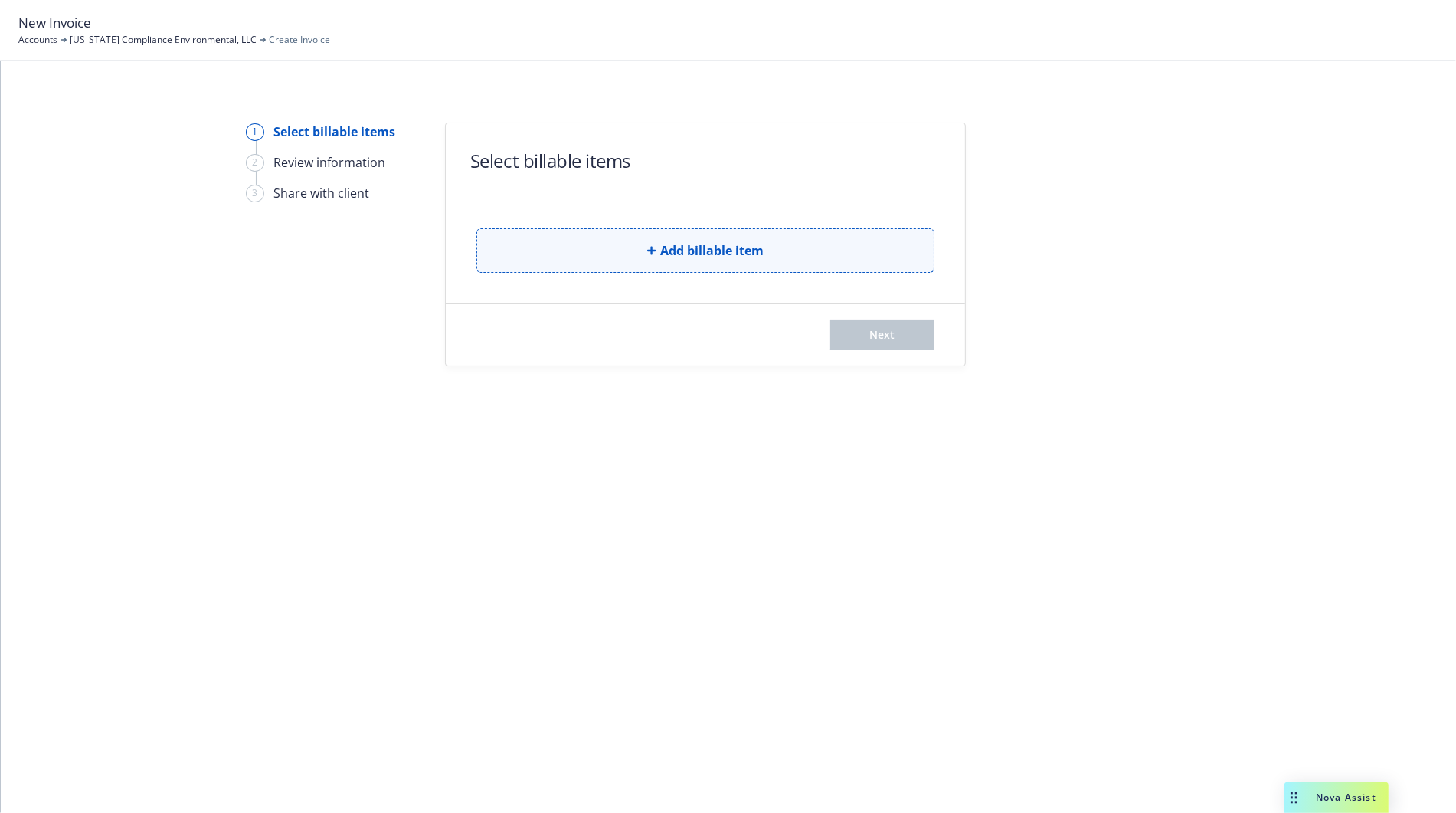
click at [680, 251] on span "Add billable item" at bounding box center [712, 250] width 104 height 18
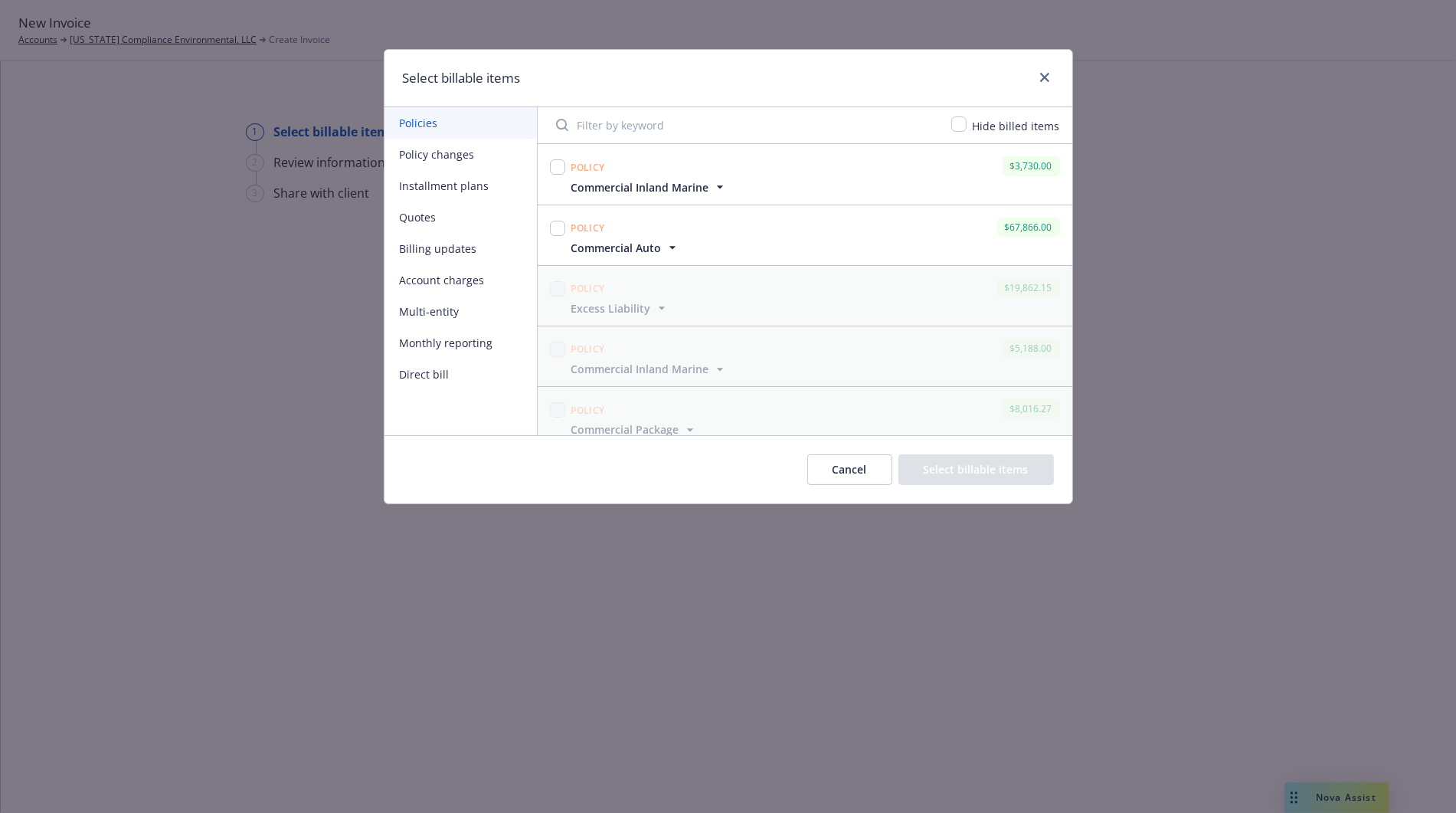
drag, startPoint x: 447, startPoint y: 169, endPoint x: 454, endPoint y: 161, distance: 10.6
click at [449, 167] on div "Policies Policy changes Installment plans Quotes Billing updates Account charge…" at bounding box center [460, 249] width 152 height 283
click at [454, 158] on button "Policy changes" at bounding box center [460, 154] width 152 height 32
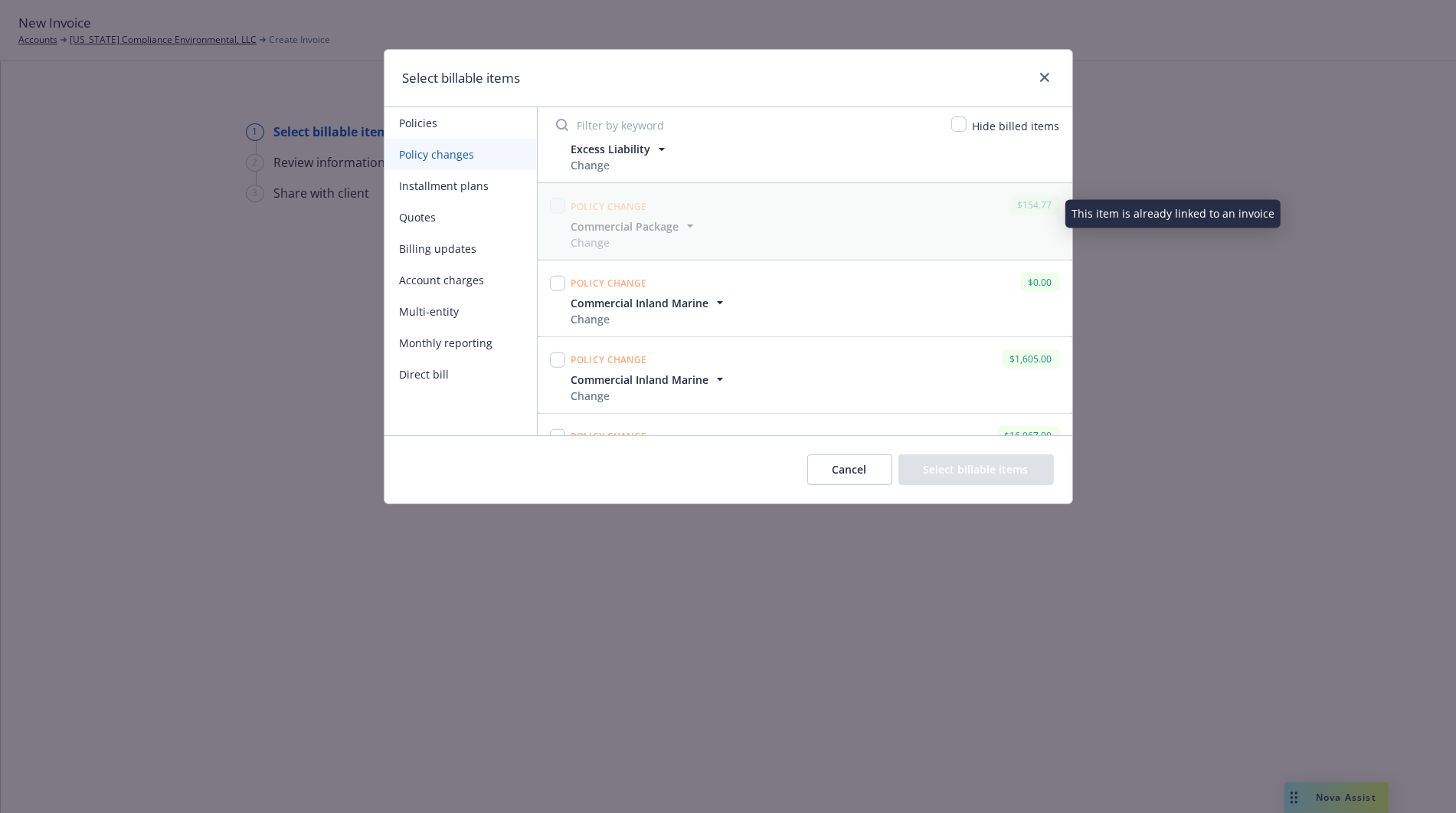
scroll to position [1618, 0]
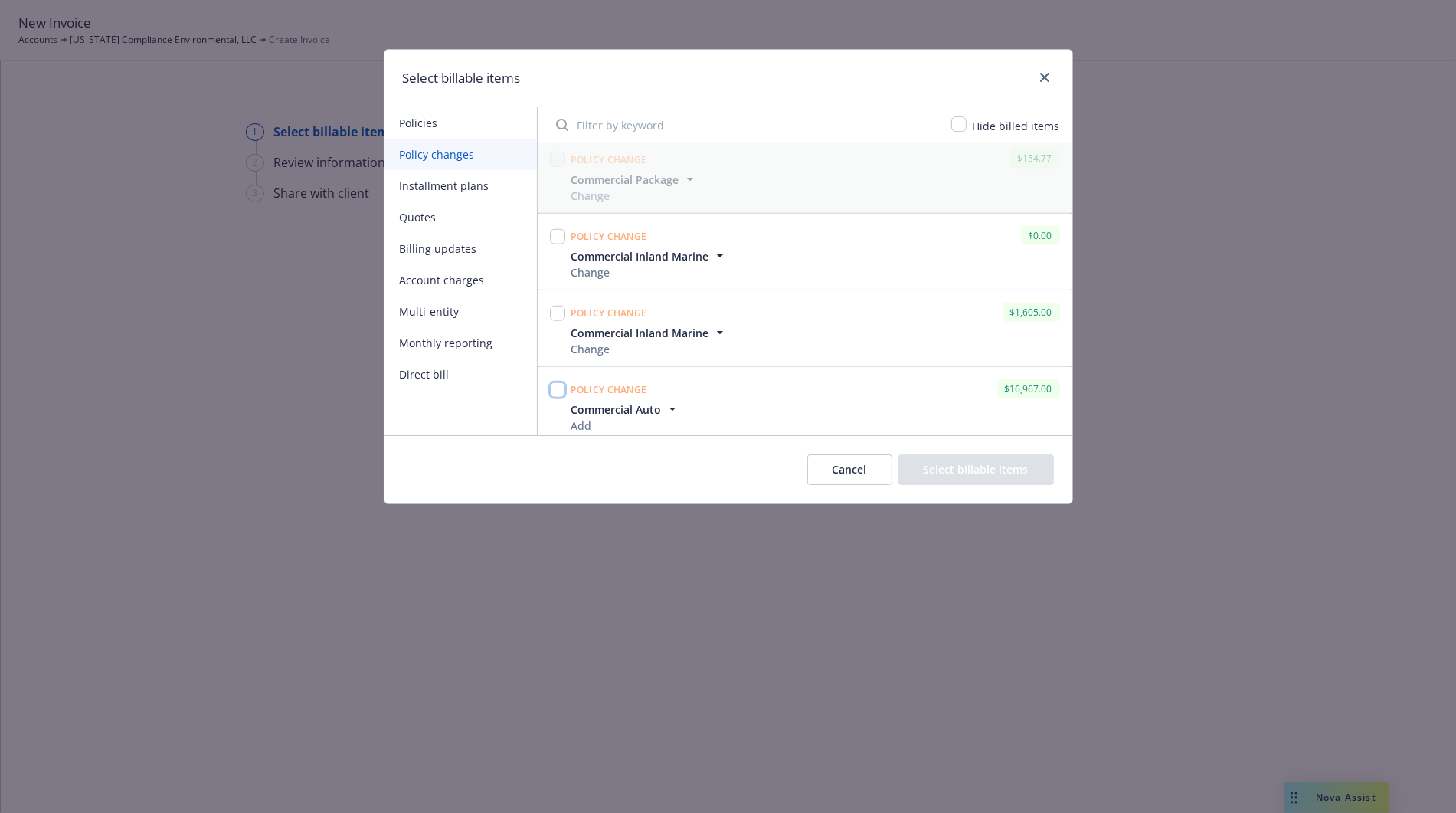
click at [559, 384] on input "checkbox" at bounding box center [557, 389] width 15 height 15
checkbox input "true"
click at [1014, 477] on button "Select billable items" at bounding box center [976, 469] width 155 height 31
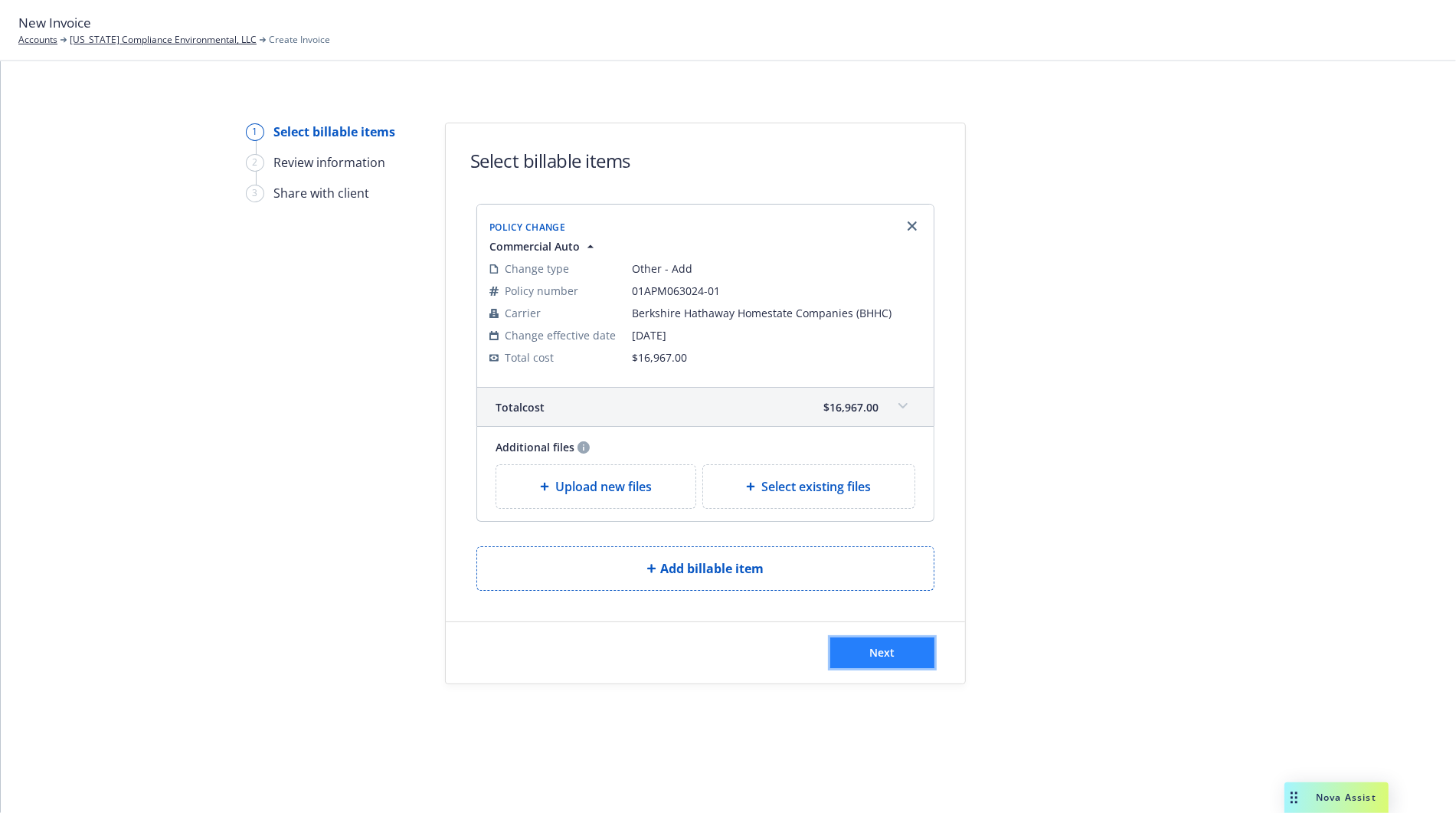
click at [898, 655] on button "Next" at bounding box center [882, 652] width 104 height 31
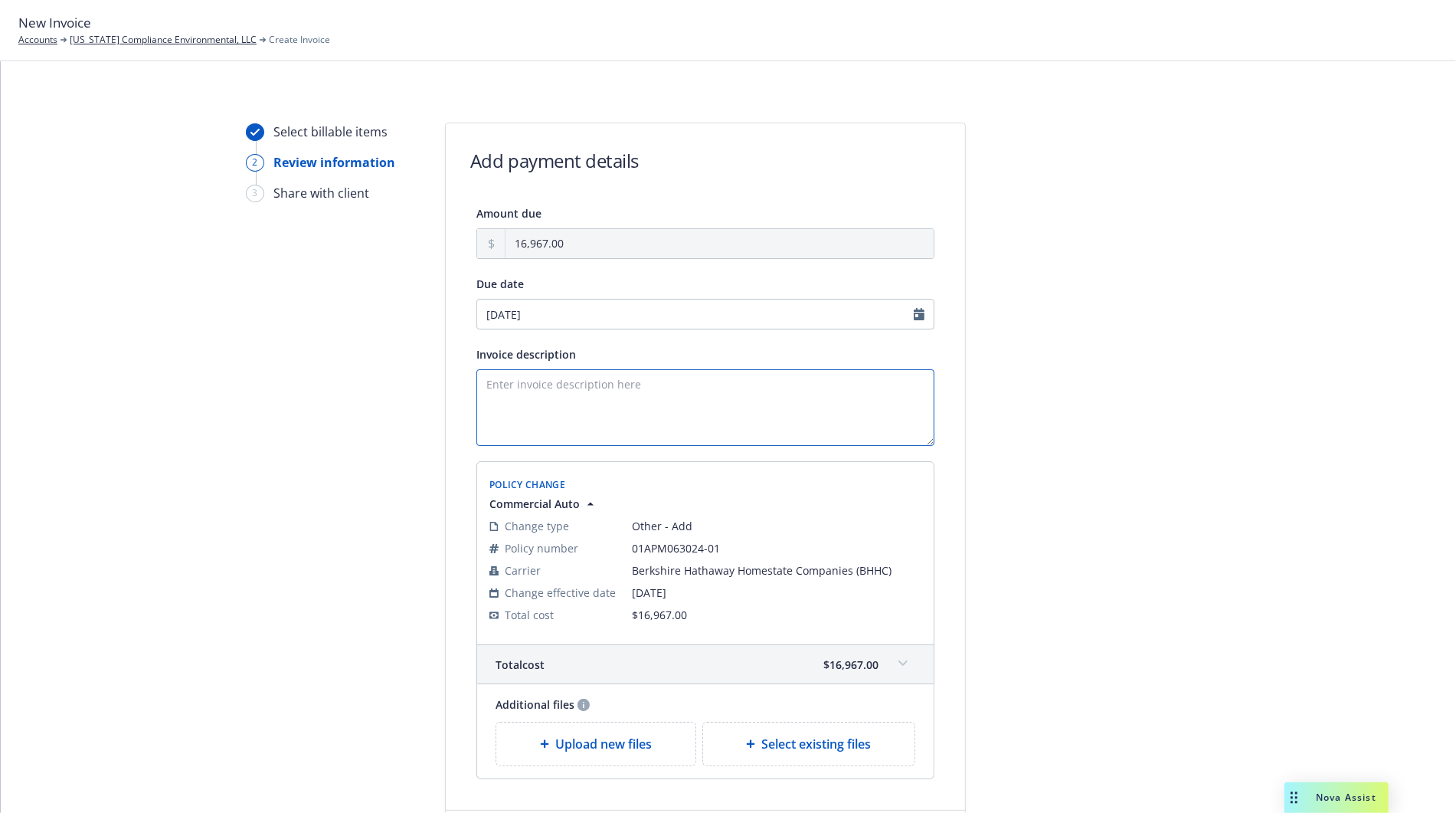
click at [579, 379] on textarea "Invoice description" at bounding box center [706, 407] width 458 height 77
type textarea "BHHC Auto Downpayment"
select select "October"
select select "2025"
click at [594, 317] on input "[DATE]" at bounding box center [706, 313] width 458 height 31
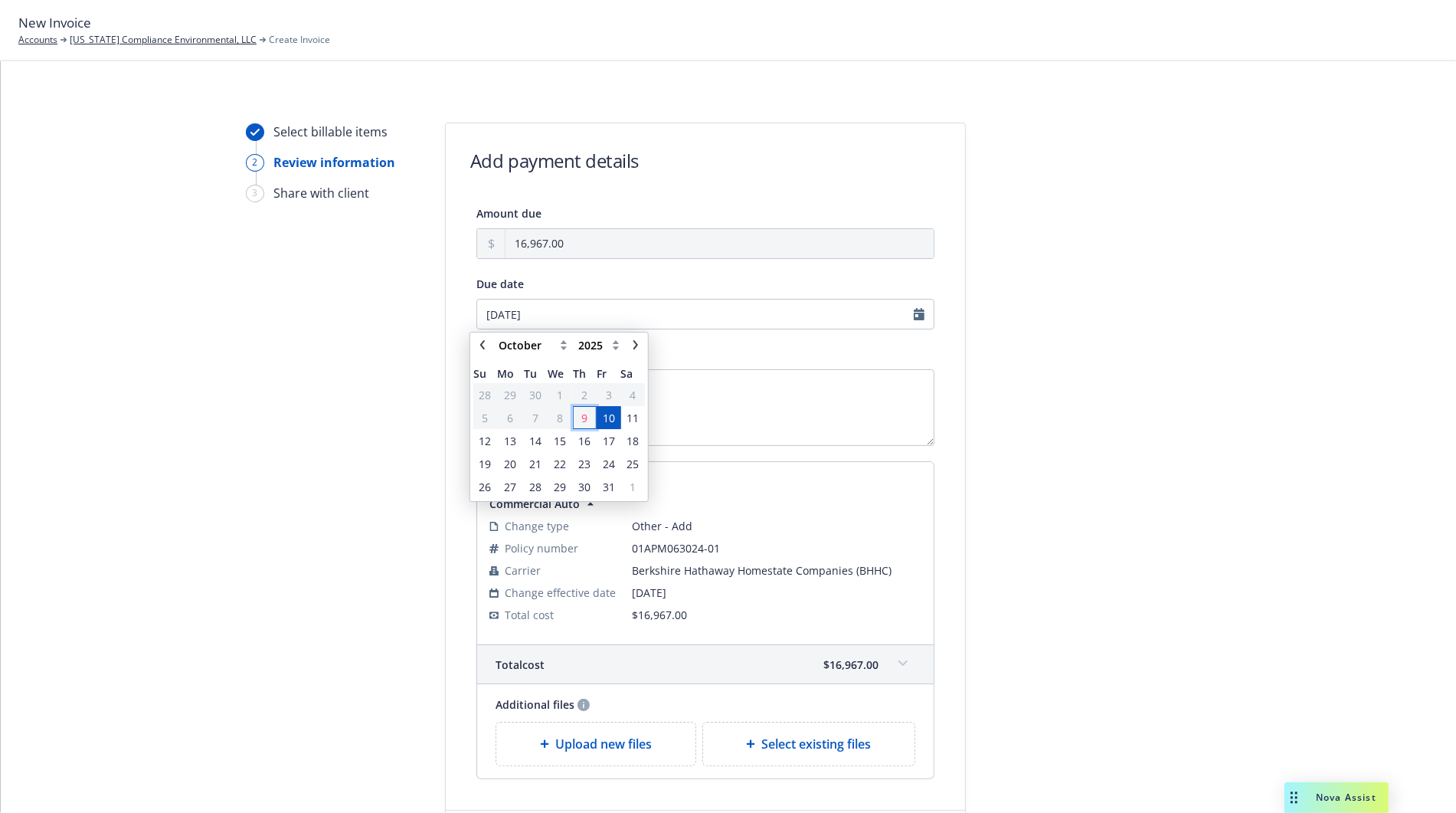
click at [576, 418] on span "9" at bounding box center [584, 417] width 21 height 19
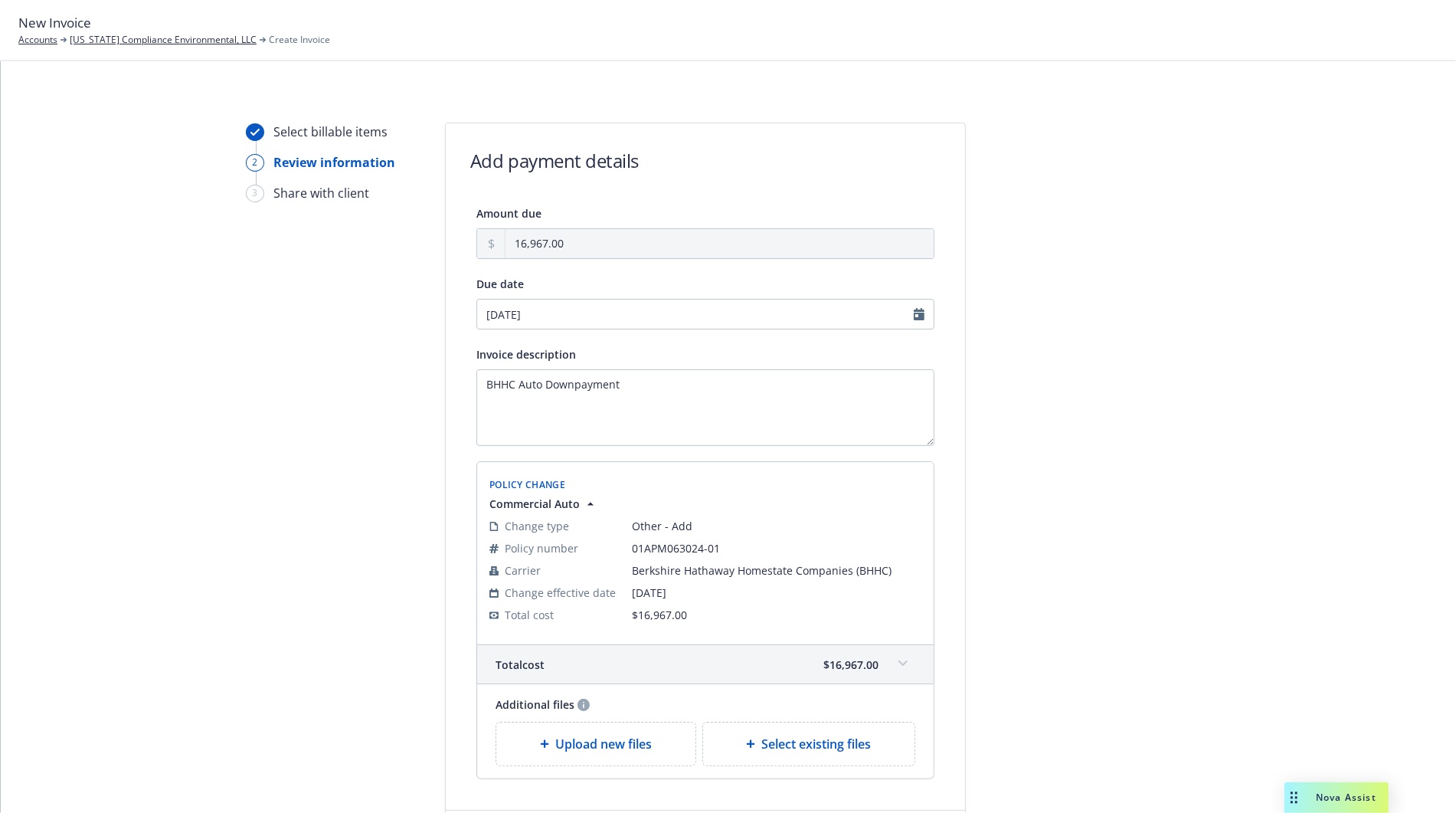
type input "[DATE]"
click at [996, 364] on div at bounding box center [1103, 497] width 214 height 749
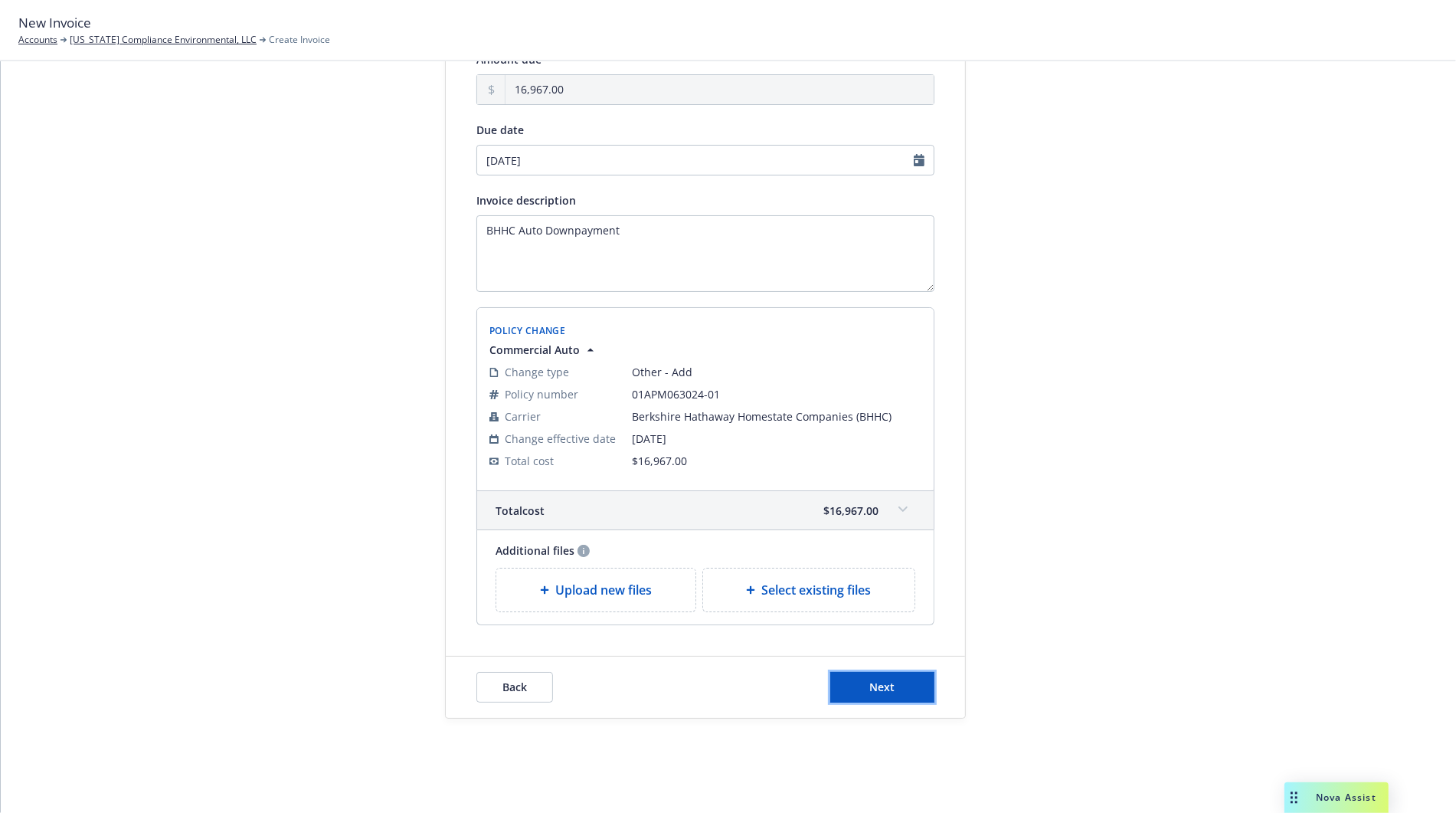
click at [888, 693] on button "Next" at bounding box center [882, 687] width 104 height 31
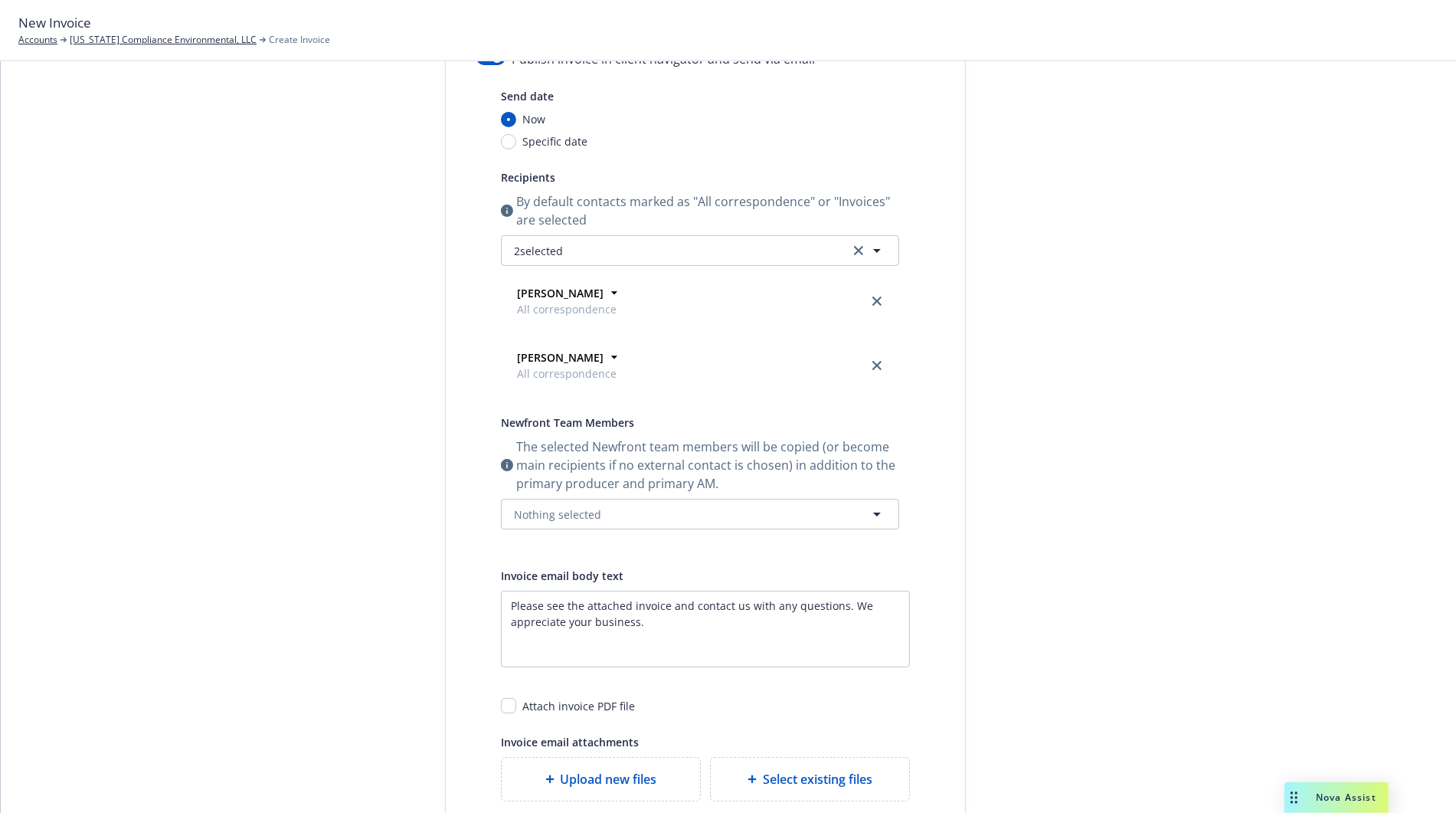
scroll to position [0, 0]
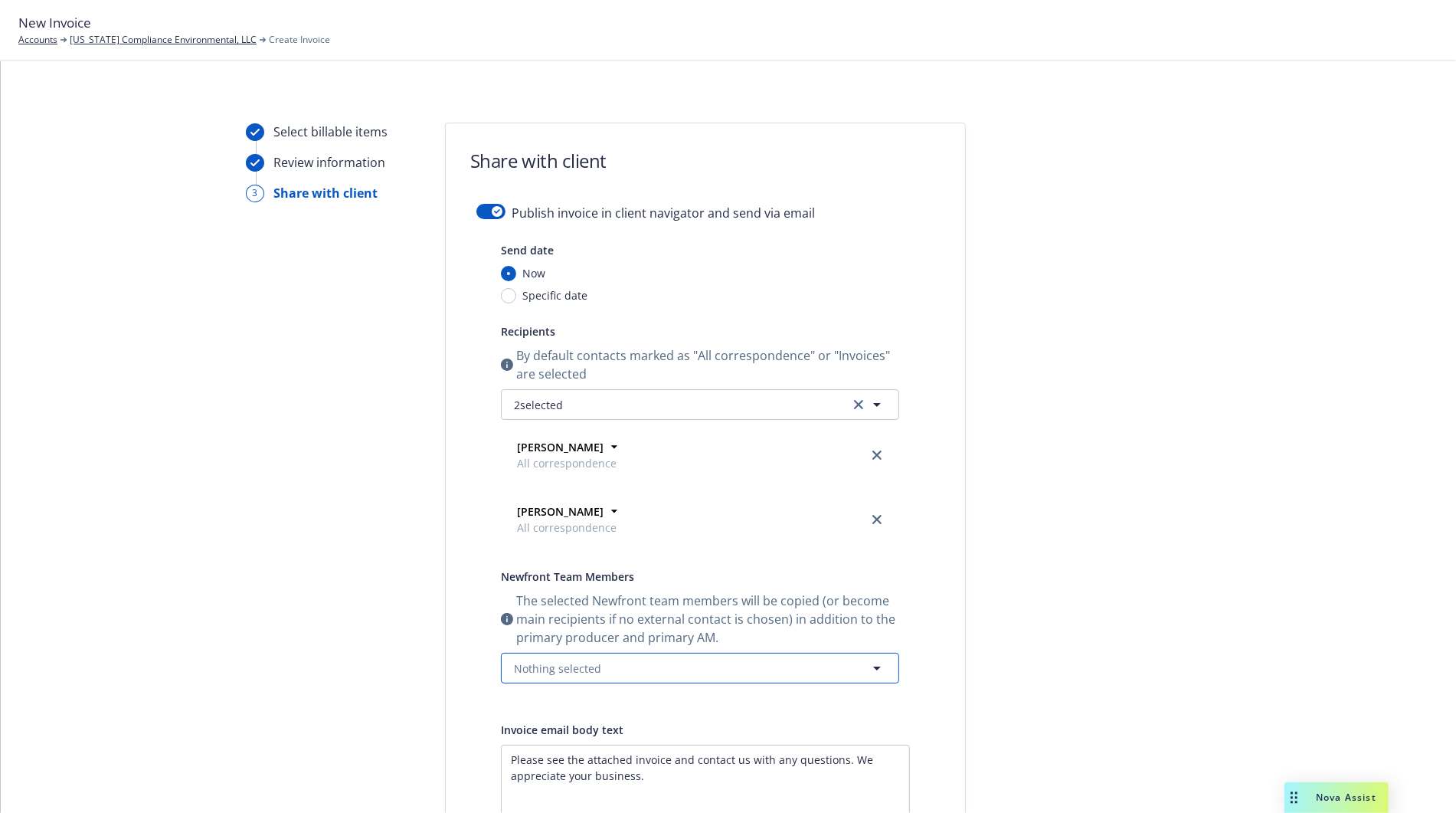
click at [786, 673] on button "Nothing selected" at bounding box center [700, 668] width 398 height 31
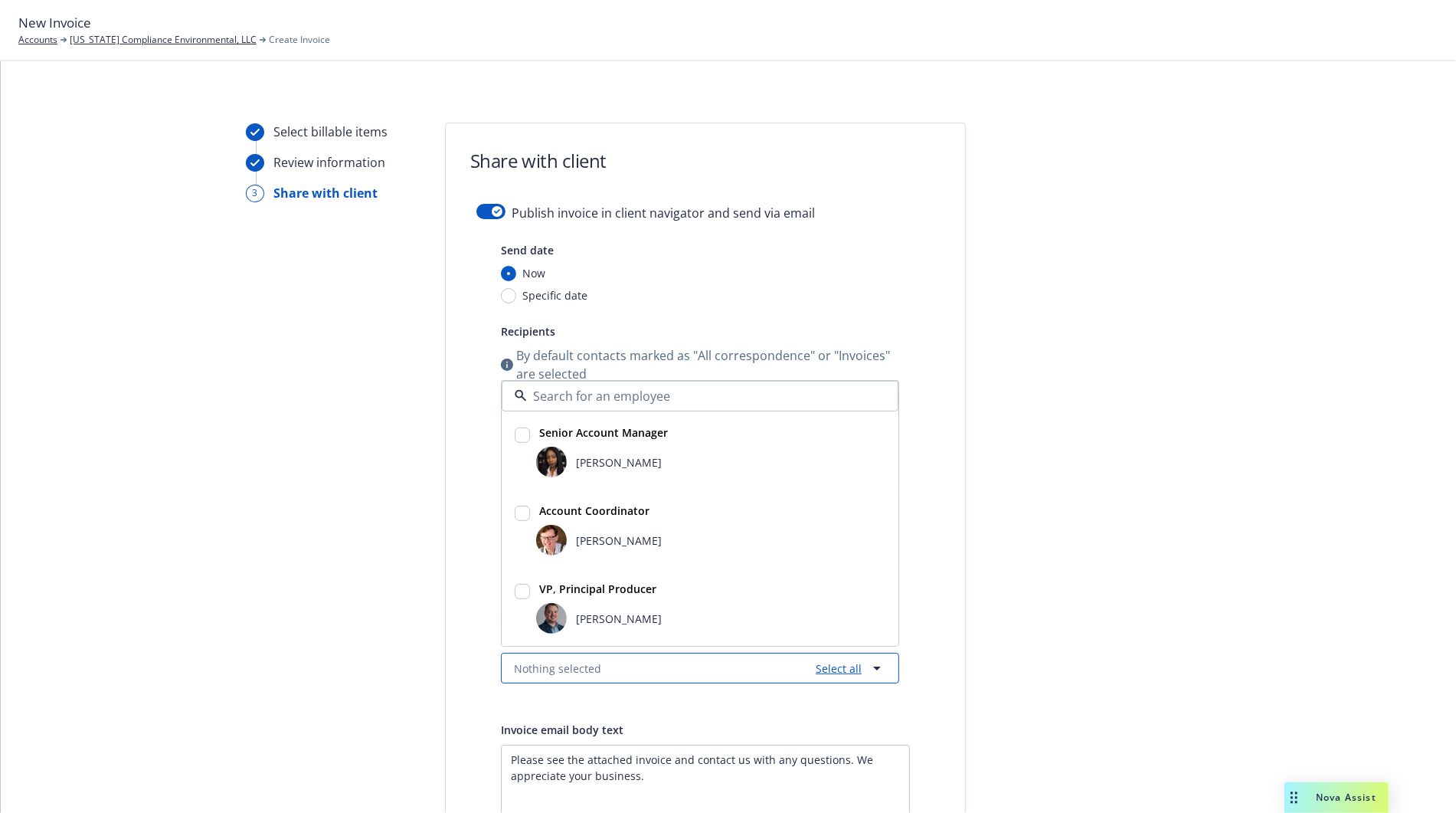
click at [836, 662] on link "Select all" at bounding box center [835, 668] width 52 height 16
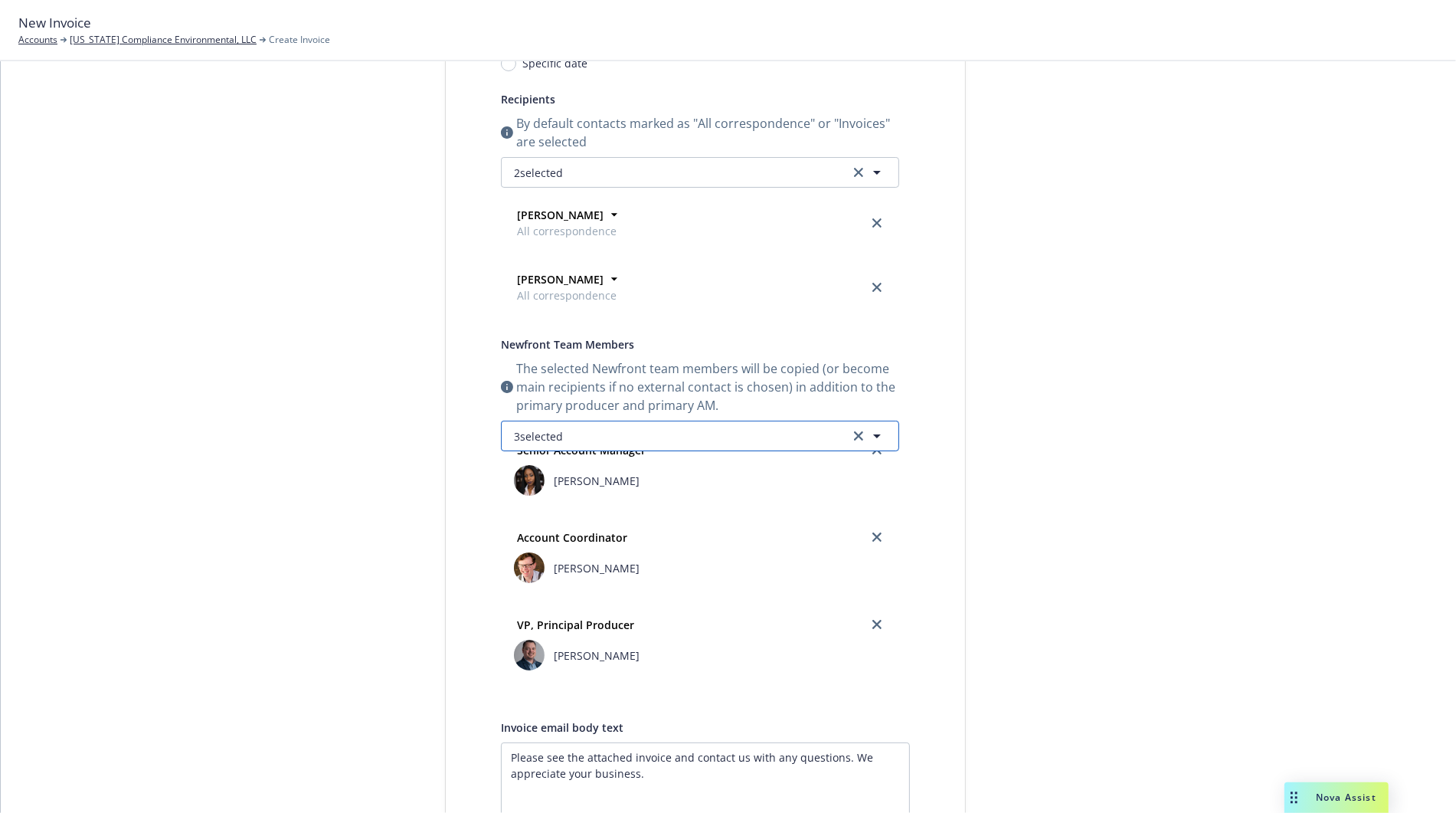
scroll to position [560, 0]
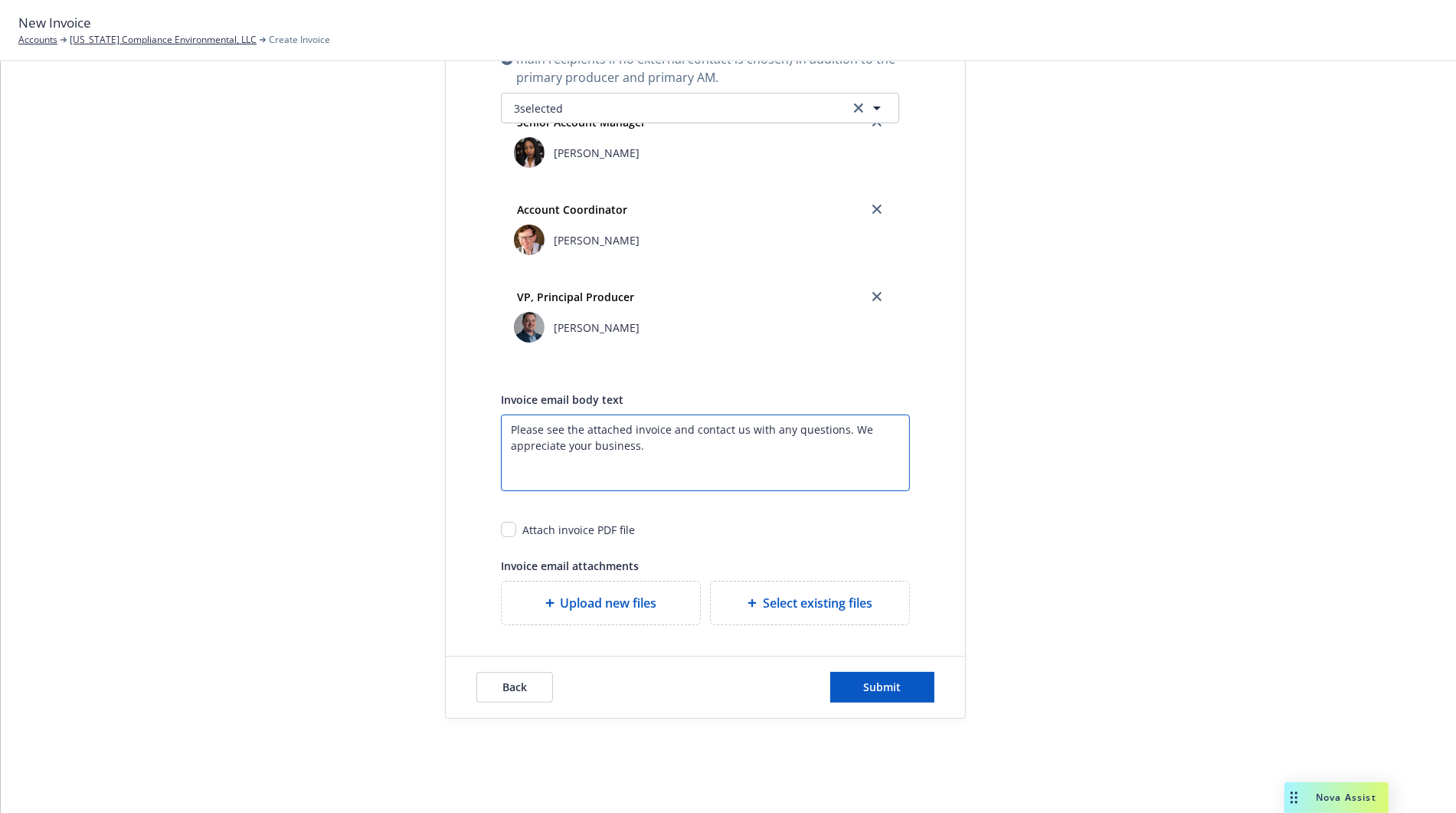
drag, startPoint x: 685, startPoint y: 444, endPoint x: 377, endPoint y: 404, distance: 310.6
click at [377, 404] on div "Select billable items Review information 3 Share with client Share with client …" at bounding box center [728, 140] width 1418 height 1155
type textarea "z"
paste textarea "Hello, I hope you're doing well! We're kindly letting you know the invoice for …"
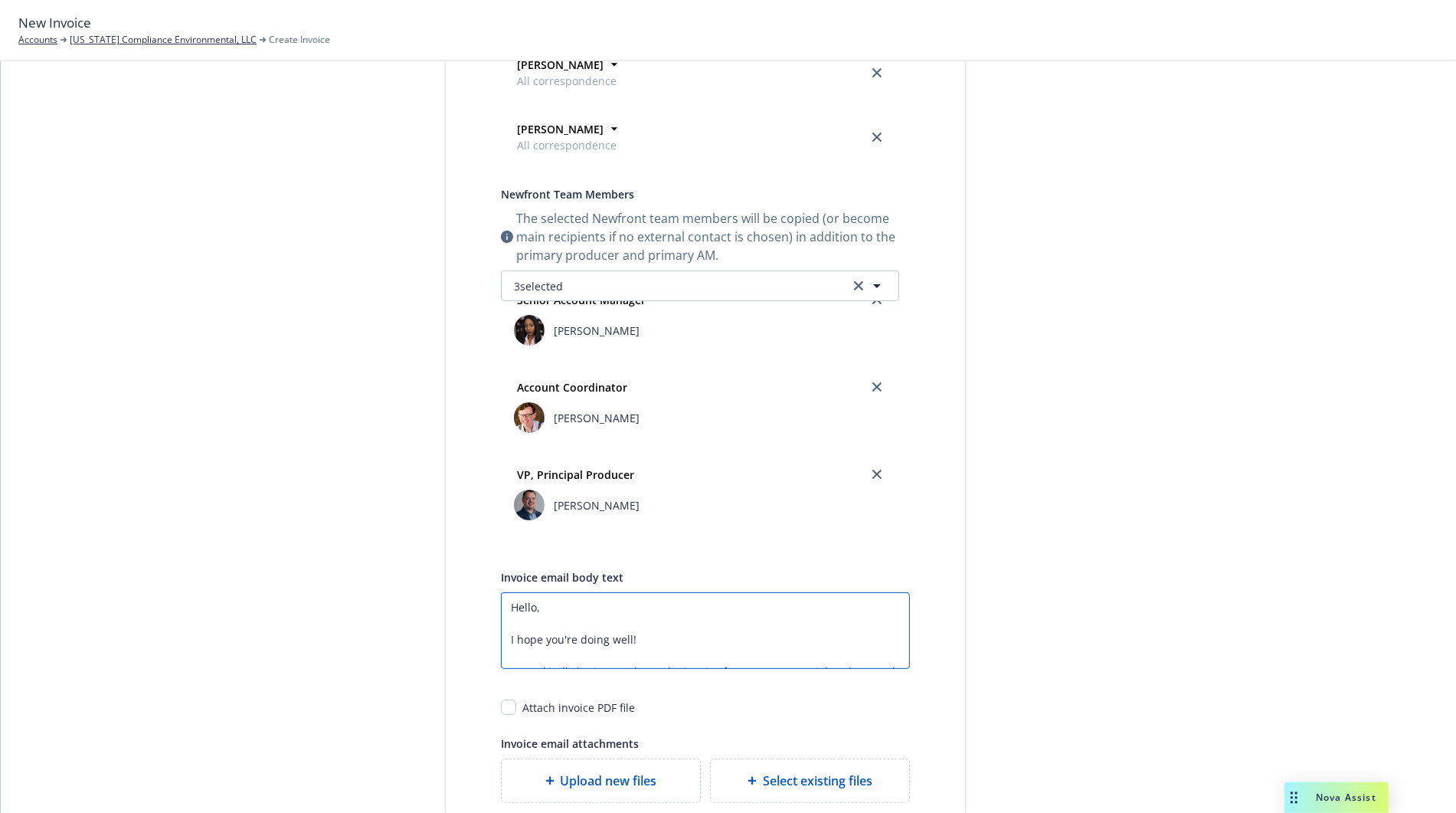
scroll to position [406, 0]
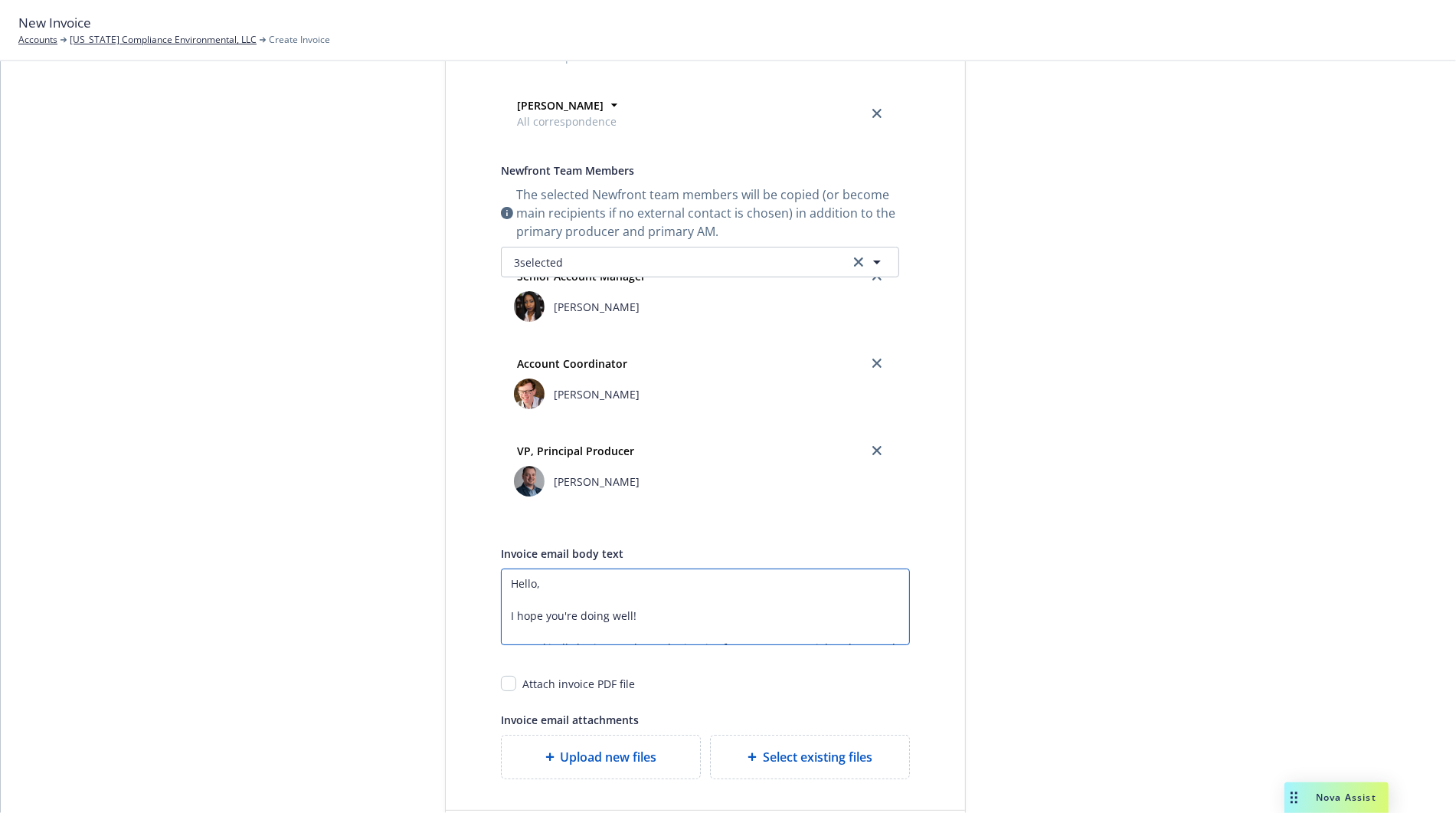
drag, startPoint x: 641, startPoint y: 615, endPoint x: 269, endPoint y: 464, distance: 401.5
click at [269, 464] on div "Select billable items Review information 3 Share with client Share with client …" at bounding box center [728, 294] width 1418 height 1155
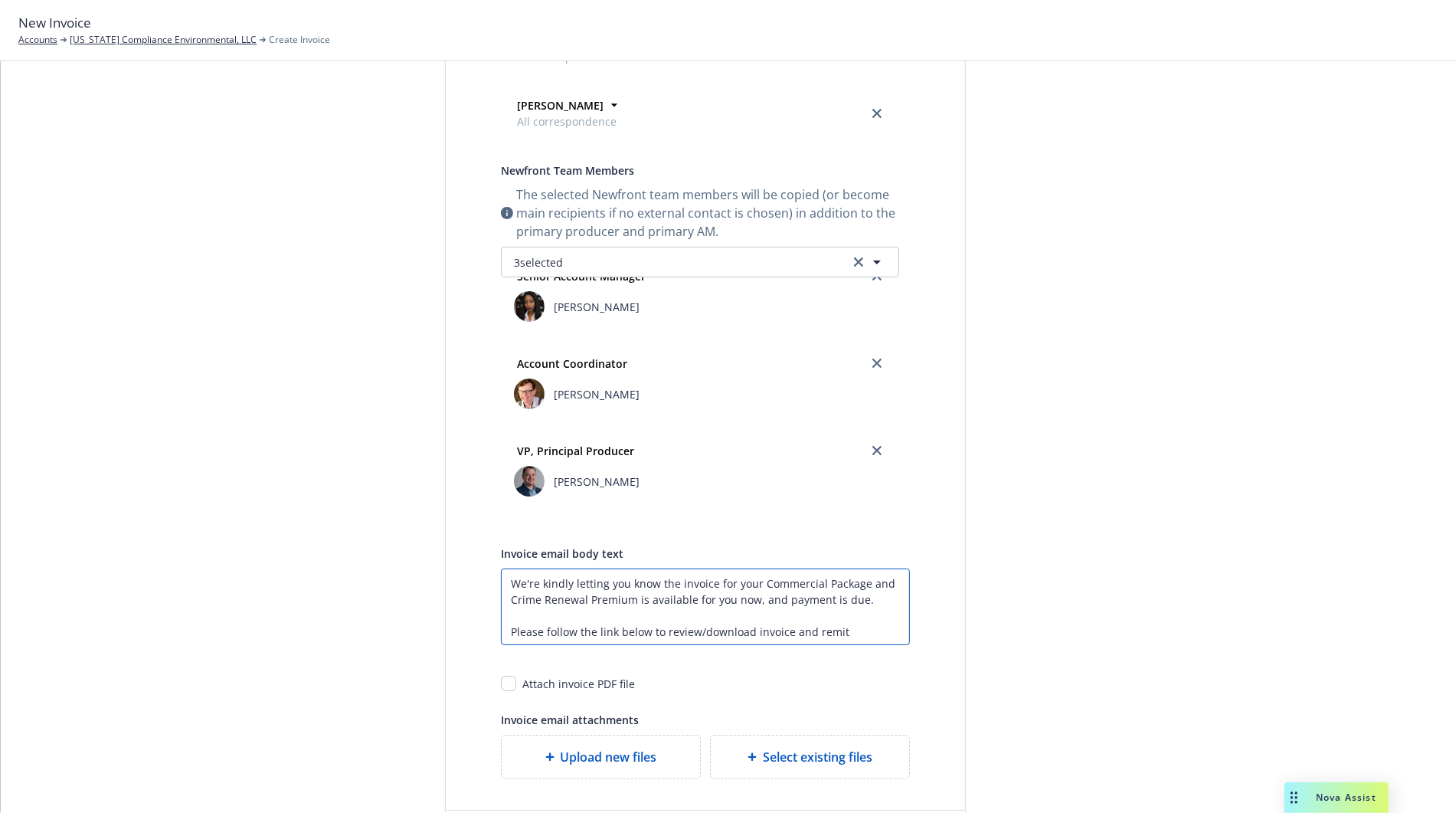
drag, startPoint x: 755, startPoint y: 580, endPoint x: 864, endPoint y: 580, distance: 109.0
click at [864, 580] on textarea "We're kindly letting you know the invoice for your Commercial Package and Crime…" at bounding box center [705, 606] width 409 height 77
drag, startPoint x: 581, startPoint y: 597, endPoint x: 753, endPoint y: 579, distance: 172.9
click at [753, 579] on textarea "We're kindly letting you know the invoice for your Commercial Package and Crime…" at bounding box center [705, 606] width 409 height 77
click at [790, 599] on textarea "We're kindly letting you know the invoice for your Auto Downpayment Premium is …" at bounding box center [705, 606] width 409 height 77
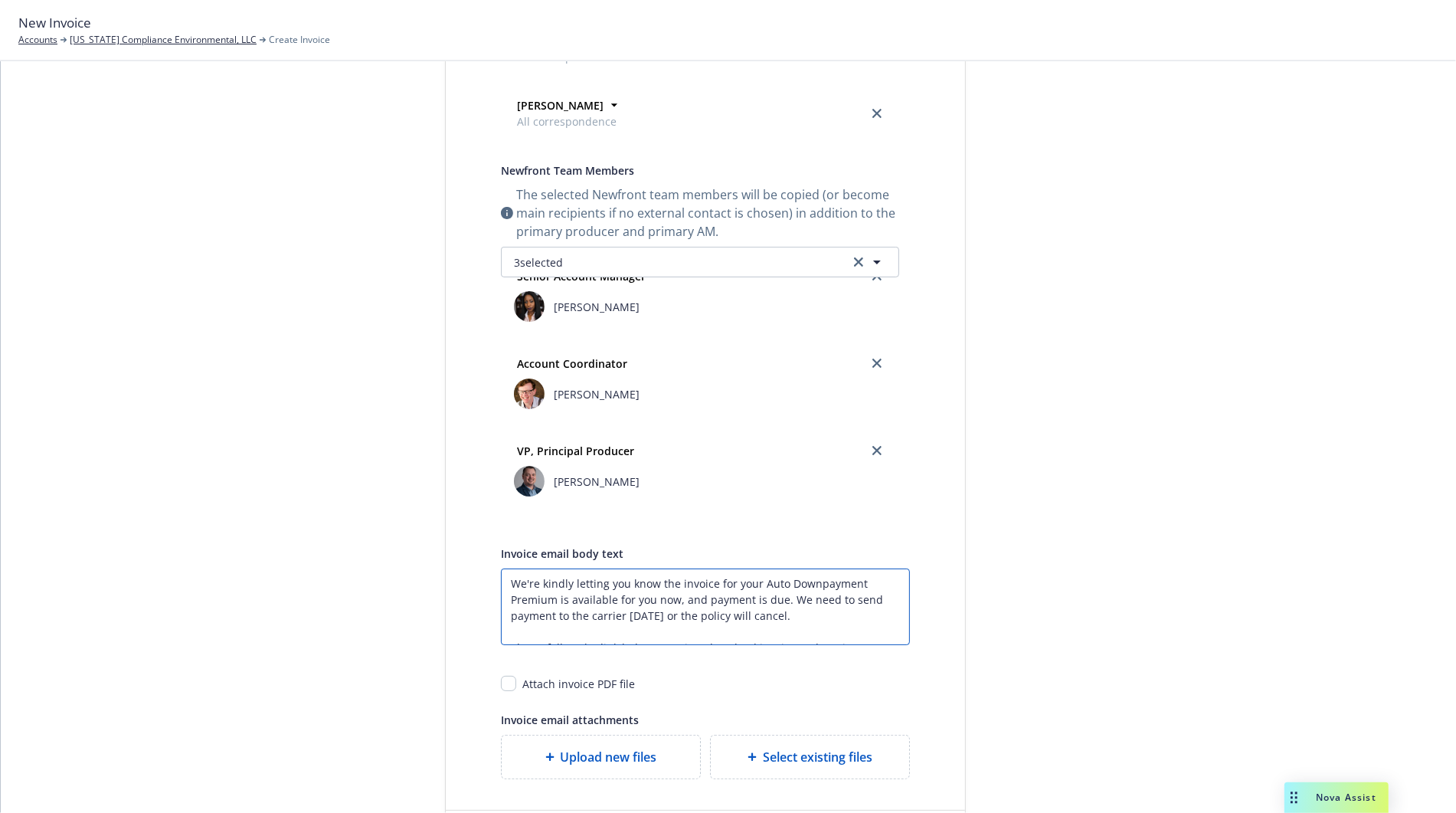
click at [783, 614] on textarea "We're kindly letting you know the invoice for your Auto Downpayment Premium is …" at bounding box center [705, 606] width 409 height 77
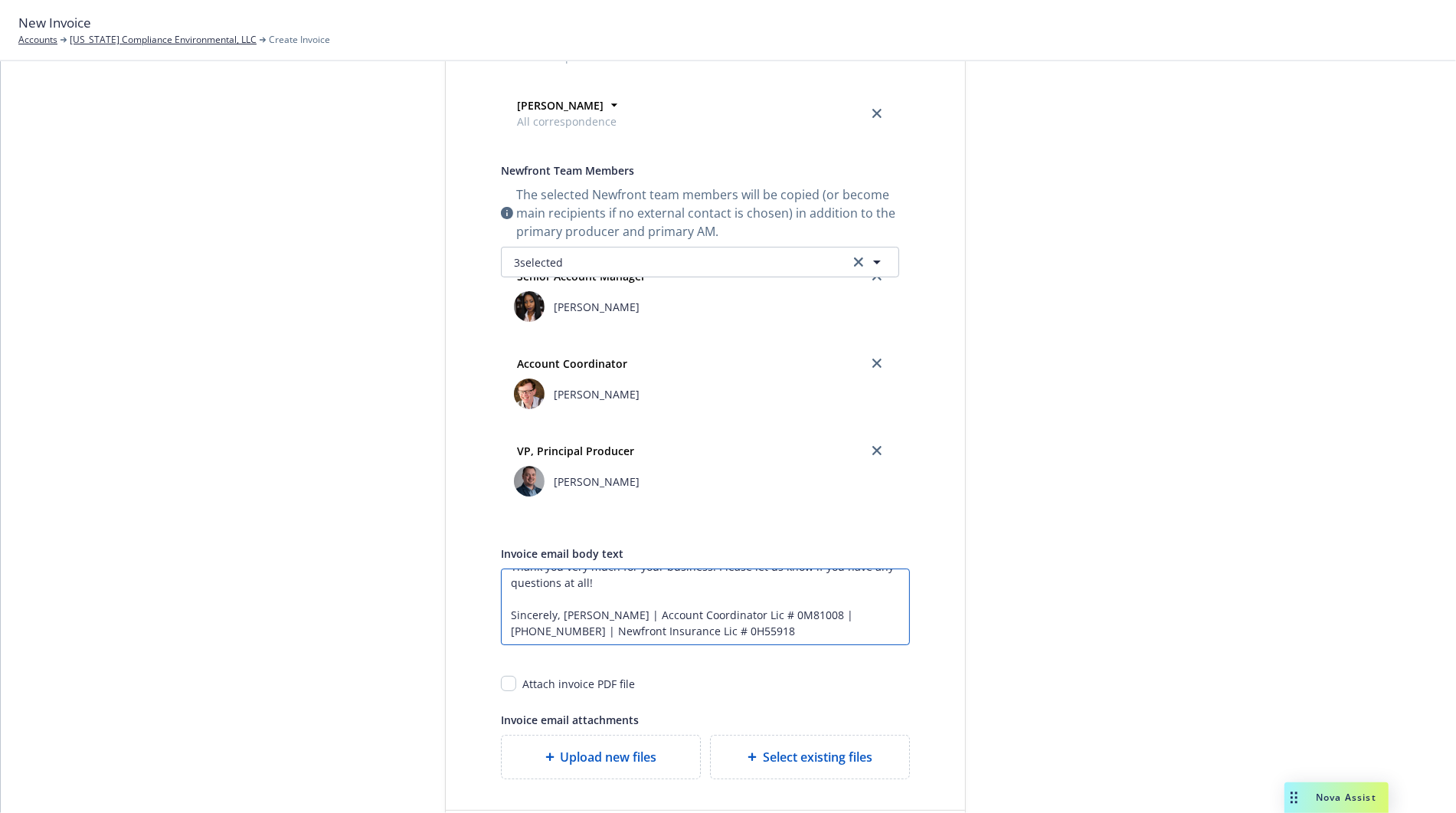
scroll to position [431, 0]
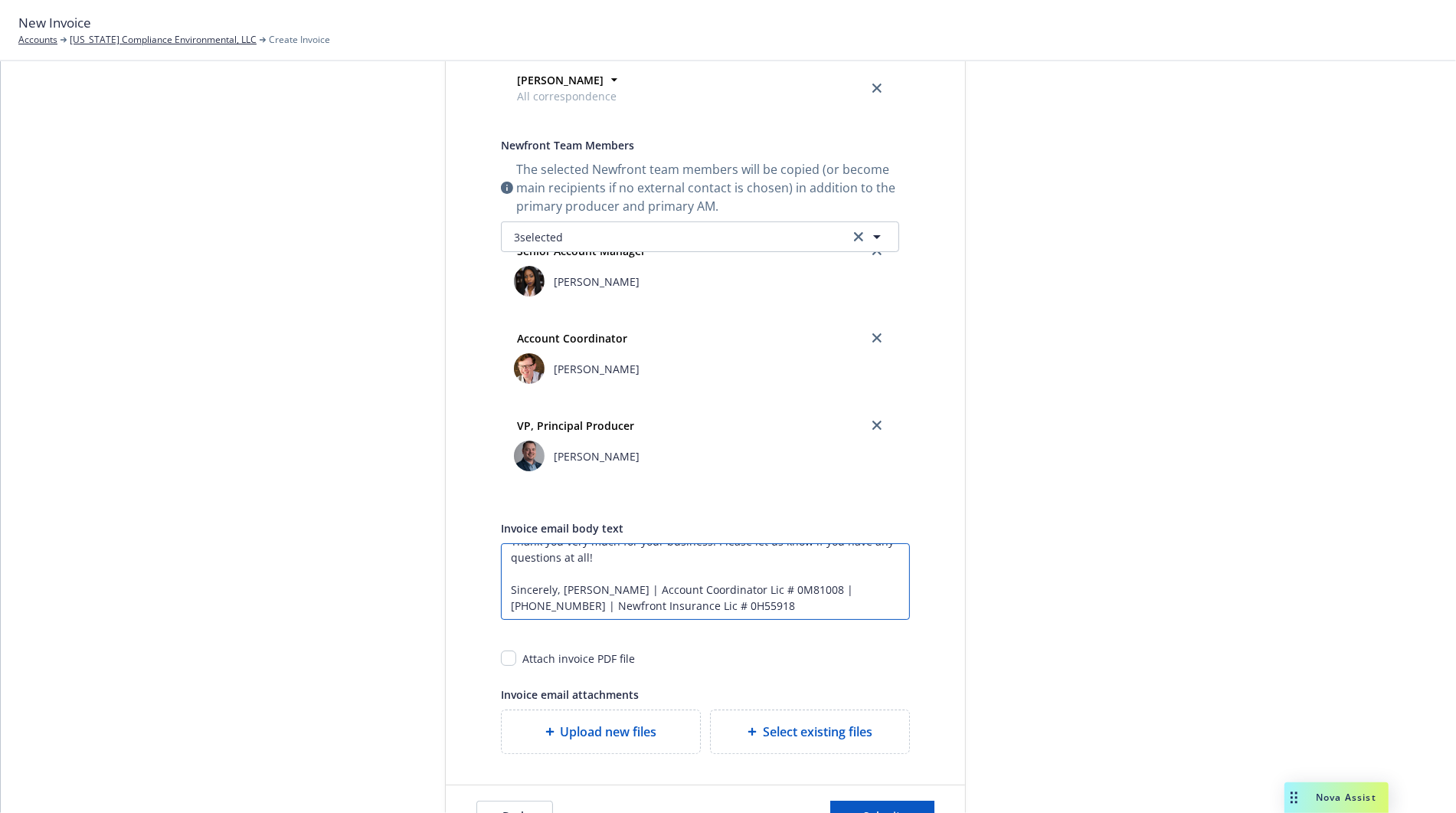
type textarea "We're kindly letting you know the invoice for your Auto Downpayment Premium is …"
drag, startPoint x: 503, startPoint y: 658, endPoint x: 637, endPoint y: 647, distance: 134.5
click at [503, 657] on input "checkbox" at bounding box center [508, 657] width 15 height 15
checkbox input "true"
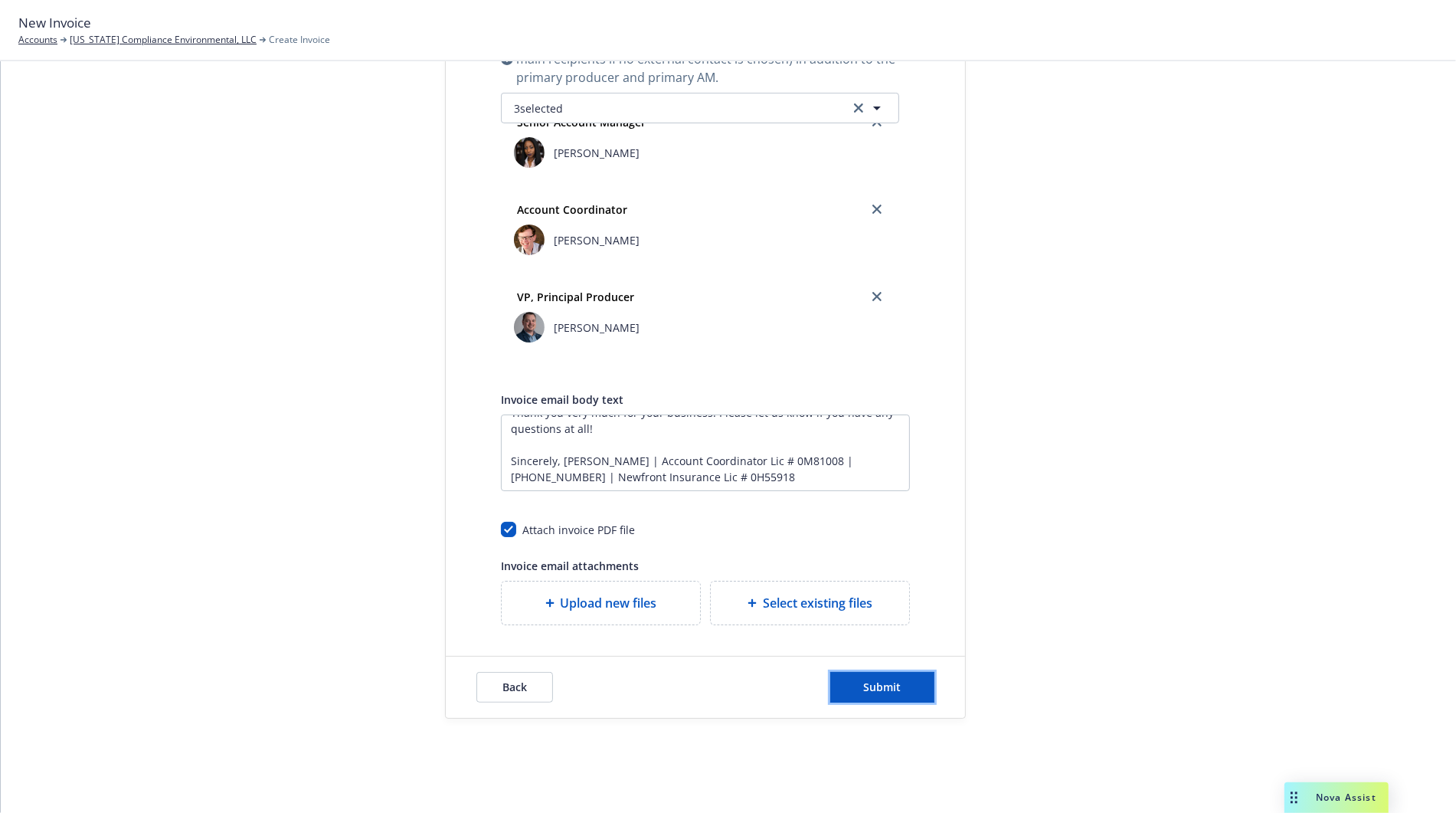
click at [890, 690] on button "Submit" at bounding box center [882, 687] width 104 height 31
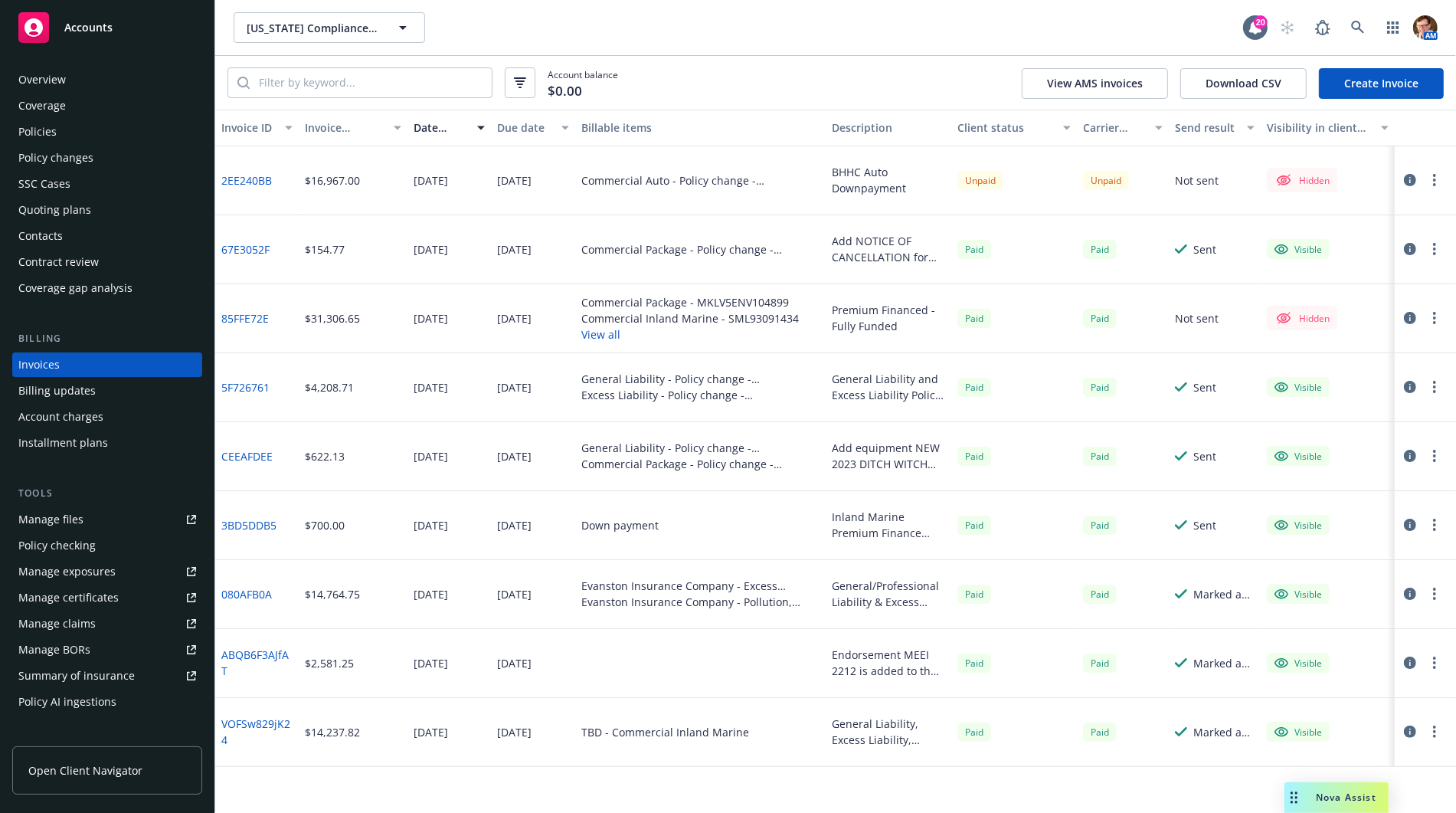
click at [1430, 178] on button "button" at bounding box center [1434, 180] width 18 height 18
click at [1371, 307] on link "Make it visible in client dash" at bounding box center [1346, 303] width 195 height 31
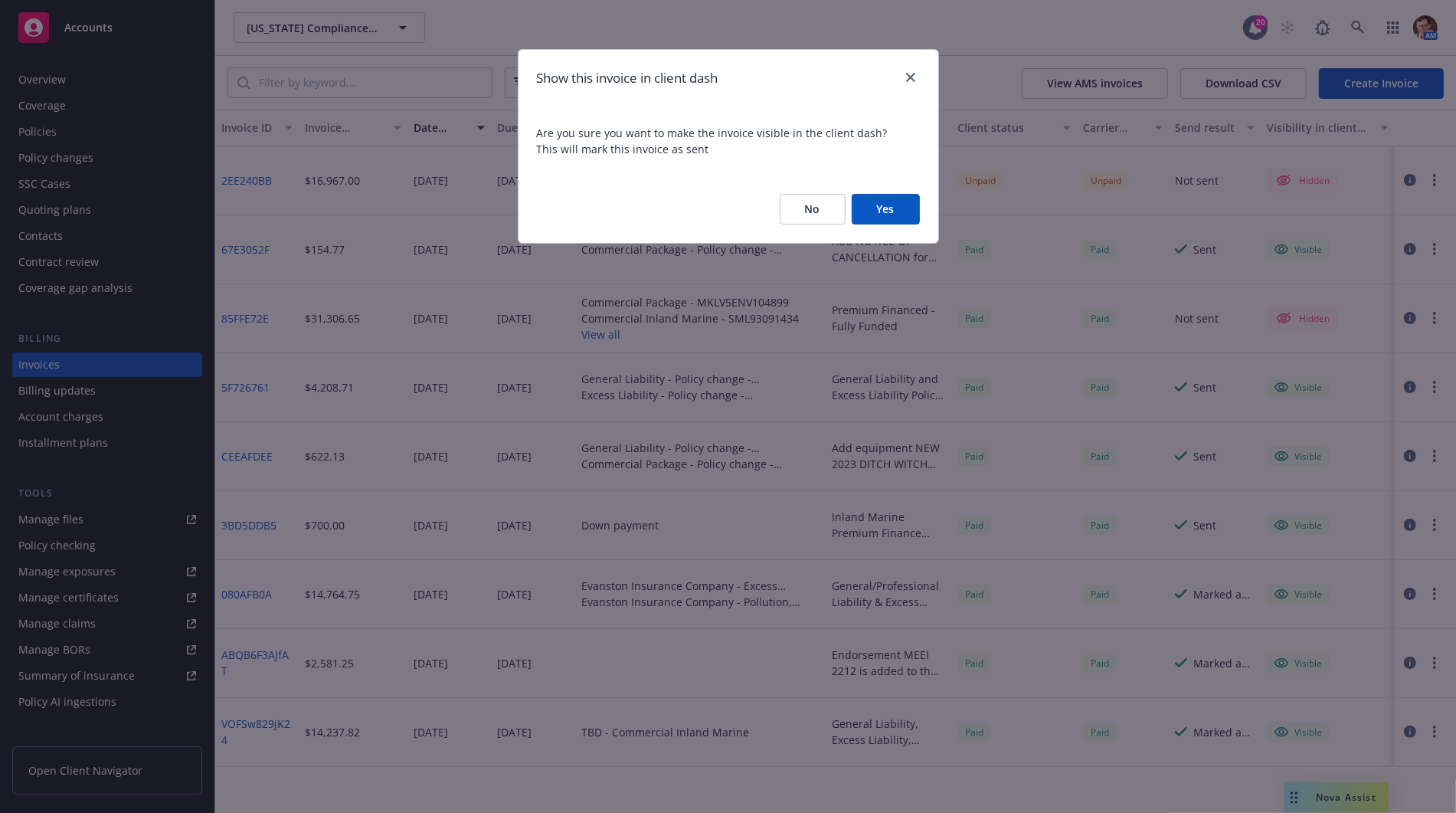
click at [877, 208] on button "Yes" at bounding box center [886, 209] width 68 height 31
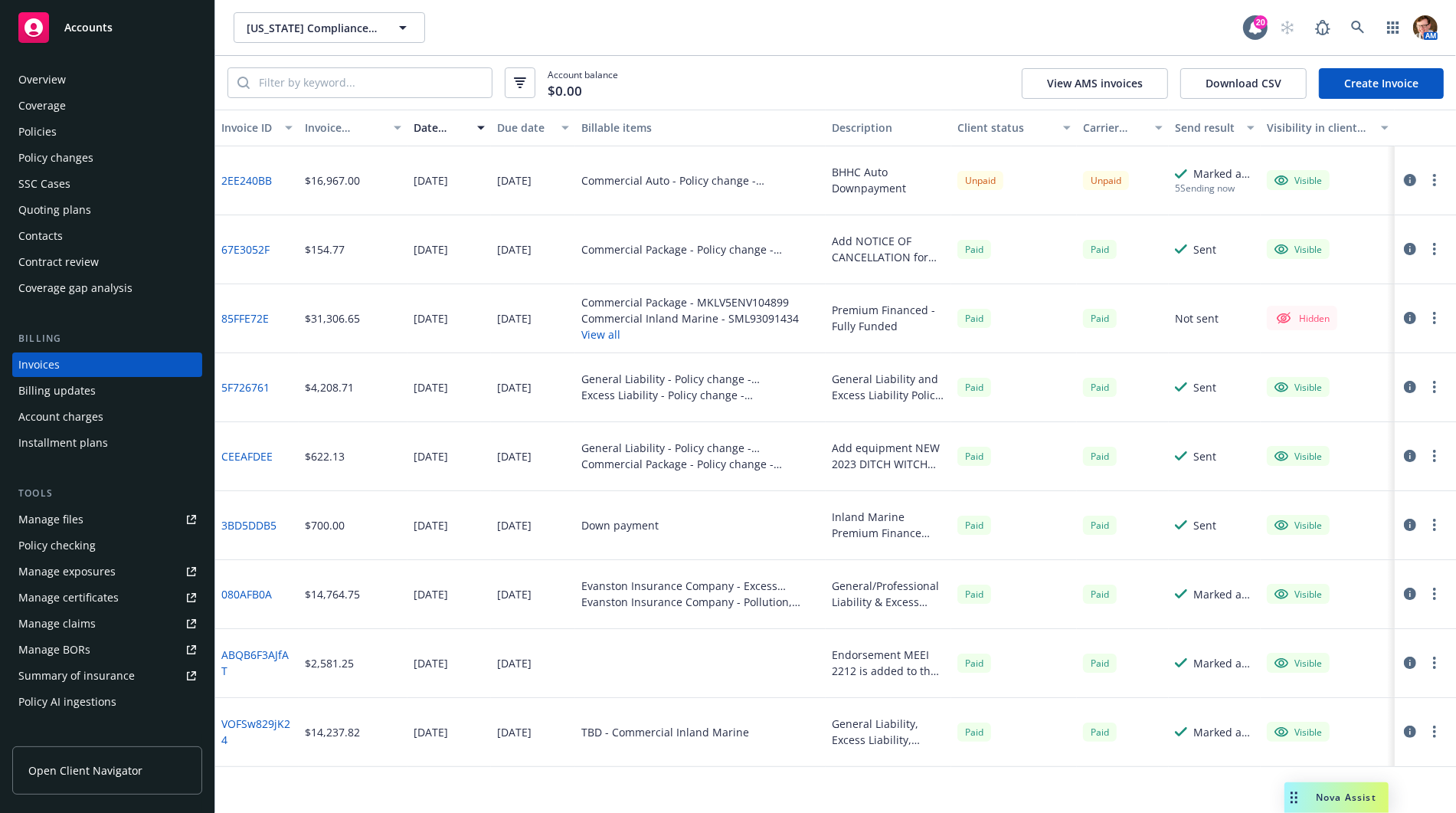
click at [1410, 179] on icon "button" at bounding box center [1410, 180] width 12 height 12
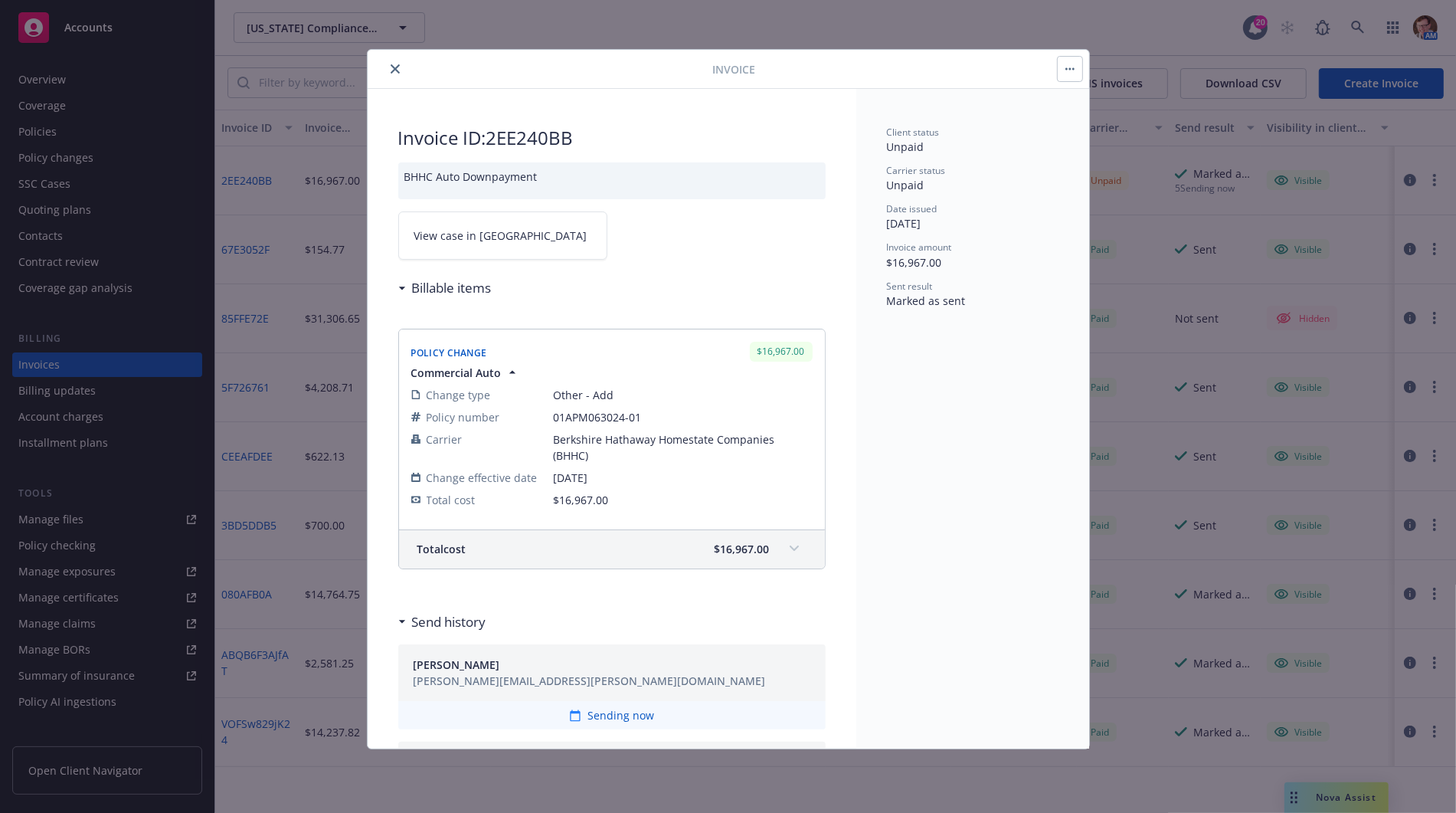
click at [474, 240] on span "View case in SSC" at bounding box center [501, 236] width 173 height 16
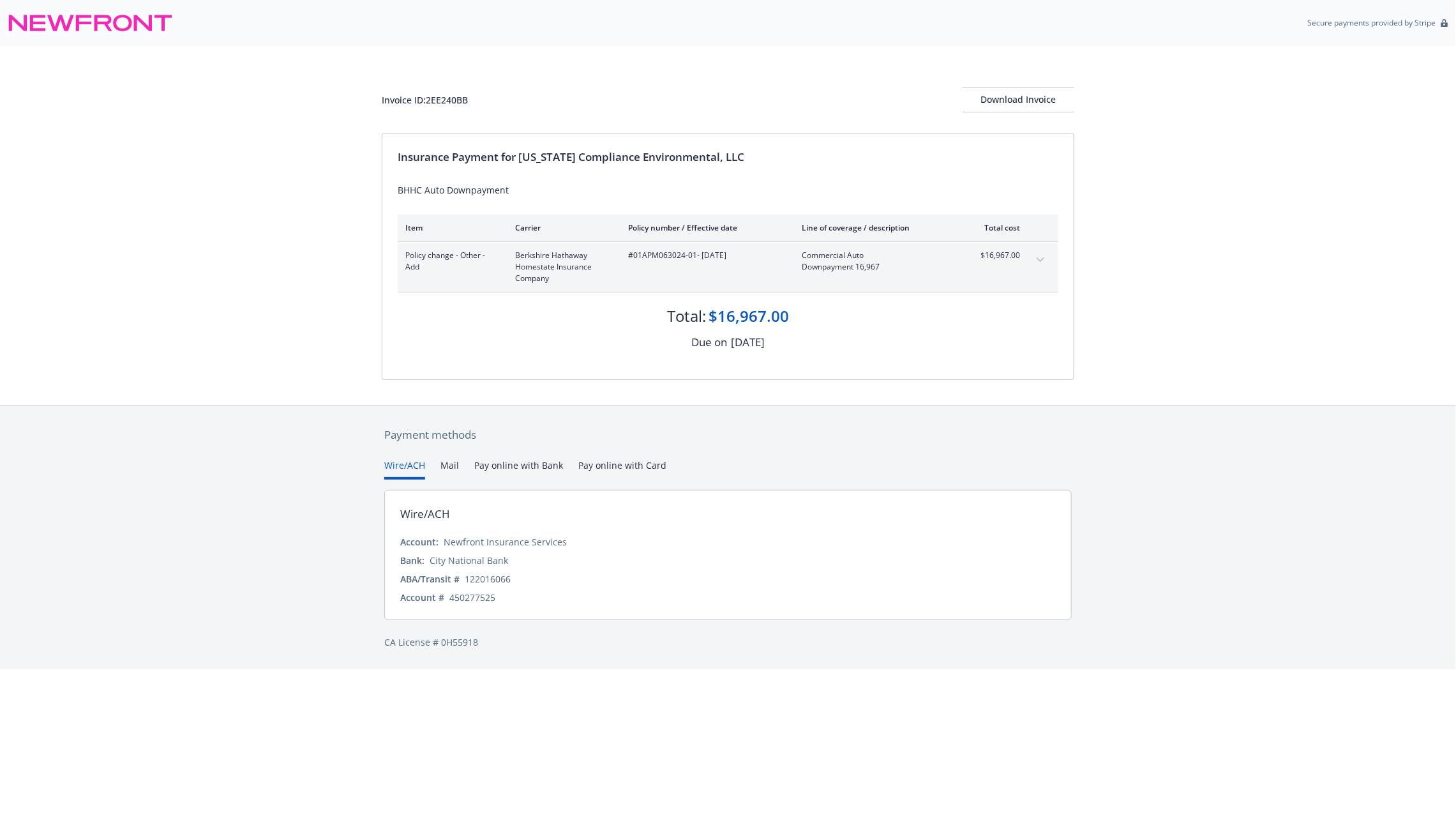
drag, startPoint x: 796, startPoint y: 347, endPoint x: 615, endPoint y: 345, distance: 181.0
click at [615, 345] on div "Due on [DATE]" at bounding box center [728, 342] width 661 height 17
click at [761, 343] on div "[DATE]" at bounding box center [747, 342] width 34 height 17
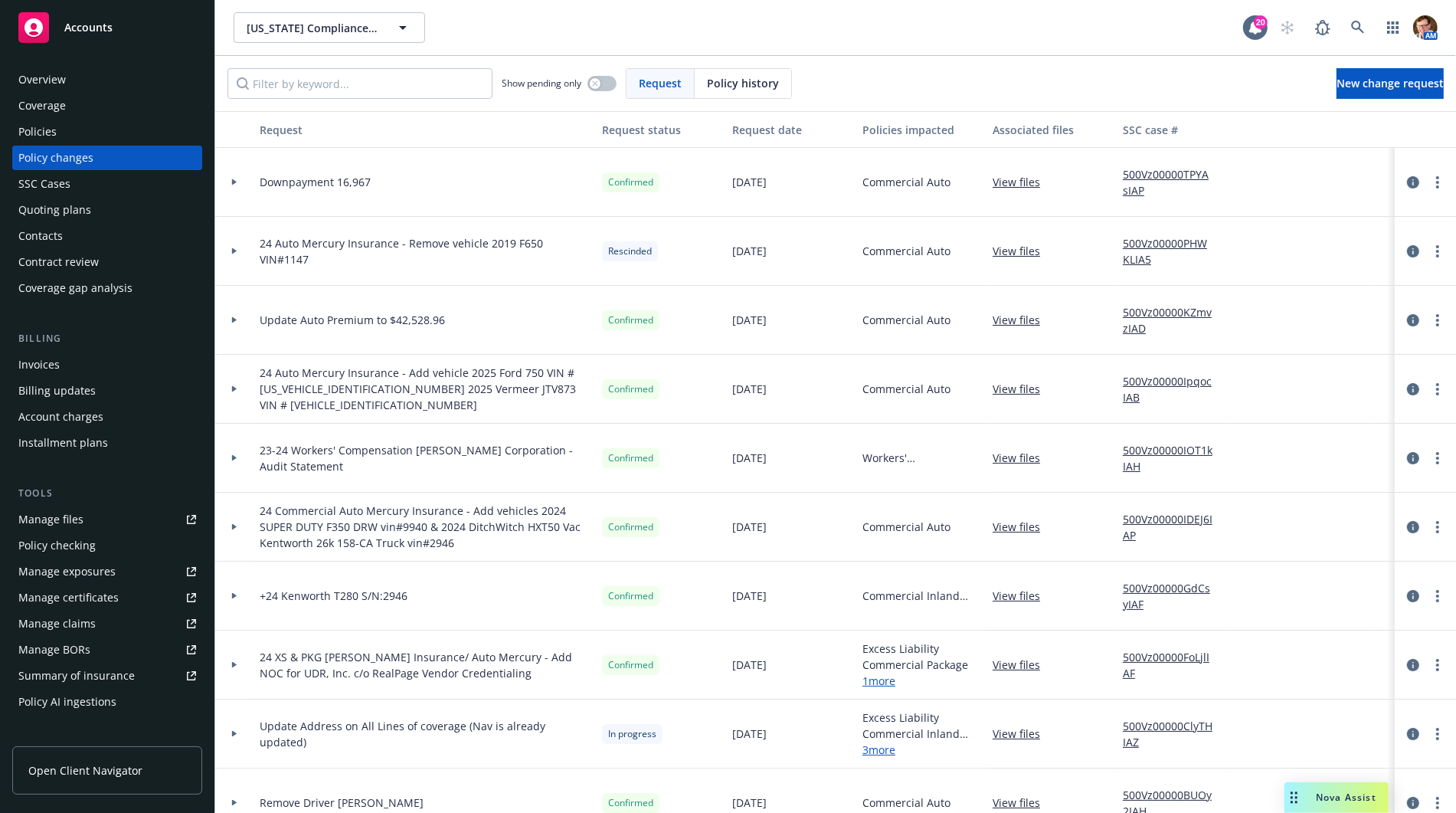
click at [231, 251] on icon at bounding box center [234, 250] width 6 height 5
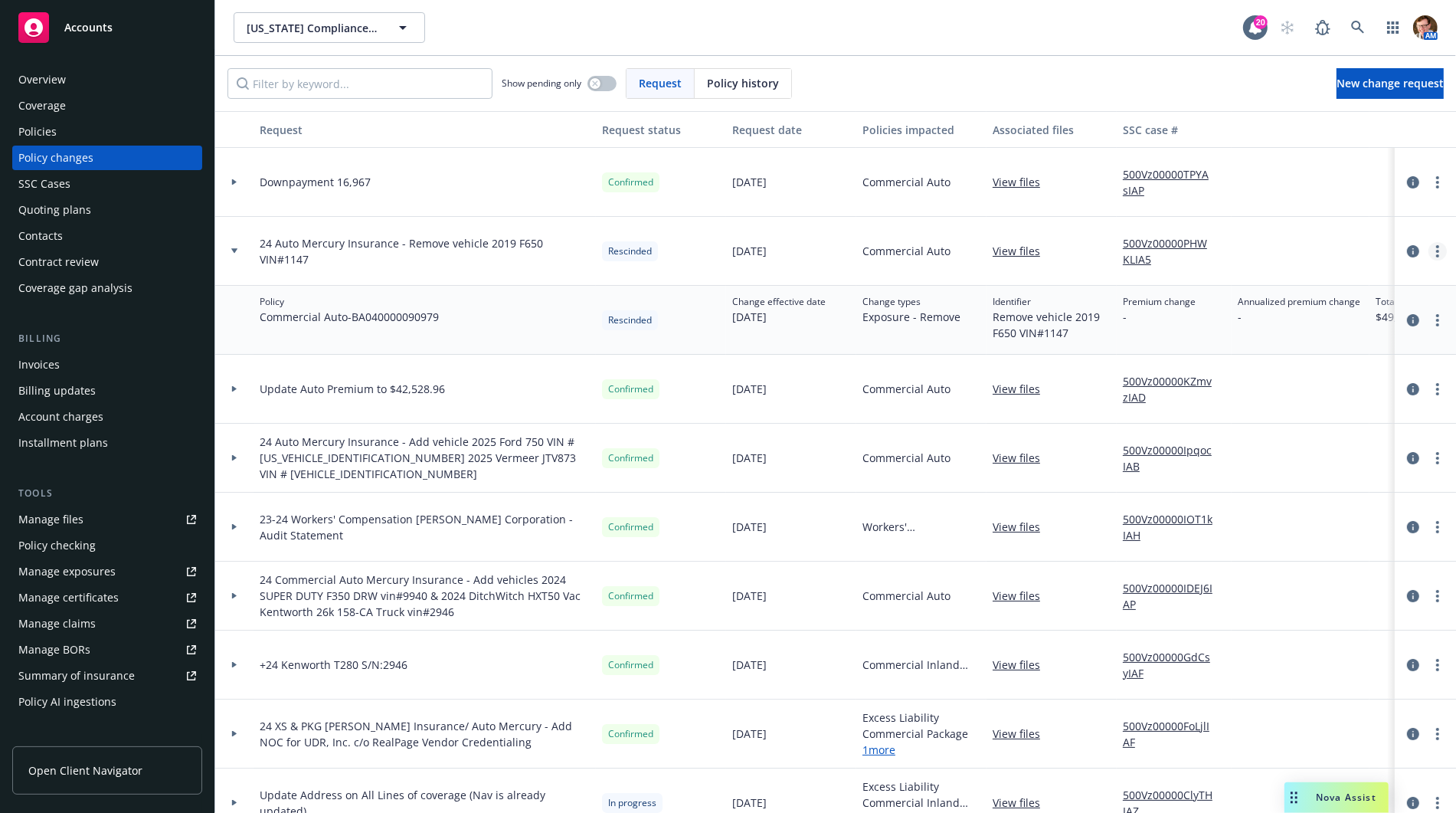
click at [1428, 251] on link "more" at bounding box center [1437, 251] width 18 height 18
click at [1302, 255] on div at bounding box center [1301, 251] width 138 height 69
click at [71, 85] on div "Overview" at bounding box center [106, 80] width 178 height 25
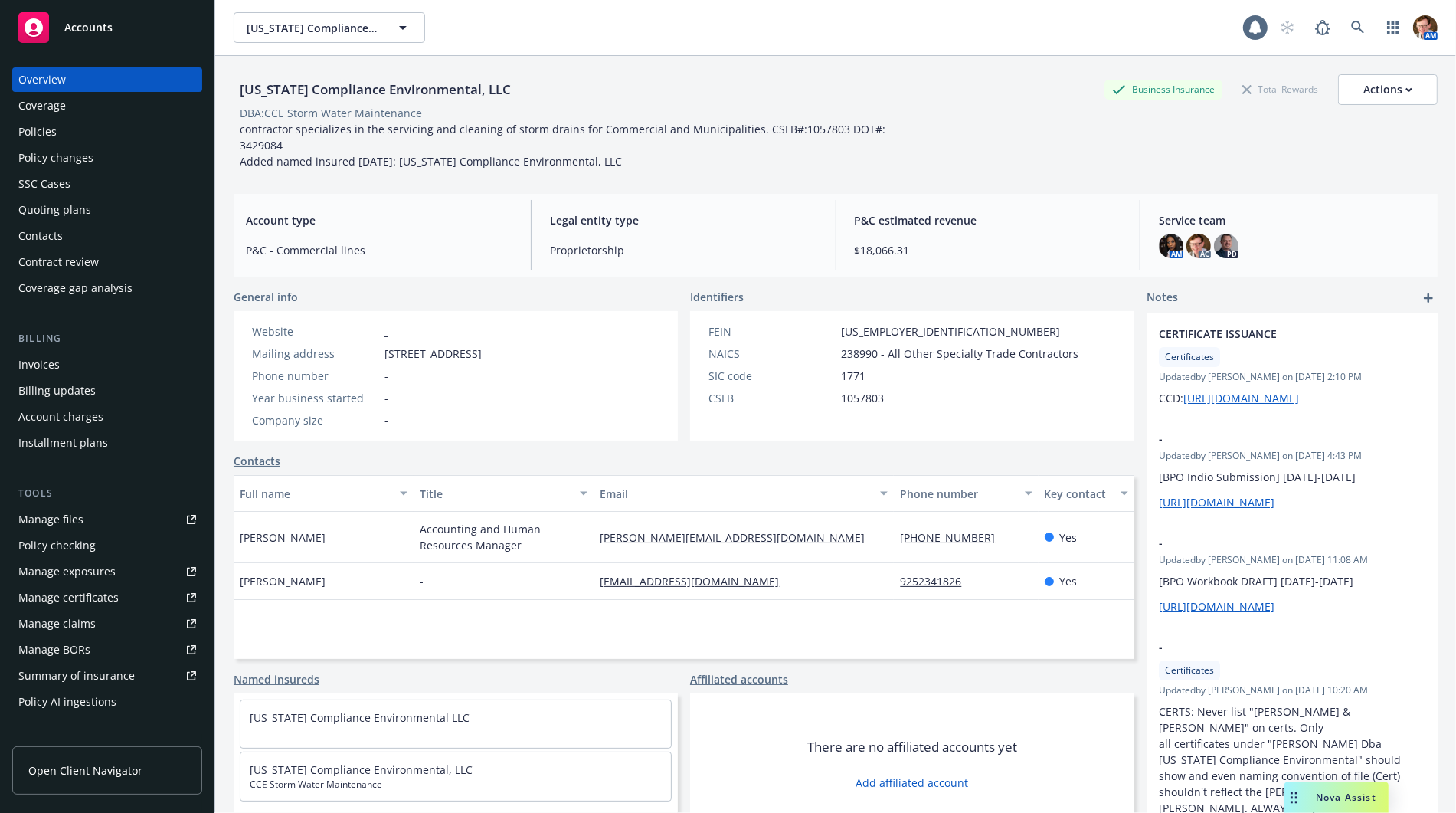
click at [89, 160] on div "Policy changes" at bounding box center [55, 157] width 75 height 25
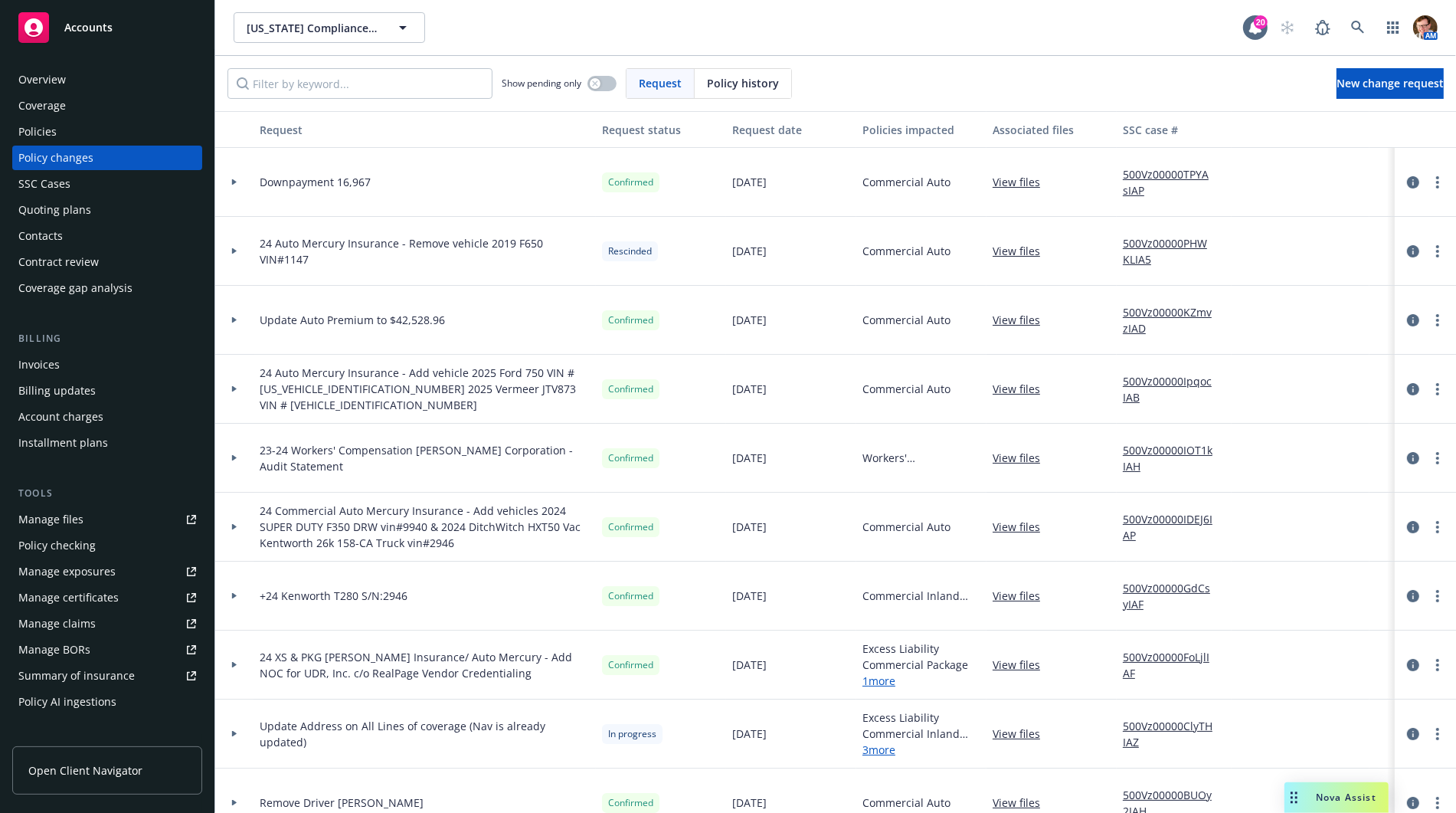
click at [1171, 245] on link "500Vz00000PHWKLIA5" at bounding box center [1173, 251] width 103 height 32
click at [96, 127] on div "Policies" at bounding box center [106, 131] width 178 height 25
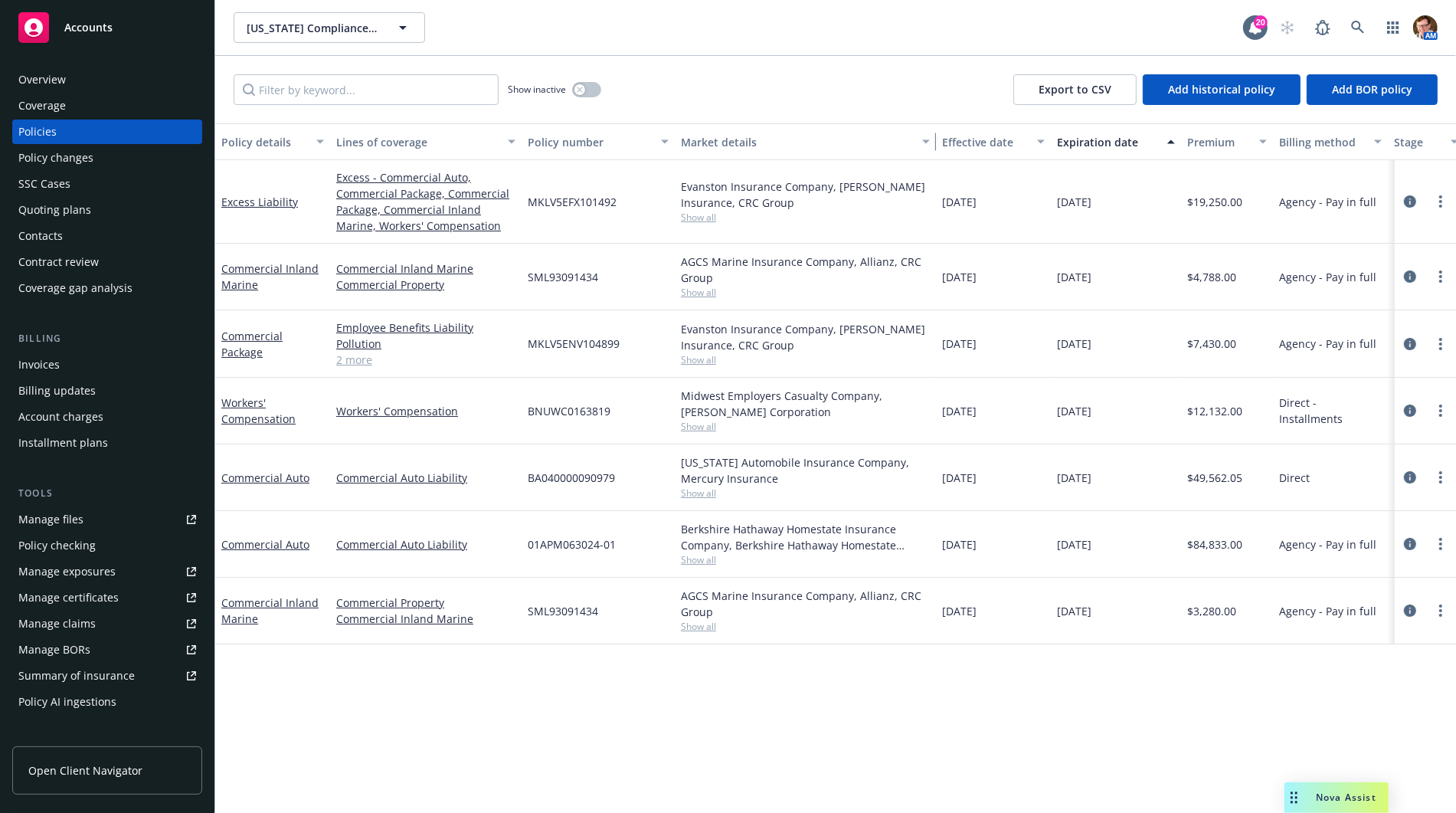
drag, startPoint x: 823, startPoint y: 139, endPoint x: 931, endPoint y: 140, distance: 108.0
click at [931, 140] on div "button" at bounding box center [929, 141] width 8 height 35
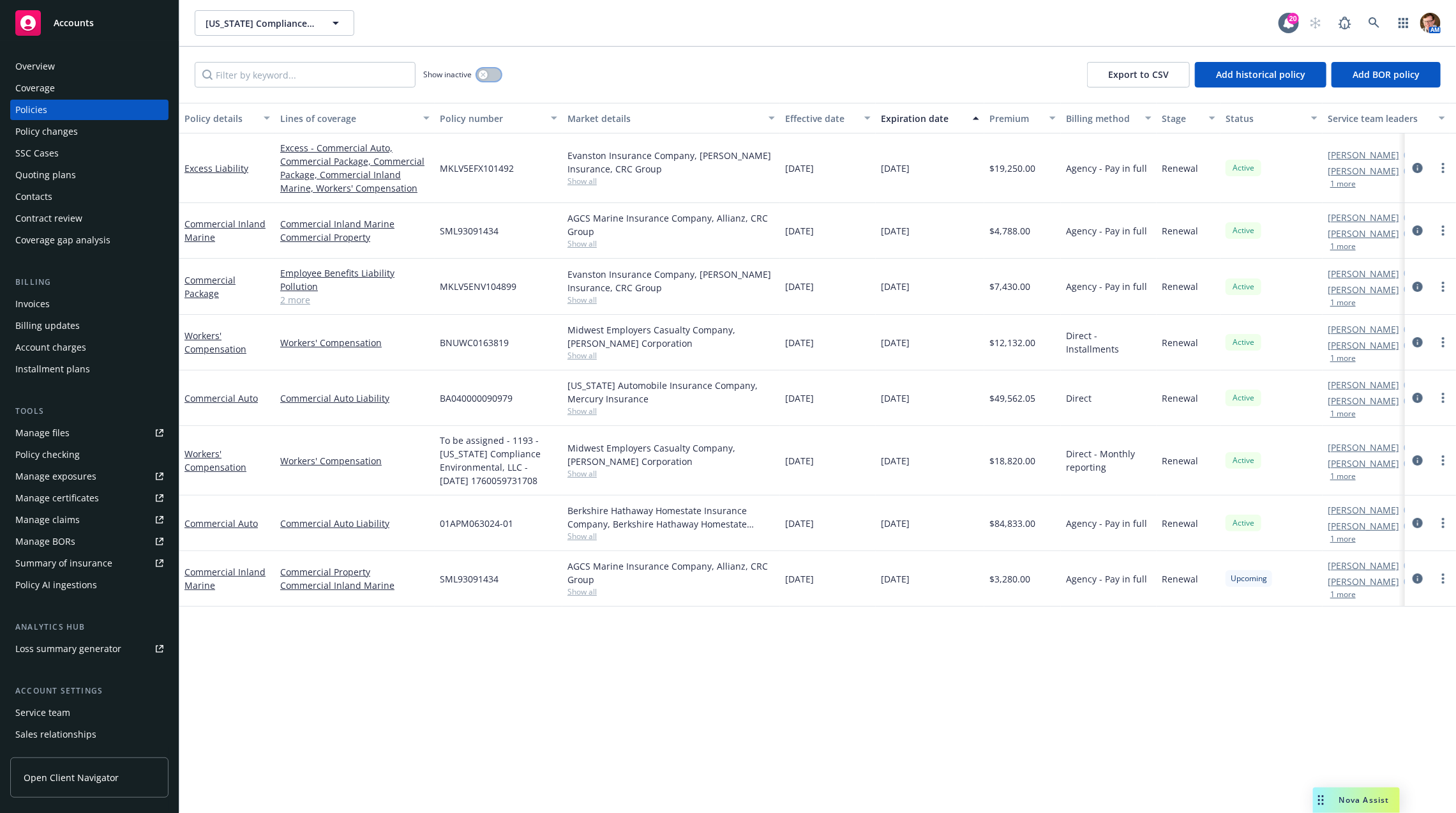
click at [489, 74] on button "button" at bounding box center [489, 74] width 24 height 12
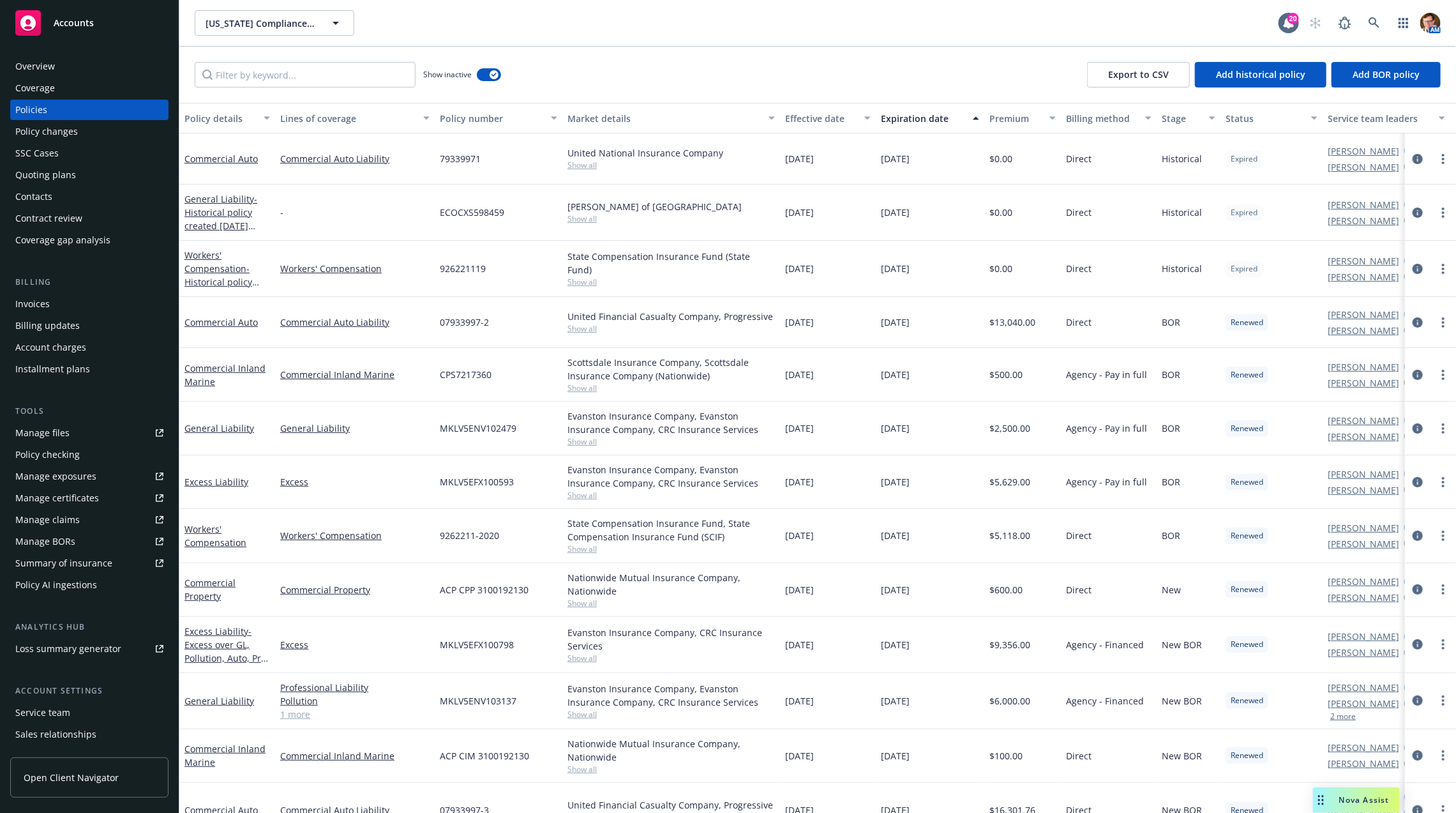
click at [335, 121] on div "Lines of coverage" at bounding box center [348, 119] width 135 height 13
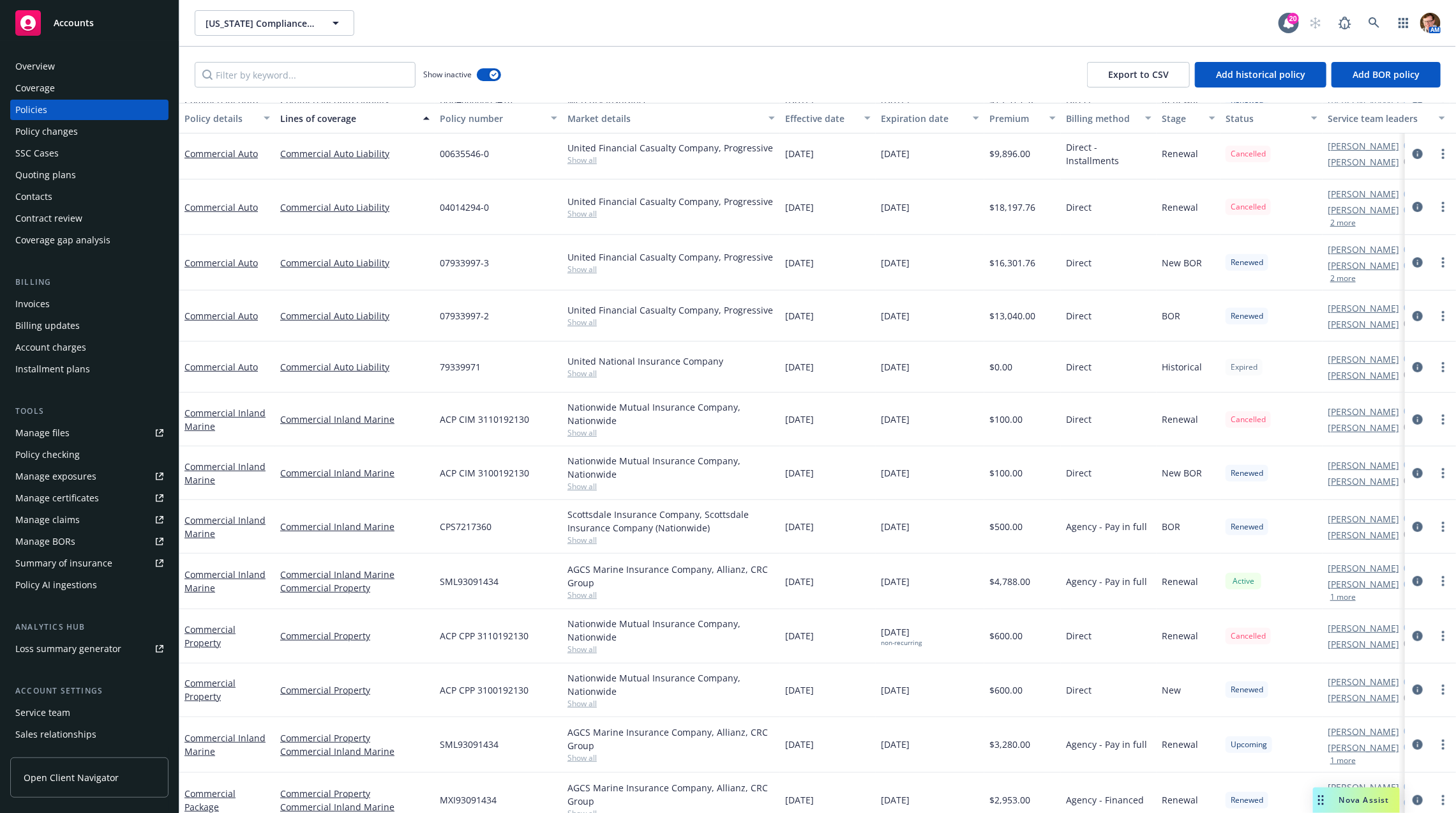
scroll to position [276, 0]
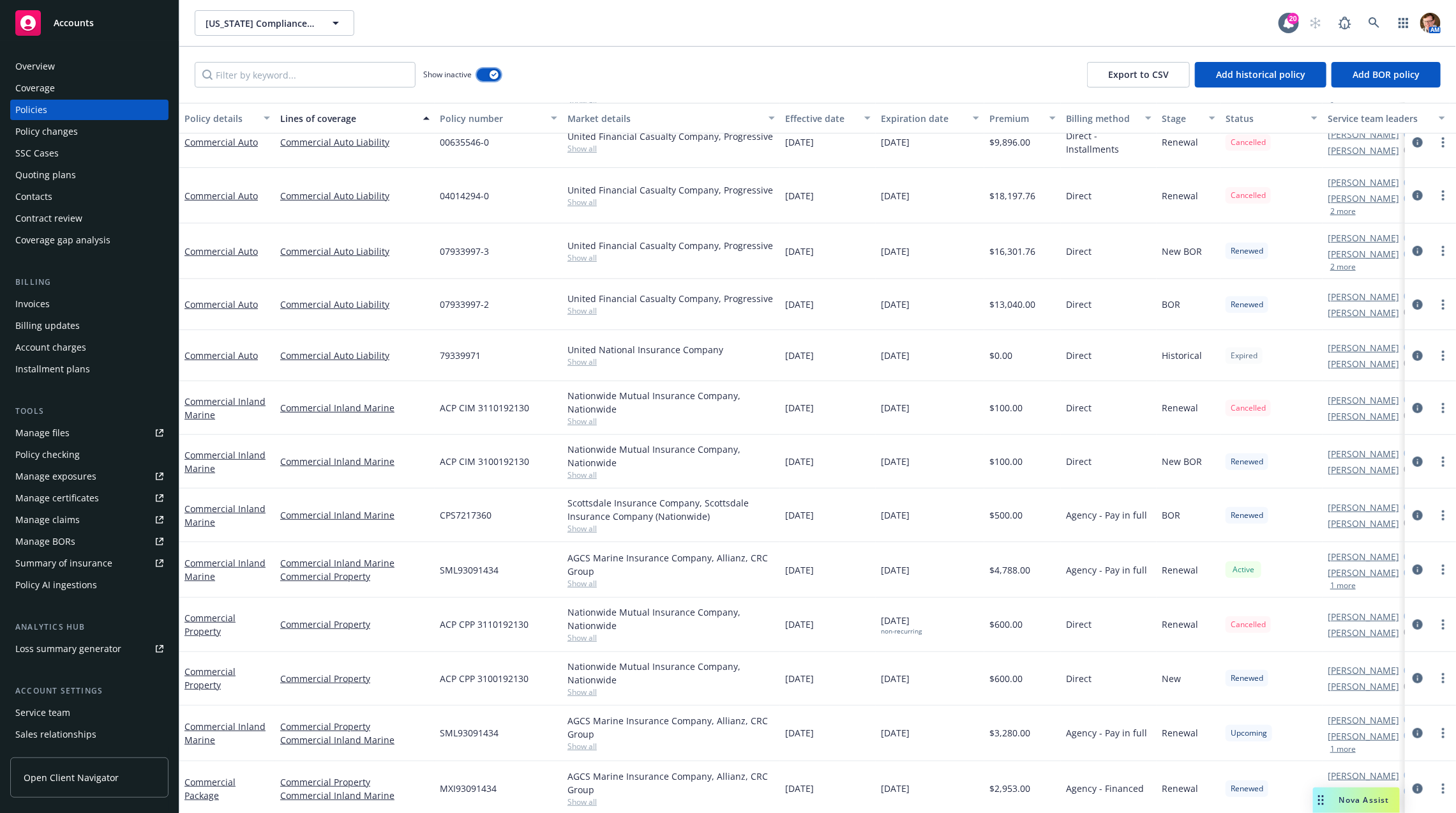
click at [486, 79] on button "button" at bounding box center [489, 74] width 24 height 12
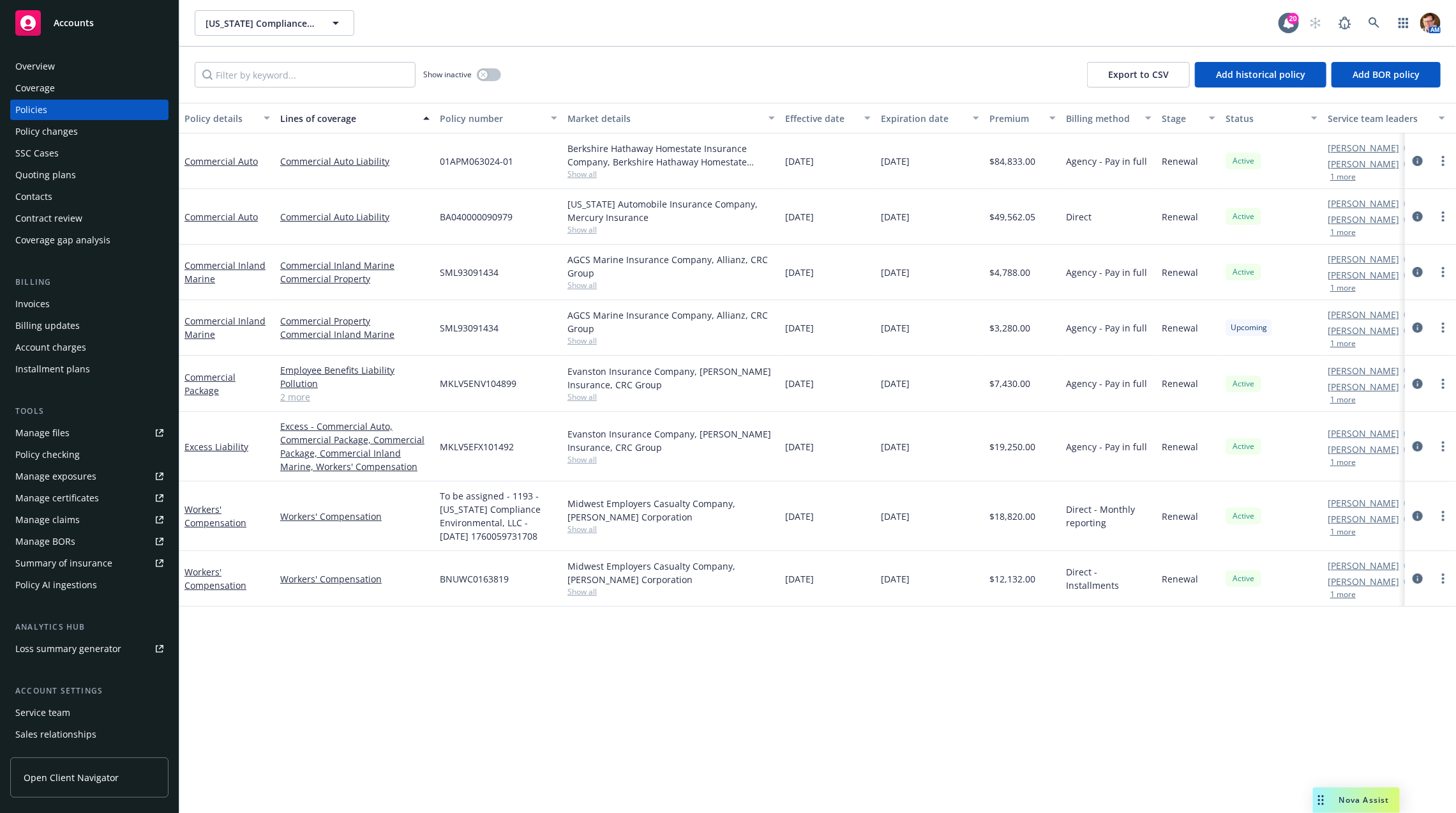
click at [71, 305] on div "Invoices" at bounding box center [89, 304] width 149 height 21
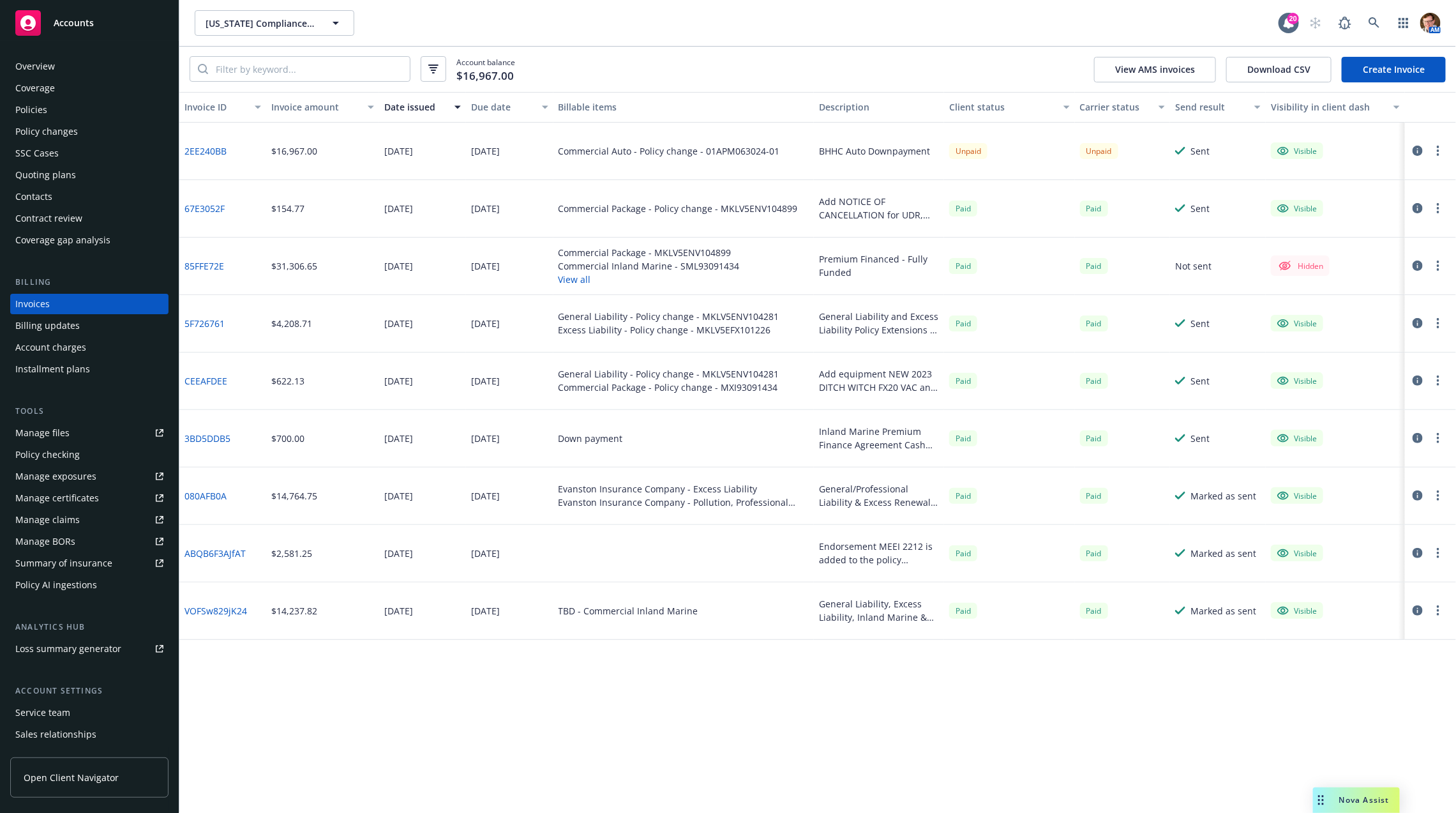
click at [1213, 148] on icon "button" at bounding box center [1418, 150] width 10 height 10
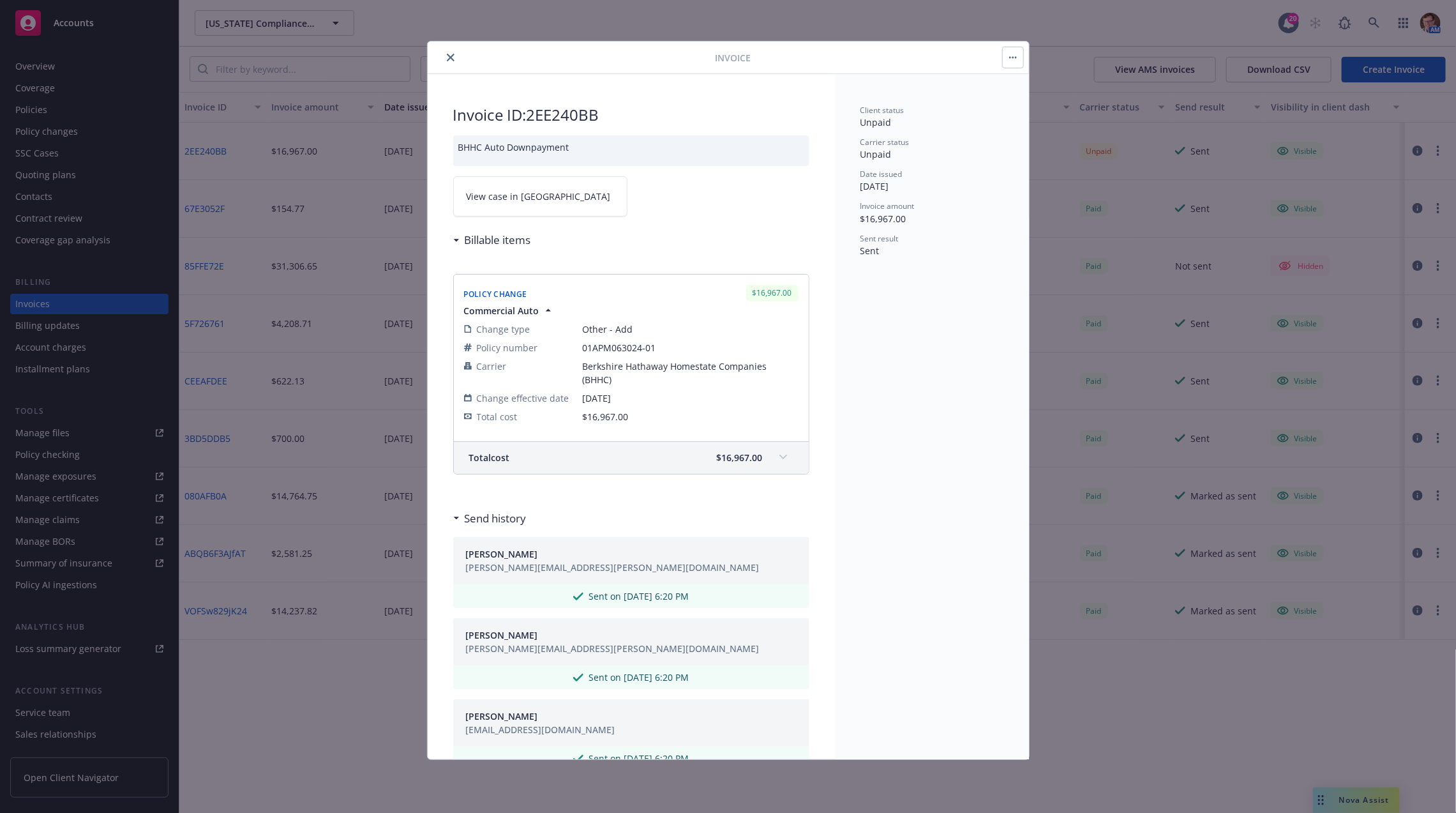
click at [518, 204] on link "View case in SSC" at bounding box center [540, 196] width 174 height 40
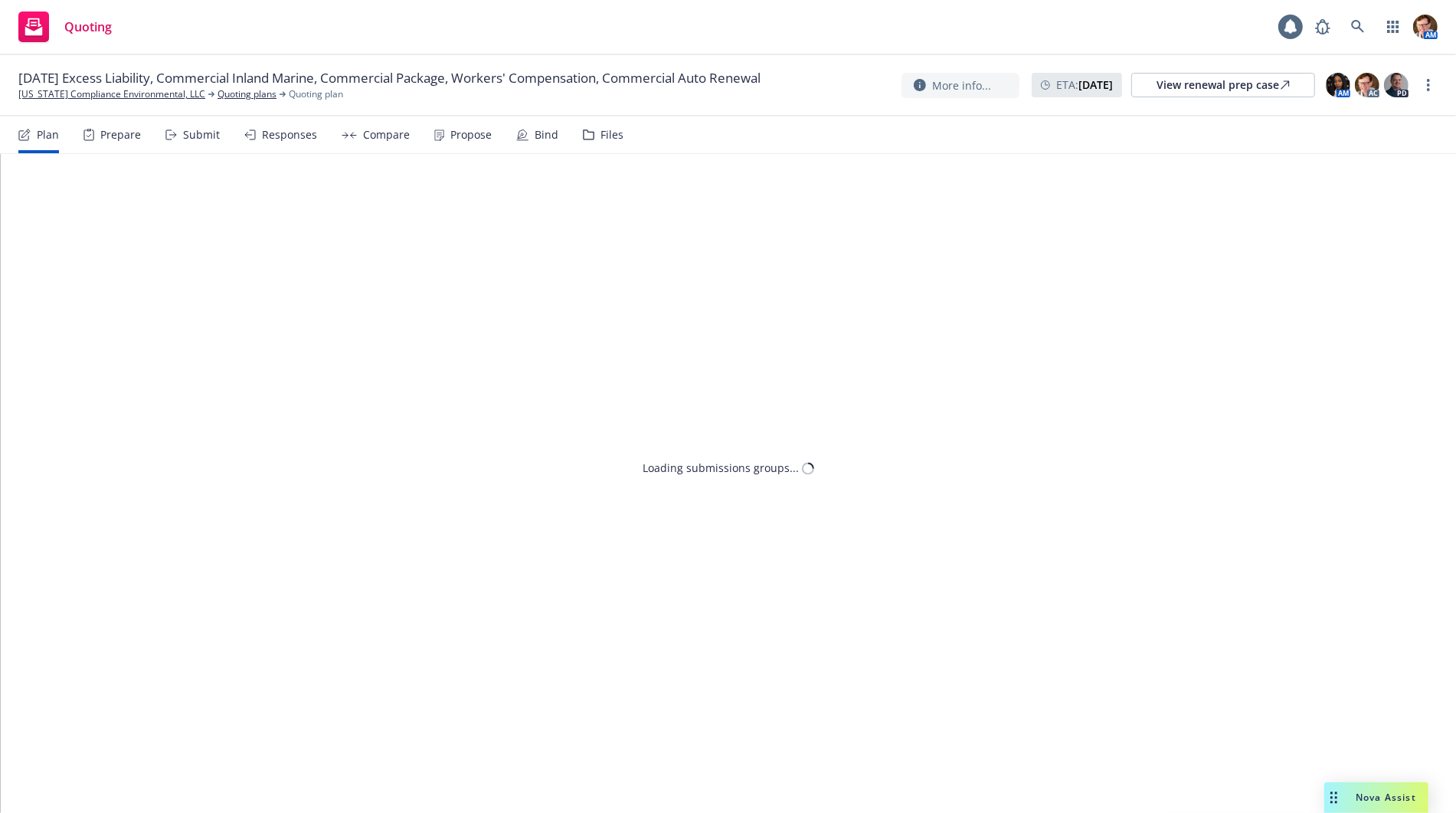
click at [447, 126] on div "Propose" at bounding box center [463, 134] width 58 height 37
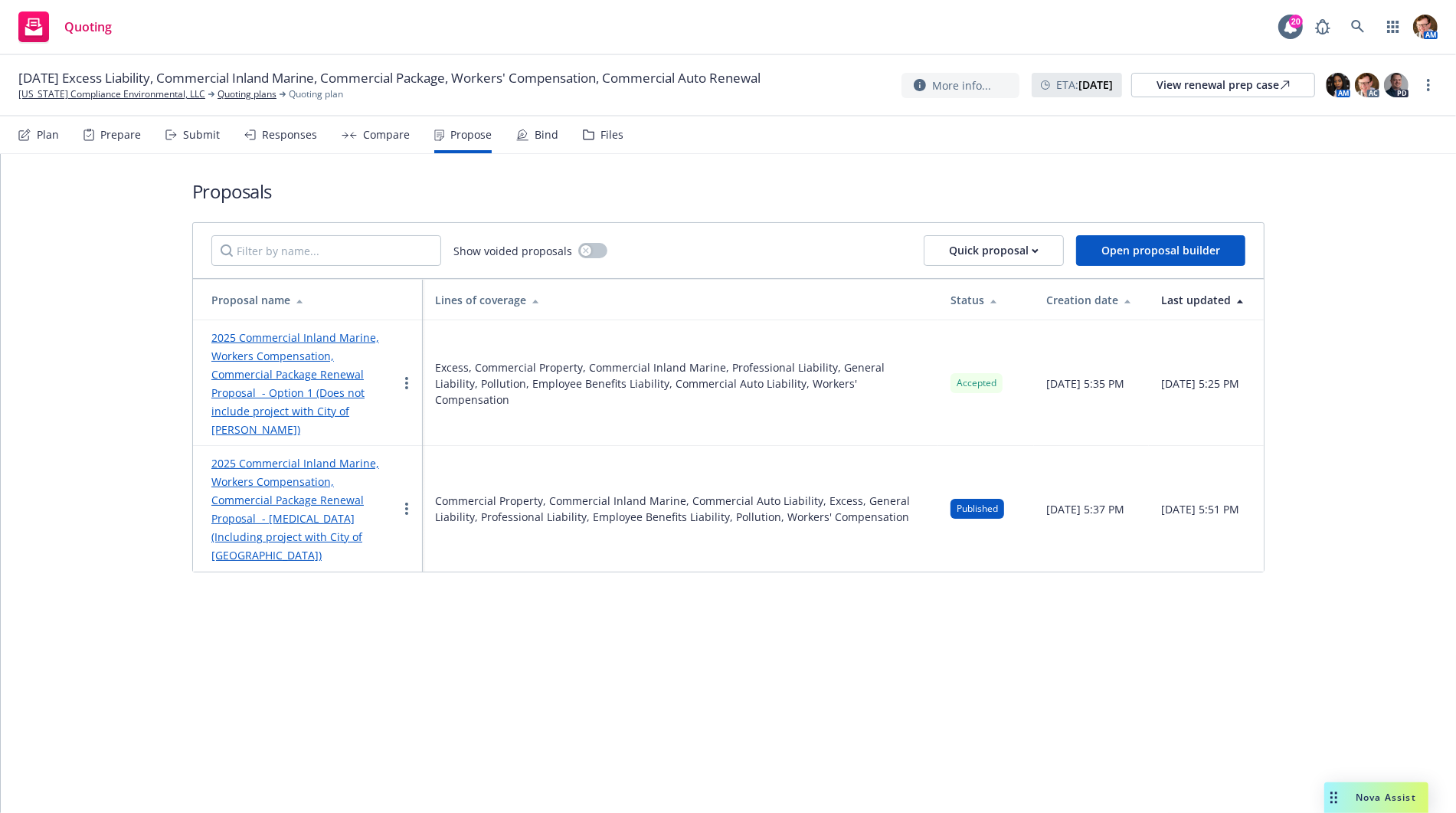
click at [303, 365] on link "2025 Commercial Inland Marine, Workers Compensation, Commercial Package Renewal…" at bounding box center [295, 383] width 168 height 106
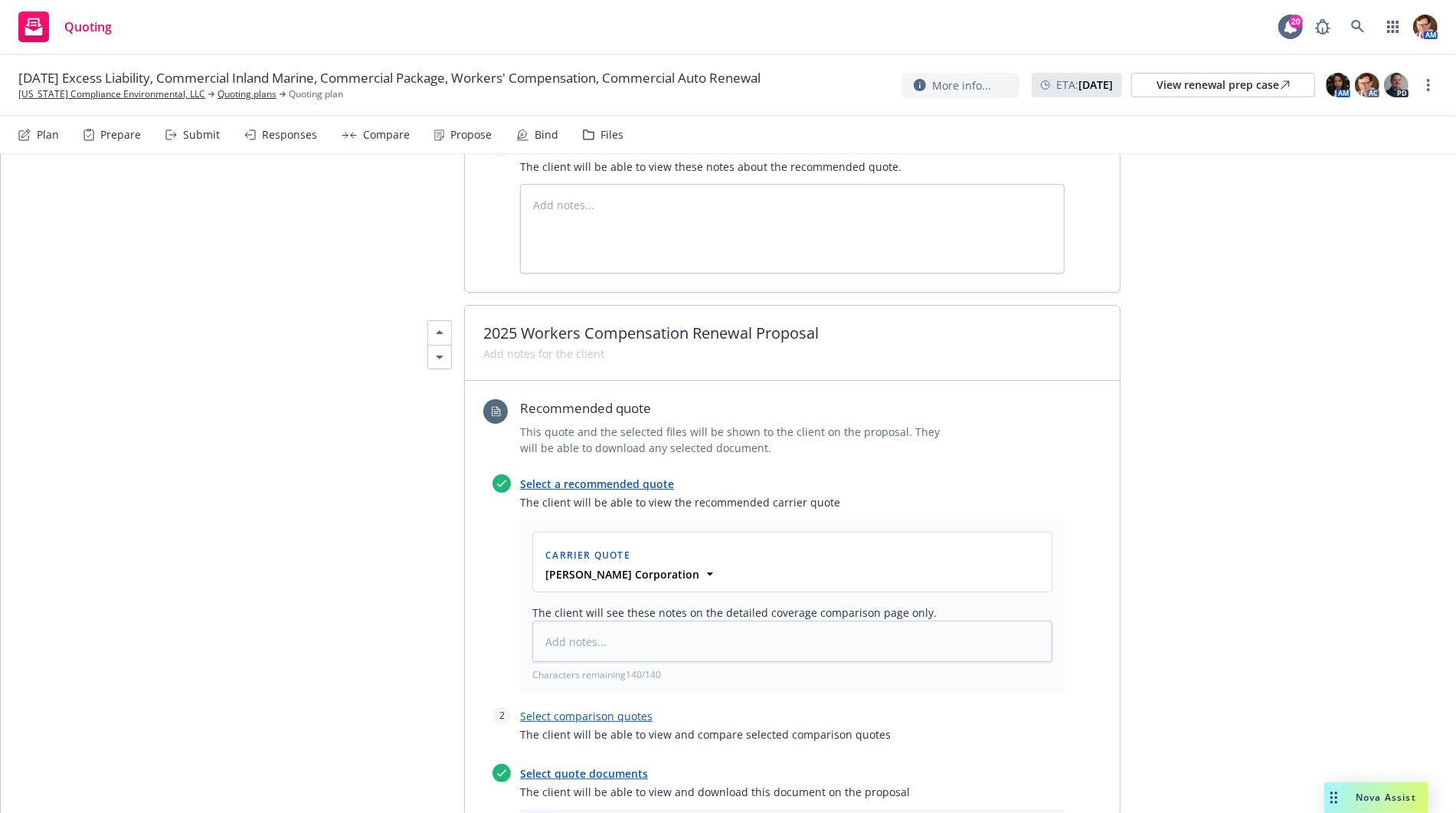
scroll to position [2849, 0]
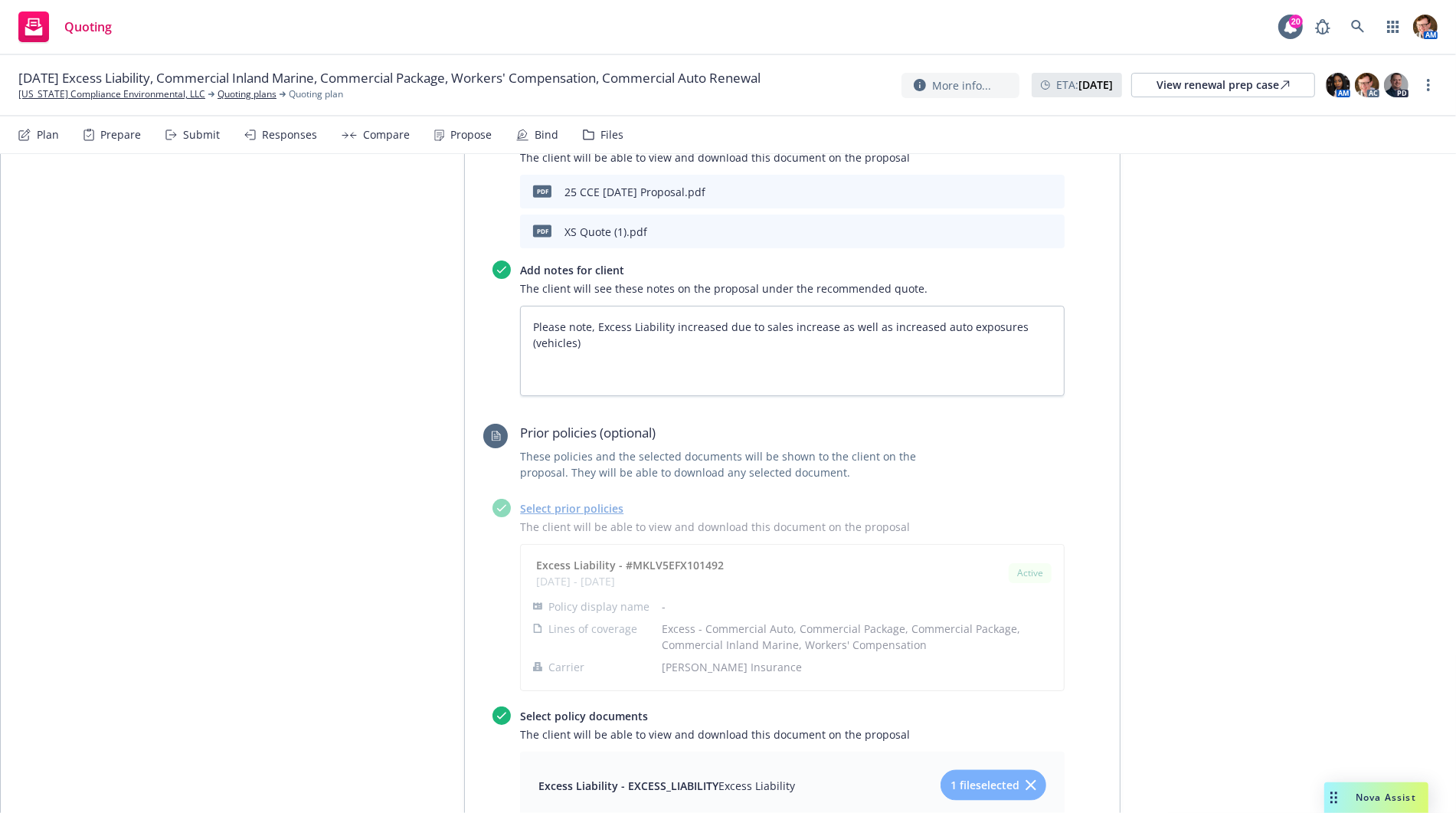
scroll to position [1840, 0]
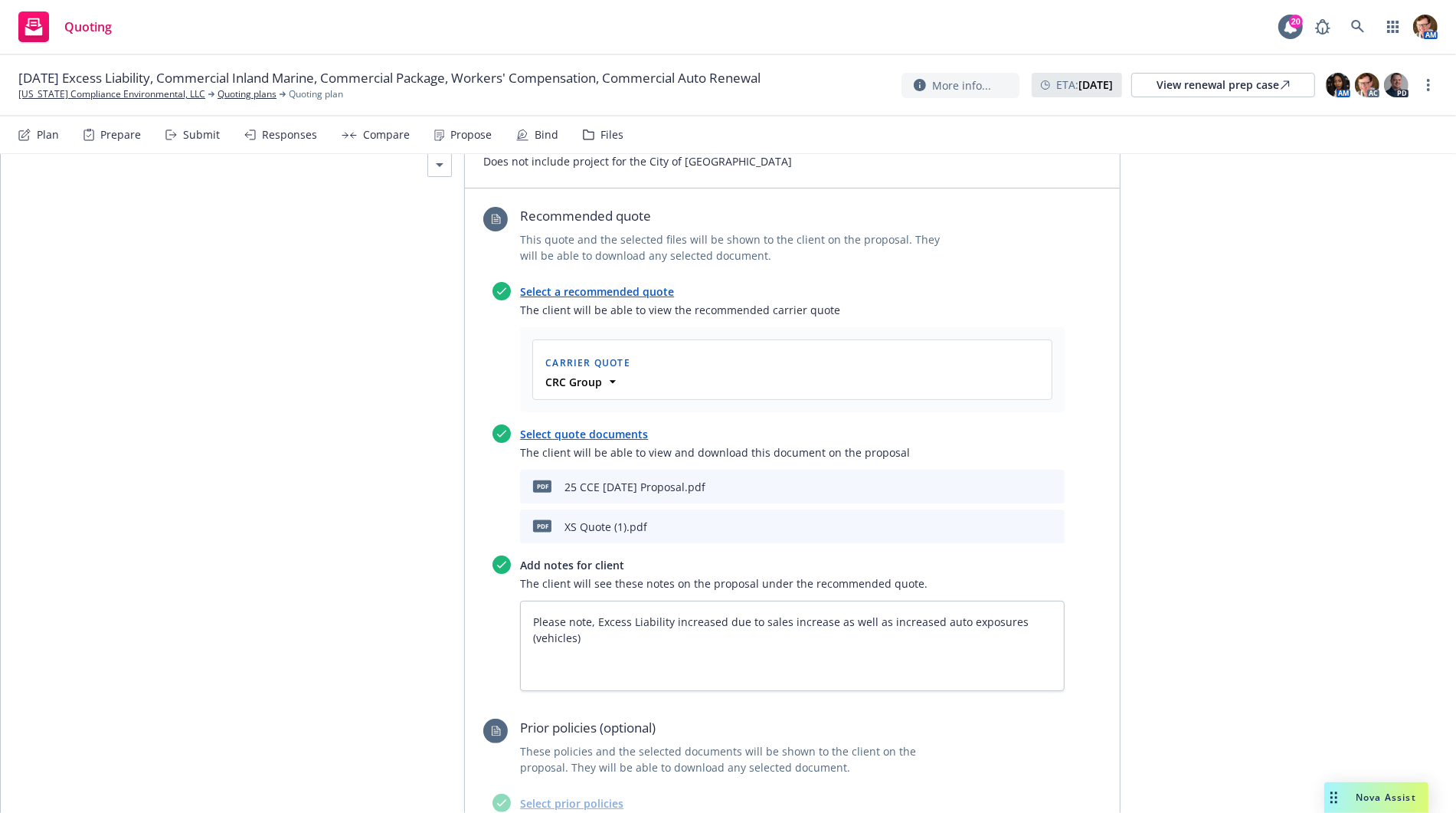
click at [546, 124] on div "Bind" at bounding box center [537, 134] width 42 height 37
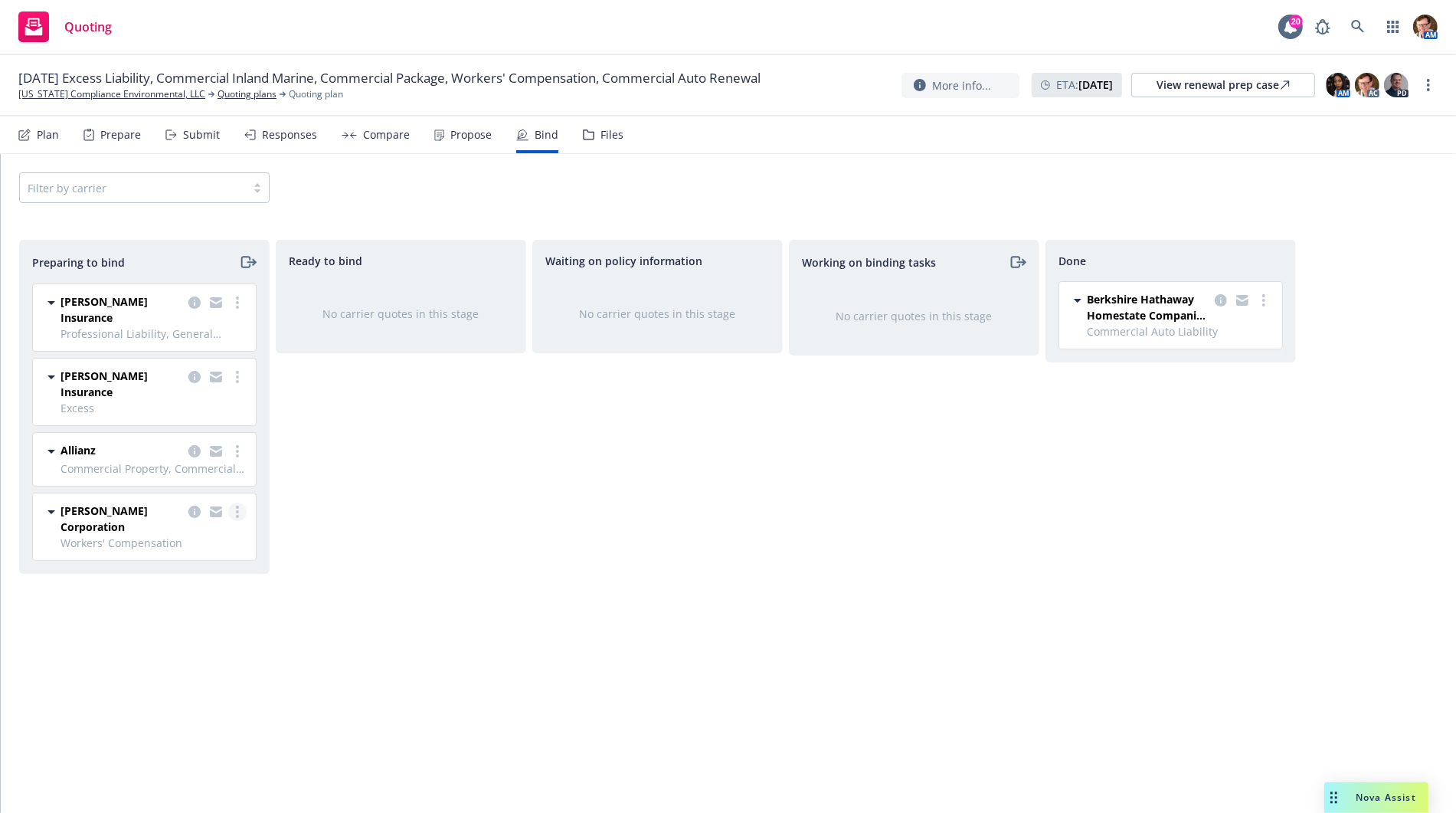
click at [242, 503] on link "more" at bounding box center [237, 511] width 18 height 18
click at [196, 545] on span "Log bind order" at bounding box center [151, 543] width 112 height 15
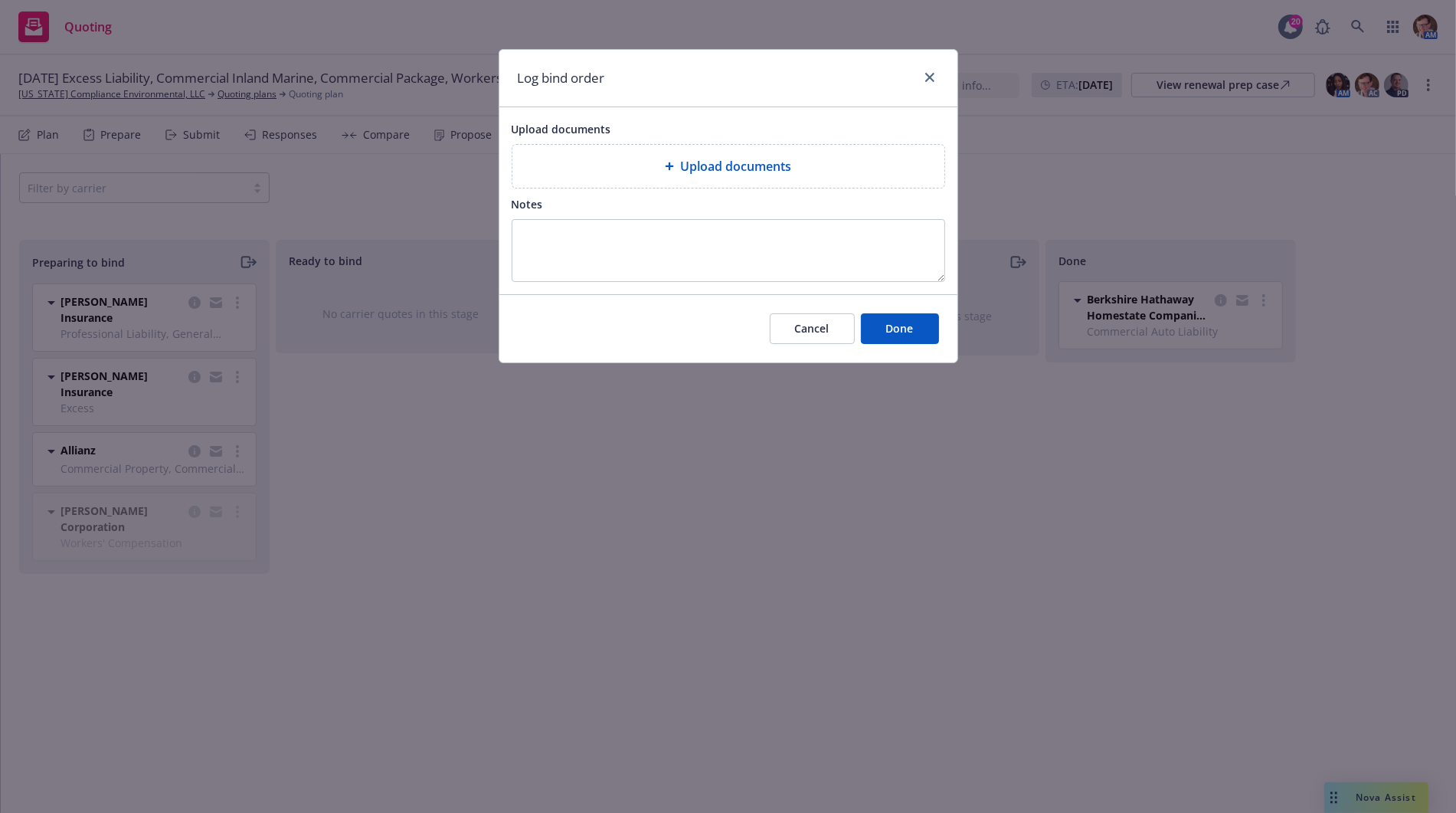
click at [670, 163] on icon at bounding box center [670, 166] width 8 height 8
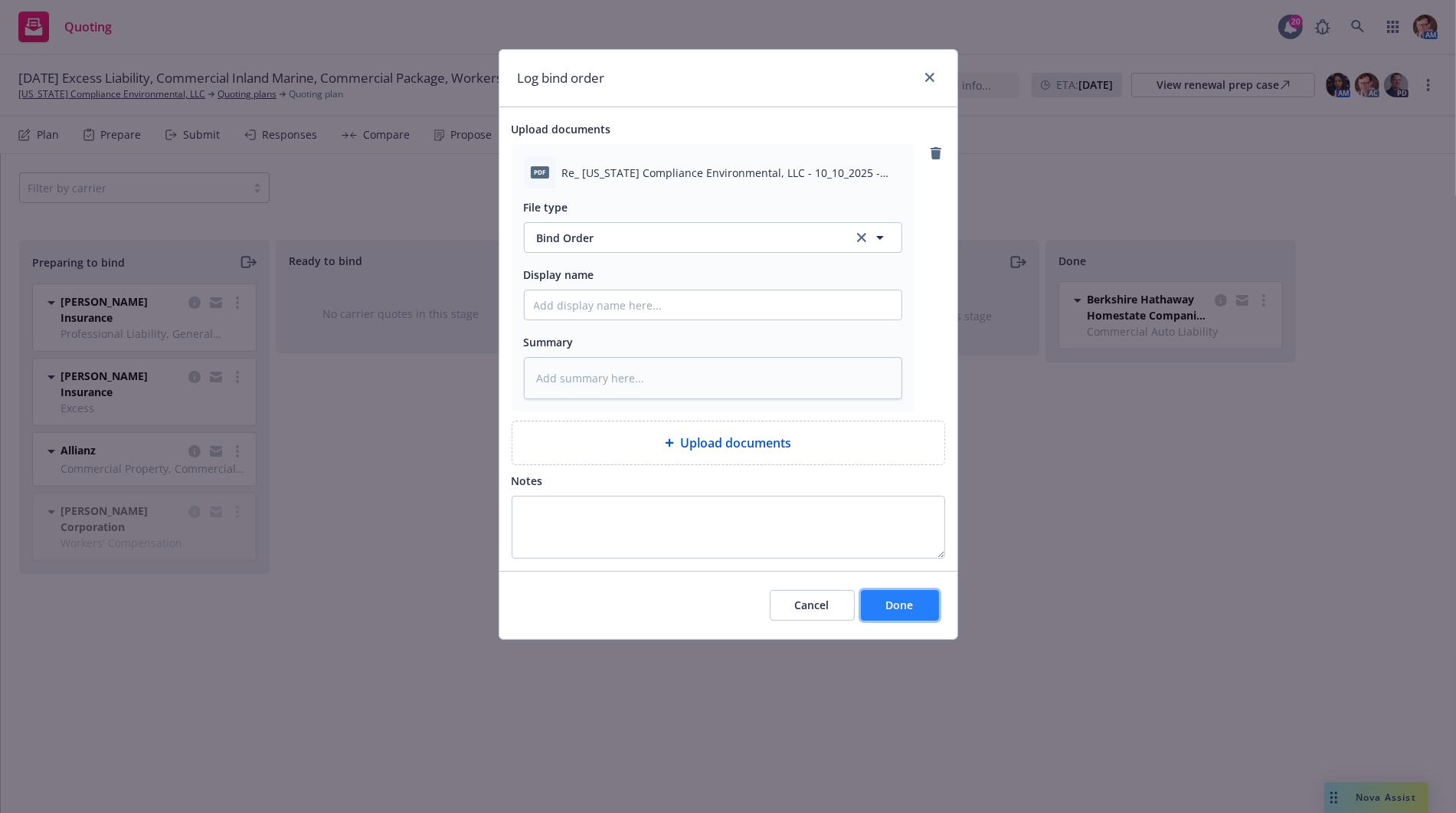
click at [880, 613] on button "Done" at bounding box center [900, 605] width 78 height 31
type textarea "x"
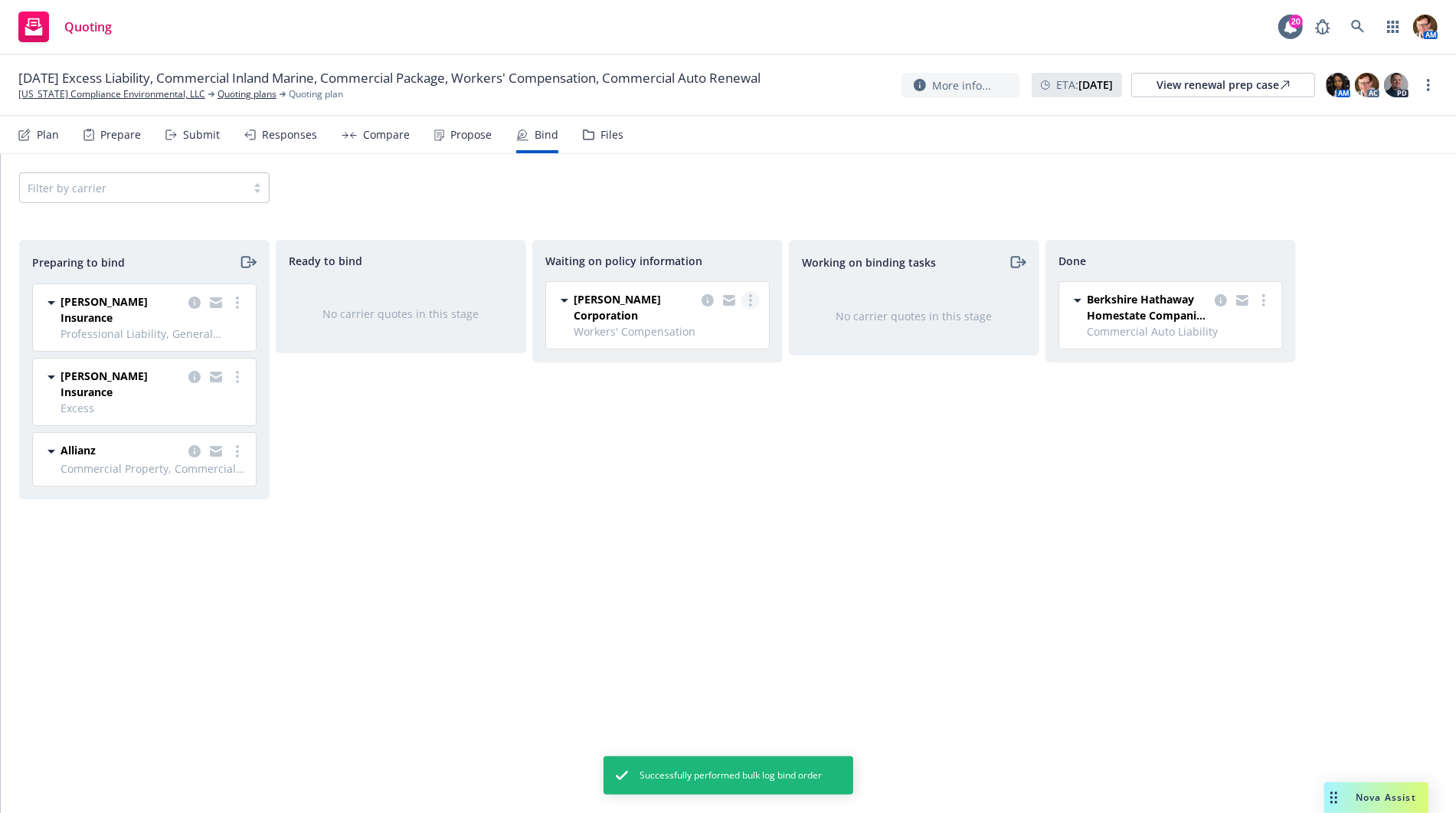
click at [750, 296] on circle "more" at bounding box center [750, 296] width 3 height 3
click at [717, 327] on span "Create policies" at bounding box center [676, 330] width 112 height 15
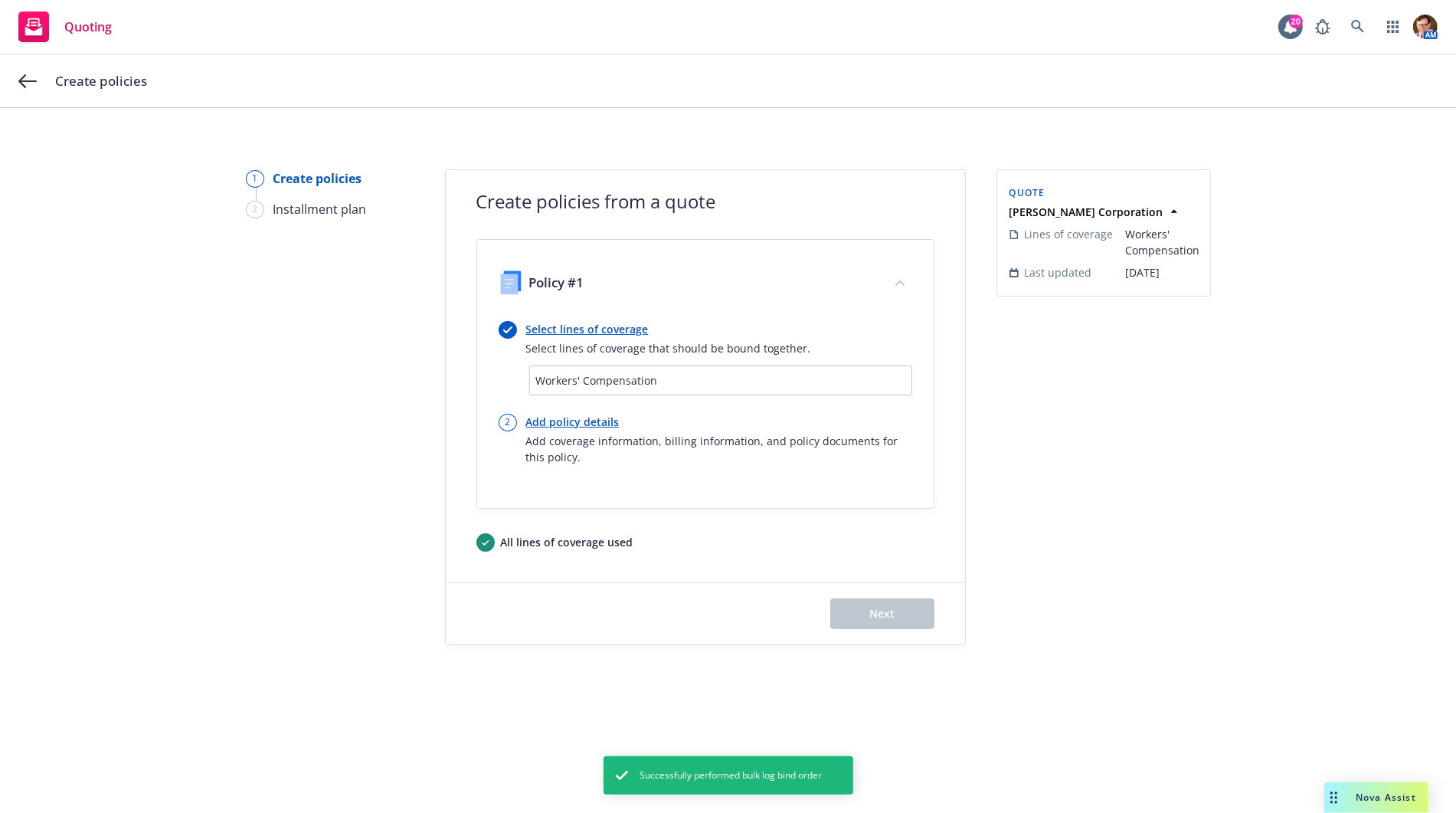
click at [547, 421] on link "Add policy details" at bounding box center [720, 422] width 386 height 16
select select "12"
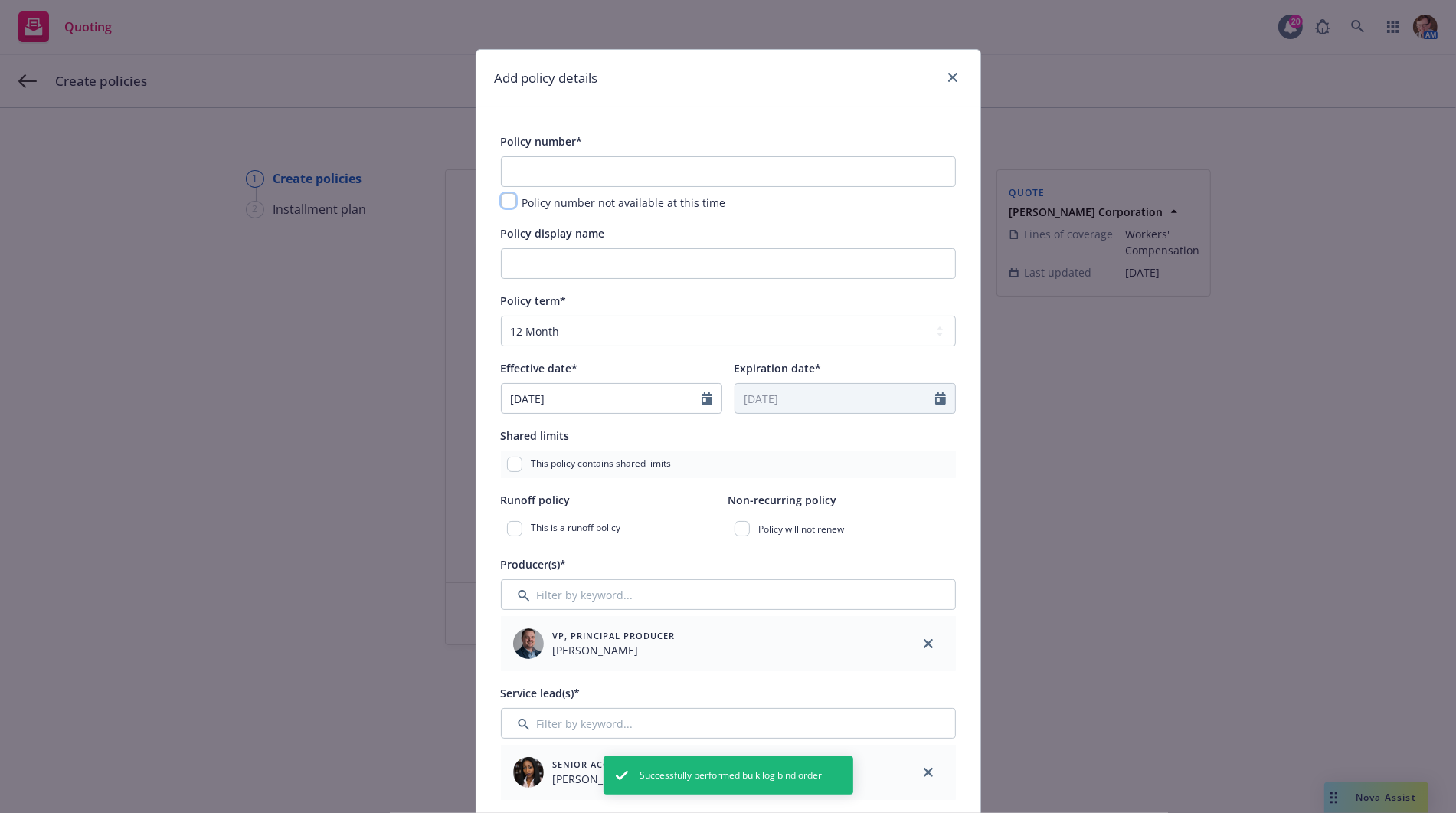
click at [501, 202] on input "checkbox" at bounding box center [508, 200] width 15 height 15
checkbox input "true"
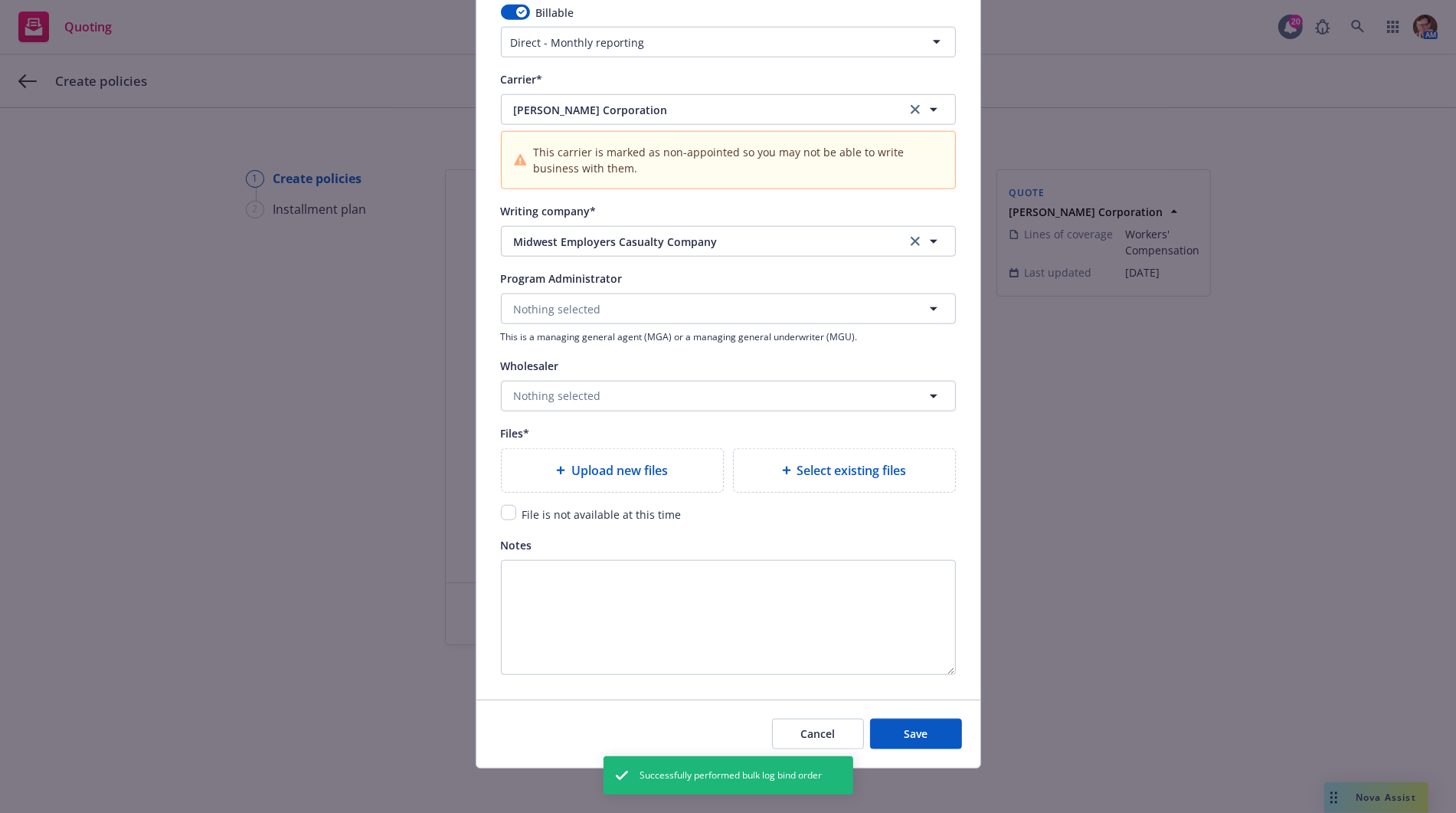
scroll to position [1440, 0]
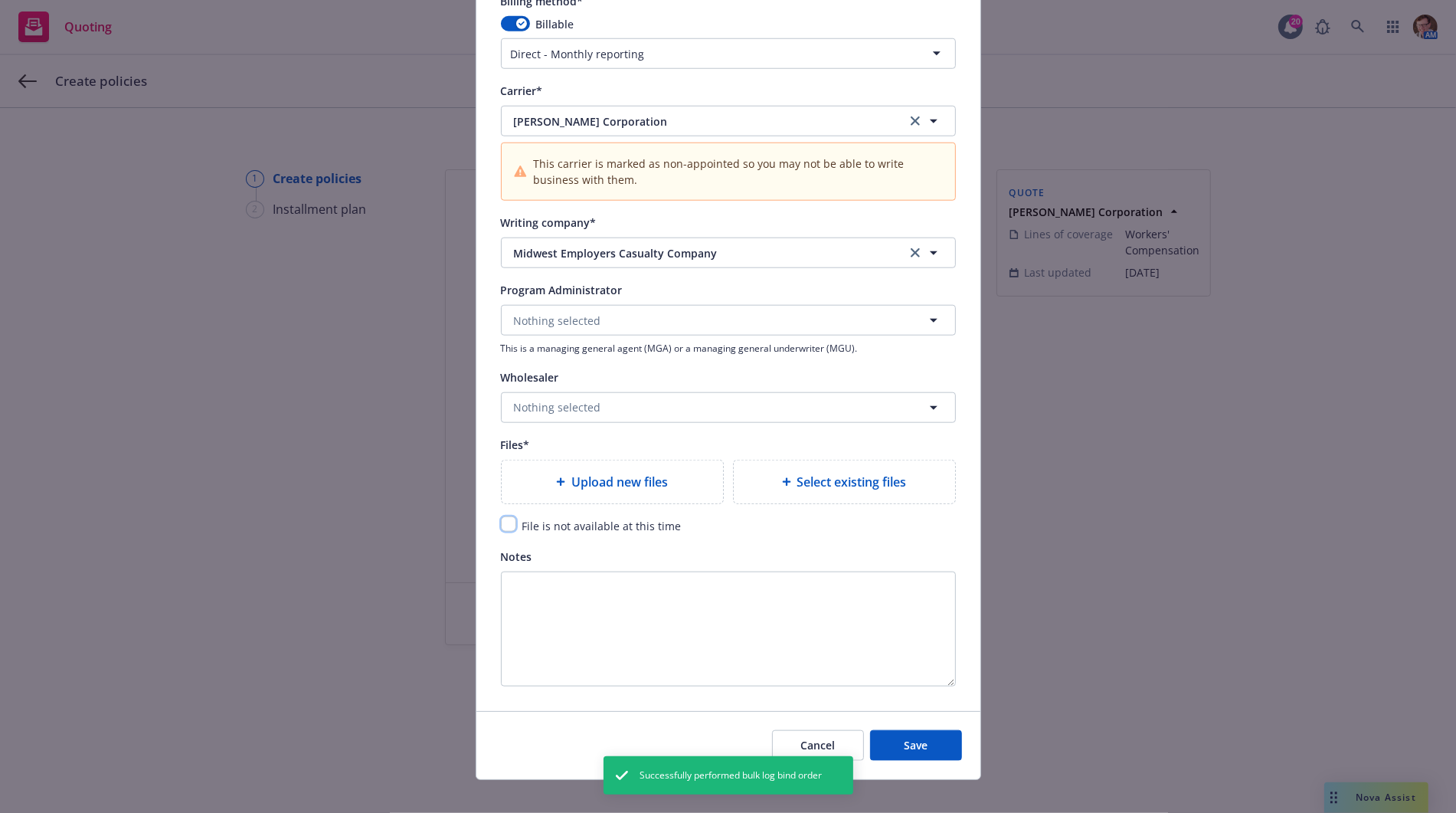
click at [501, 517] on input "checkbox" at bounding box center [508, 523] width 15 height 15
checkbox input "true"
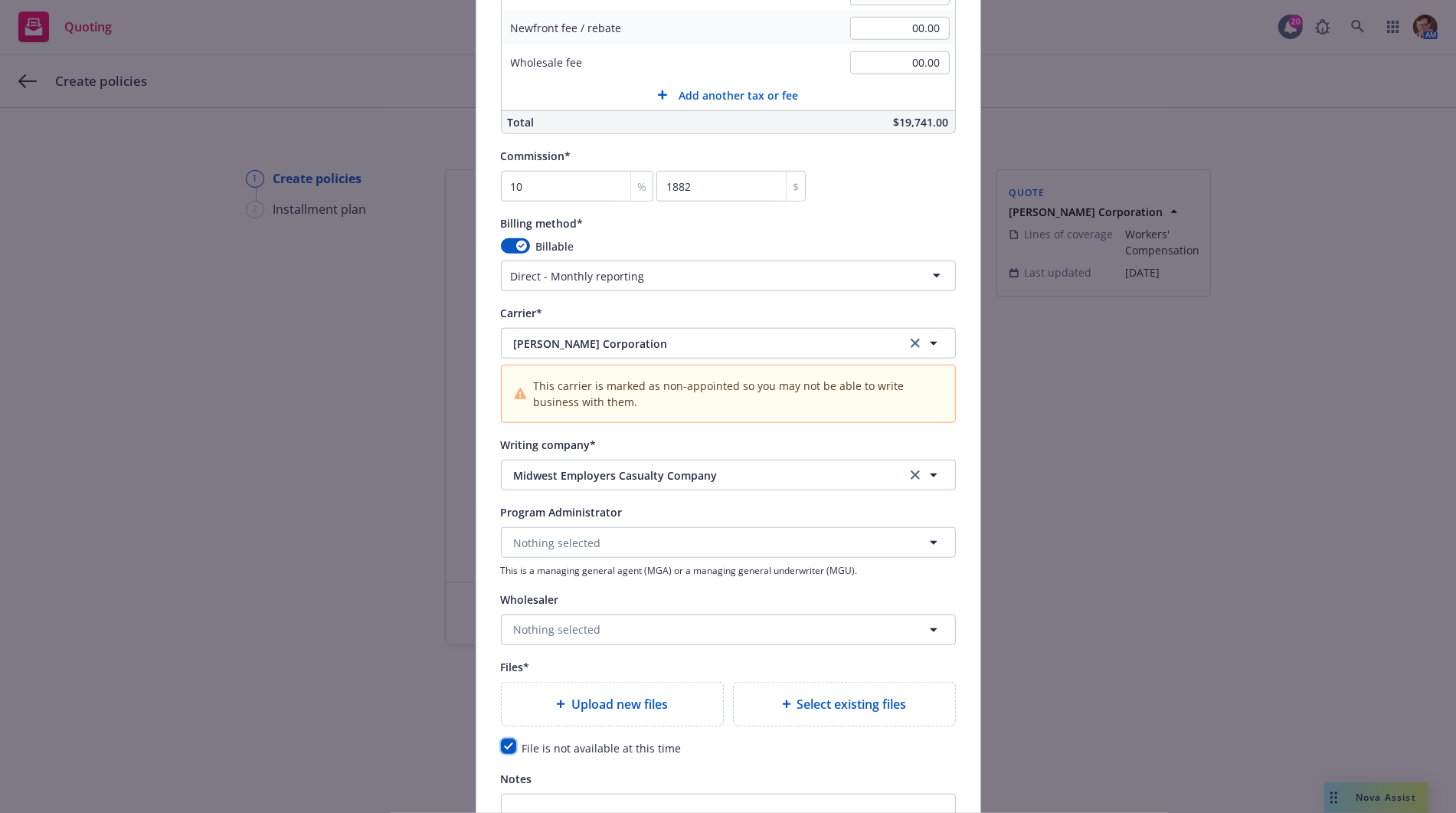
scroll to position [1451, 0]
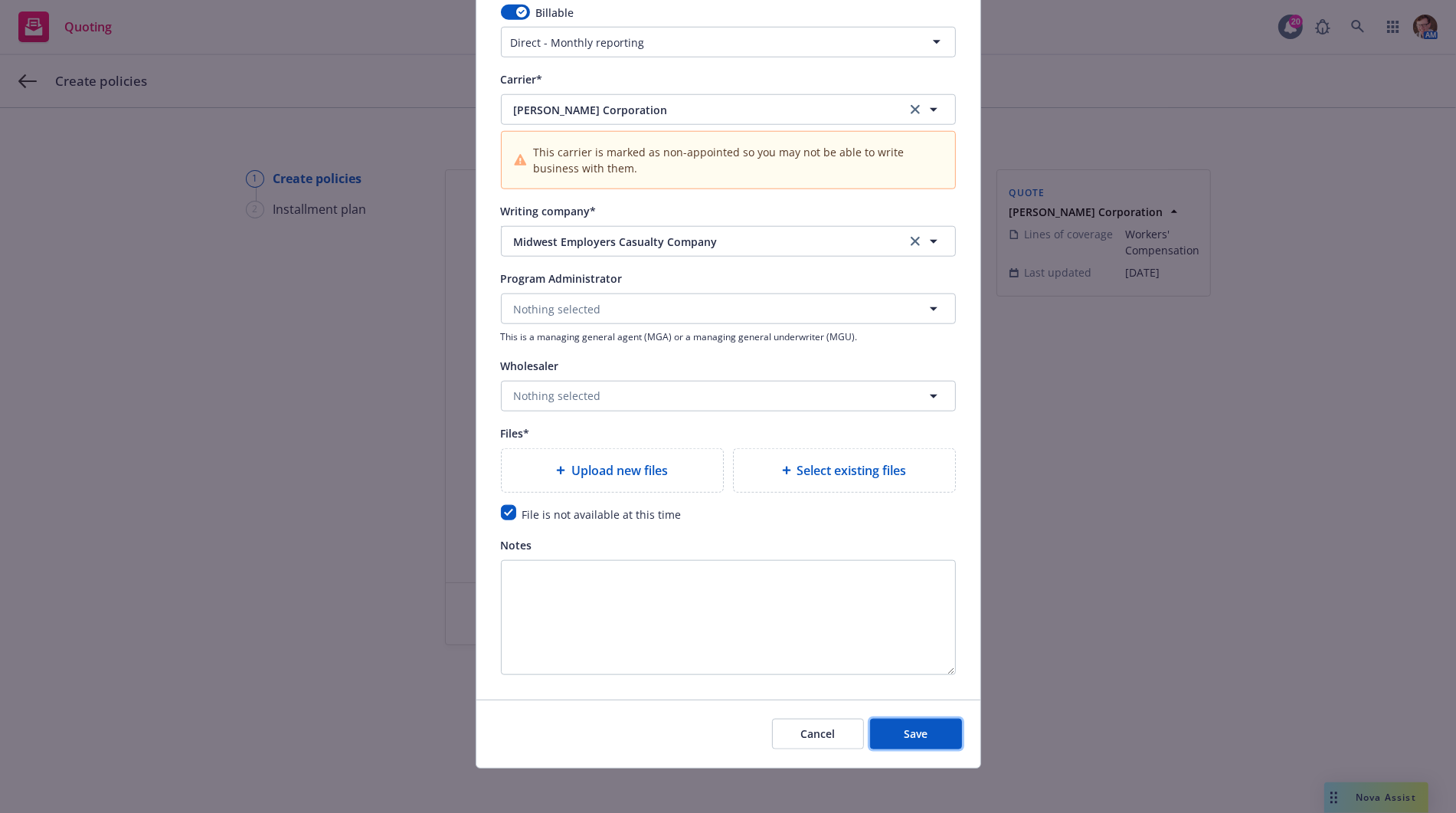
click at [930, 727] on button "Save" at bounding box center [916, 733] width 92 height 31
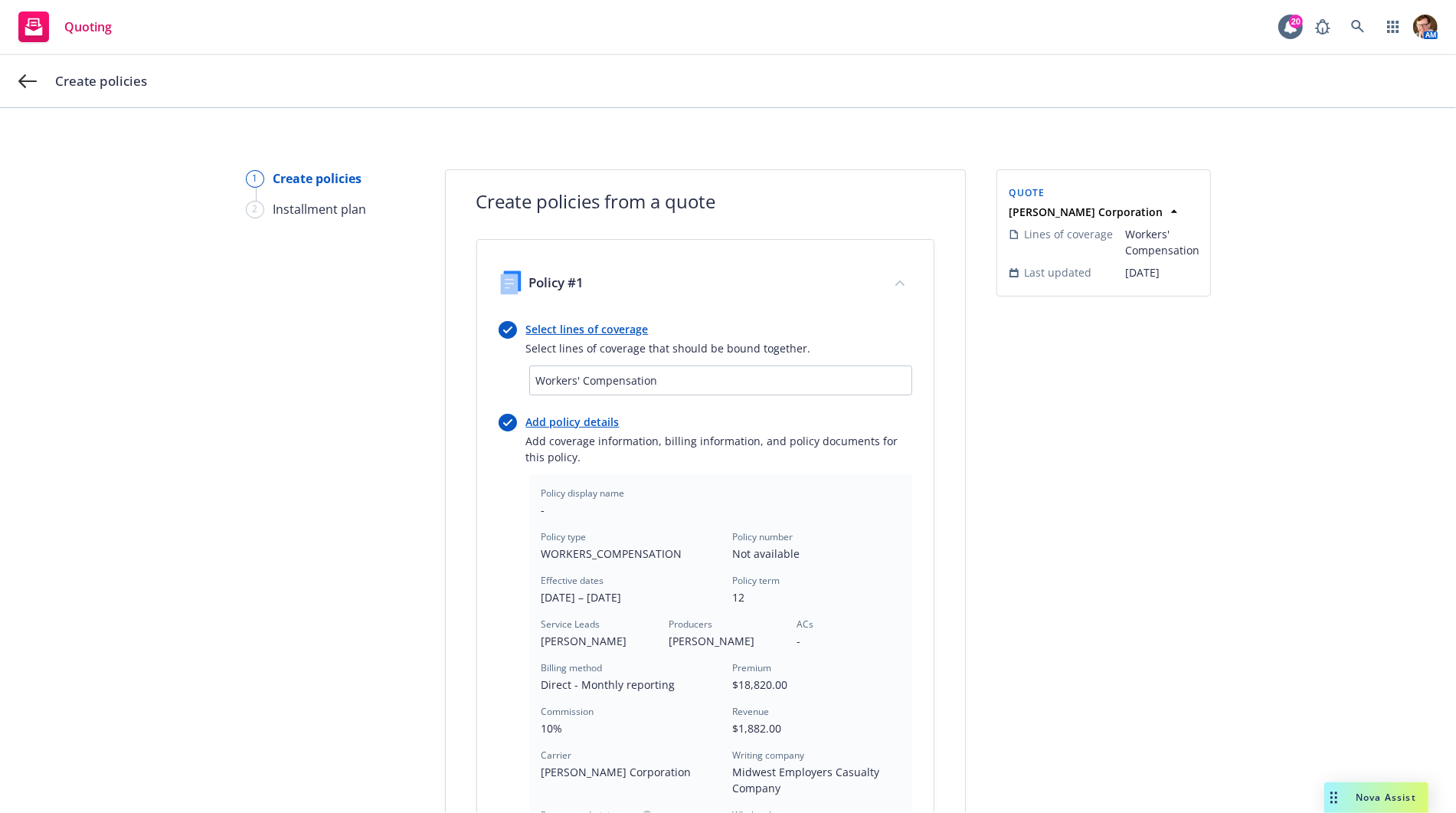
scroll to position [357, 0]
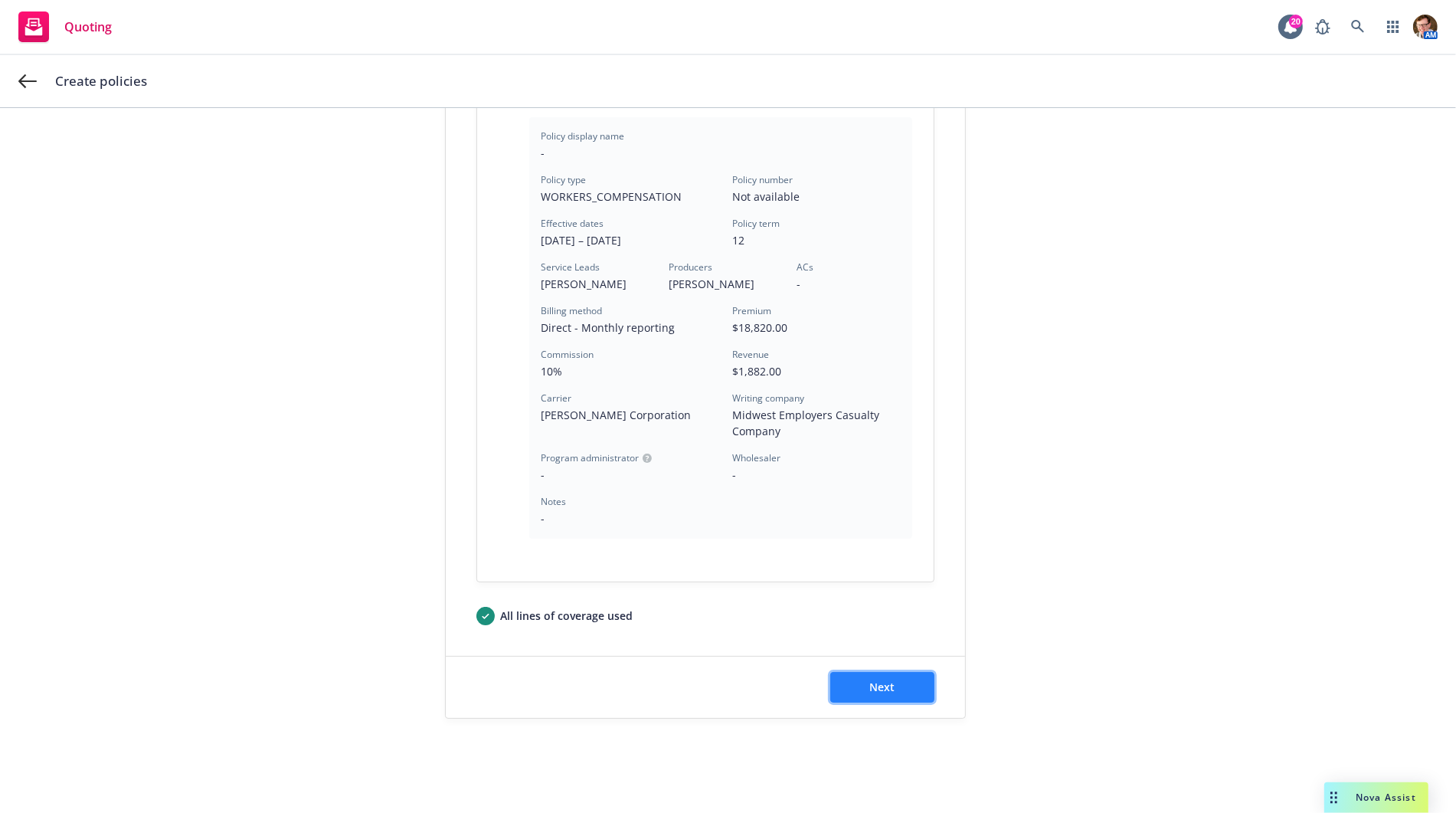
click at [886, 680] on span "Next" at bounding box center [881, 687] width 25 height 15
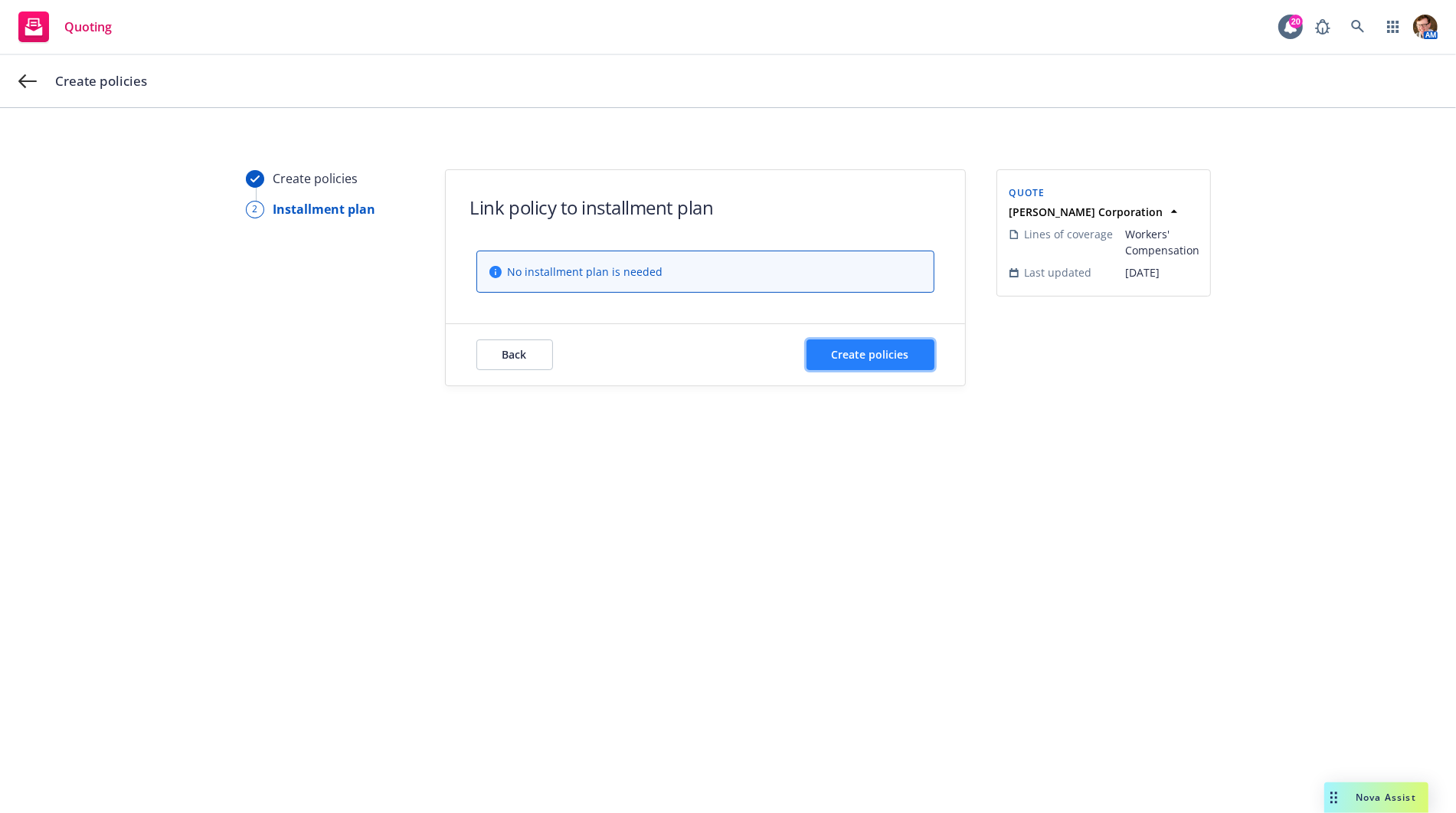
click at [896, 352] on span "Create policies" at bounding box center [871, 354] width 78 height 15
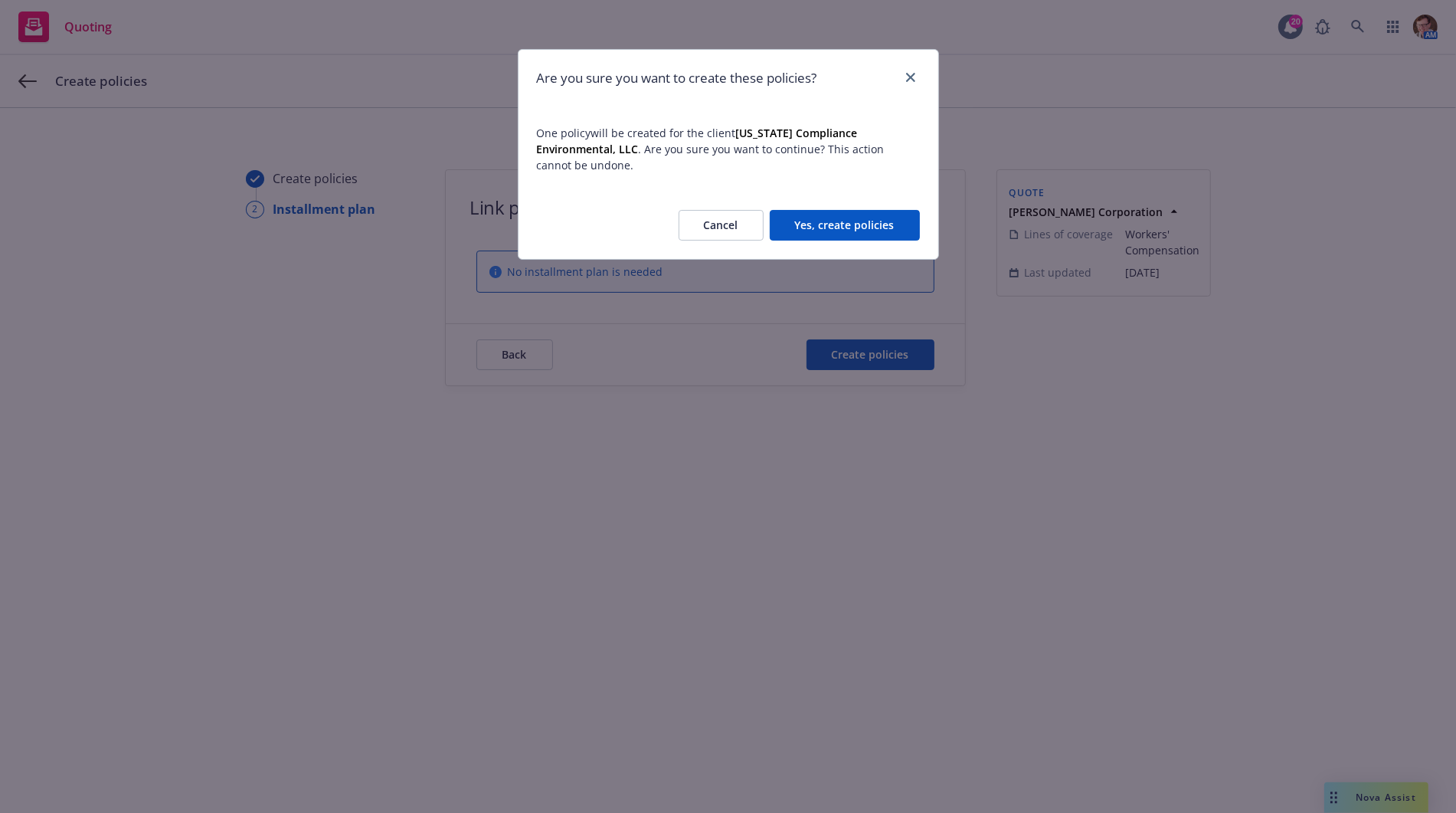
click at [845, 234] on button "Yes, create policies" at bounding box center [844, 225] width 150 height 31
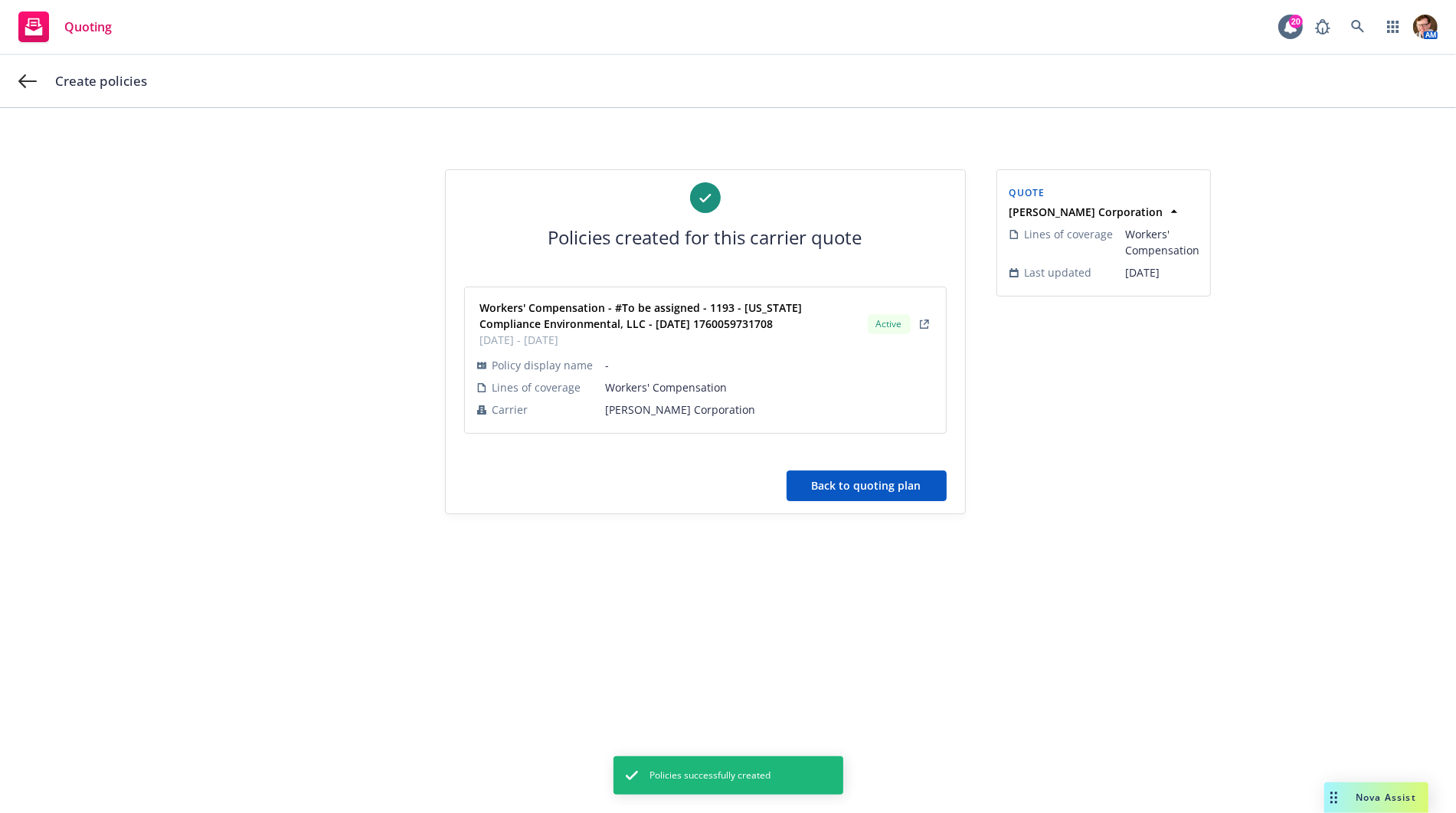
click at [890, 479] on button "Back to quoting plan" at bounding box center [866, 486] width 160 height 31
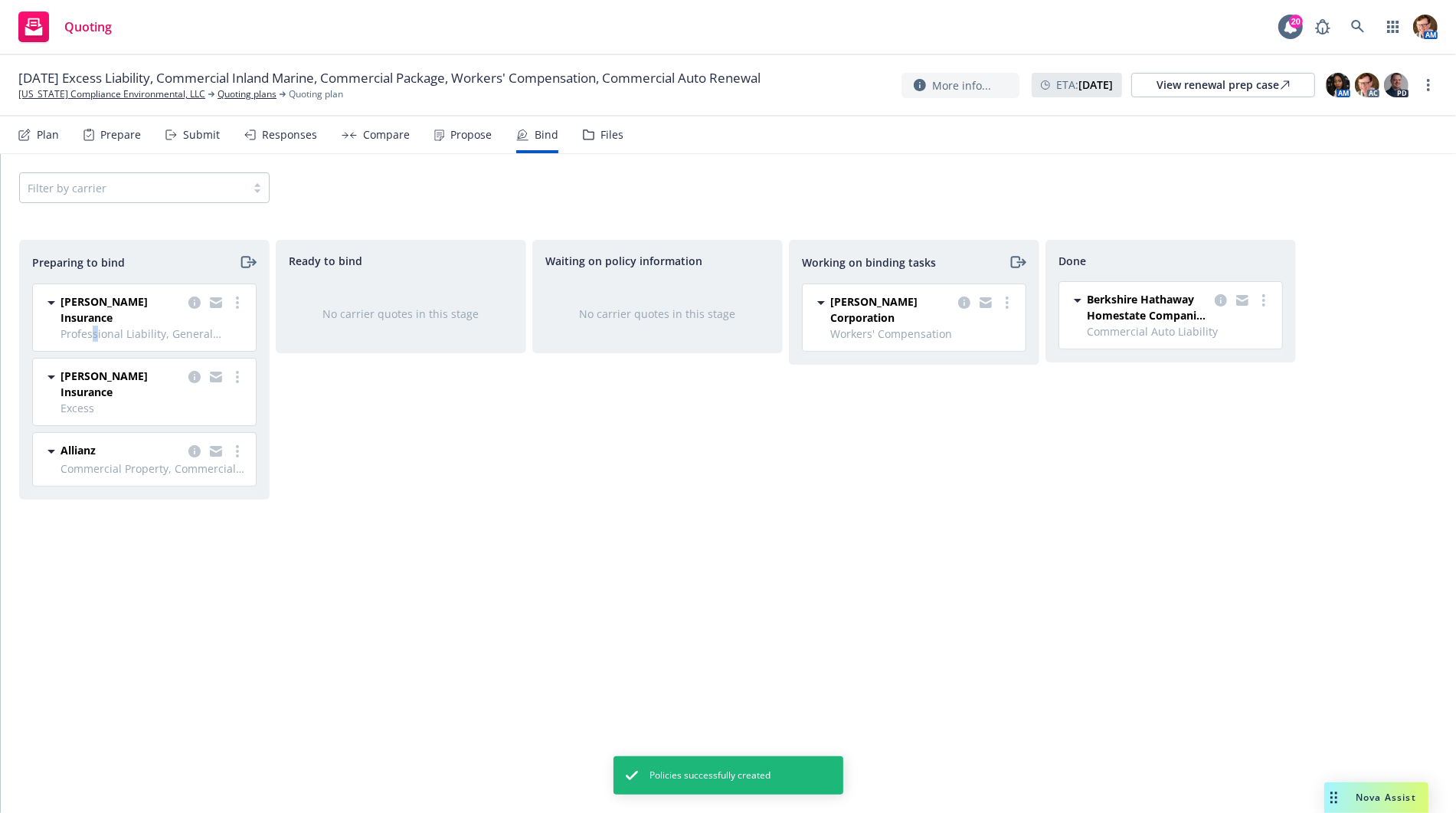
click at [94, 325] on span "Professional Liability, General Liability, Pollution, Employee Benefits Liabili…" at bounding box center [153, 333] width 186 height 16
click at [52, 305] on icon at bounding box center [51, 303] width 18 height 18
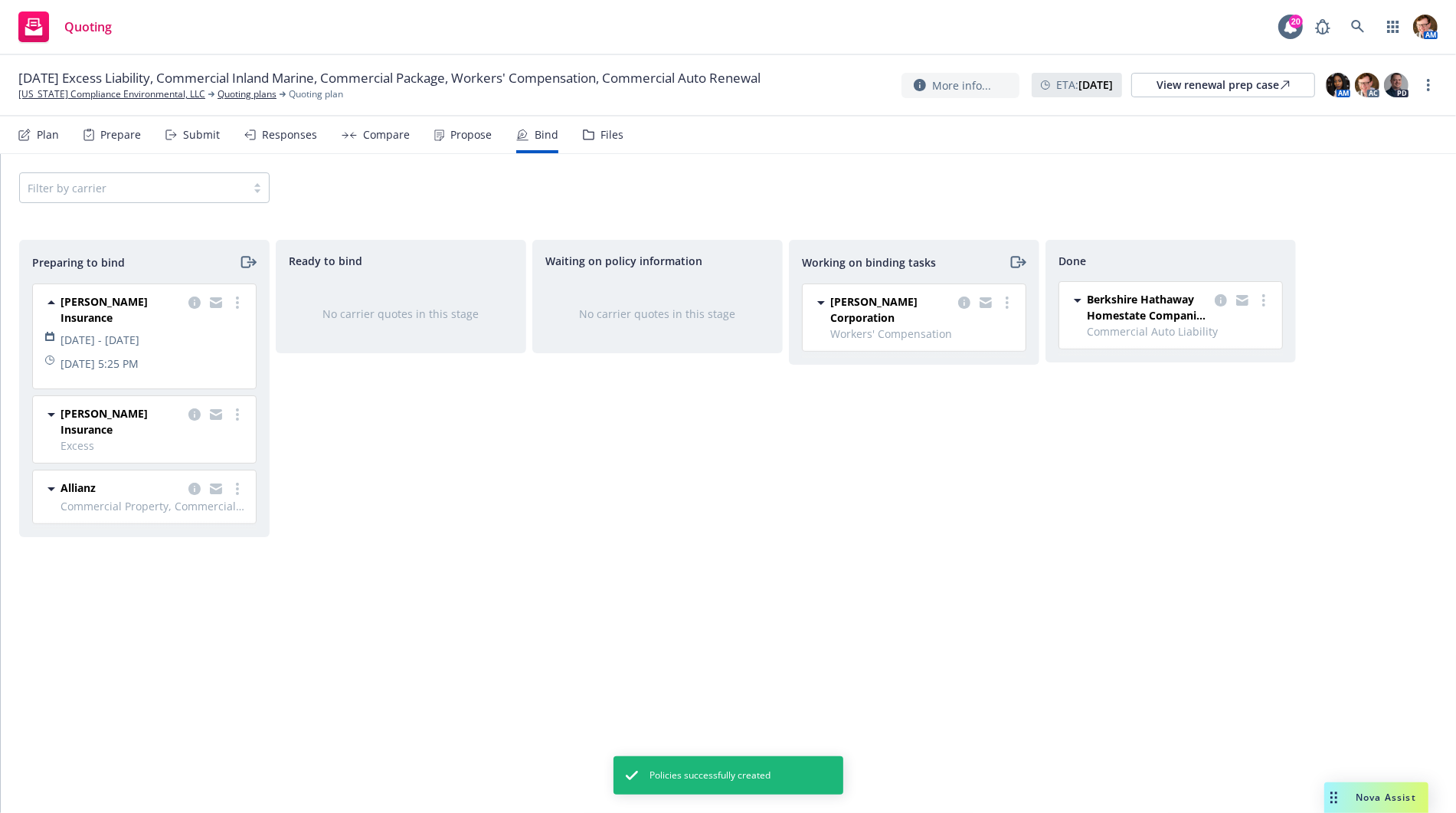
click at [48, 483] on icon at bounding box center [51, 489] width 18 height 18
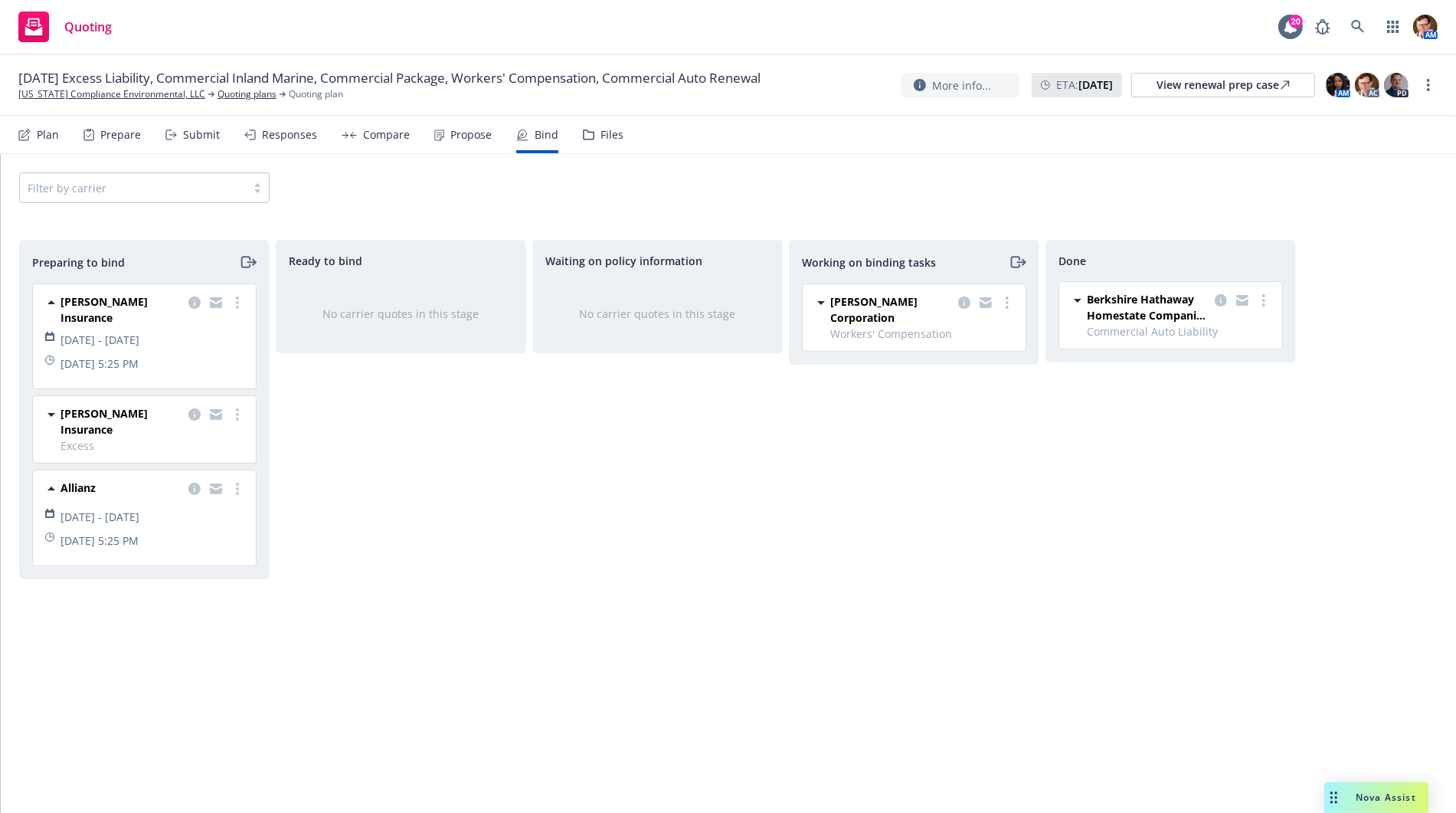
click at [451, 140] on div "Propose" at bounding box center [472, 134] width 42 height 12
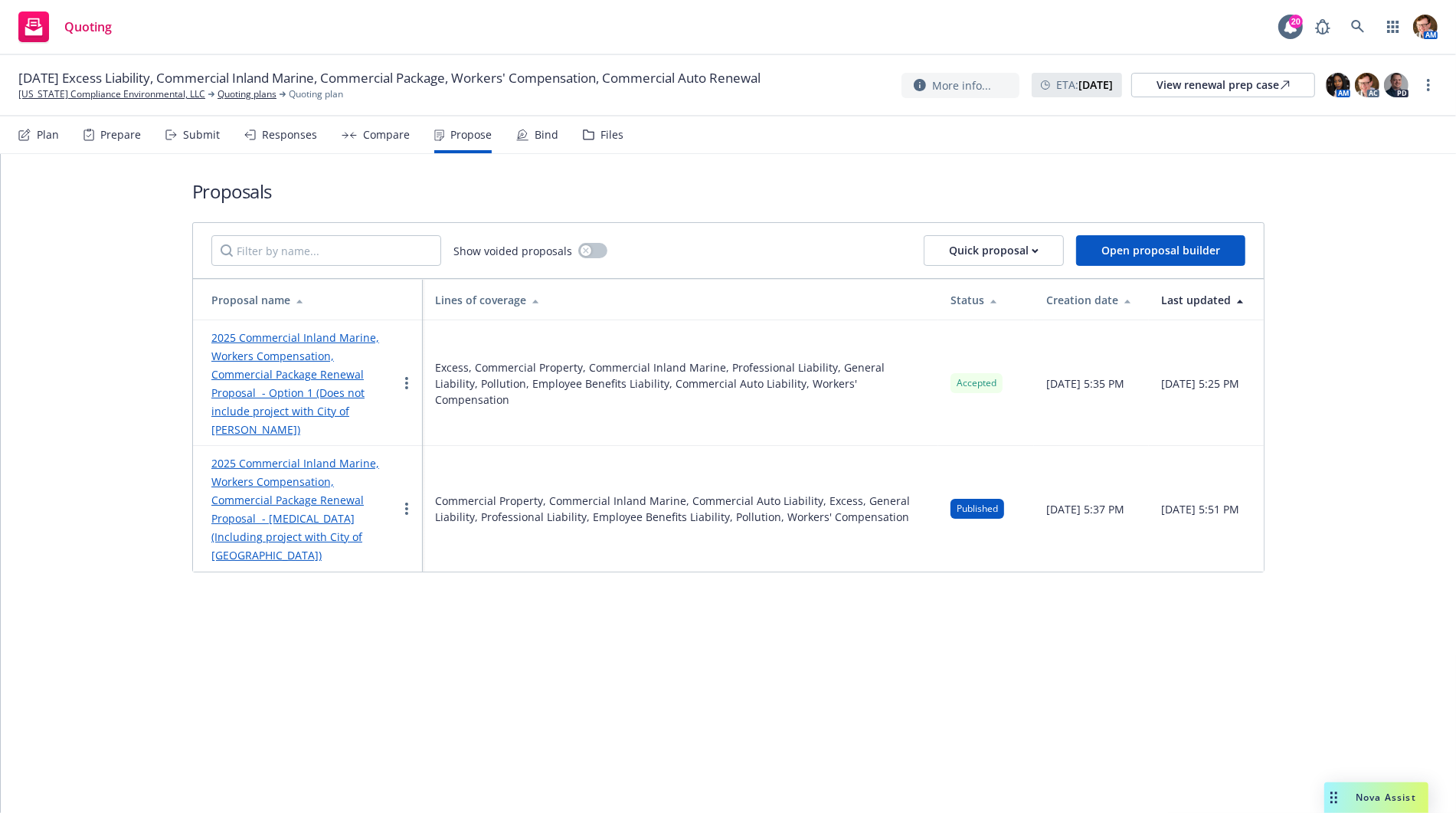
click at [312, 347] on link "2025 Commercial Inland Marine, Workers Compensation, Commercial Package Renewal…" at bounding box center [295, 383] width 168 height 106
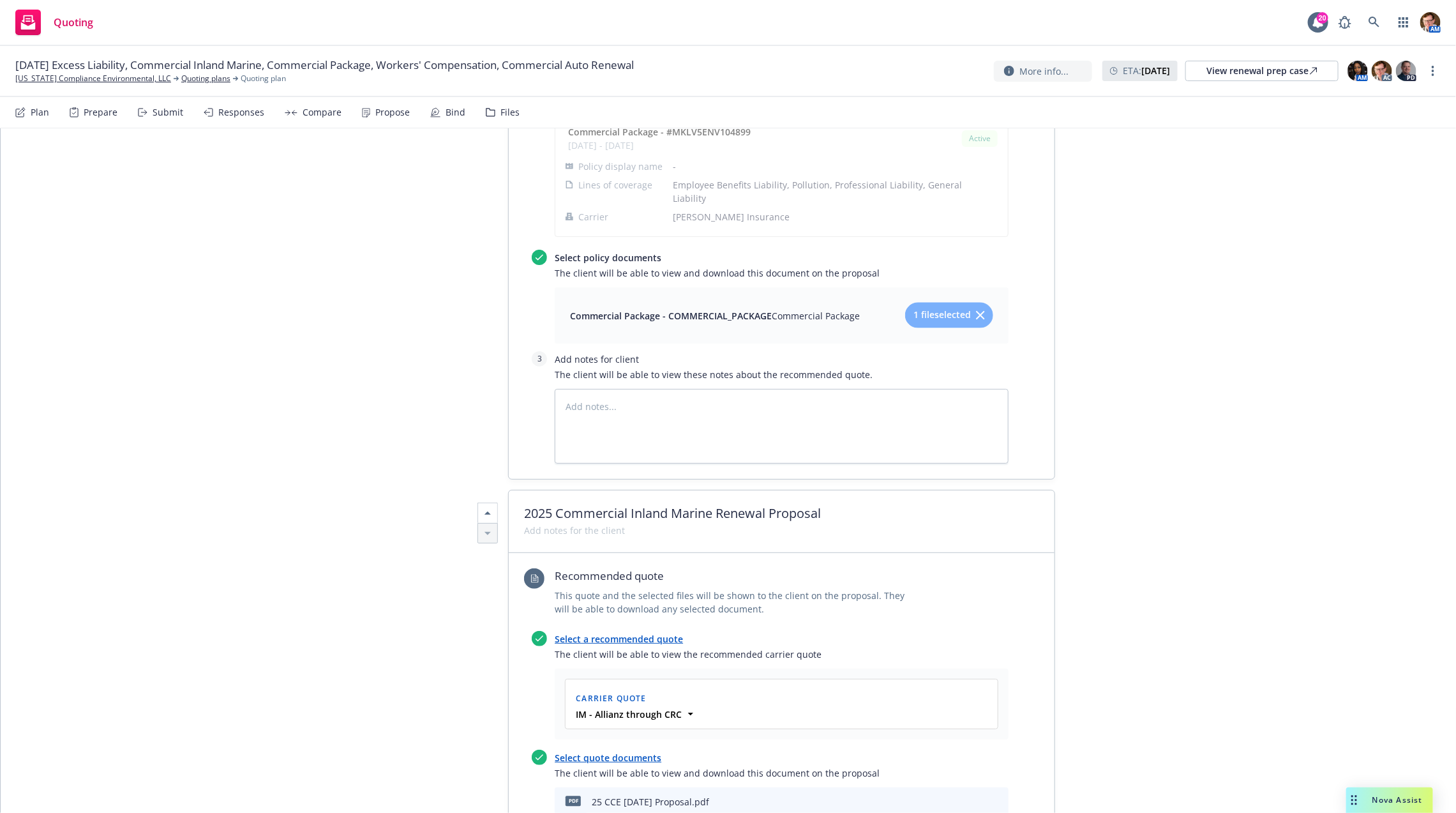
scroll to position [4433, 0]
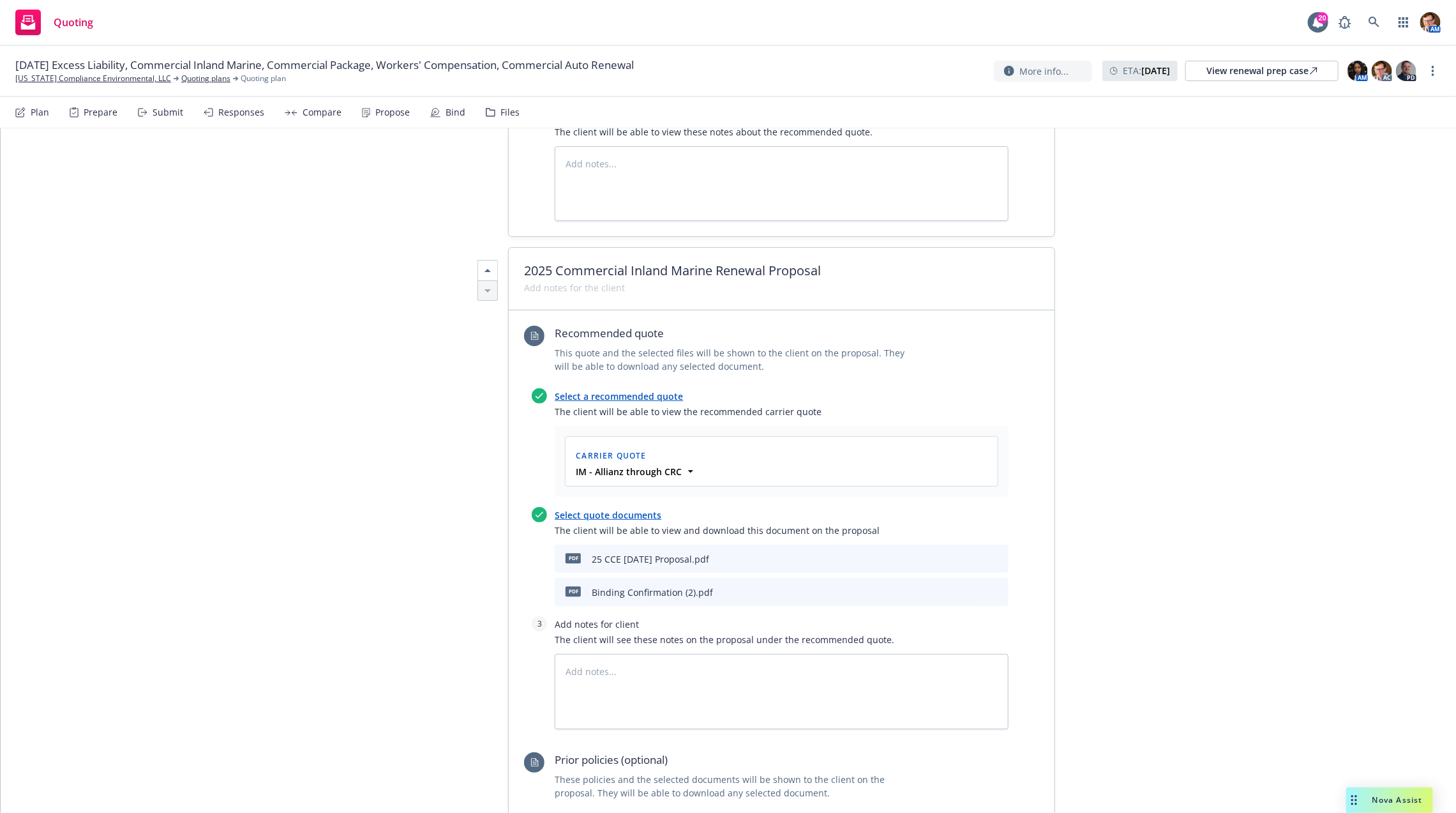
click at [971, 587] on icon "preview file" at bounding box center [976, 591] width 12 height 9
click at [441, 119] on div "Bind" at bounding box center [448, 112] width 35 height 31
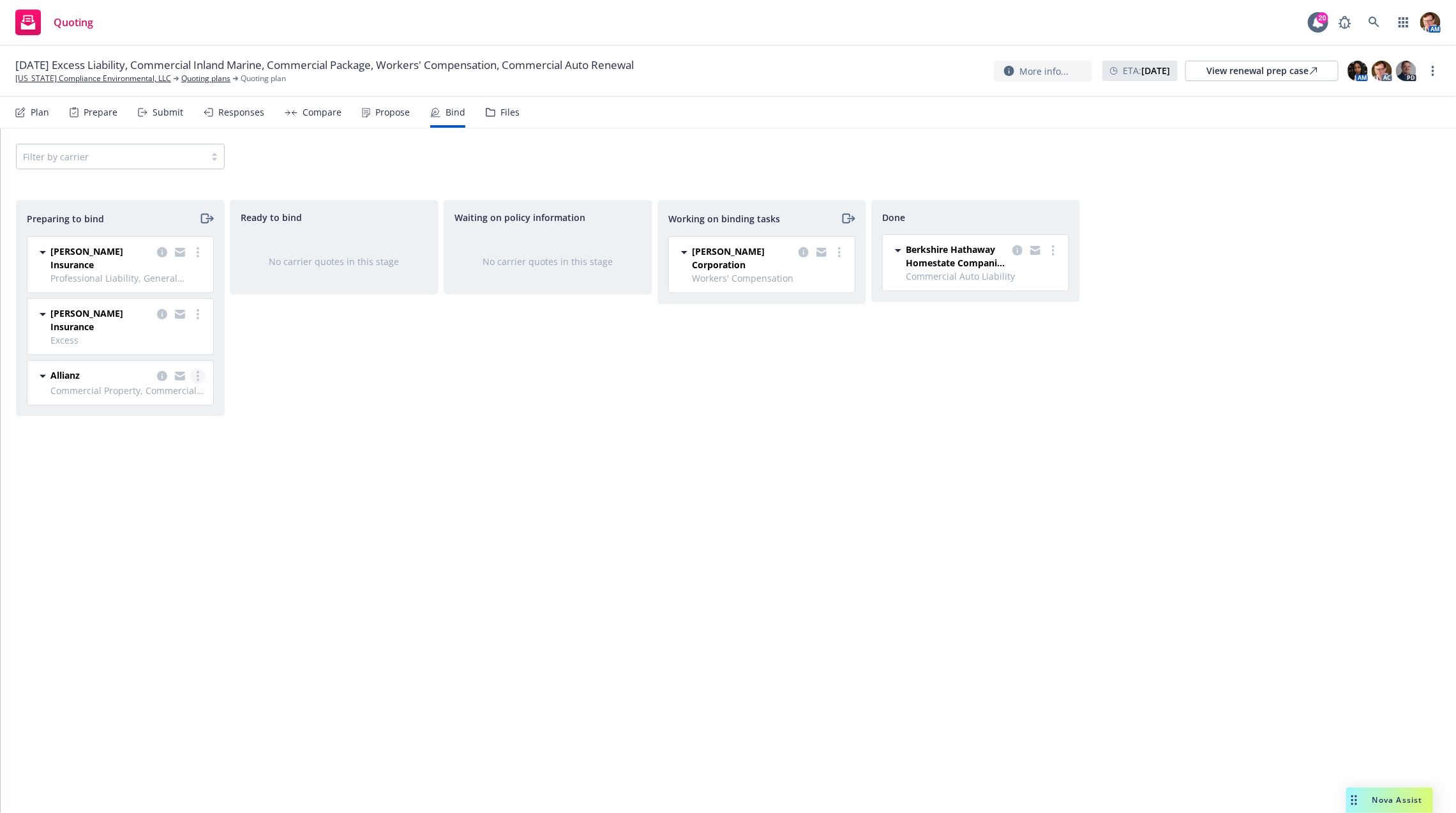
click at [197, 371] on icon "more" at bounding box center [197, 376] width 2 height 10
click at [165, 397] on span "Log bind order" at bounding box center [126, 403] width 94 height 12
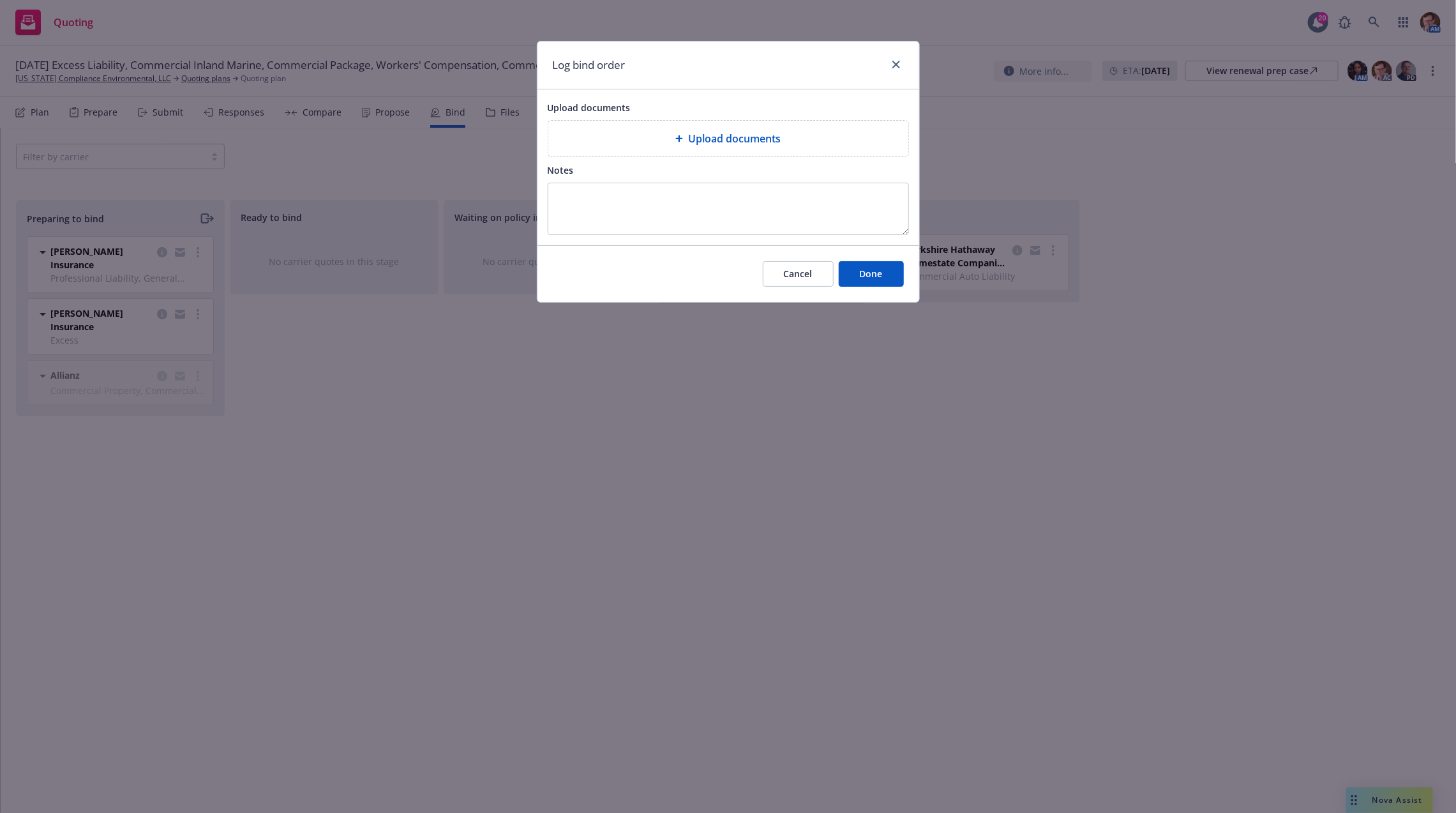
click at [662, 139] on div "Upload documents" at bounding box center [728, 139] width 339 height 15
click at [791, 153] on div "Upload documents" at bounding box center [728, 138] width 360 height 36
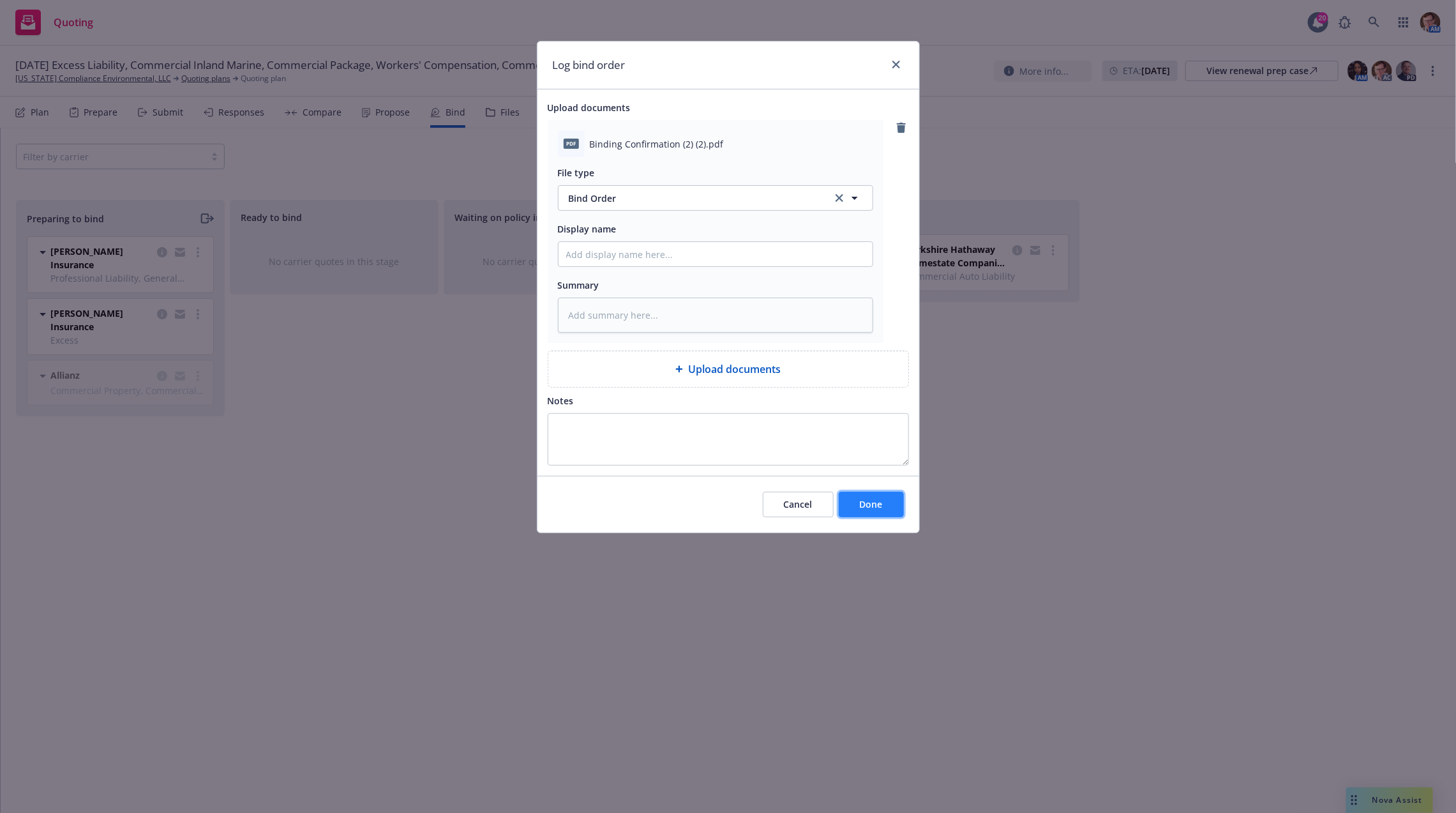
click at [869, 508] on span "Done" at bounding box center [872, 504] width 23 height 12
type textarea "x"
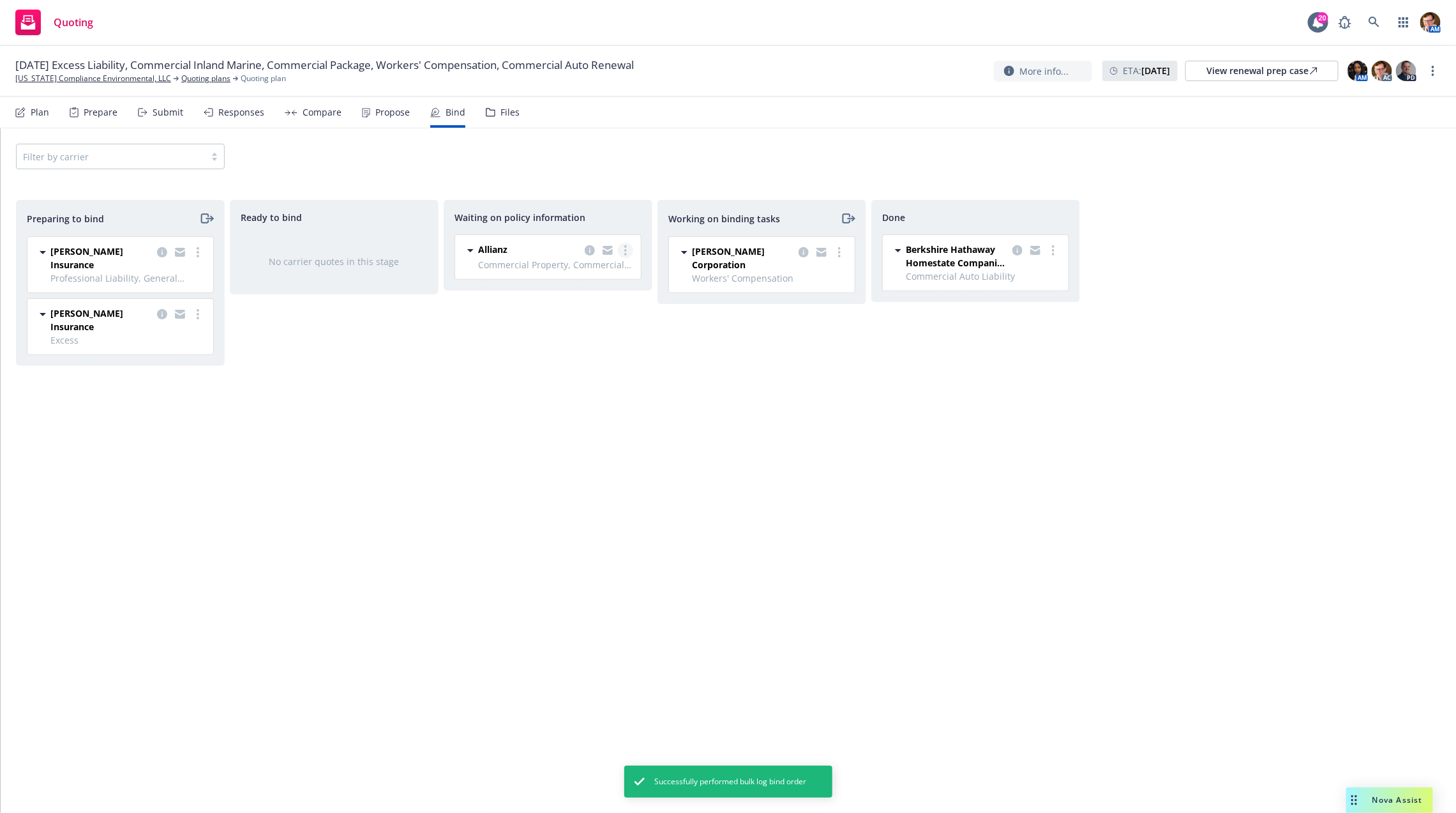
click at [621, 252] on link "more" at bounding box center [626, 250] width 15 height 15
click at [612, 275] on link "Create policies" at bounding box center [575, 275] width 115 height 26
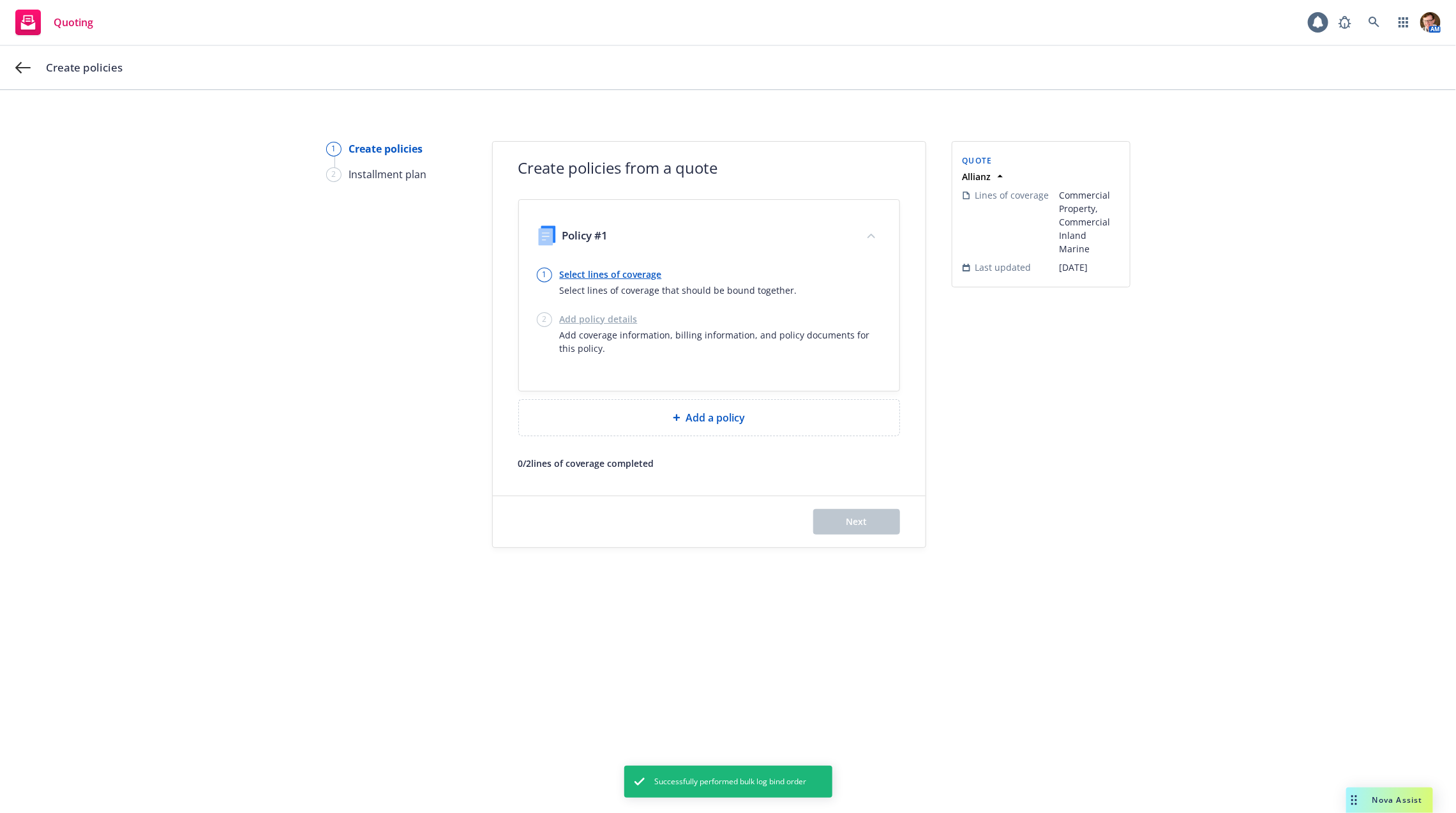
click at [606, 271] on link "Select lines of coverage" at bounding box center [679, 274] width 237 height 13
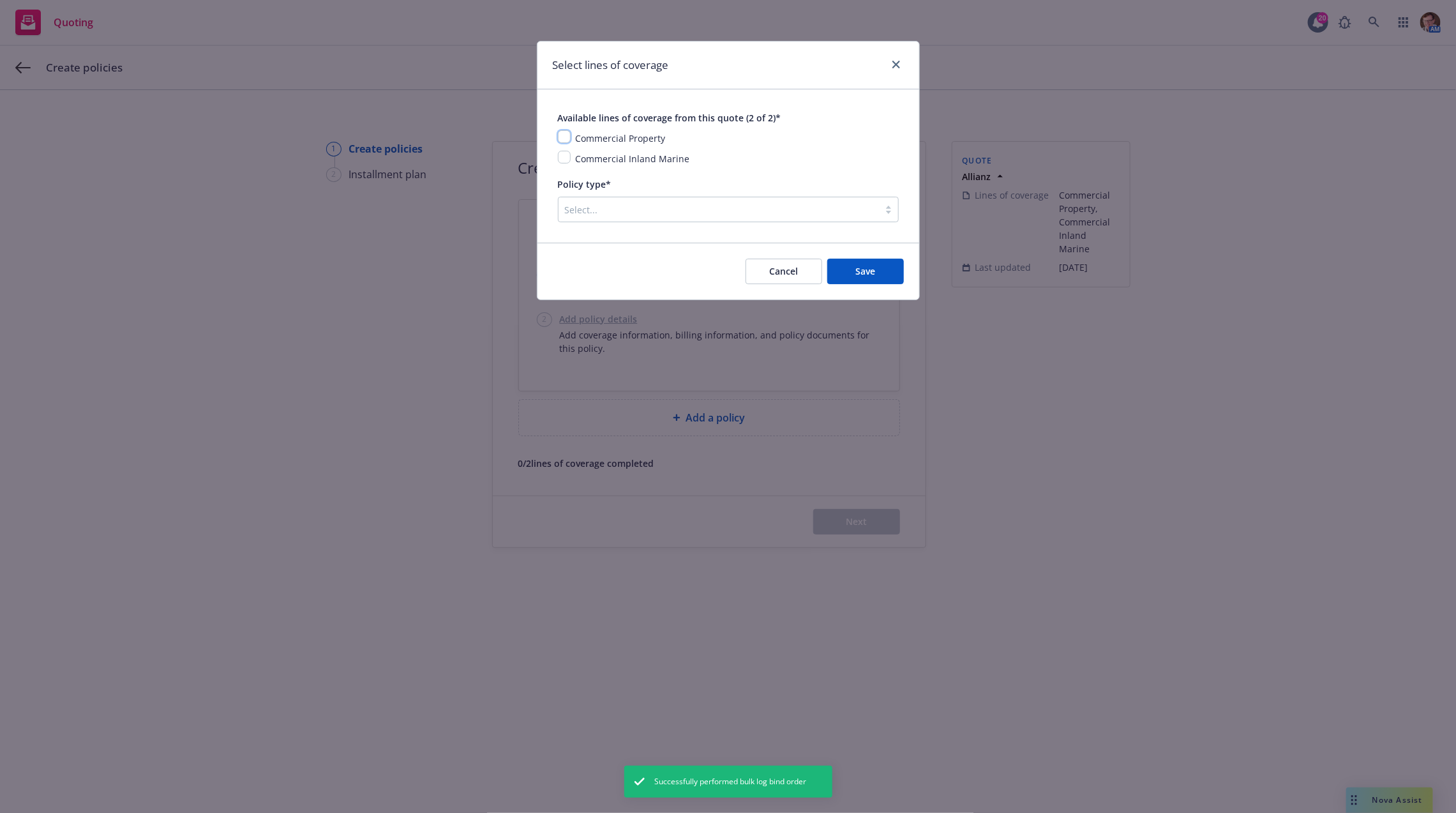
click at [567, 134] on input "checkbox" at bounding box center [564, 136] width 12 height 12
checkbox input "true"
click at [567, 157] on input "checkbox" at bounding box center [564, 157] width 12 height 12
checkbox input "true"
click at [594, 222] on div "Available lines of coverage from this quote (2 of 2)* Commercial Property Comme…" at bounding box center [728, 166] width 382 height 153
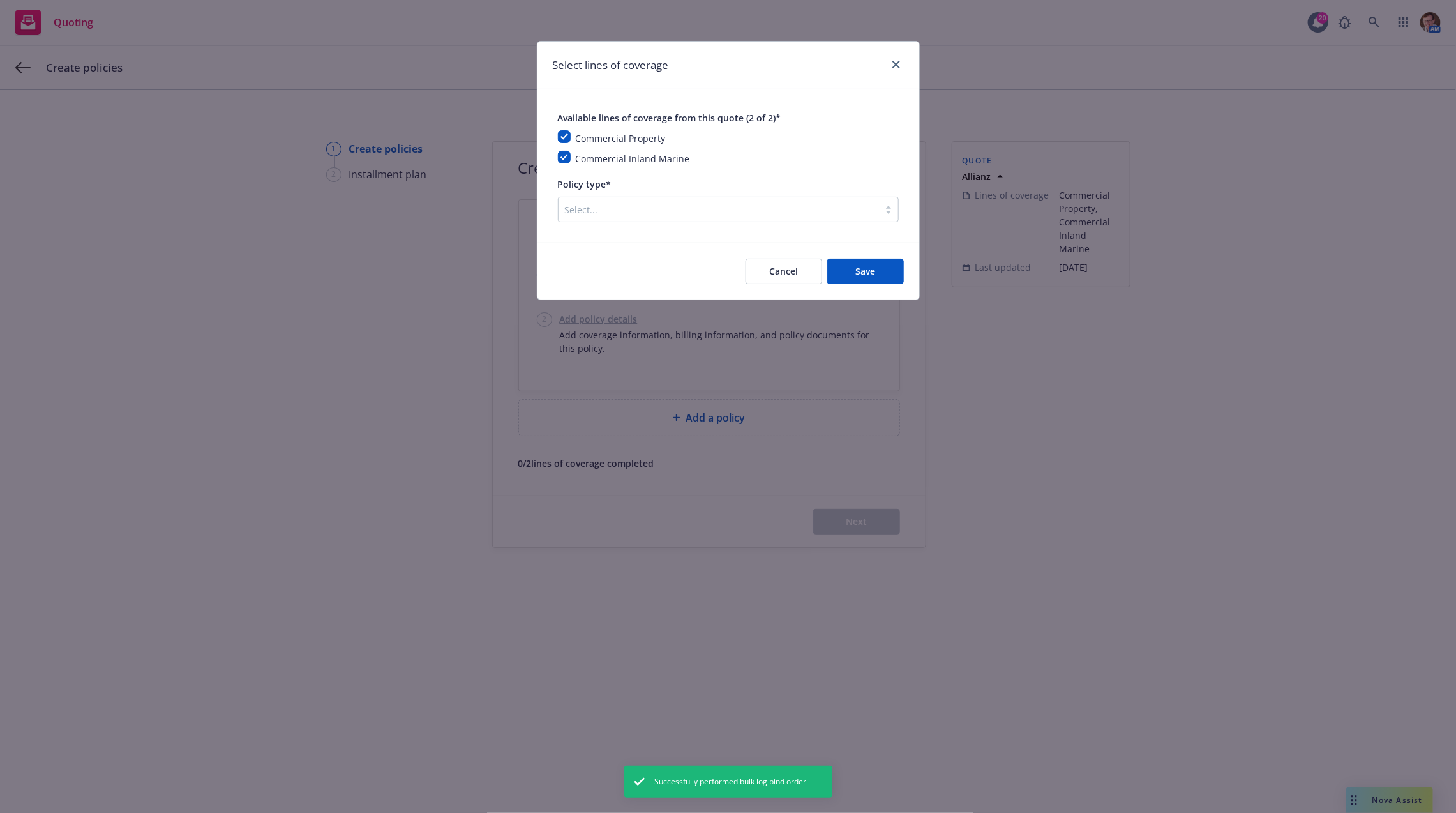
click at [631, 213] on div at bounding box center [718, 209] width 308 height 15
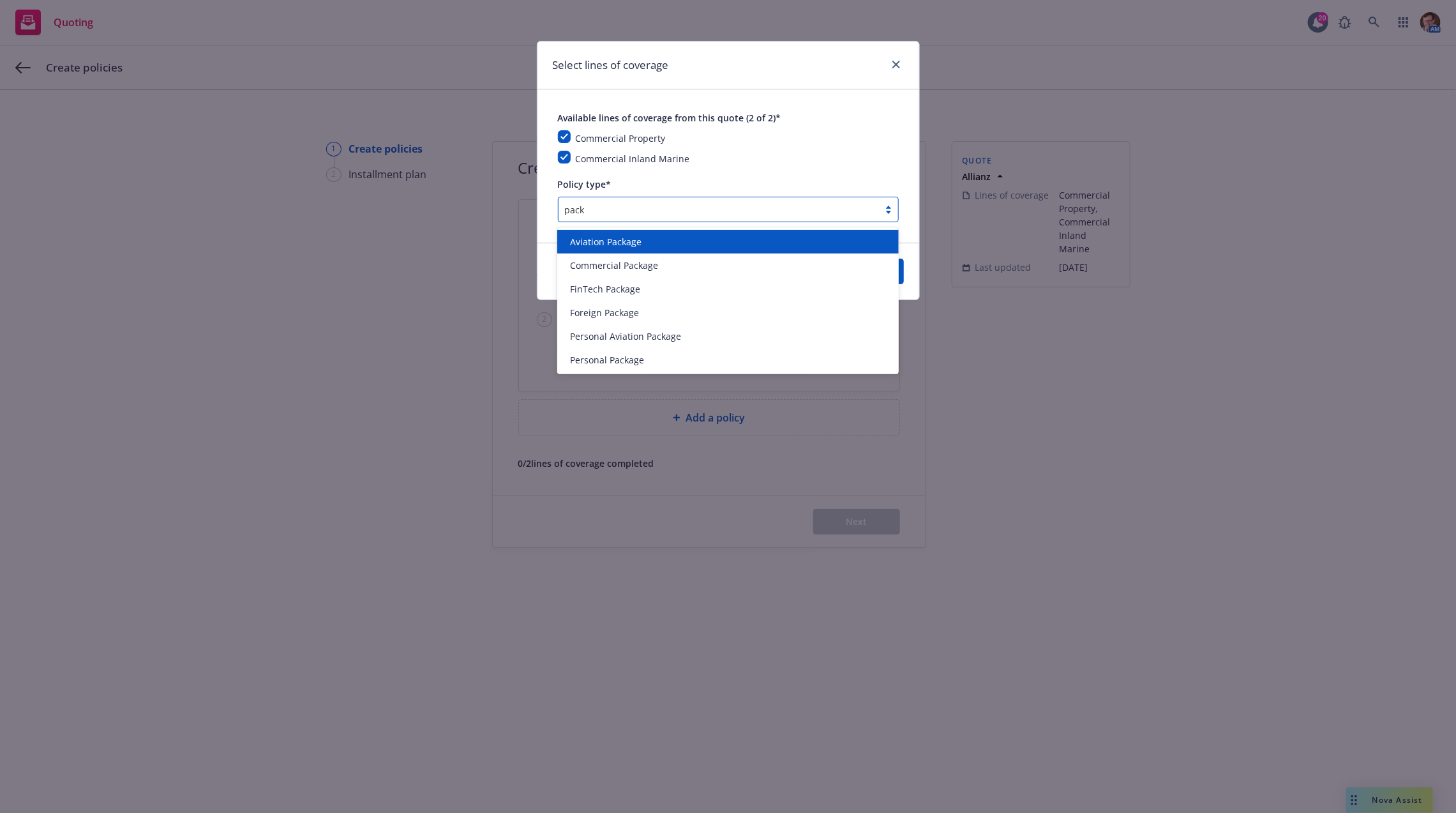
type input "pack"
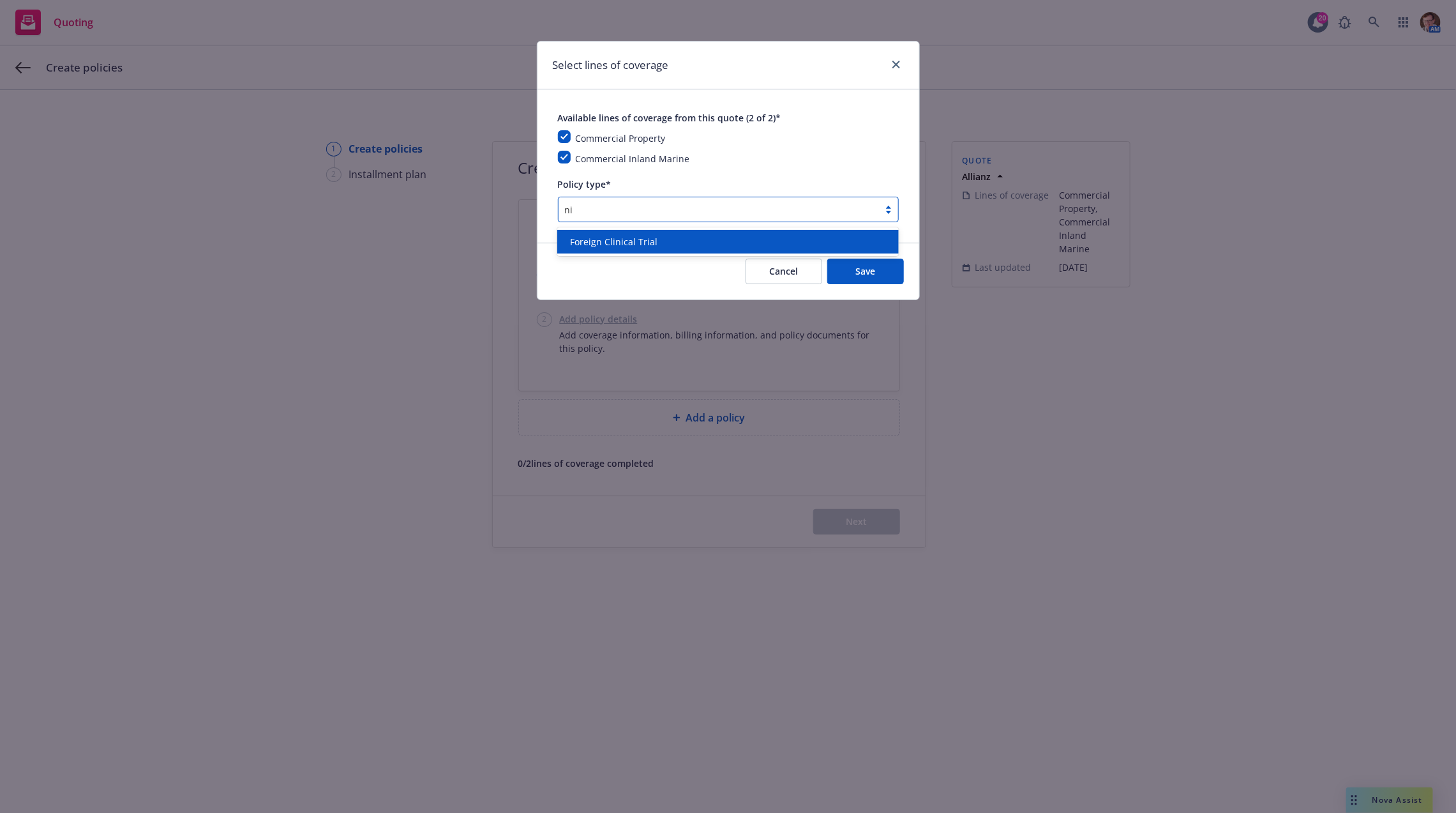
type input "n"
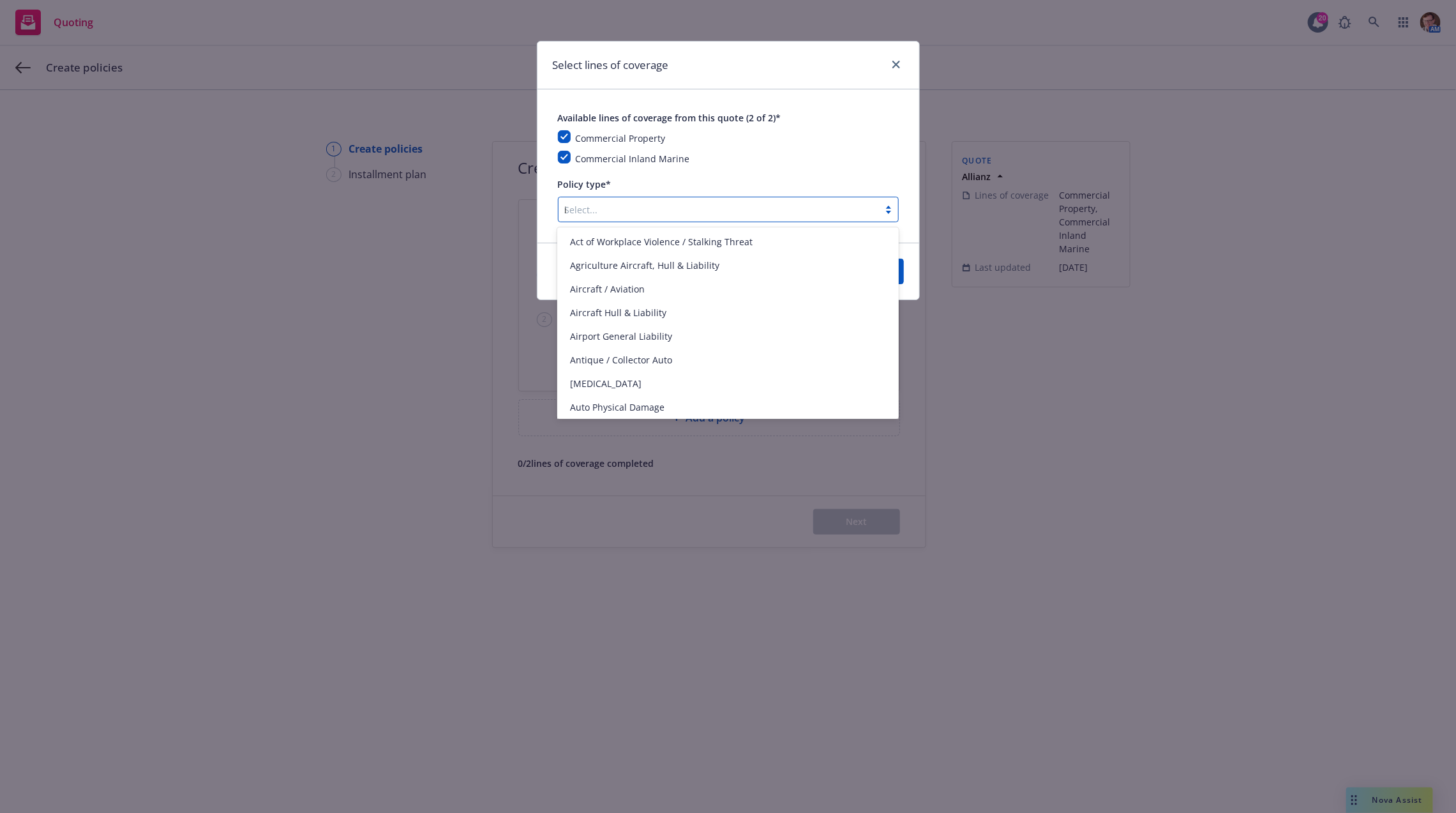
type input "in"
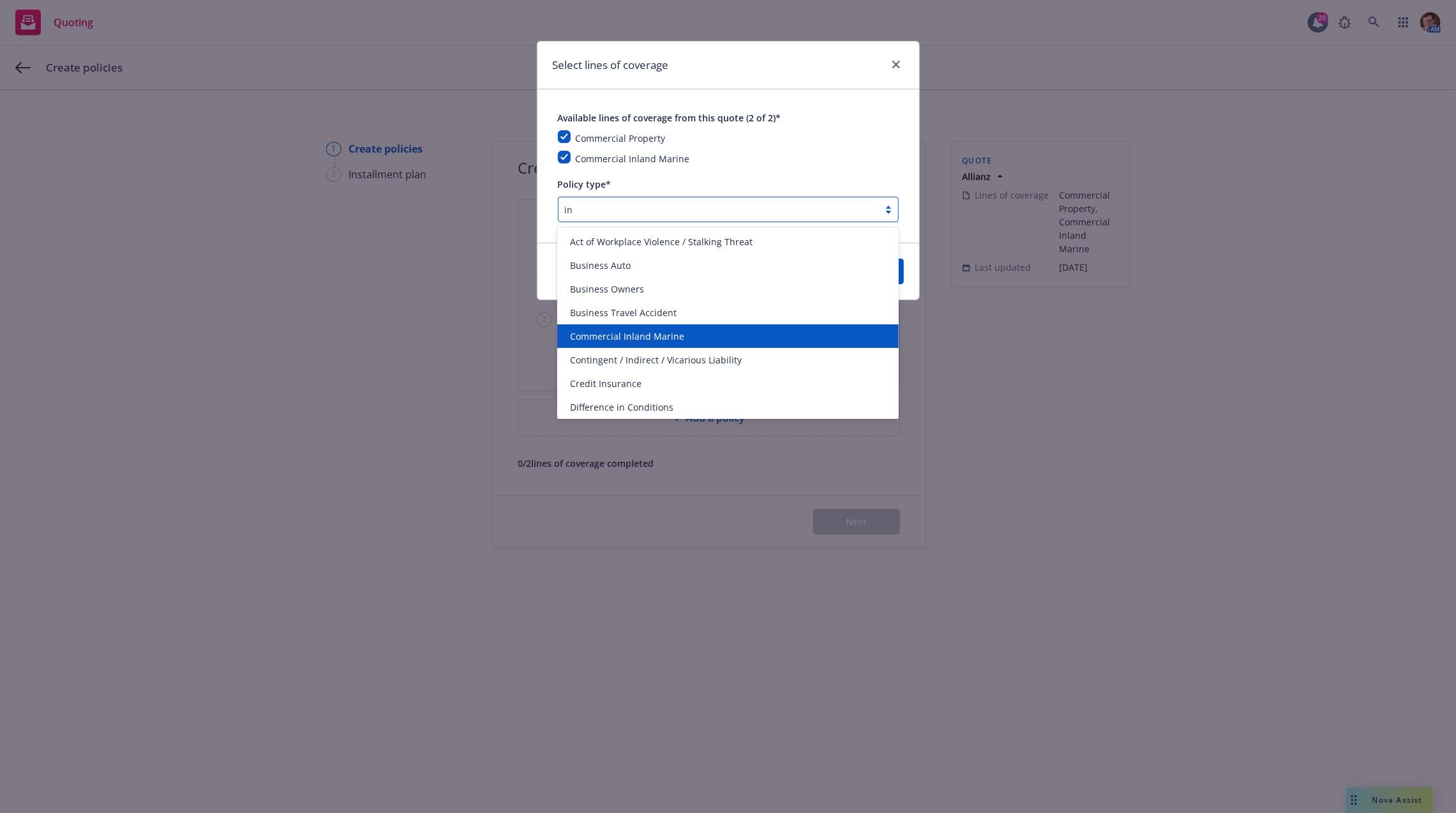
click at [674, 329] on div "Commercial Inland Marine" at bounding box center [728, 336] width 342 height 23
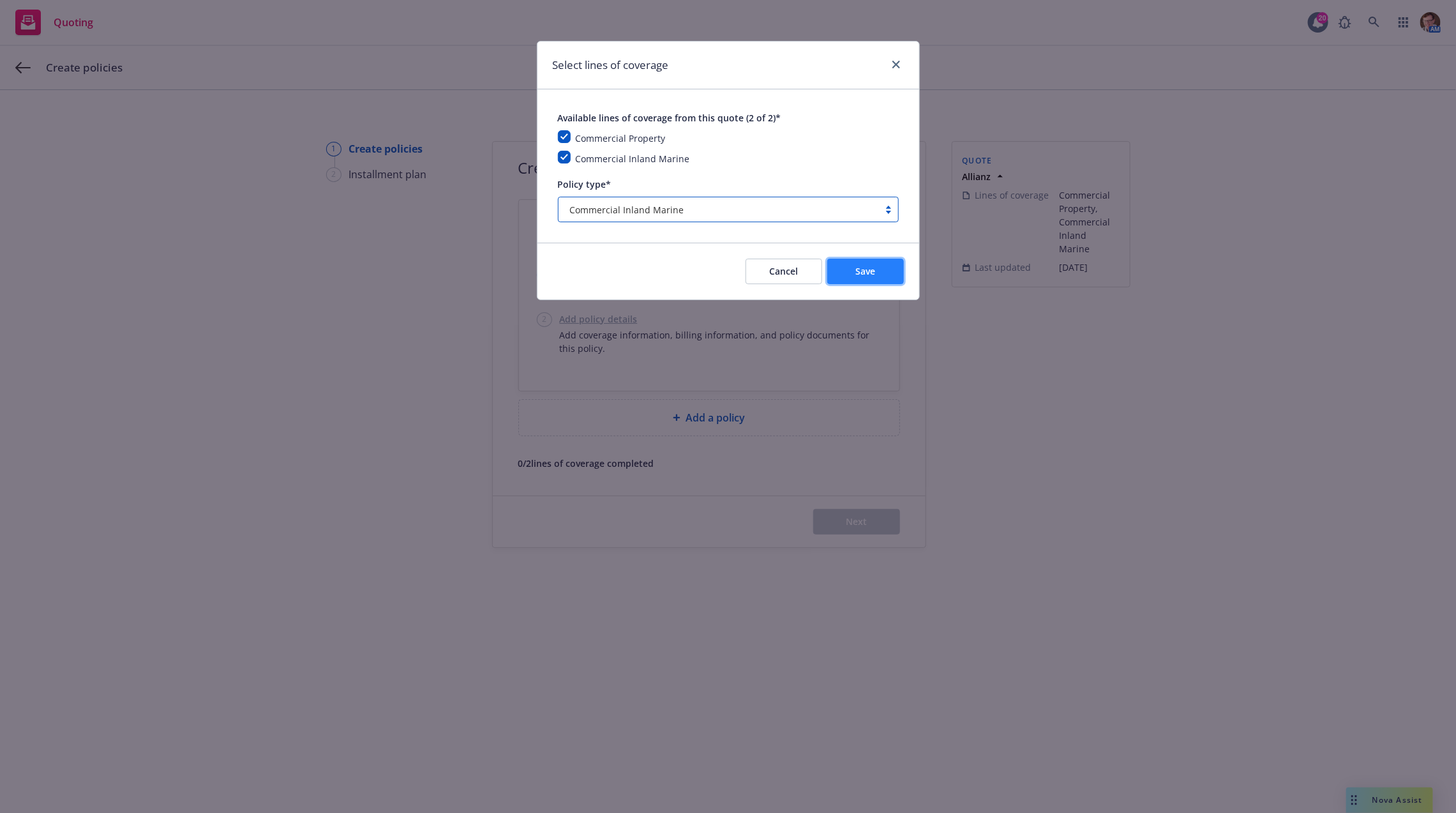
click at [852, 268] on button "Save" at bounding box center [865, 271] width 76 height 26
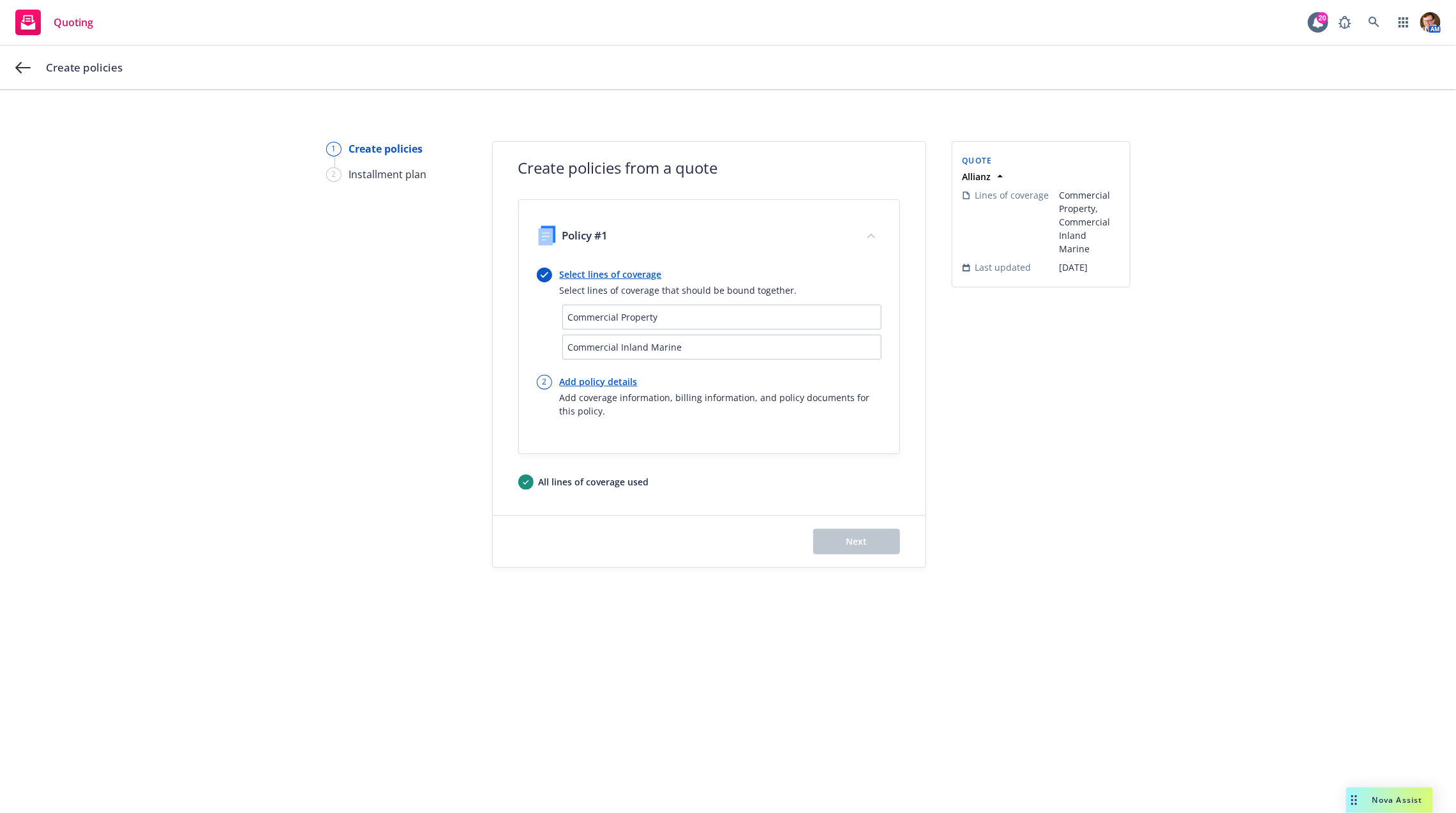
click at [577, 378] on link "Add policy details" at bounding box center [721, 382] width 322 height 13
select select "12"
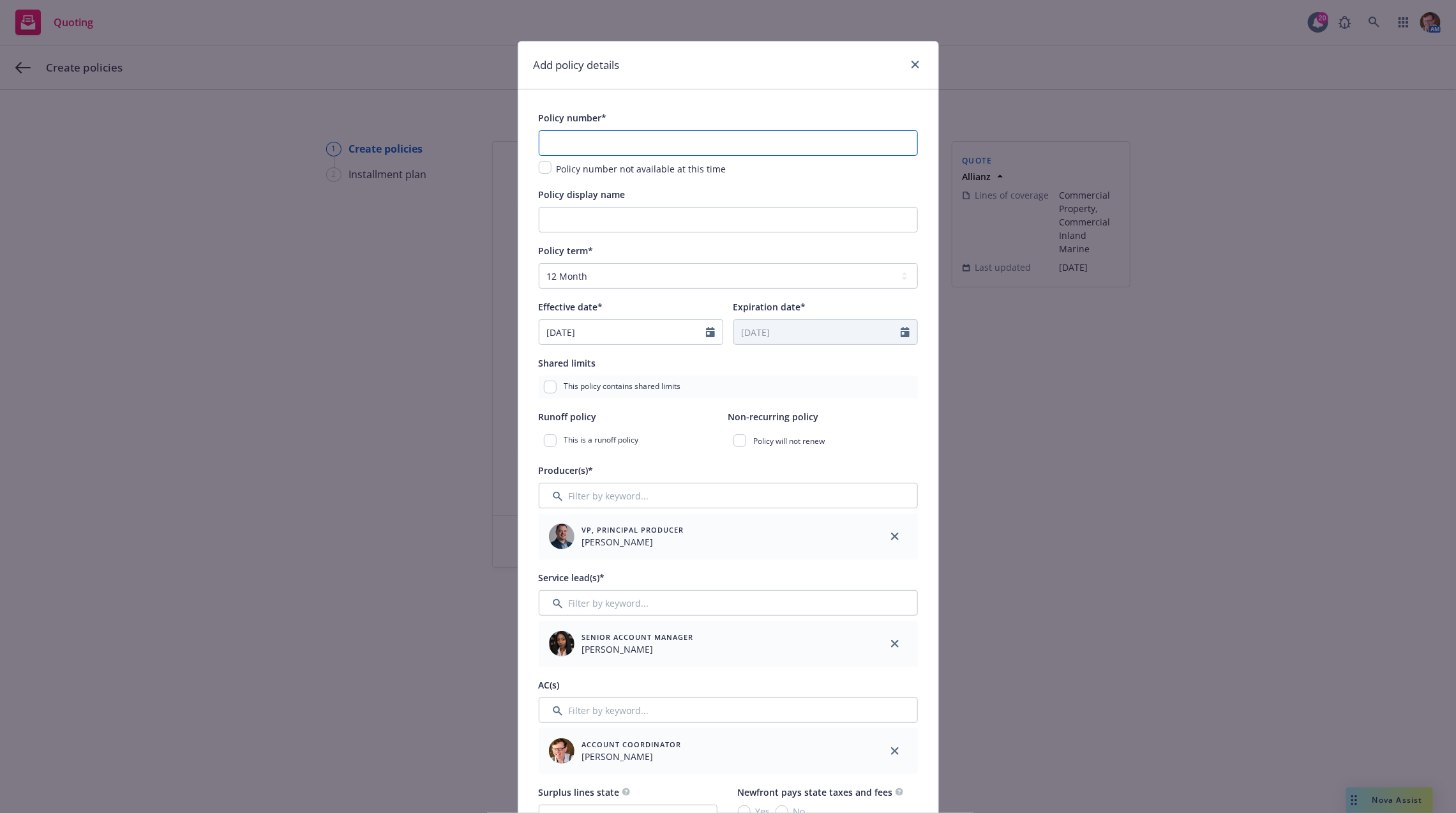
click at [539, 139] on input "text" at bounding box center [728, 143] width 379 height 26
paste input "SML93091434"
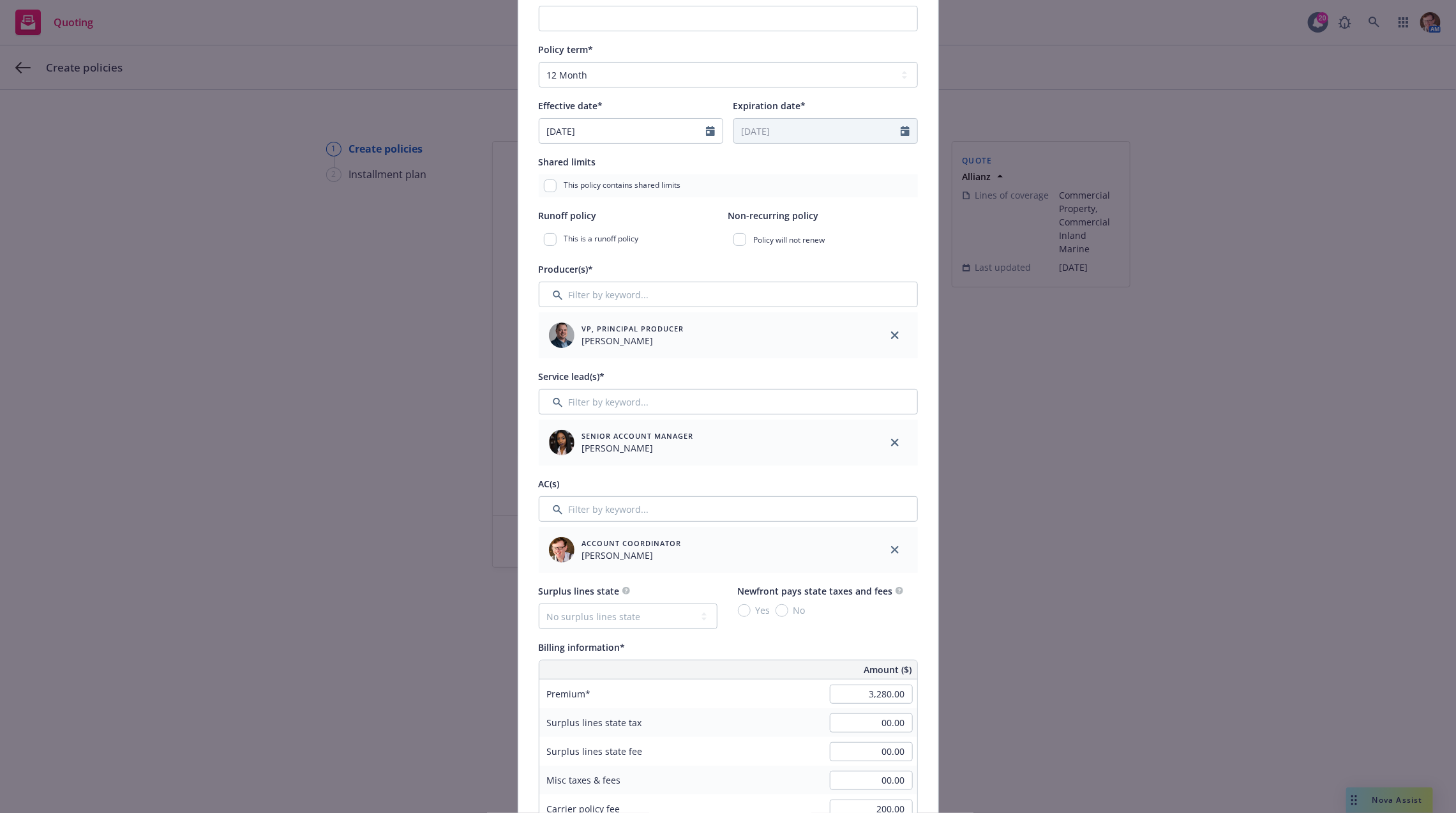
scroll to position [509, 0]
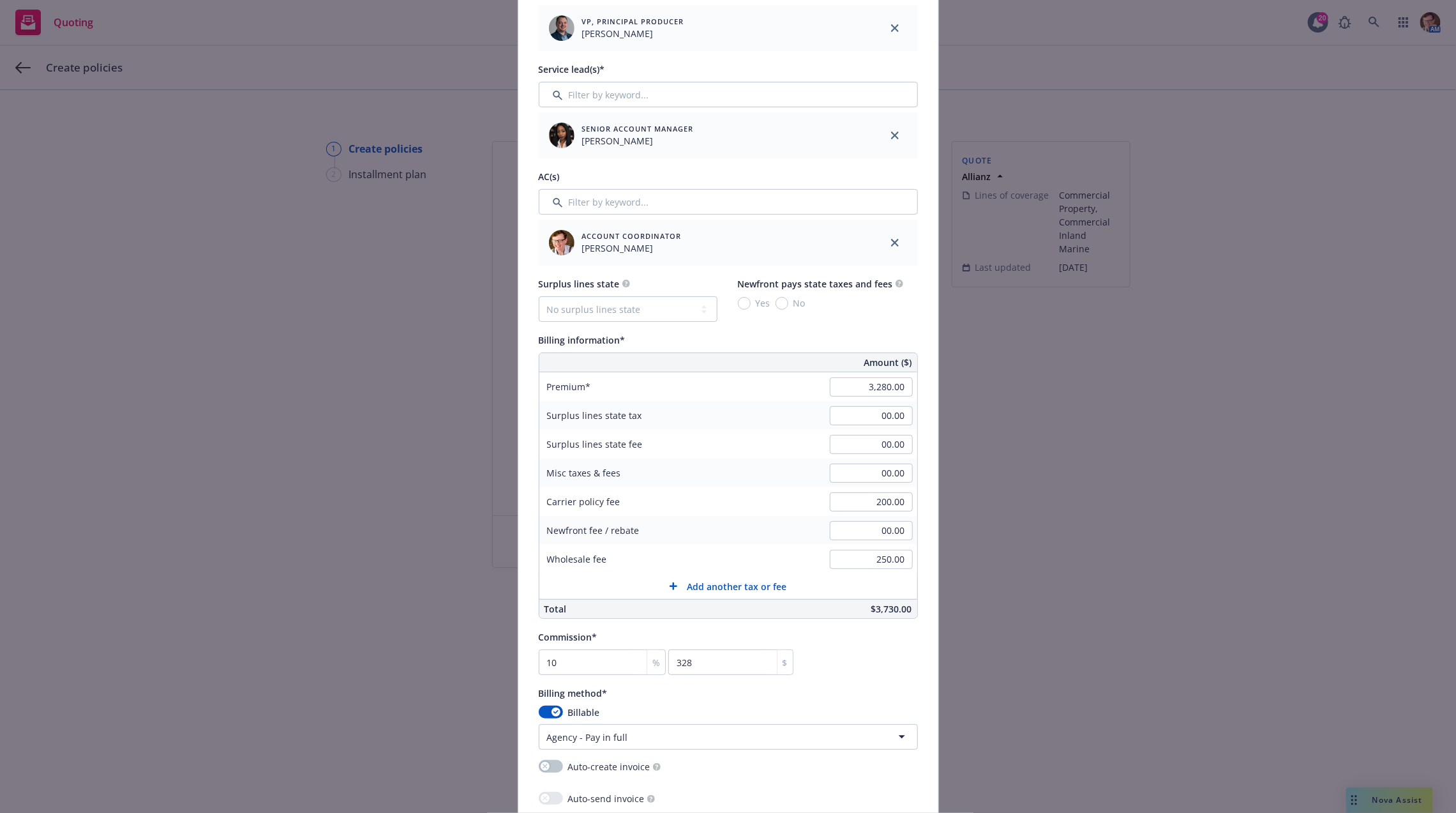
type input "SML93091434"
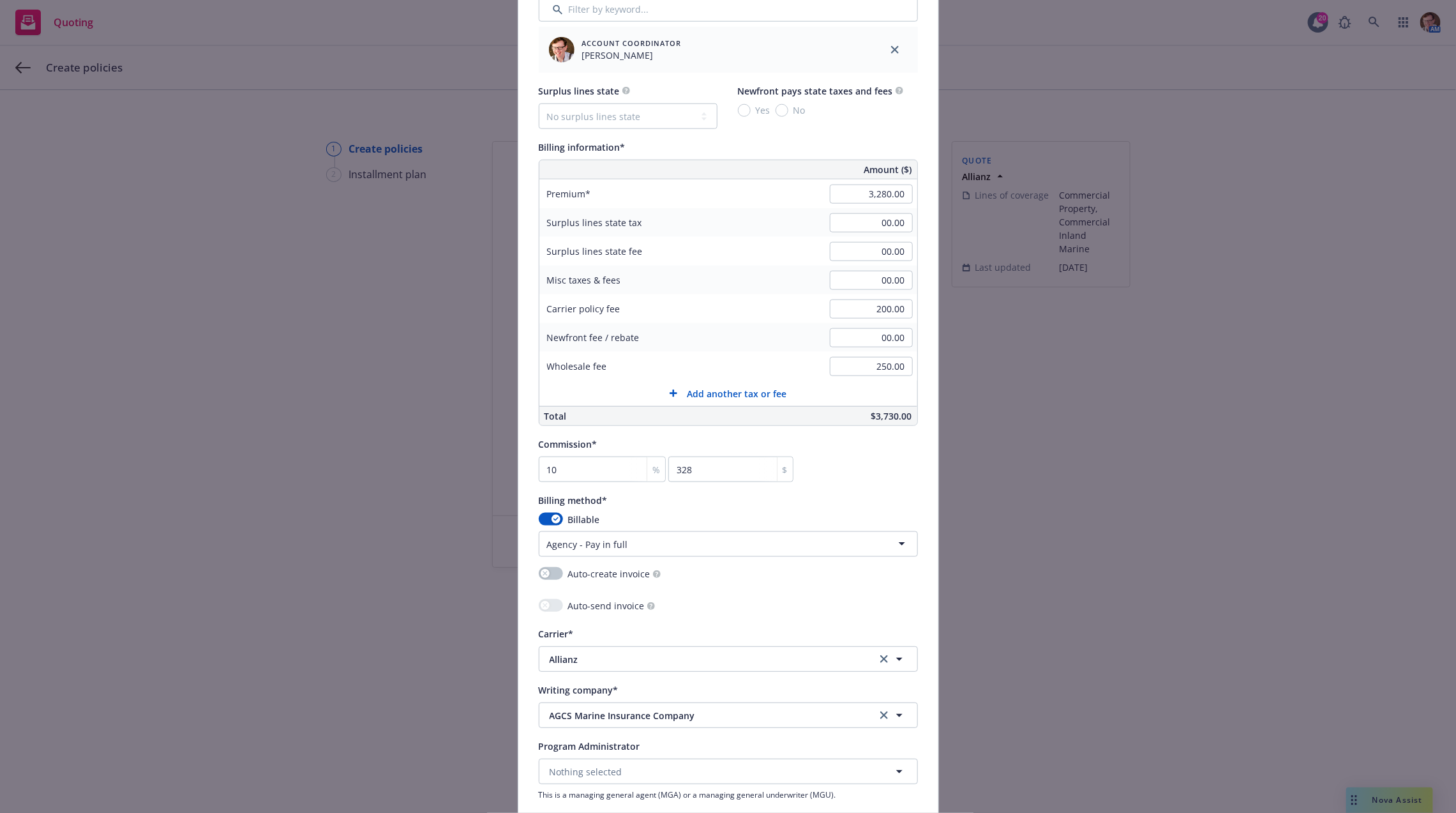
scroll to position [1008, 0]
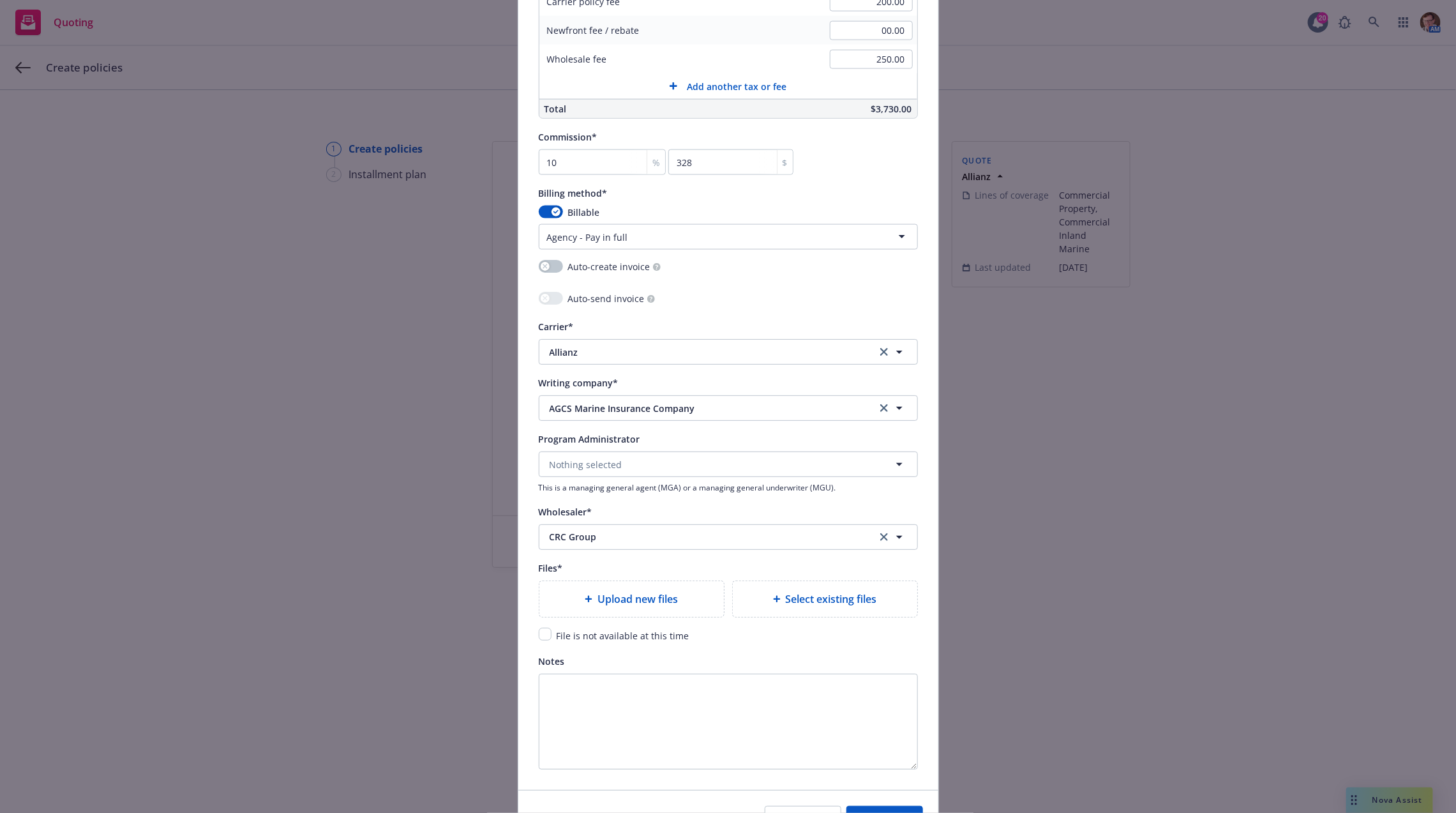
click at [614, 601] on span "Upload new files" at bounding box center [637, 599] width 80 height 15
type textarea "x"
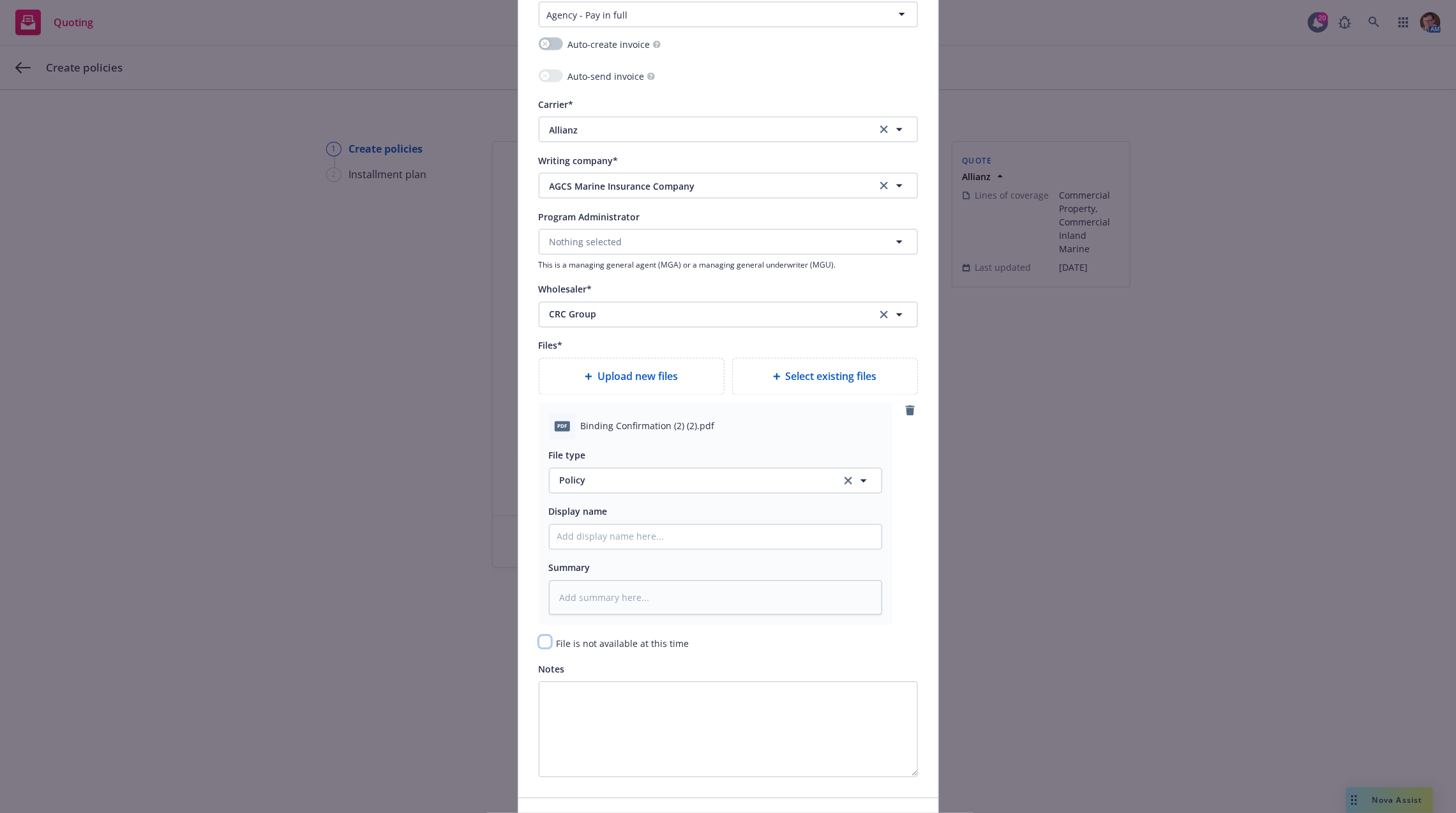
drag, startPoint x: 537, startPoint y: 637, endPoint x: 544, endPoint y: 637, distance: 7.0
click at [539, 637] on input "checkbox" at bounding box center [545, 641] width 12 height 12
checkbox input "true"
type textarea "x"
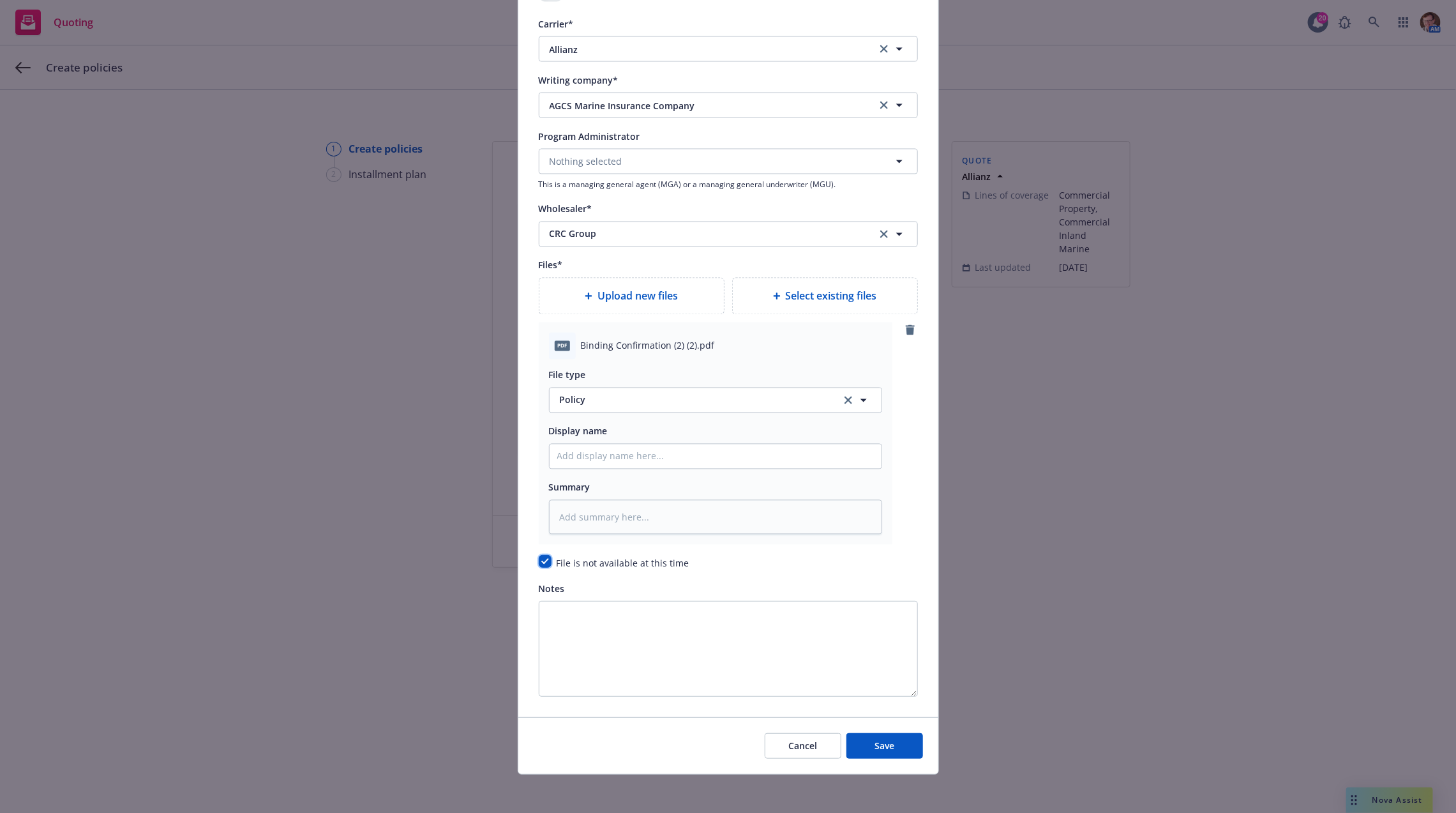
click at [539, 564] on input "checkbox" at bounding box center [545, 561] width 12 height 12
checkbox input "false"
type textarea "x"
click at [608, 401] on span "Policy" at bounding box center [694, 400] width 267 height 13
type input "bind"
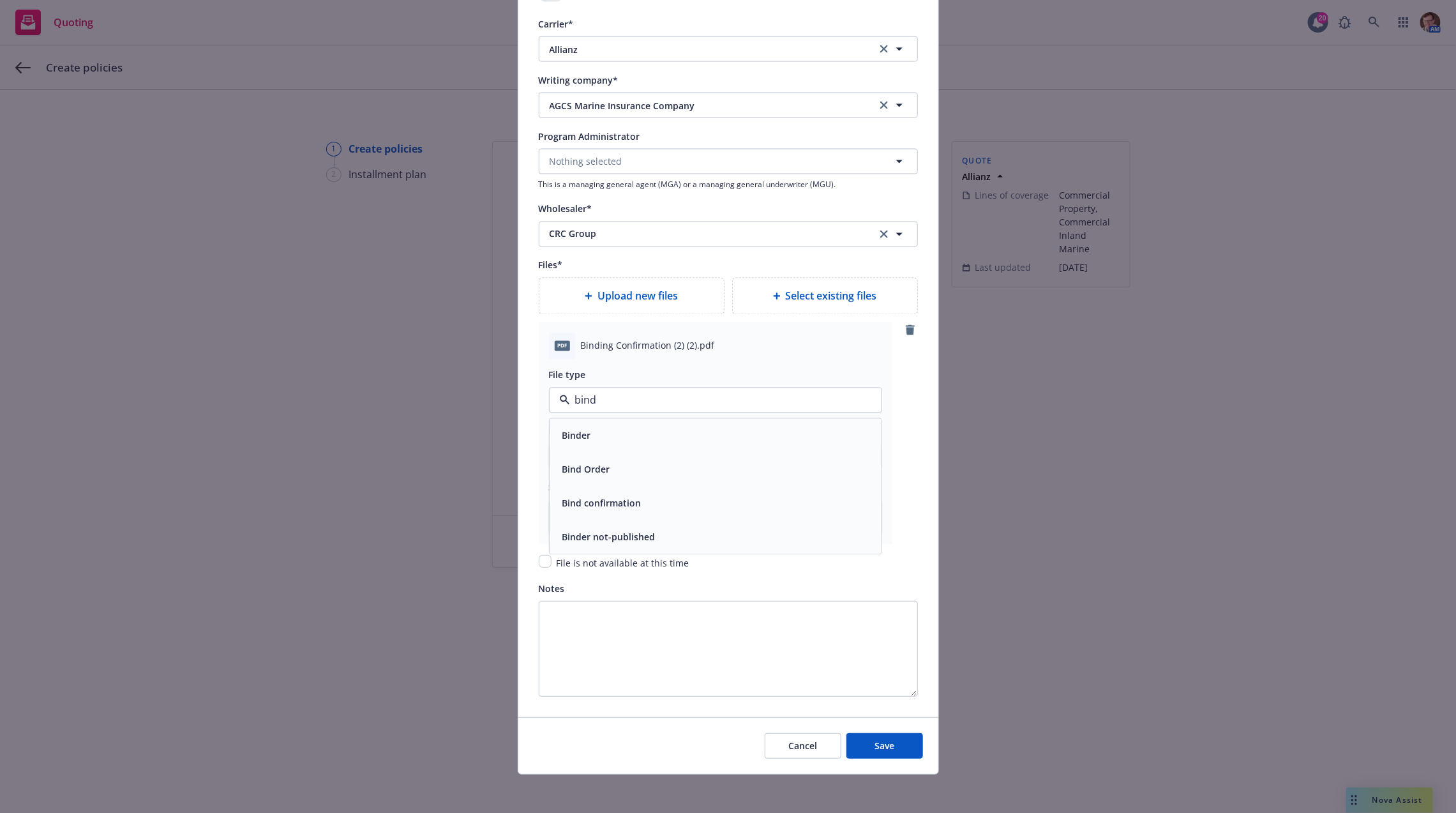
click at [643, 496] on div "Bind confirmation" at bounding box center [716, 504] width 317 height 18
click at [883, 677] on button "Save" at bounding box center [884, 745] width 76 height 26
type textarea "x"
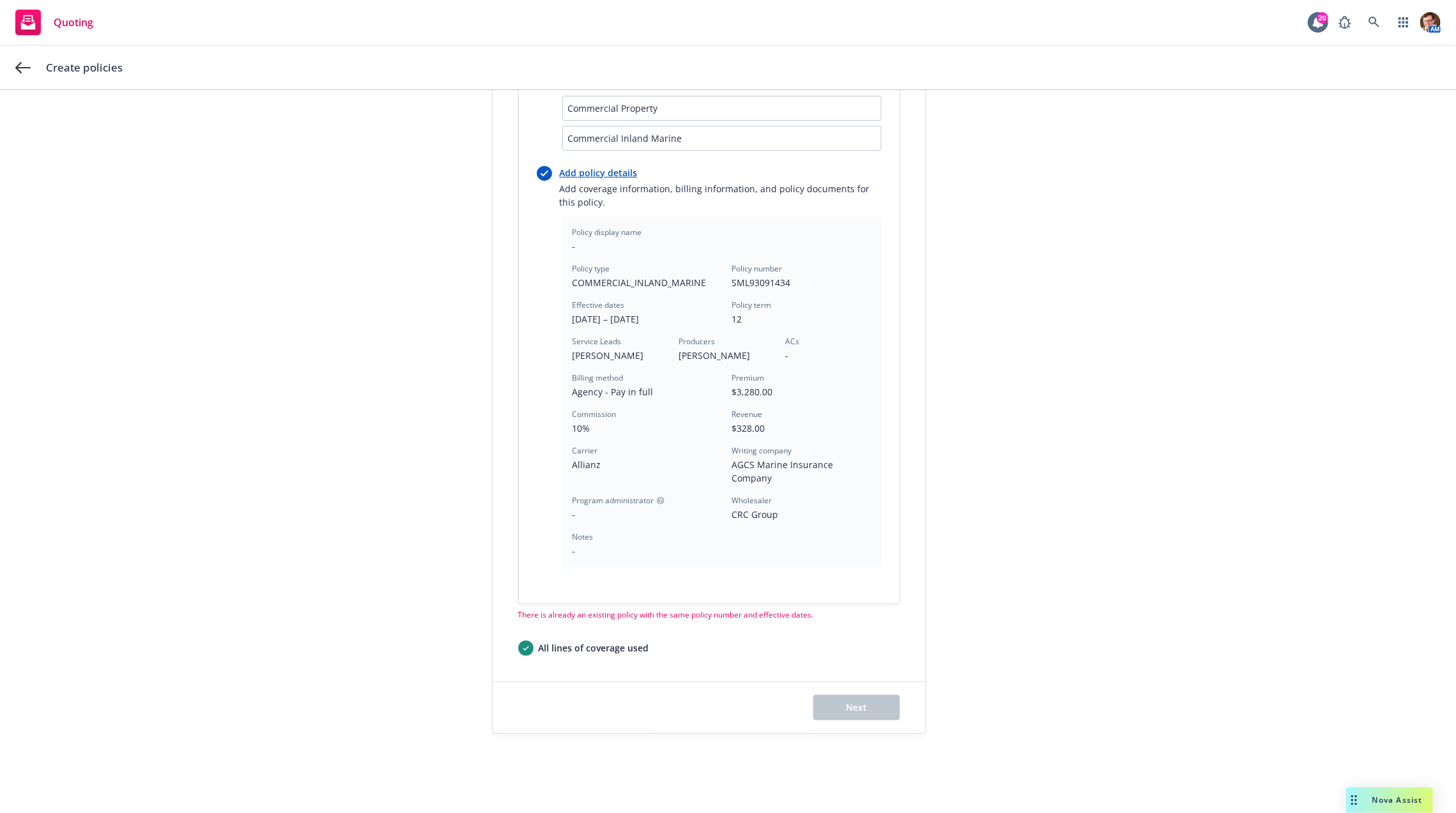
scroll to position [0, 0]
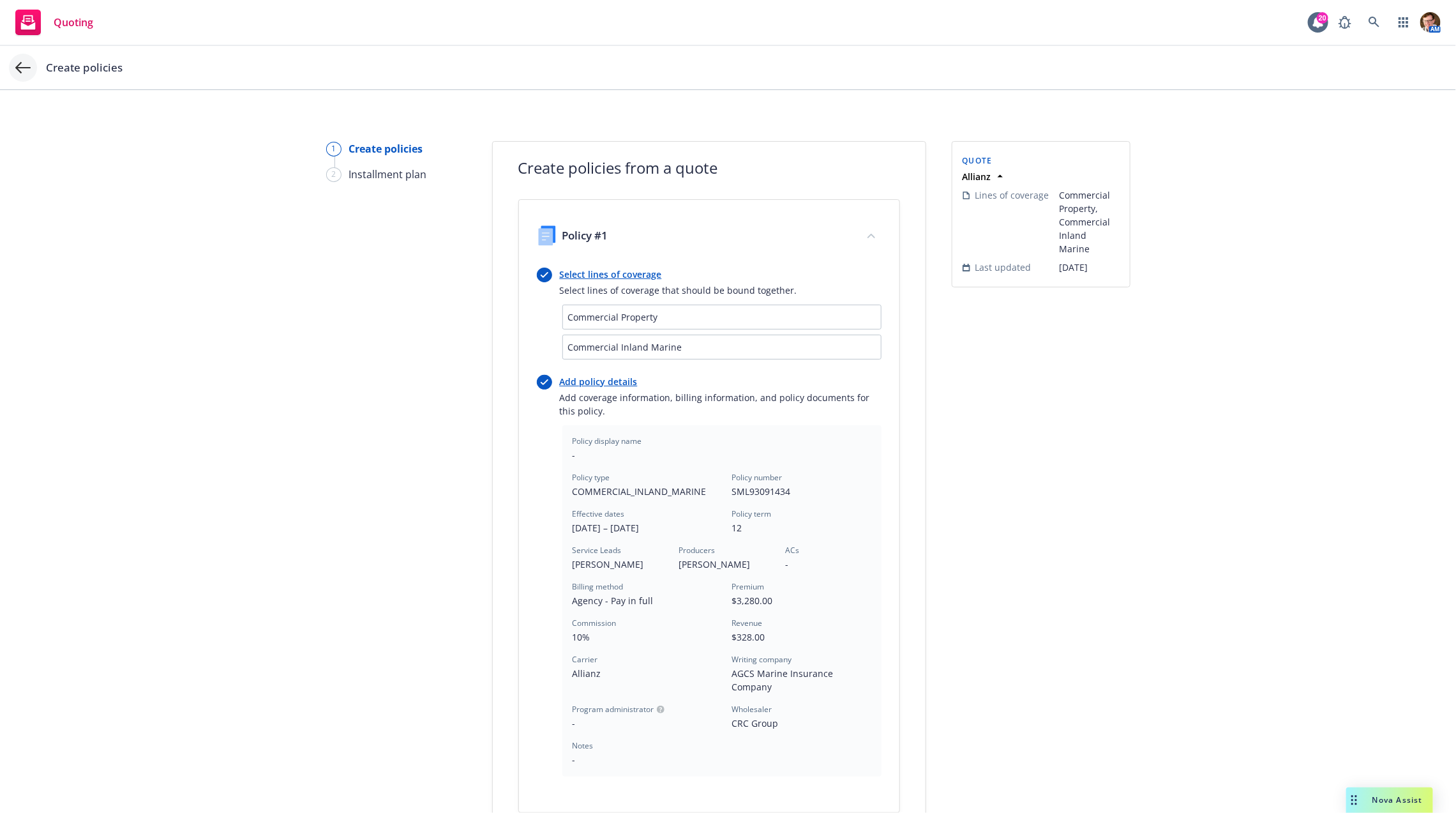
click at [28, 73] on icon at bounding box center [22, 67] width 15 height 15
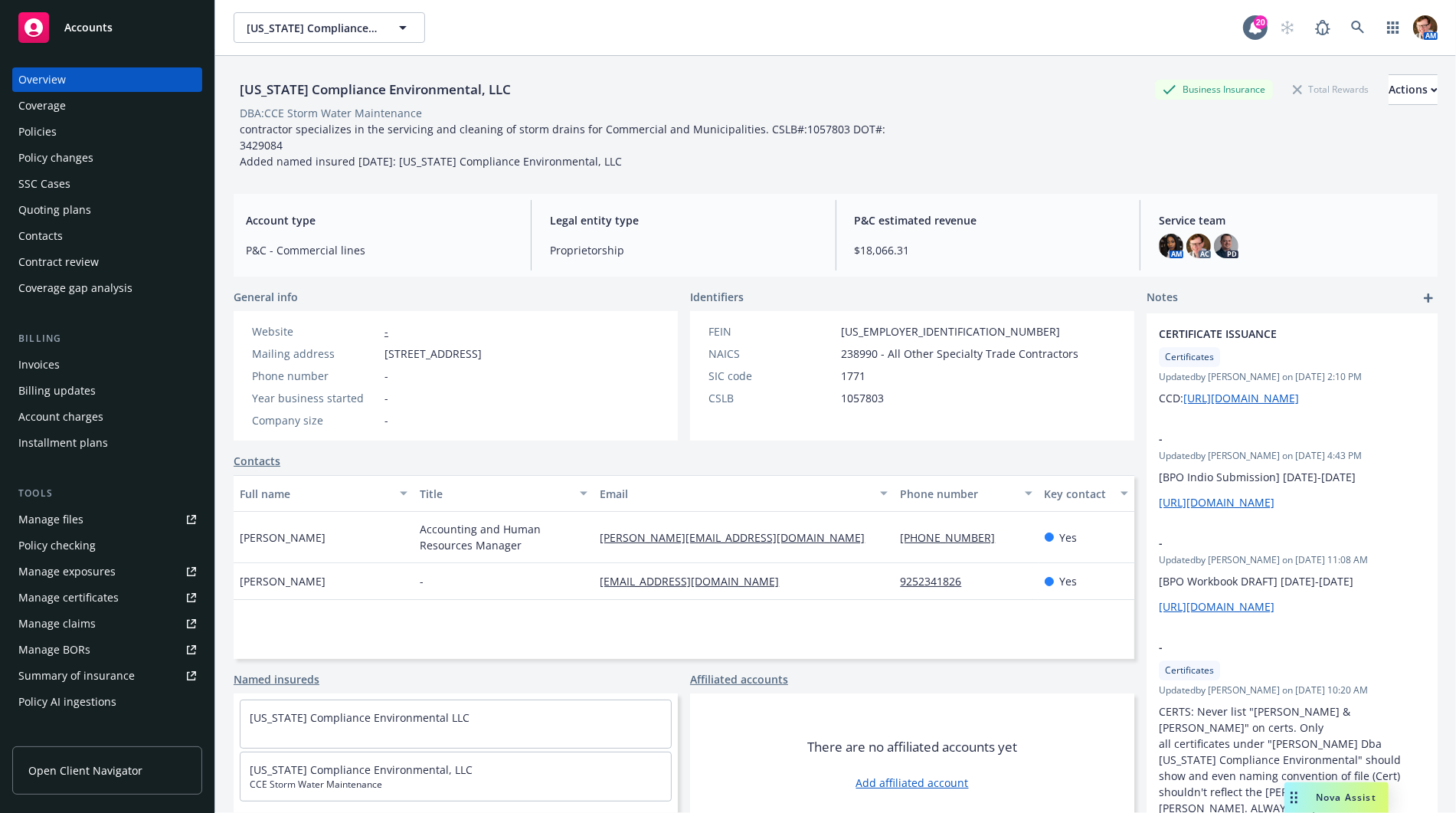
click at [65, 136] on div "Policies" at bounding box center [106, 131] width 178 height 25
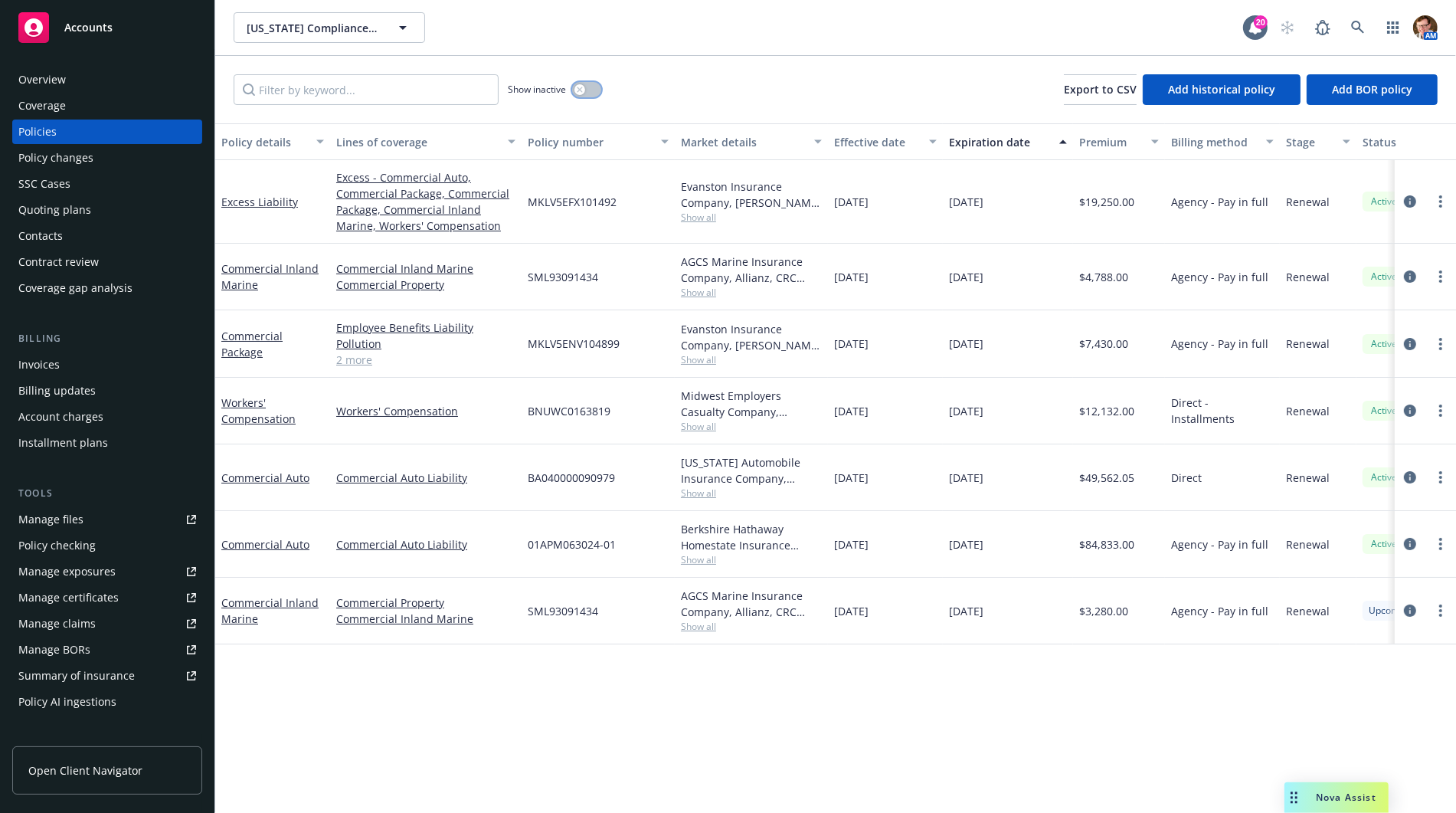
click at [580, 90] on icon "button" at bounding box center [580, 90] width 6 height 6
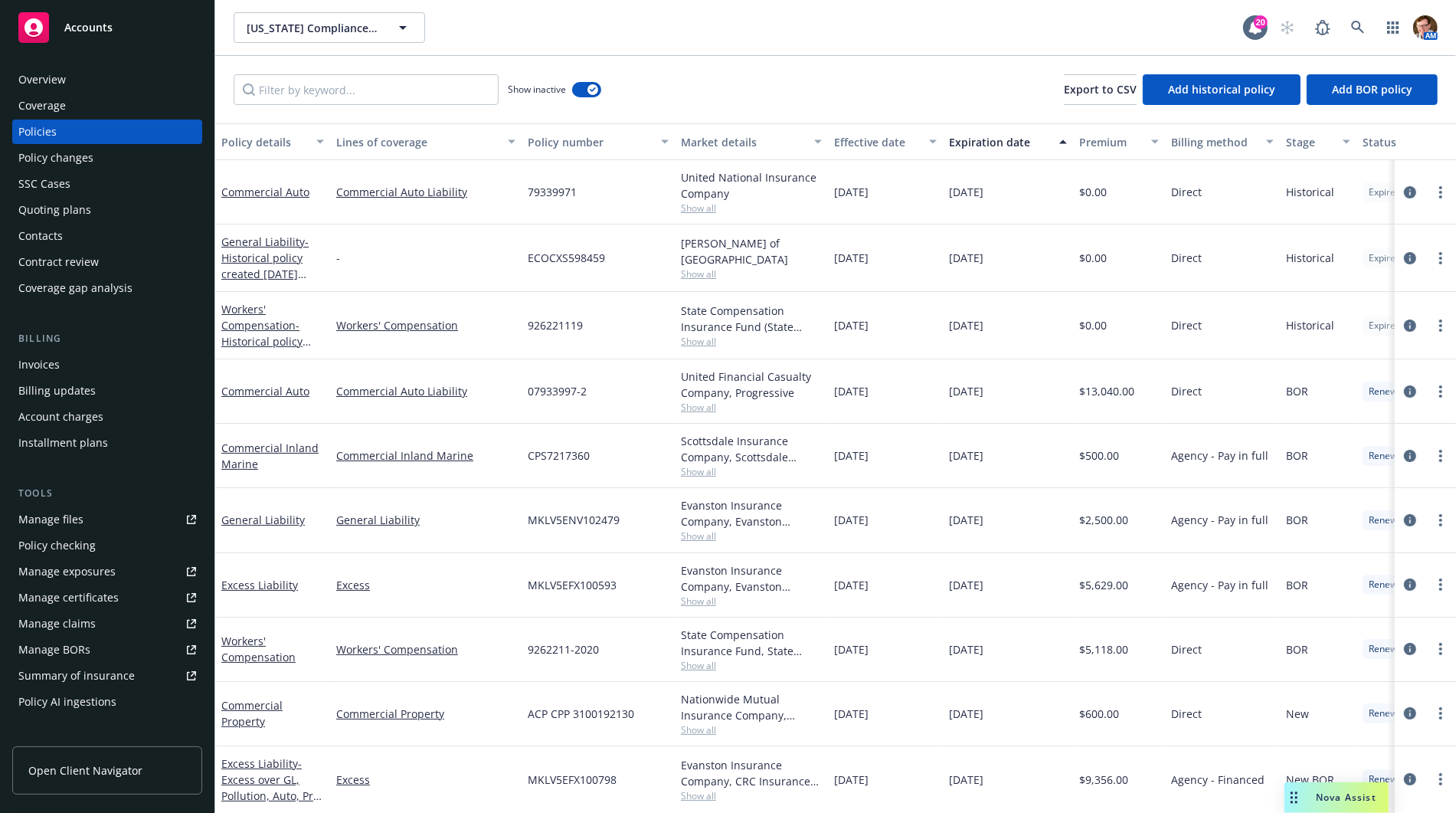
click at [399, 150] on button "Lines of coverage" at bounding box center [426, 141] width 191 height 37
click at [418, 146] on div "Lines of coverage" at bounding box center [417, 142] width 162 height 16
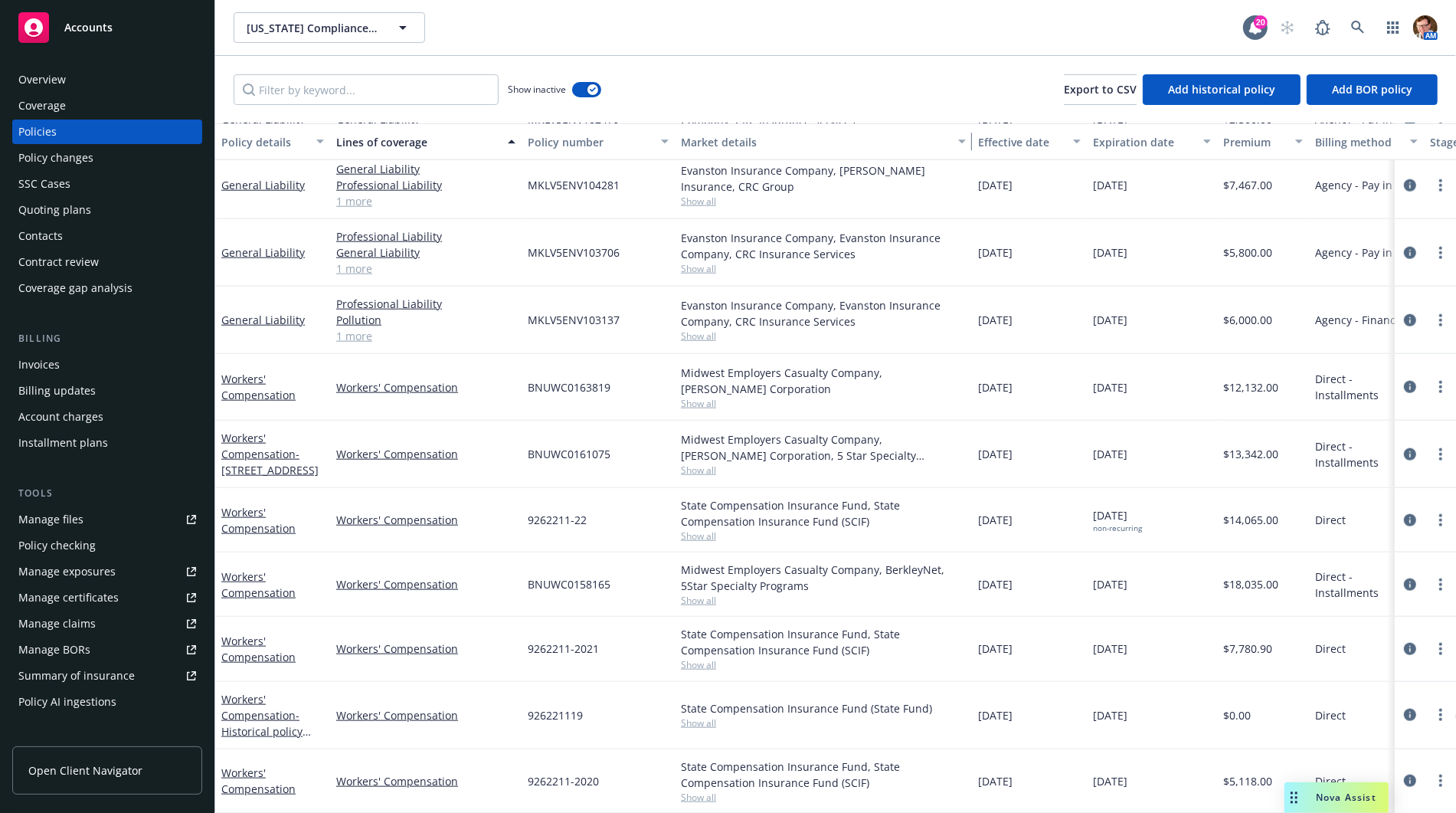
drag, startPoint x: 819, startPoint y: 138, endPoint x: 967, endPoint y: 134, distance: 148.1
click at [965, 134] on div "button" at bounding box center [964, 141] width 8 height 35
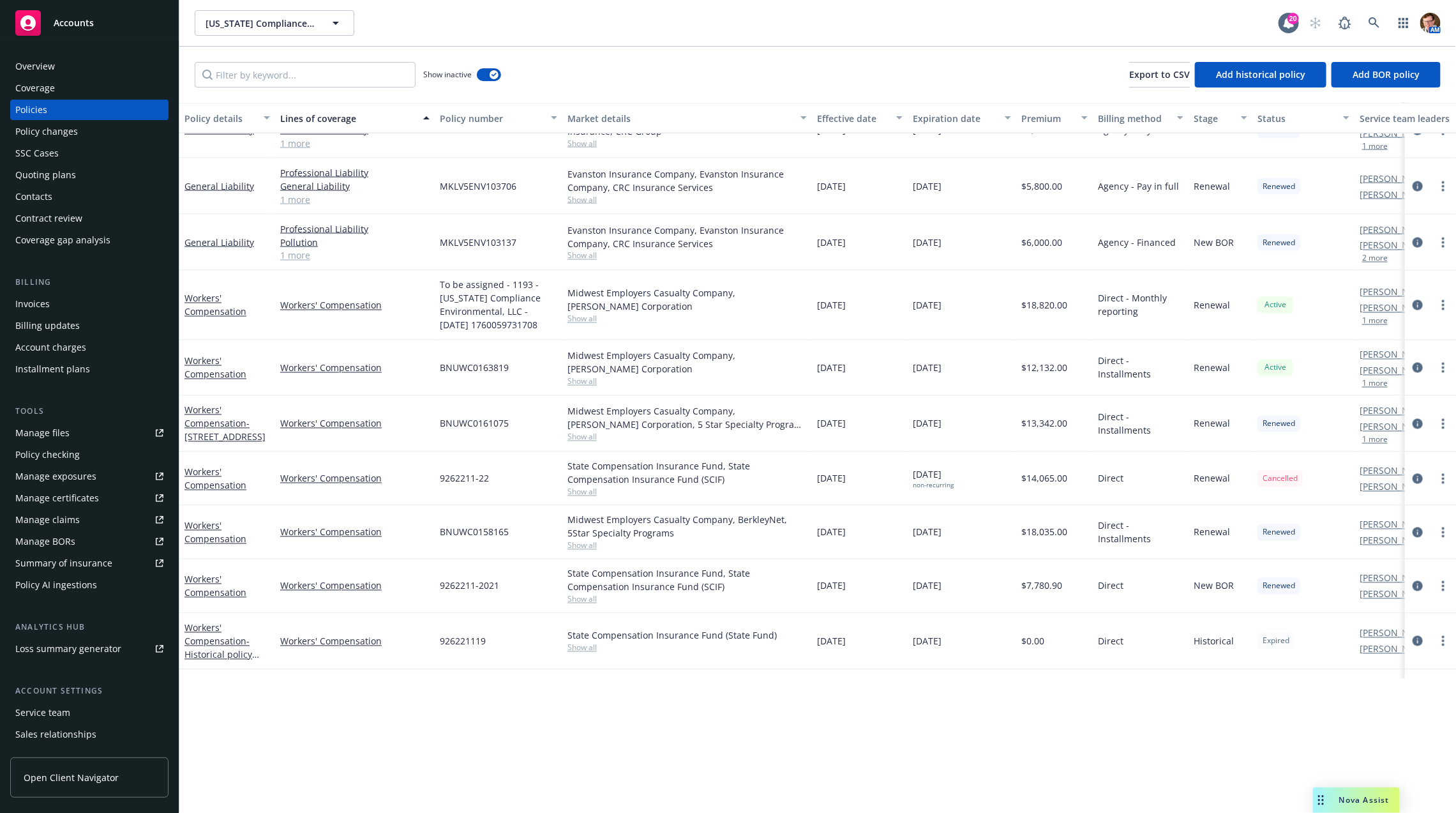
click at [65, 173] on div "Quoting plans" at bounding box center [45, 175] width 61 height 21
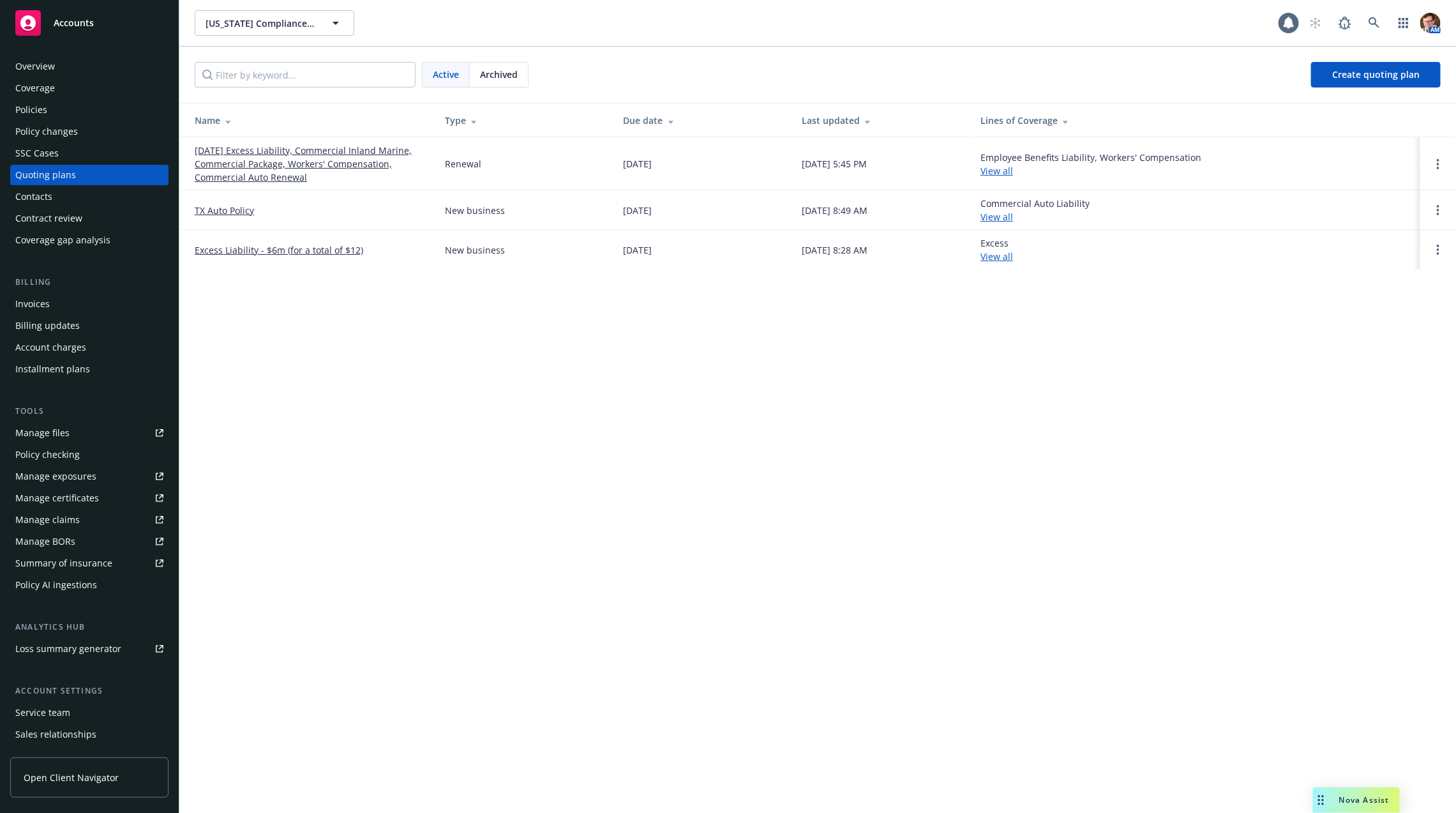
click at [290, 151] on link "[DATE] Excess Liability, Commercial Inland Marine, Commercial Package, Workers'…" at bounding box center [309, 163] width 230 height 40
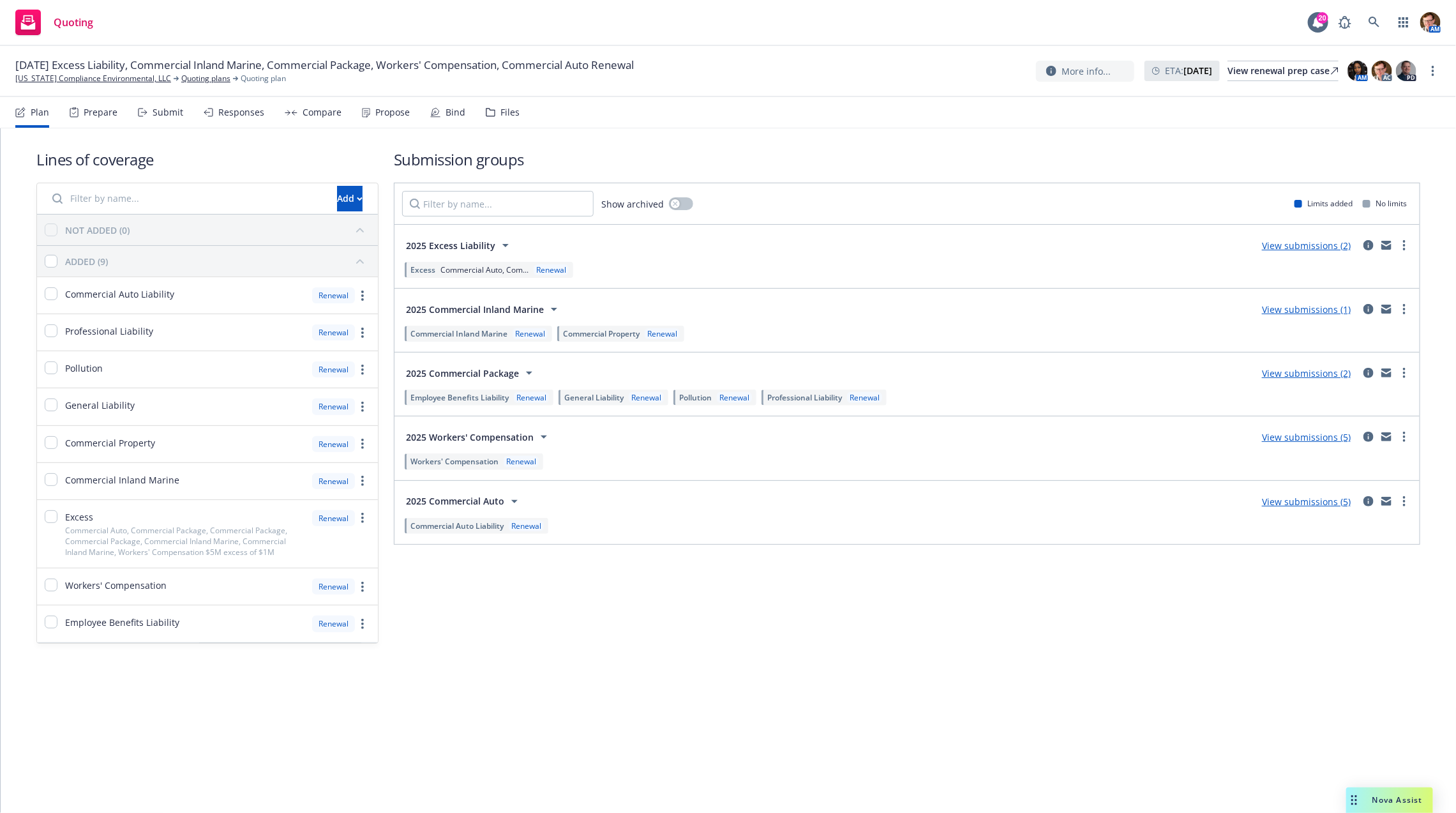
click at [446, 118] on div "Bind" at bounding box center [455, 112] width 20 height 10
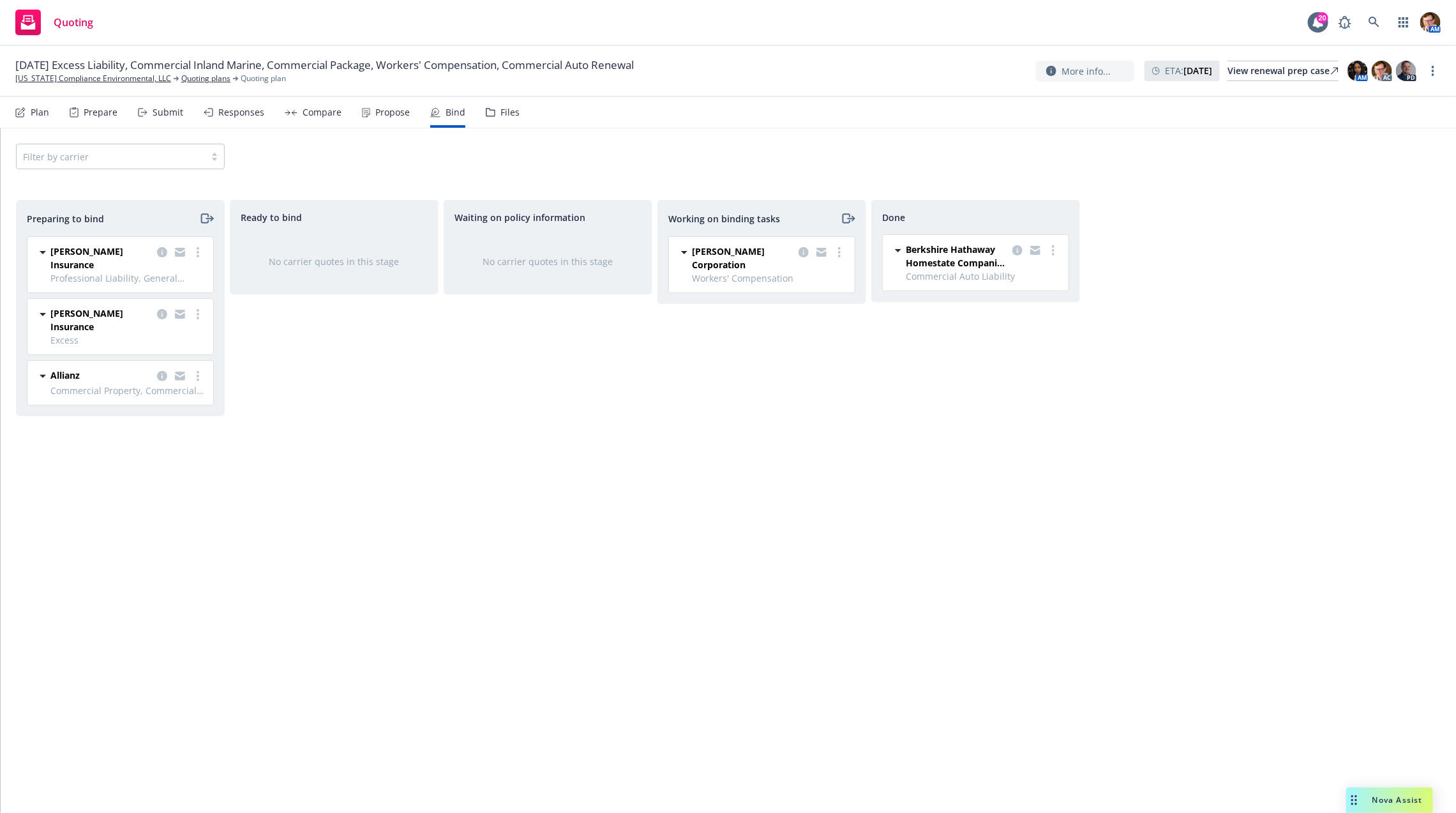
click at [56, 368] on span "Allianz" at bounding box center [65, 375] width 29 height 13
click at [162, 371] on icon "copy logging email" at bounding box center [162, 376] width 10 height 10
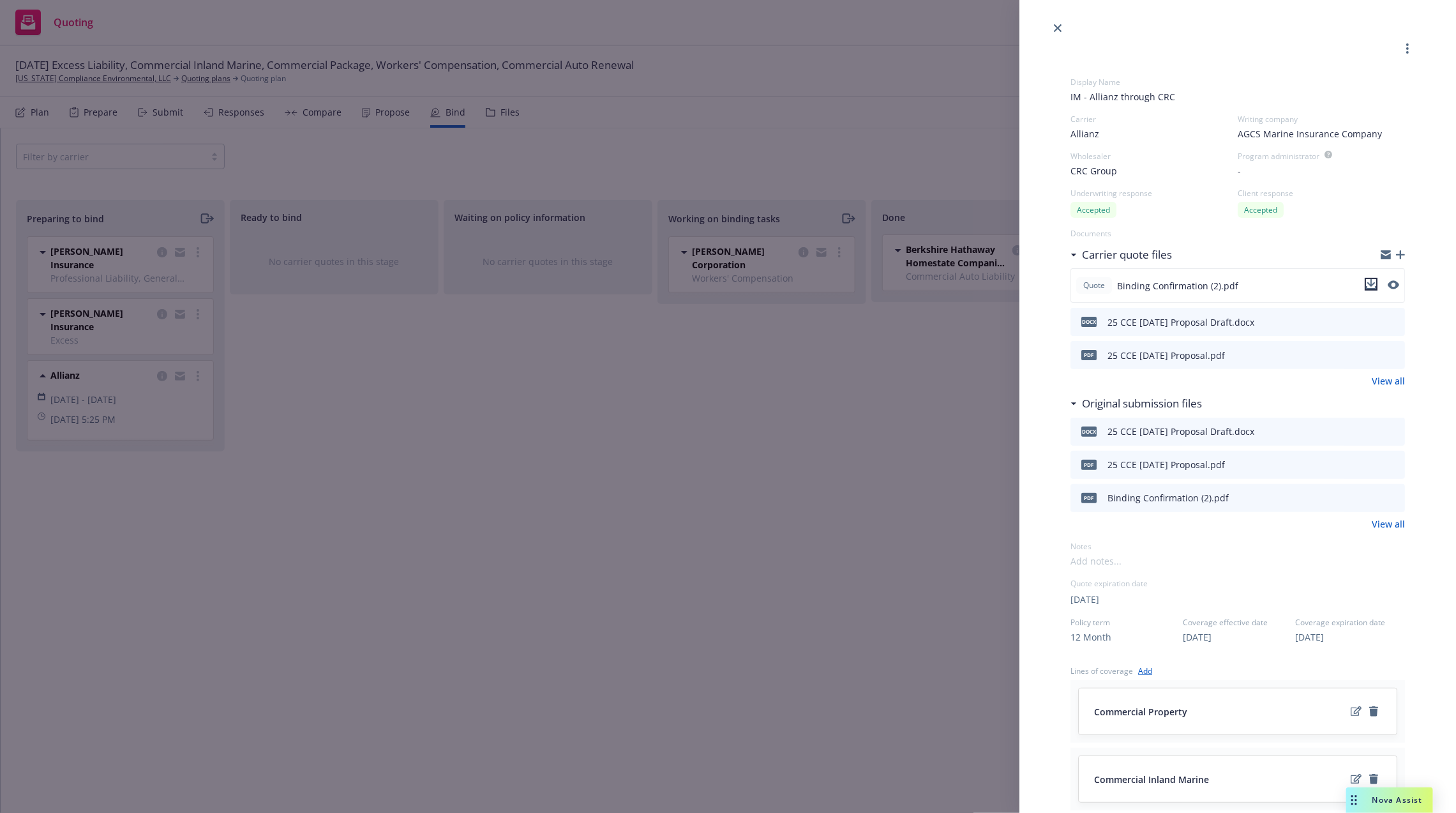
click at [1366, 285] on icon "download file" at bounding box center [1371, 284] width 10 height 10
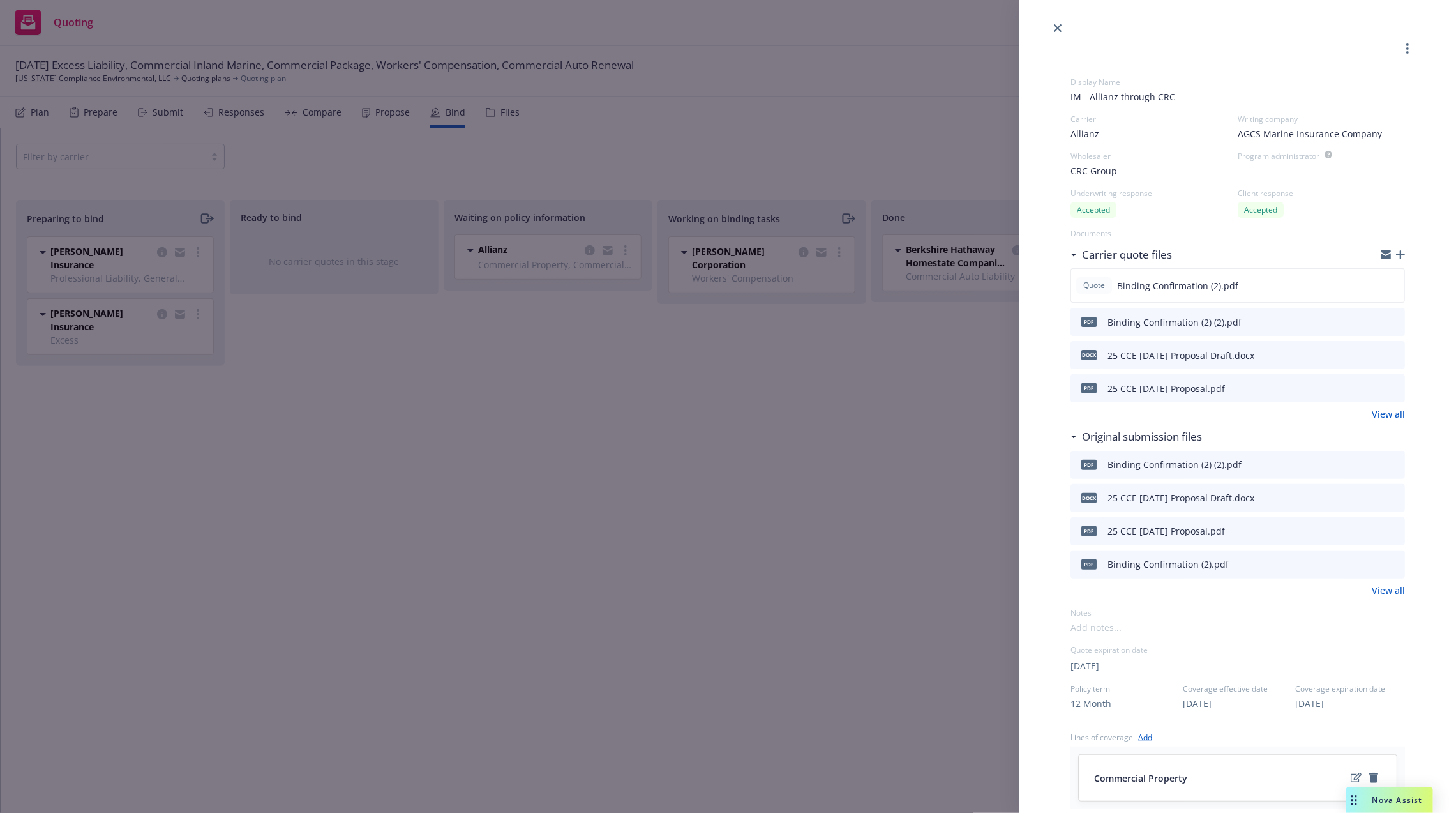
click at [1053, 23] on link "close" at bounding box center [1058, 28] width 15 height 15
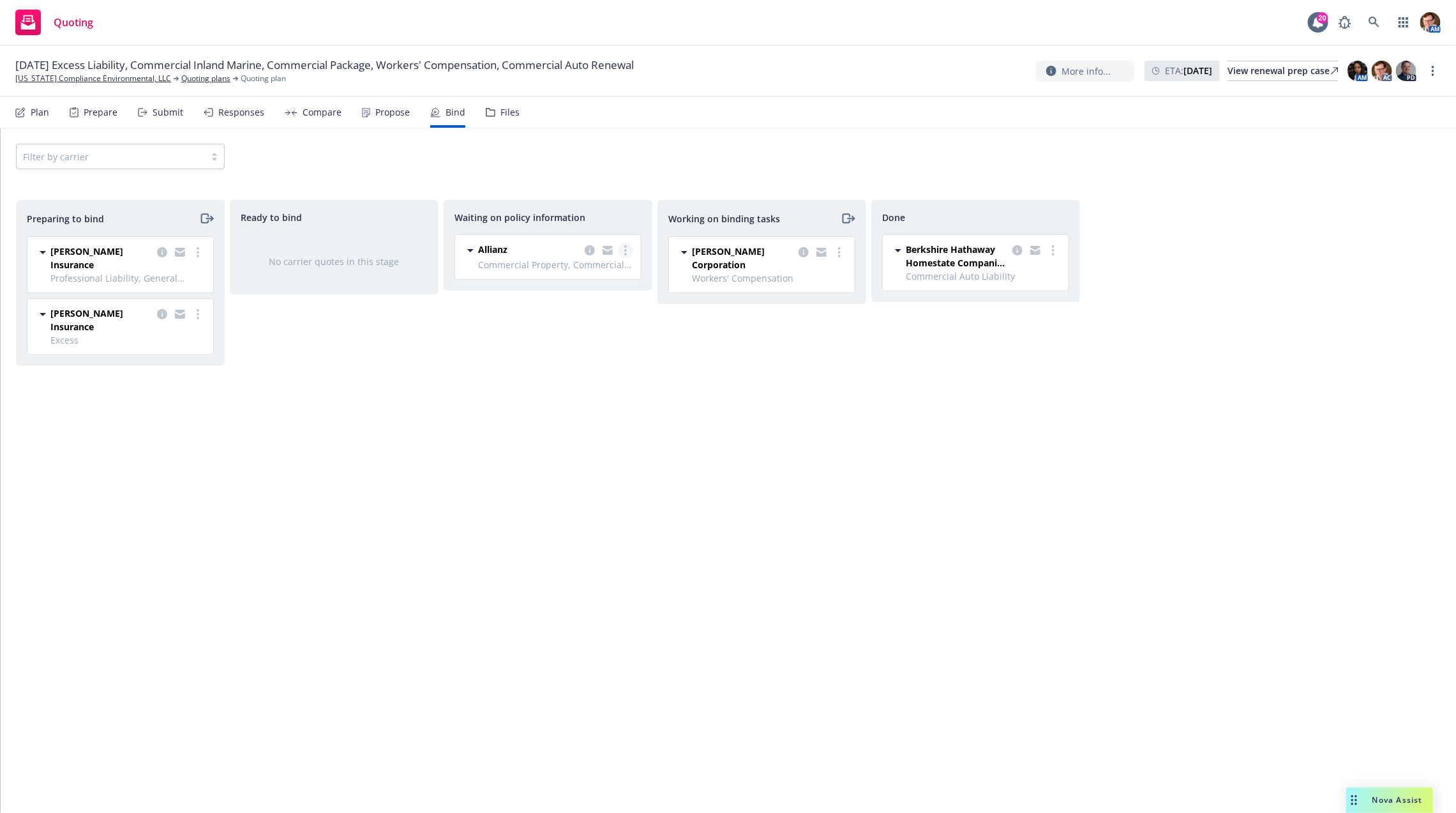
click at [625, 257] on link "more" at bounding box center [626, 250] width 15 height 15
click at [586, 331] on span "Move to done" at bounding box center [562, 326] width 89 height 12
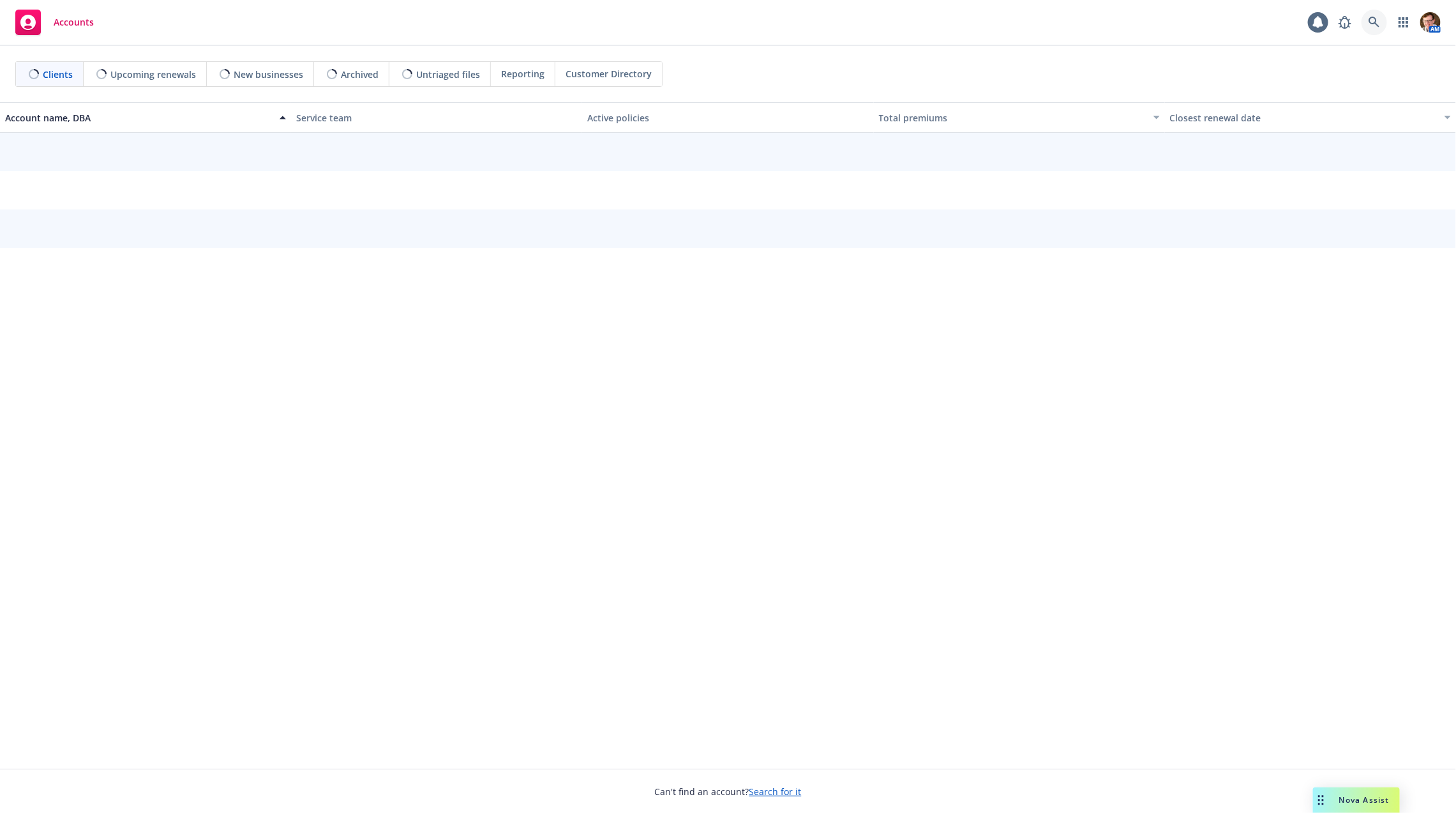
click at [1378, 27] on icon at bounding box center [1375, 22] width 12 height 12
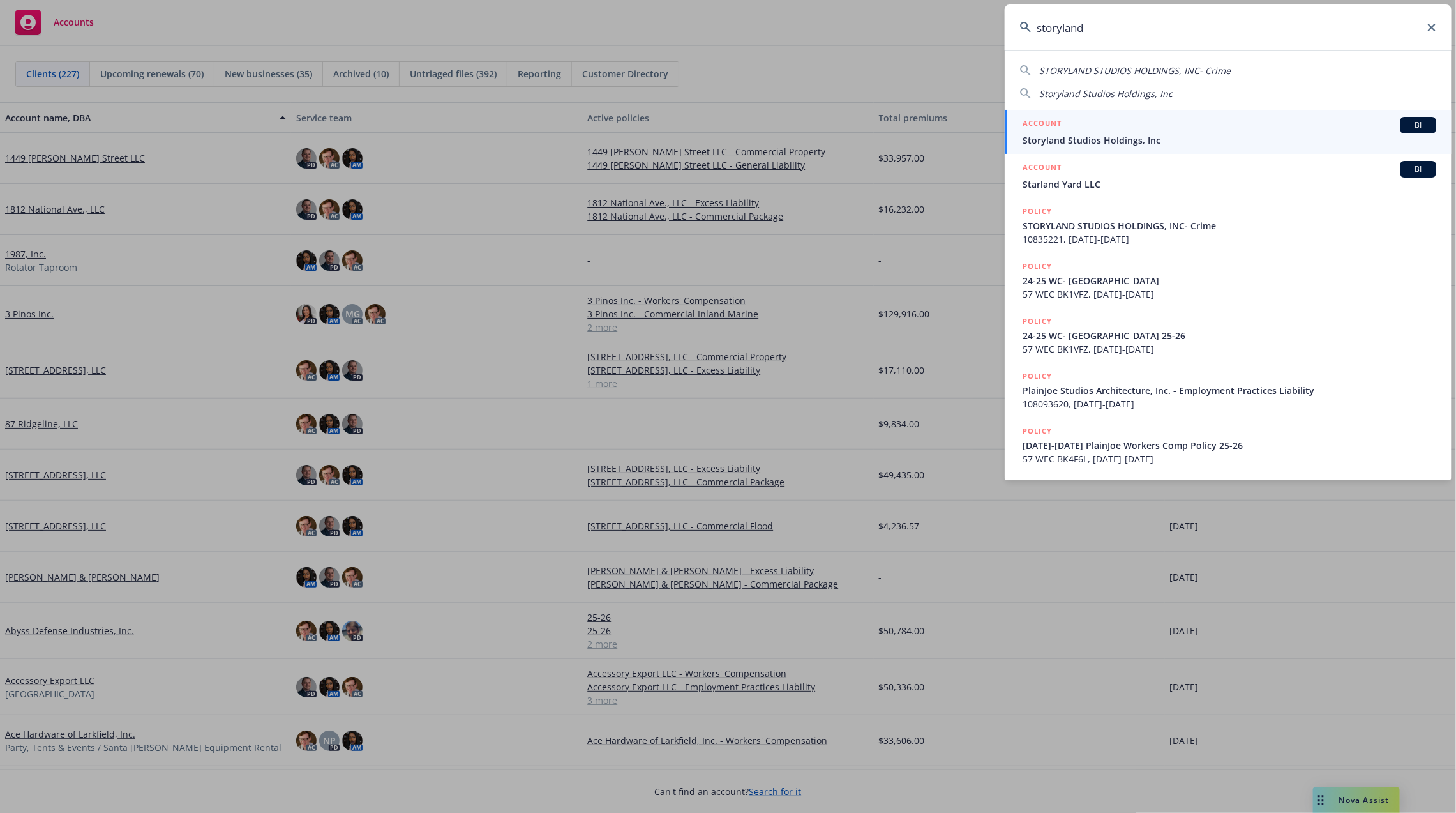
type input "storyland"
click at [1147, 125] on div "ACCOUNT BI" at bounding box center [1230, 125] width 414 height 17
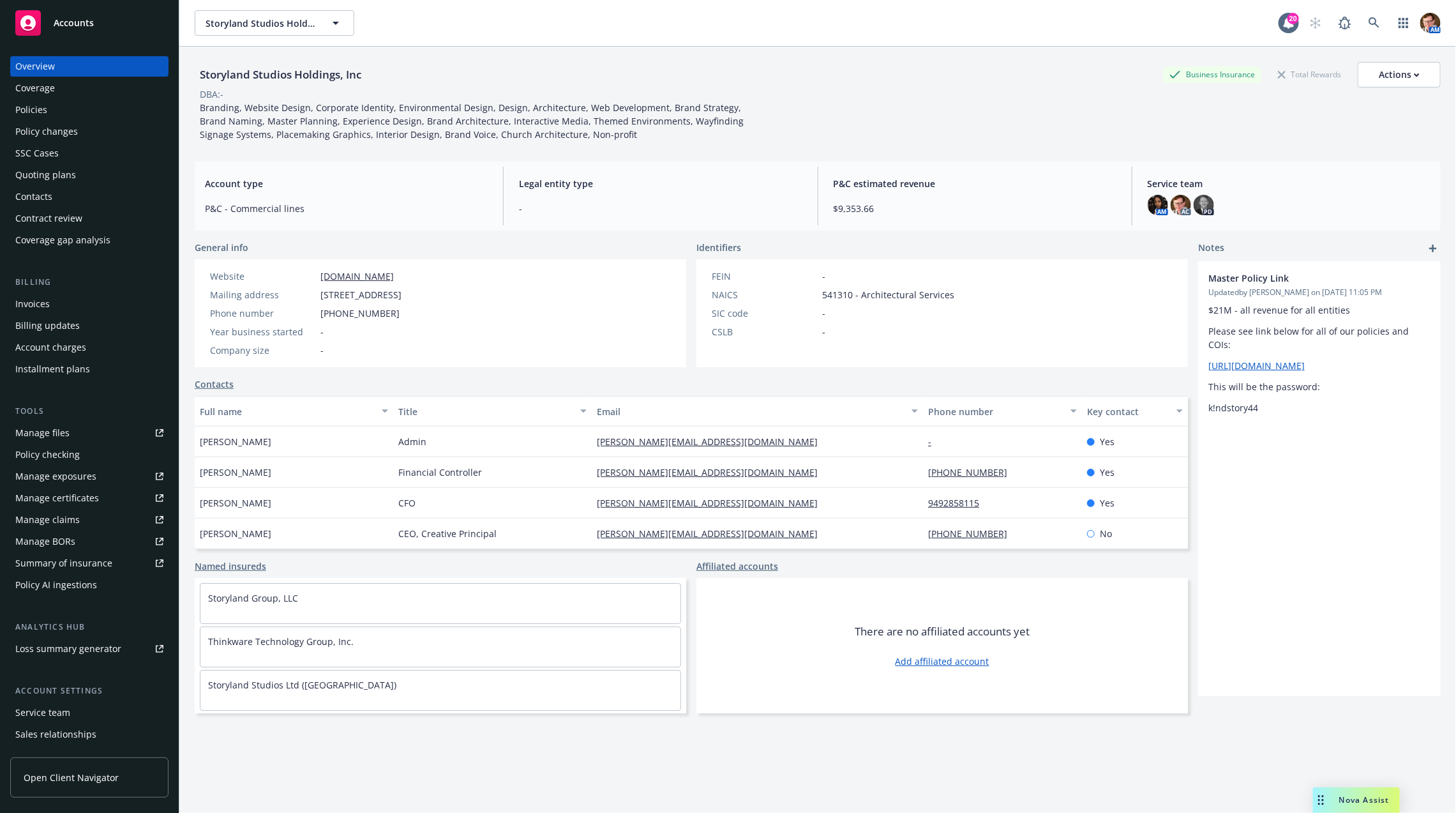
click at [67, 203] on div "Contacts" at bounding box center [89, 197] width 149 height 21
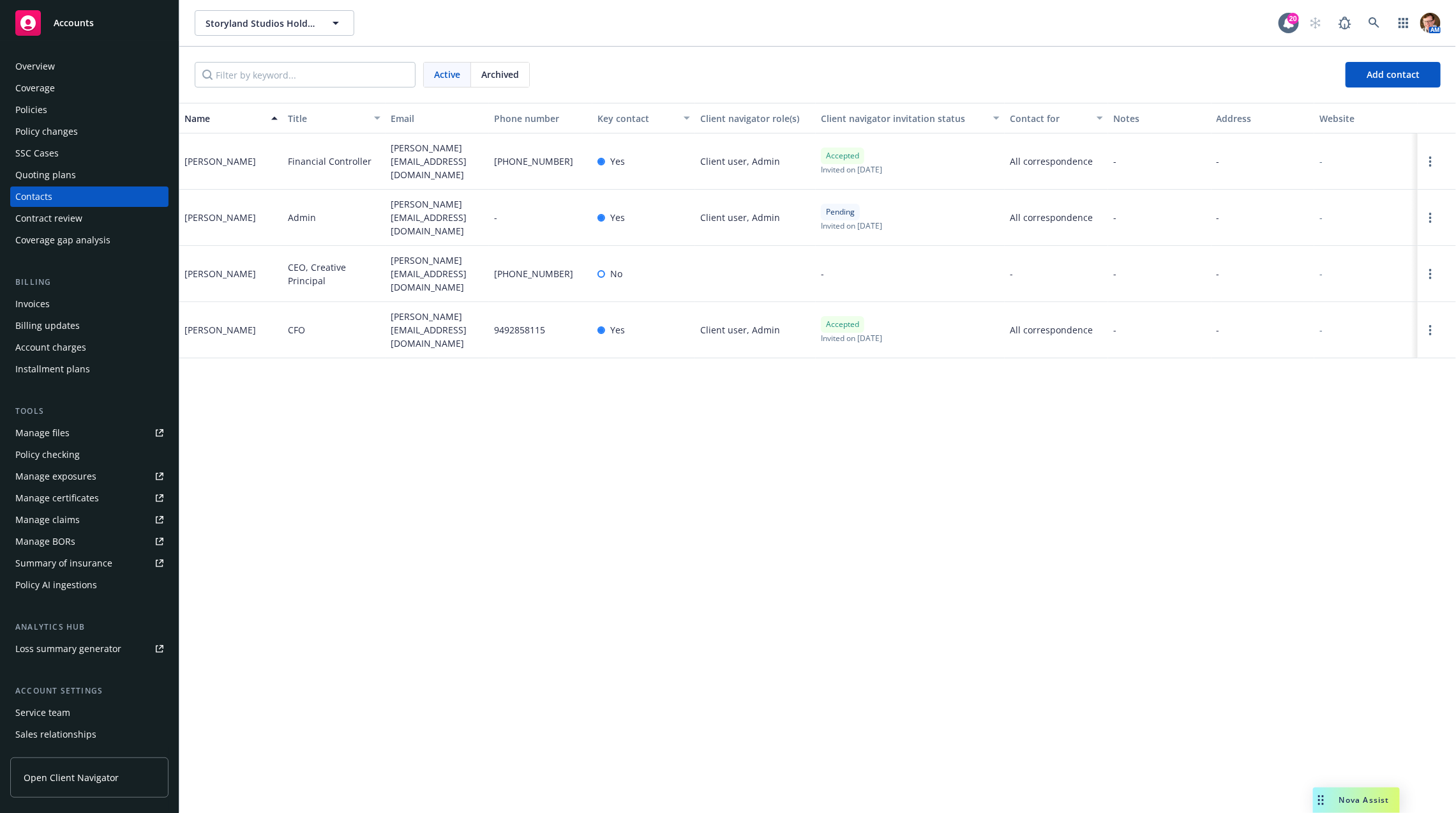
click at [80, 184] on div "Quoting plans" at bounding box center [89, 175] width 149 height 21
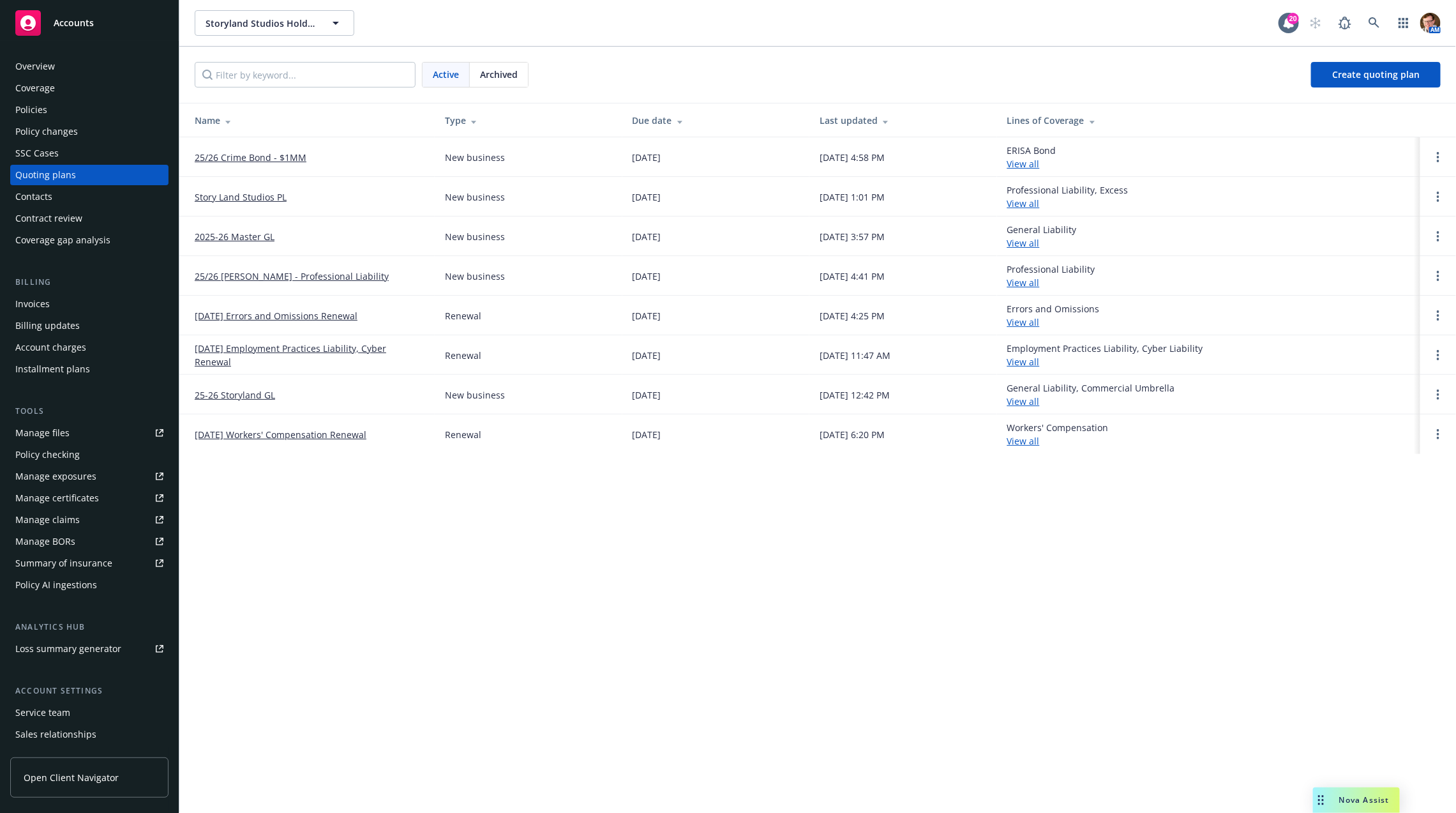
click at [889, 55] on div "Active Archived Create quoting plan" at bounding box center [817, 75] width 1277 height 56
